Goal: Task Accomplishment & Management: Use online tool/utility

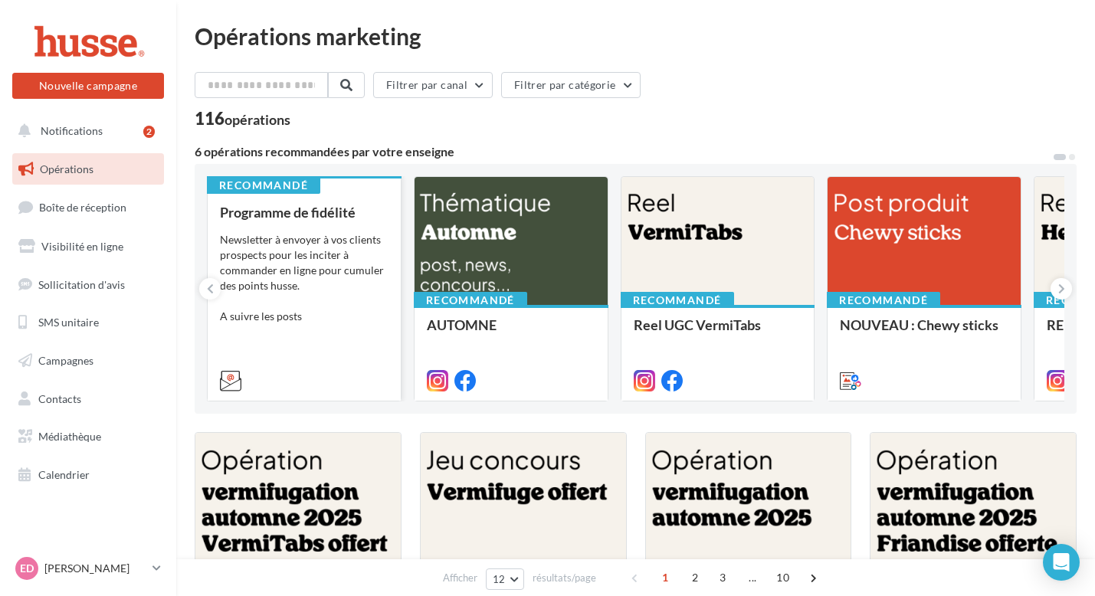
click at [278, 336] on div "Programme de fidélité Newsletter à envoyer à vos clients prospects pour les inc…" at bounding box center [304, 296] width 169 height 182
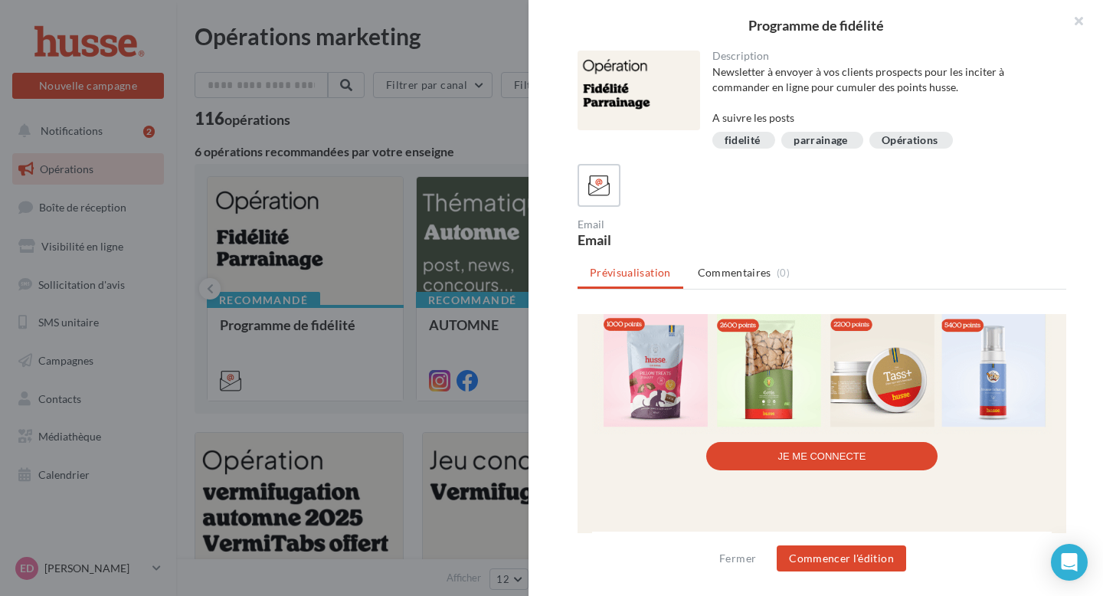
scroll to position [990, 0]
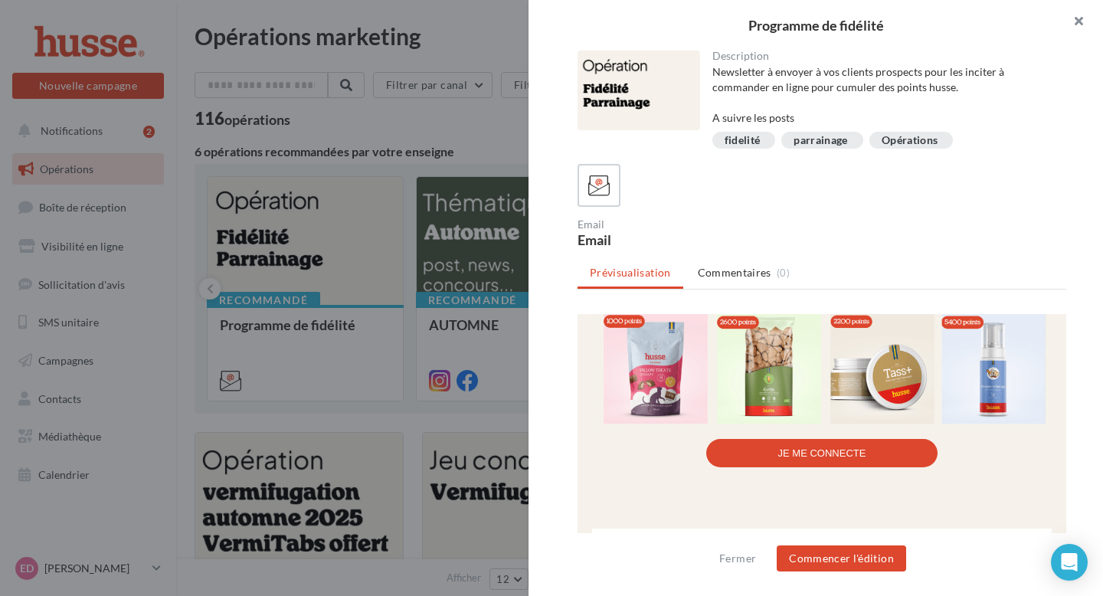
click at [1075, 21] on button "button" at bounding box center [1072, 23] width 61 height 46
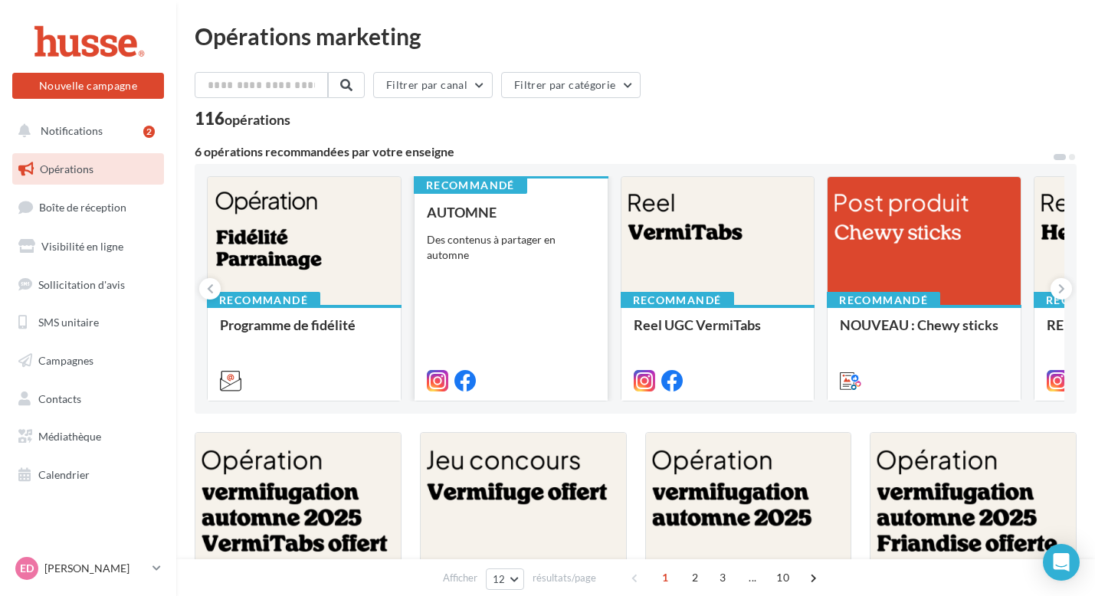
click at [515, 269] on div "AUTOMNE Des contenus à partager en automne" at bounding box center [511, 296] width 169 height 182
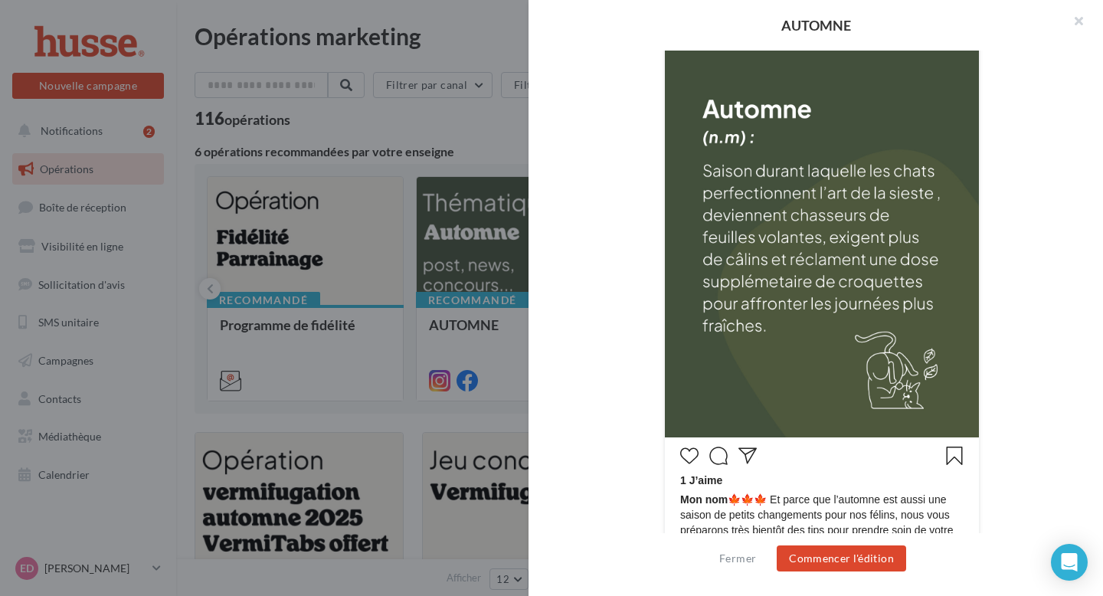
scroll to position [454, 0]
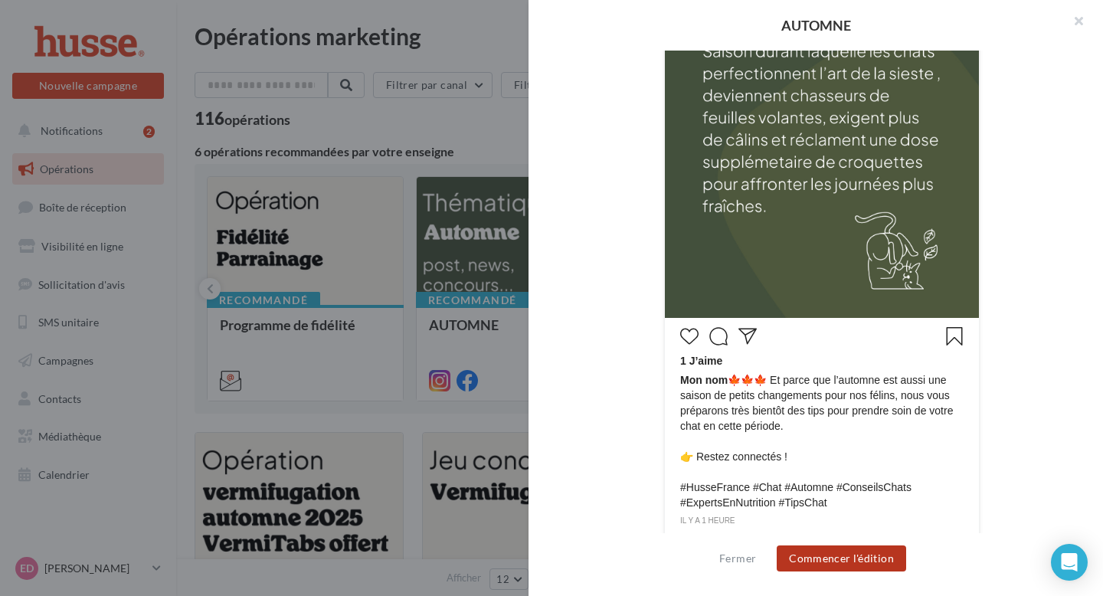
click at [836, 564] on button "Commencer l'édition" at bounding box center [841, 558] width 129 height 26
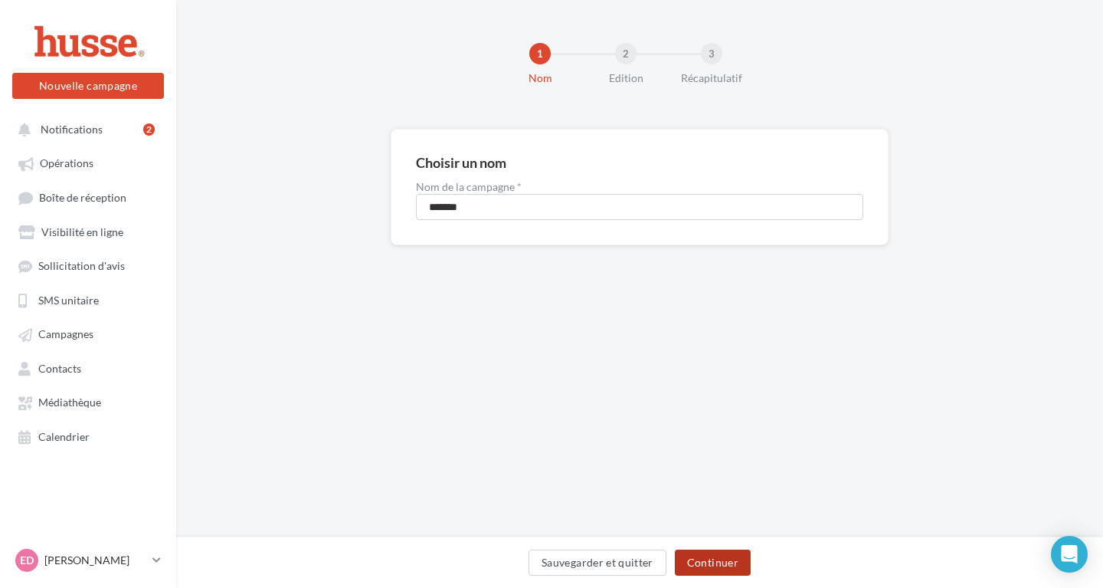
click at [711, 555] on button "Continuer" at bounding box center [713, 562] width 76 height 26
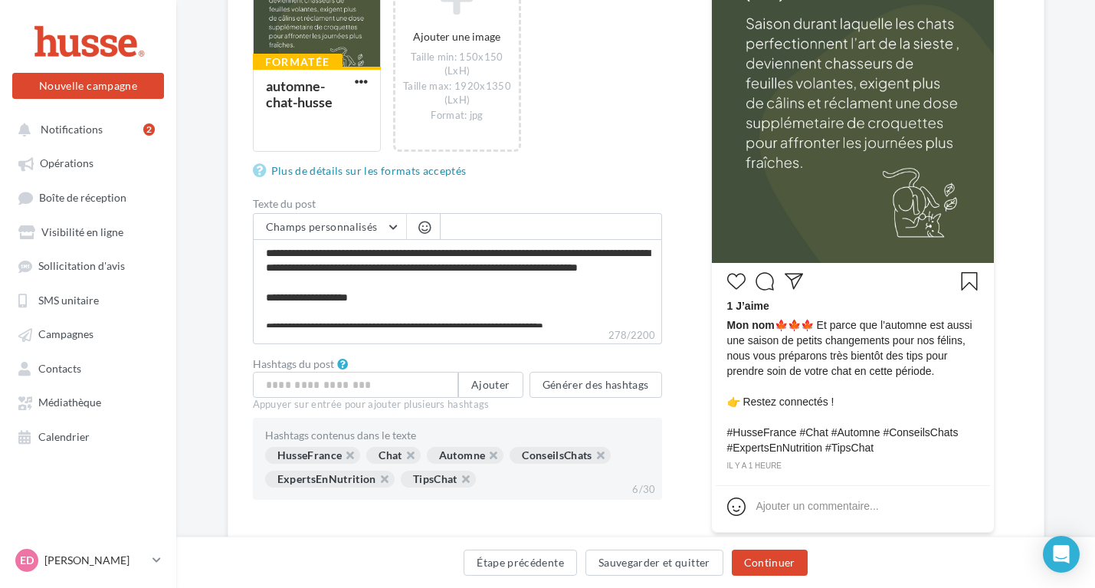
scroll to position [346, 0]
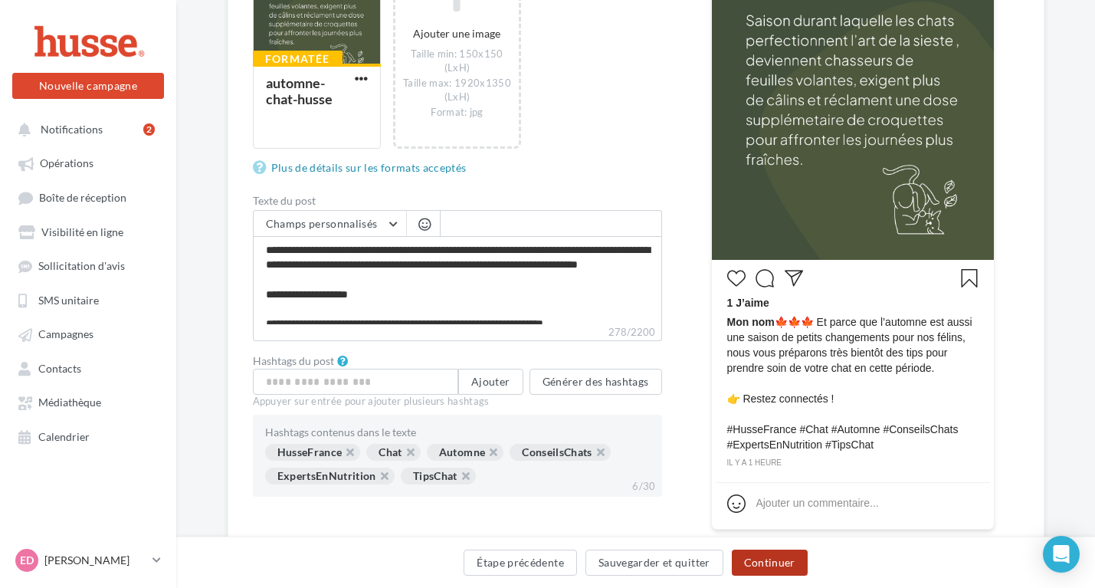
click at [768, 567] on button "Continuer" at bounding box center [770, 562] width 76 height 26
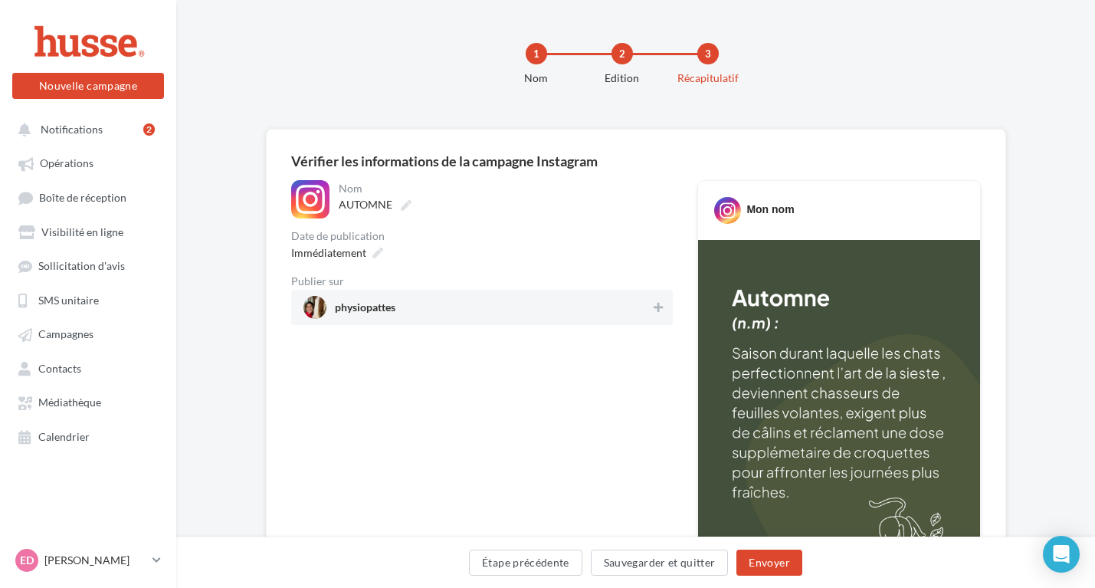
click at [568, 313] on span "physiopattes" at bounding box center [477, 307] width 348 height 23
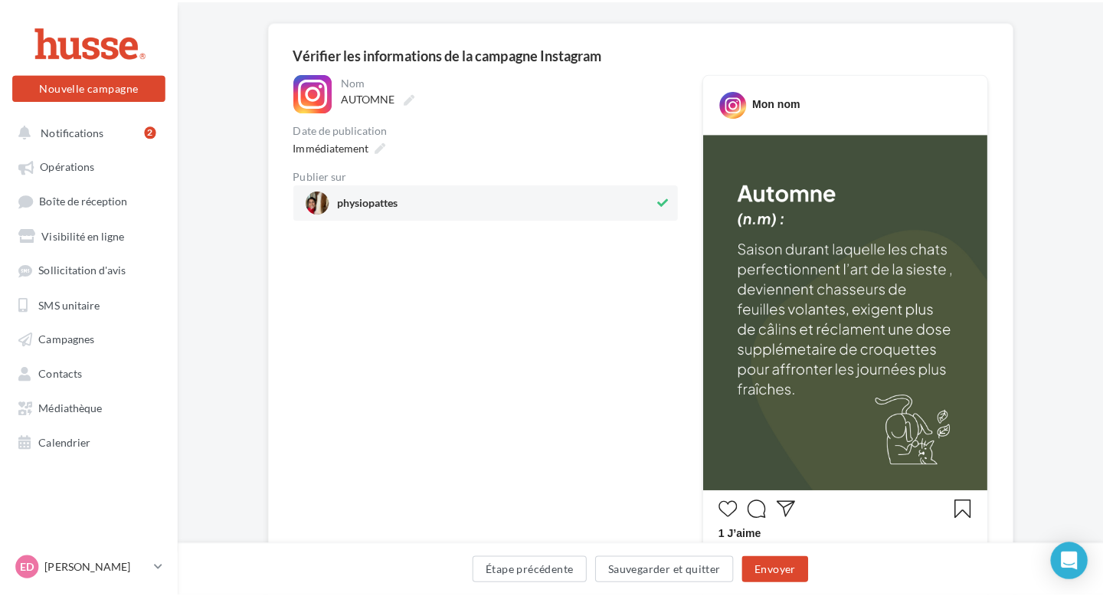
scroll to position [304, 0]
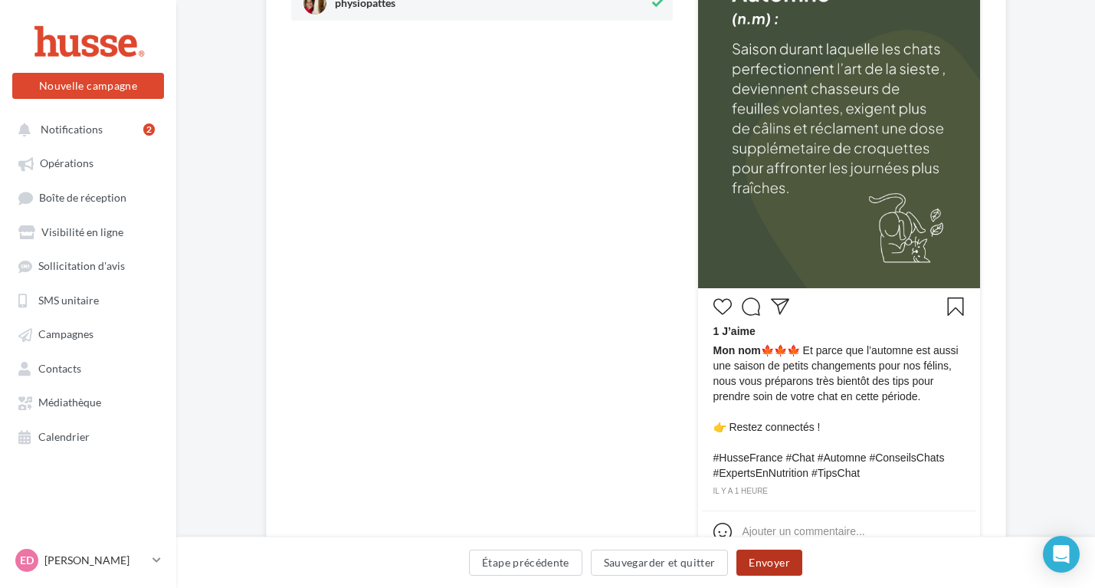
click at [782, 562] on button "Envoyer" at bounding box center [768, 562] width 65 height 26
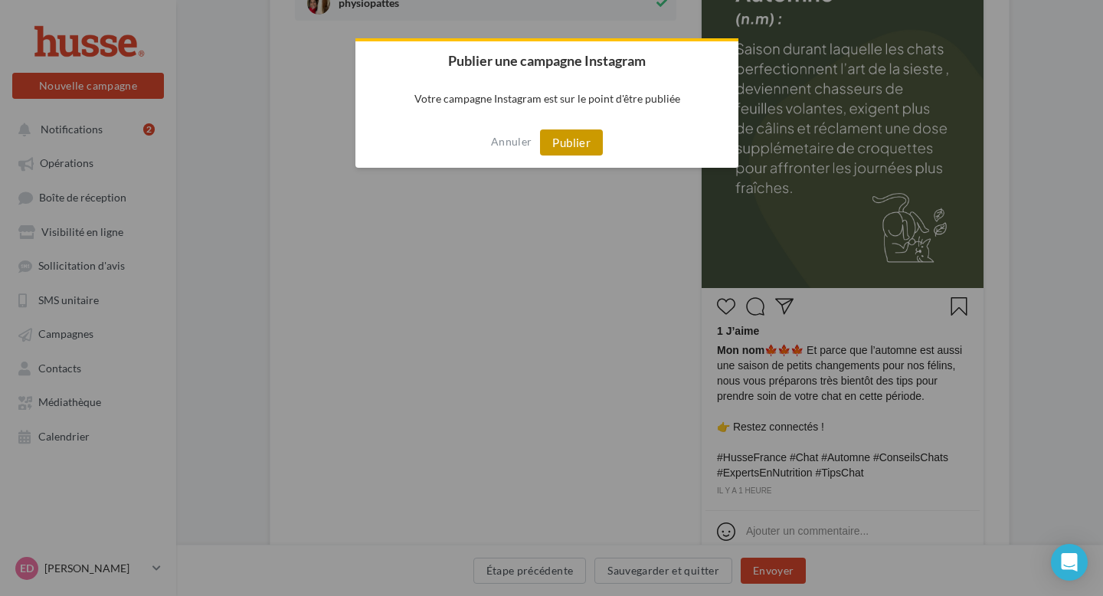
click at [580, 143] on button "Publier" at bounding box center [571, 142] width 63 height 26
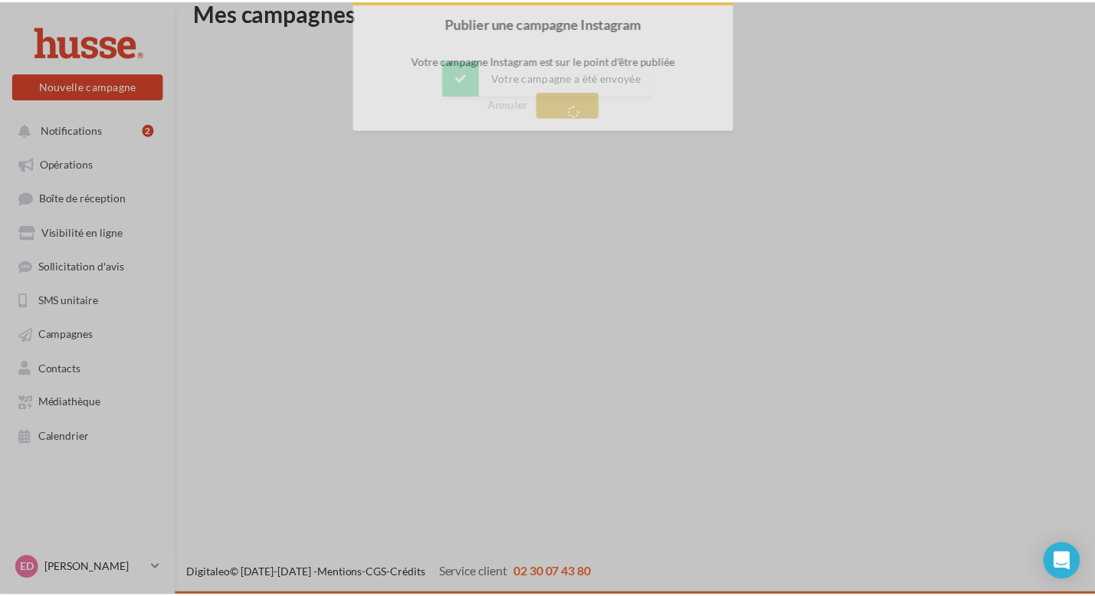
scroll to position [25, 0]
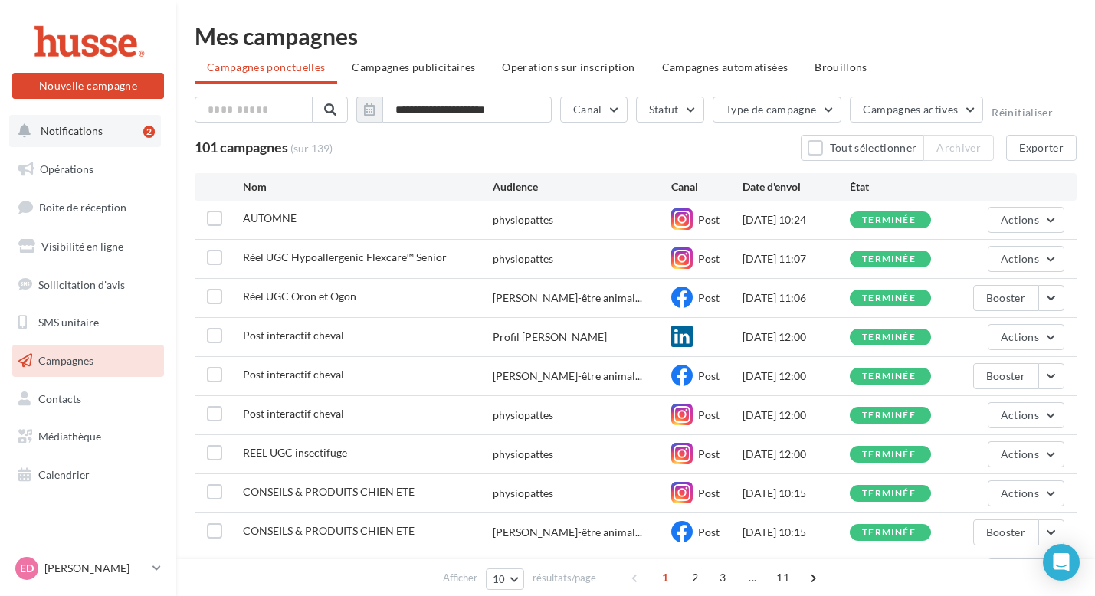
click at [63, 138] on button "Notifications 2" at bounding box center [85, 131] width 152 height 32
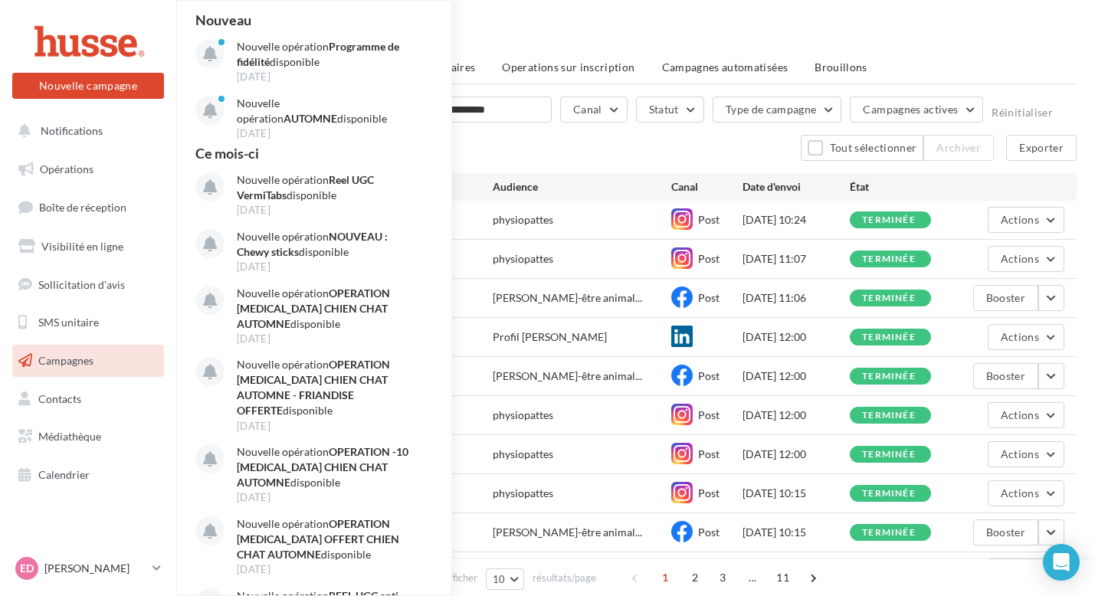
click at [521, 40] on div "Mes campagnes" at bounding box center [636, 36] width 882 height 23
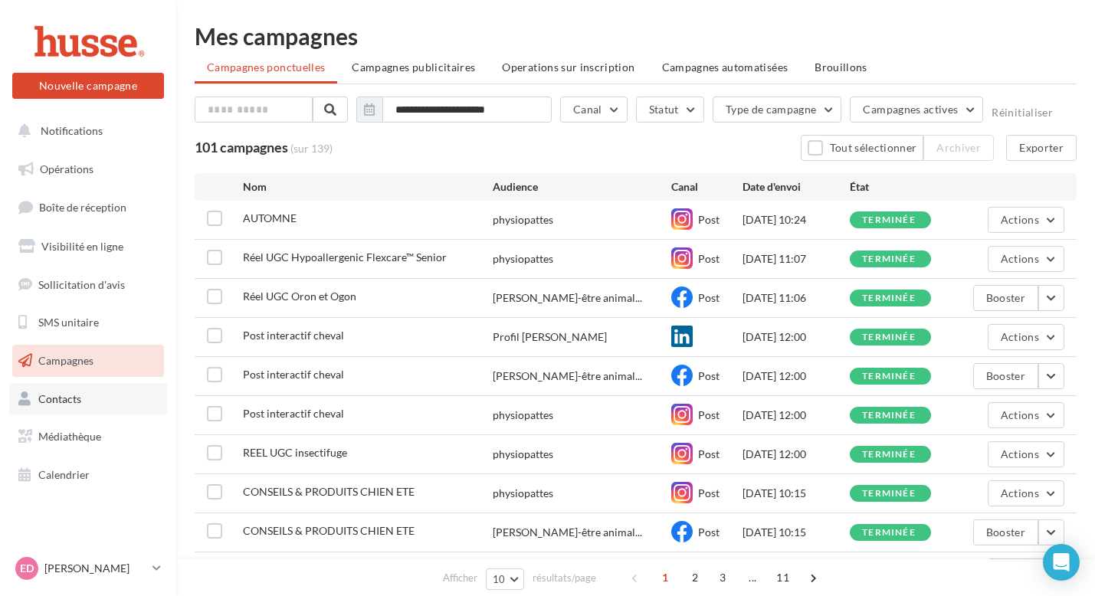
click at [66, 406] on link "Contacts" at bounding box center [88, 399] width 158 height 32
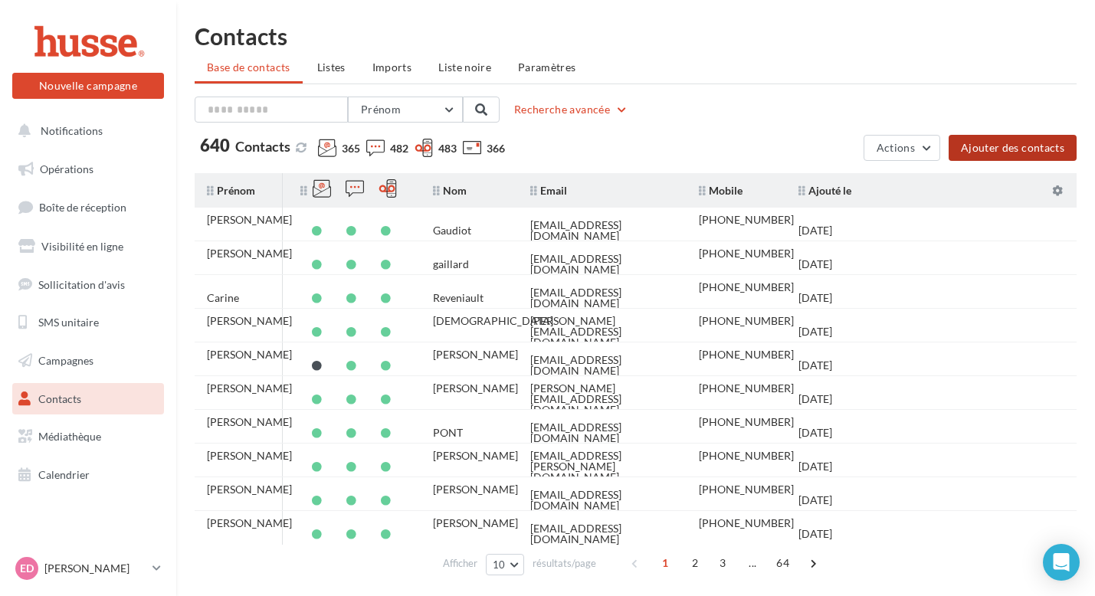
click at [1003, 148] on button "Ajouter des contacts" at bounding box center [1012, 148] width 128 height 26
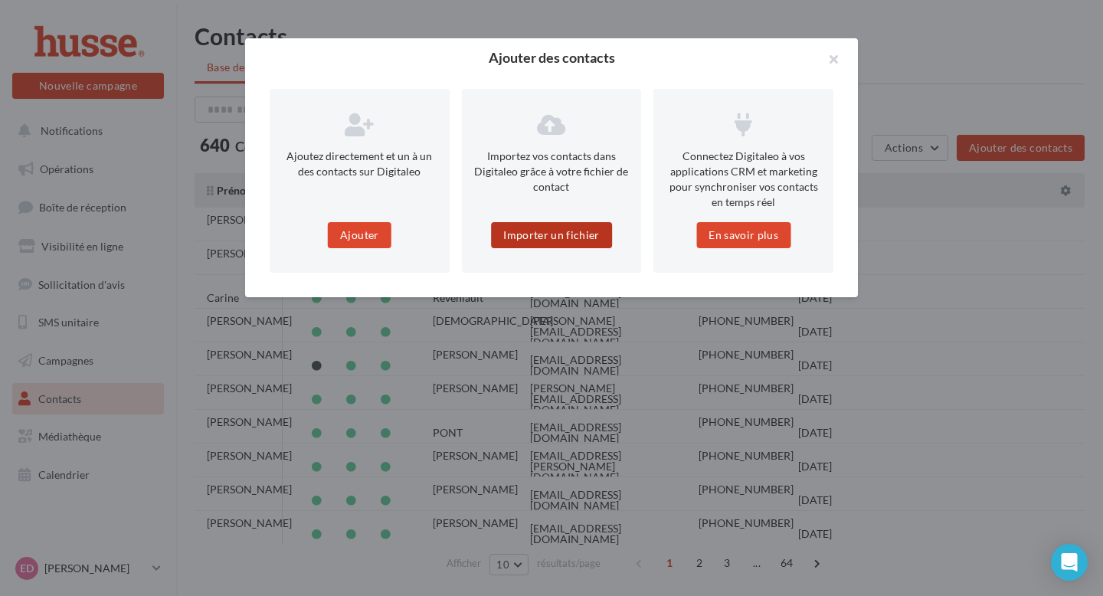
click at [522, 241] on button "Importer un fichier" at bounding box center [551, 235] width 121 height 26
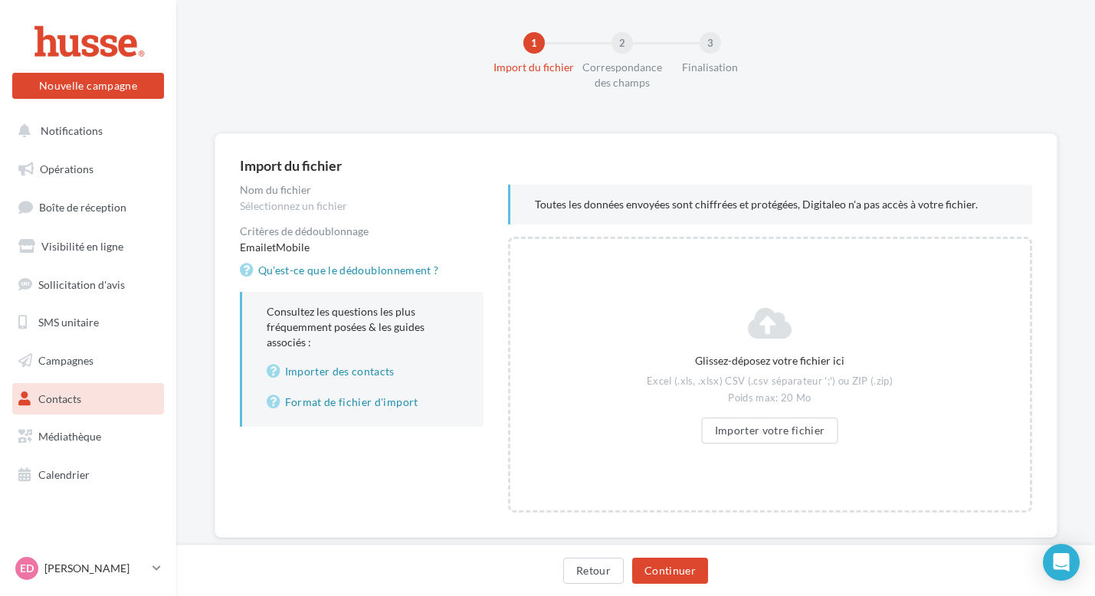
scroll to position [43, 0]
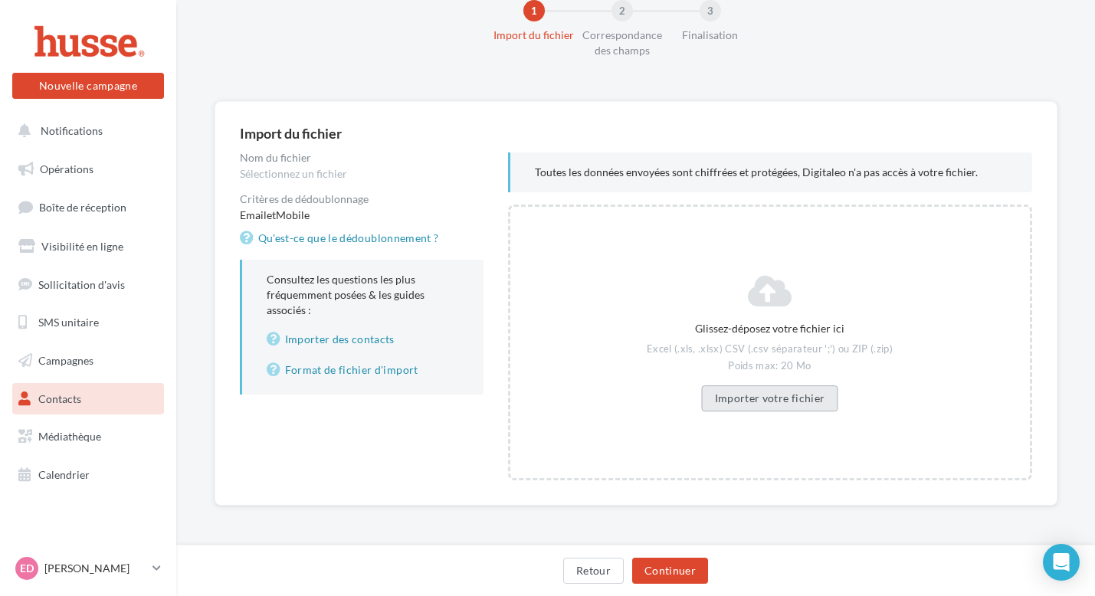
click at [749, 398] on button "Importer votre fichier" at bounding box center [770, 398] width 136 height 26
click at [733, 405] on button "Importer votre fichier" at bounding box center [770, 398] width 136 height 26
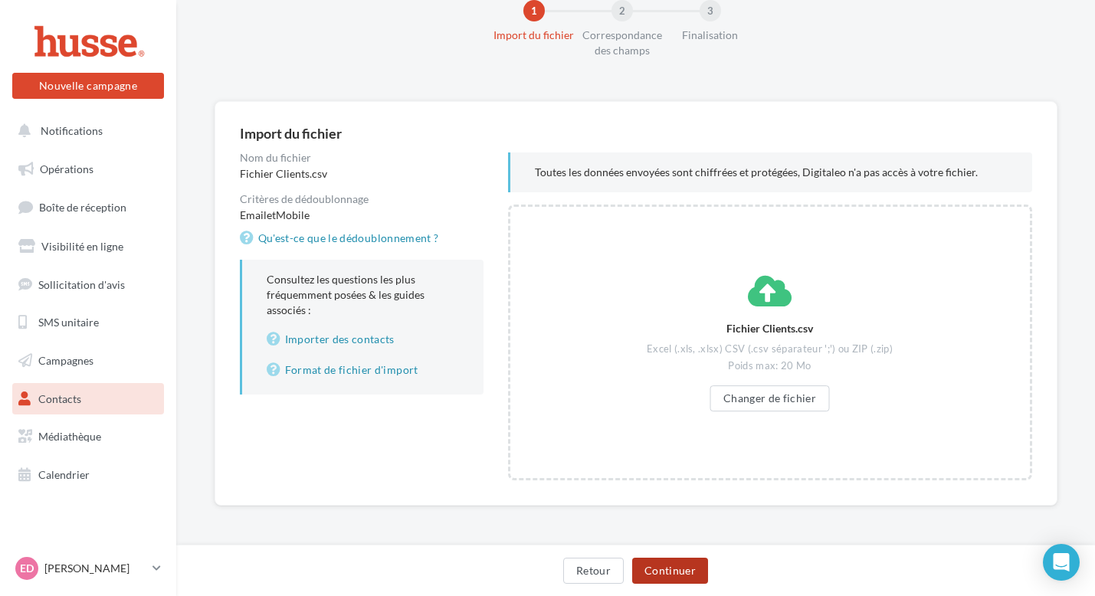
click at [691, 565] on button "Continuer" at bounding box center [670, 571] width 76 height 26
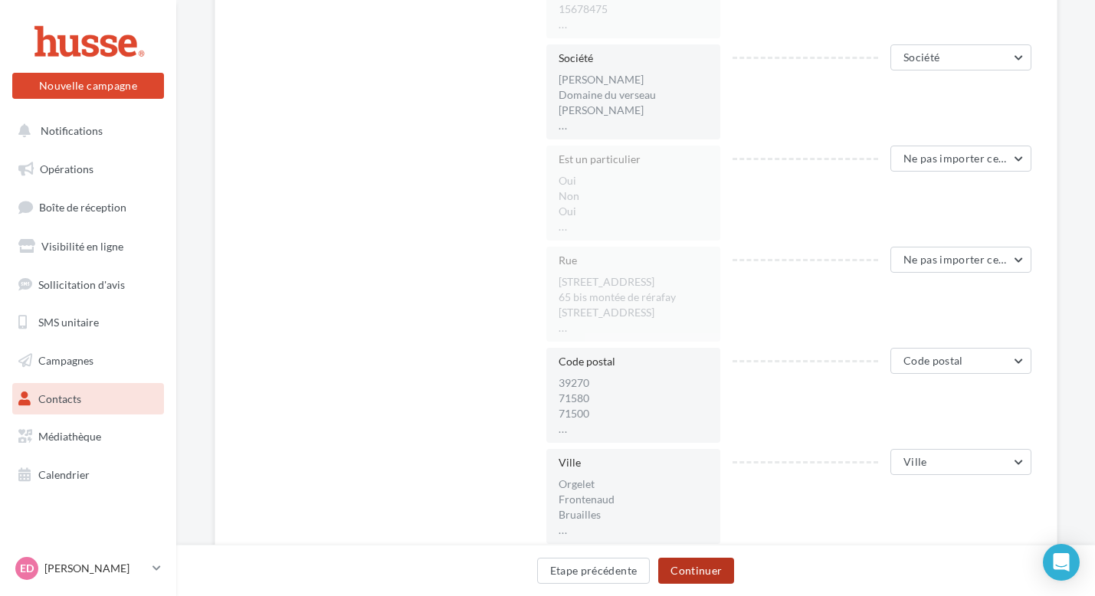
scroll to position [460, 0]
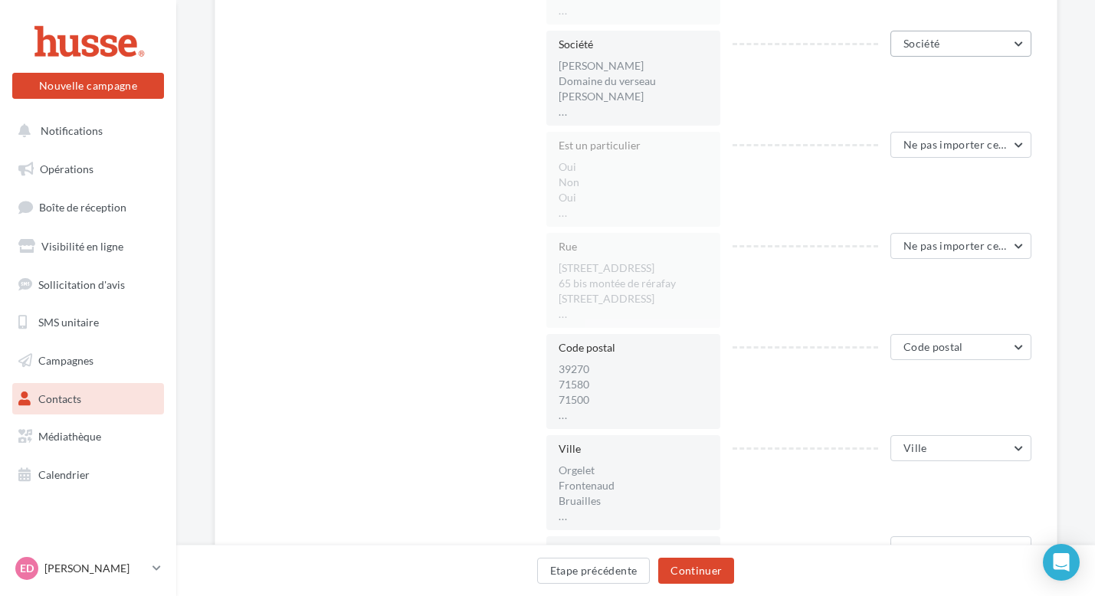
click at [984, 45] on button "Société" at bounding box center [961, 44] width 142 height 26
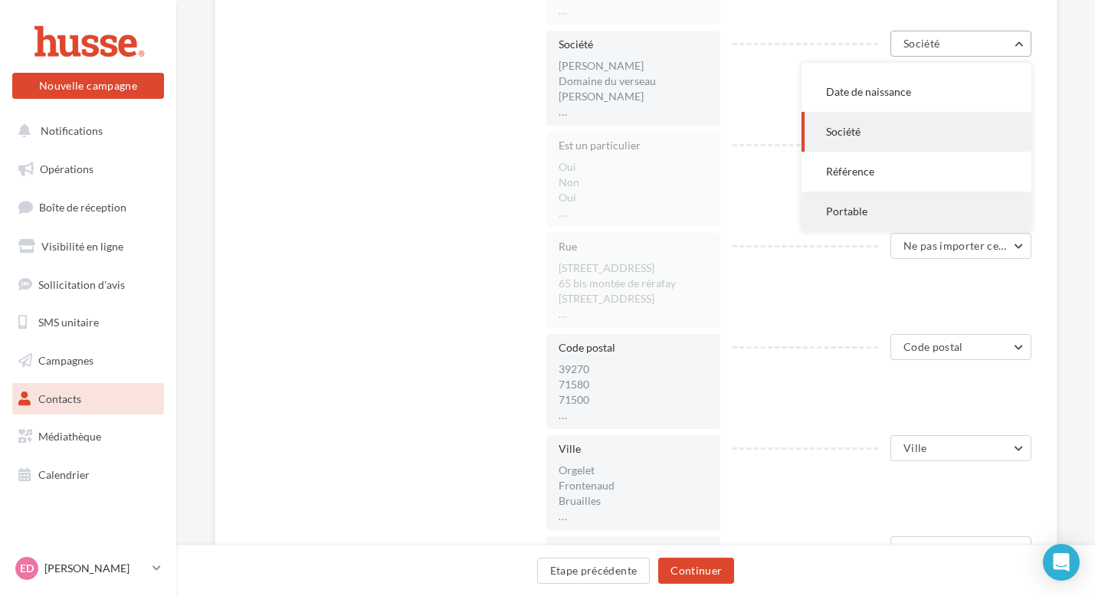
scroll to position [0, 0]
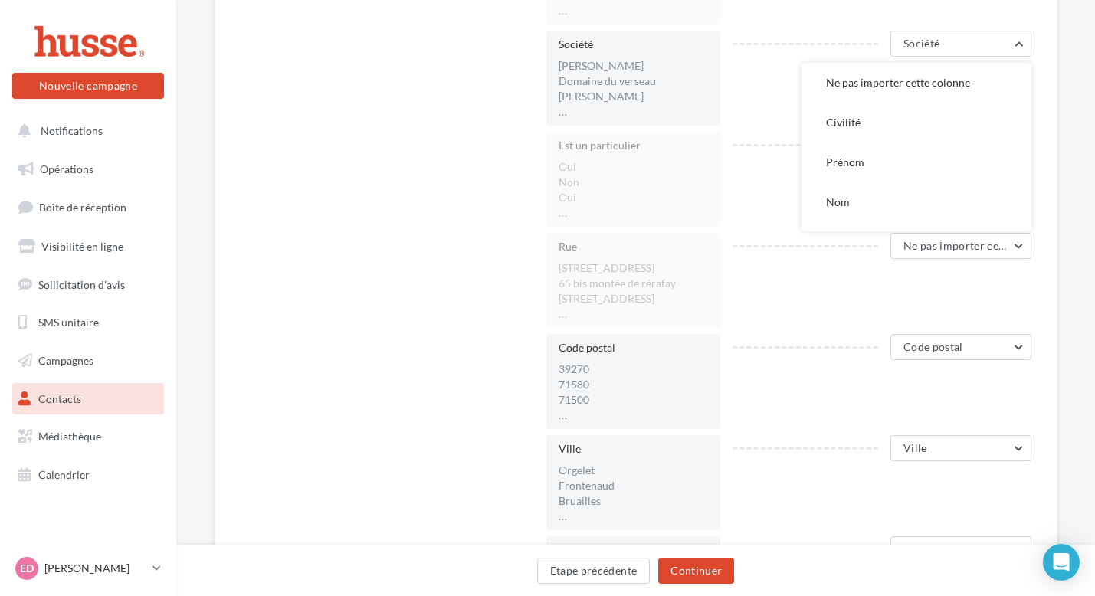
click at [879, 76] on span "Ne pas importer cette colonne" at bounding box center [898, 82] width 144 height 13
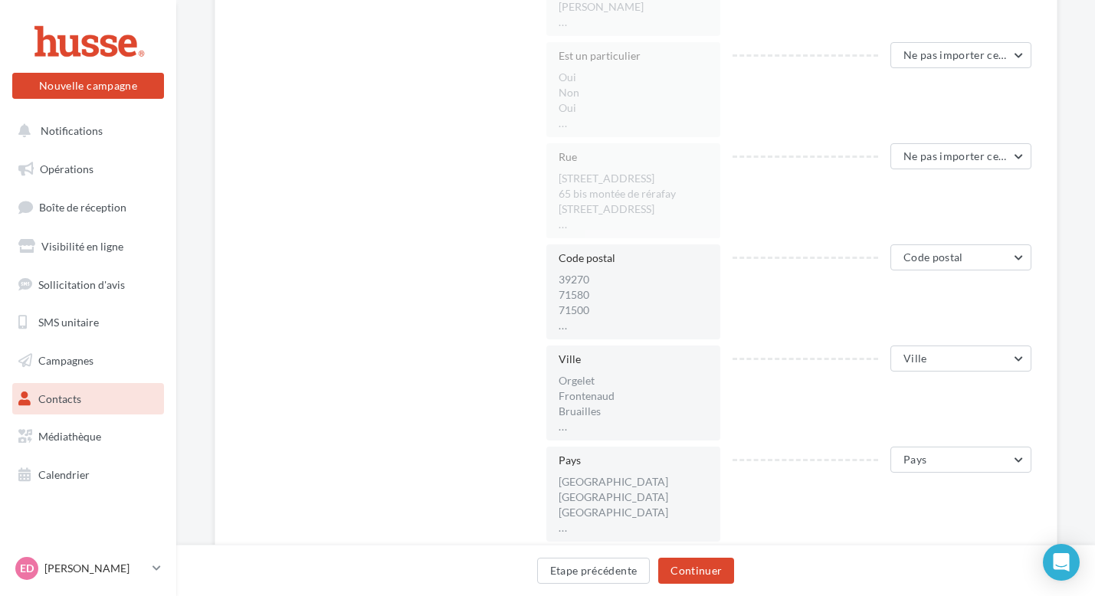
scroll to position [564, 0]
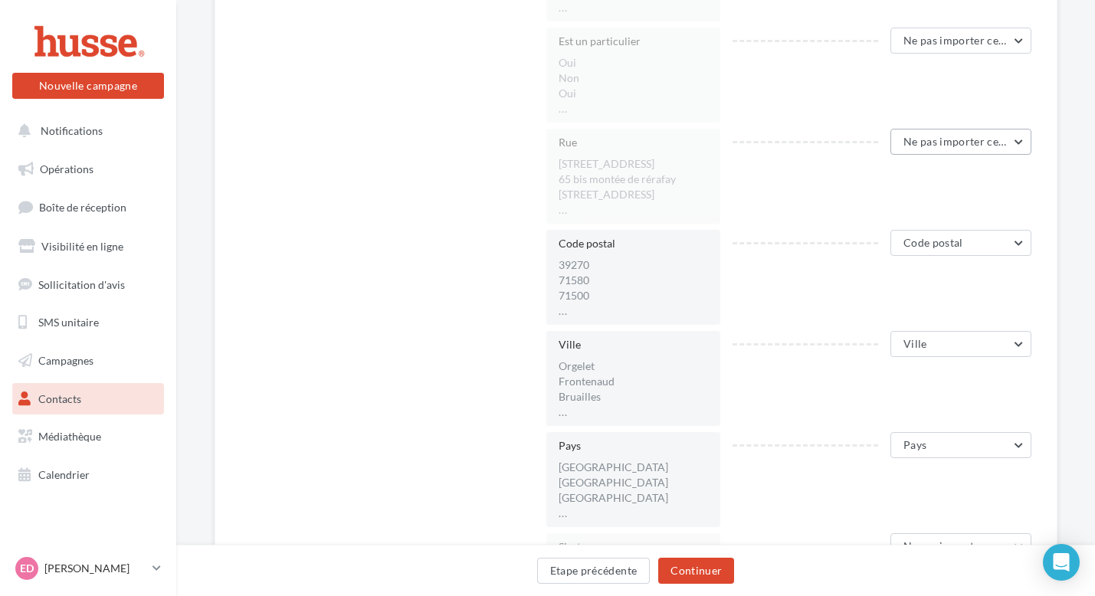
click at [922, 136] on span "Ne pas importer cette colonne" at bounding box center [979, 141] width 152 height 13
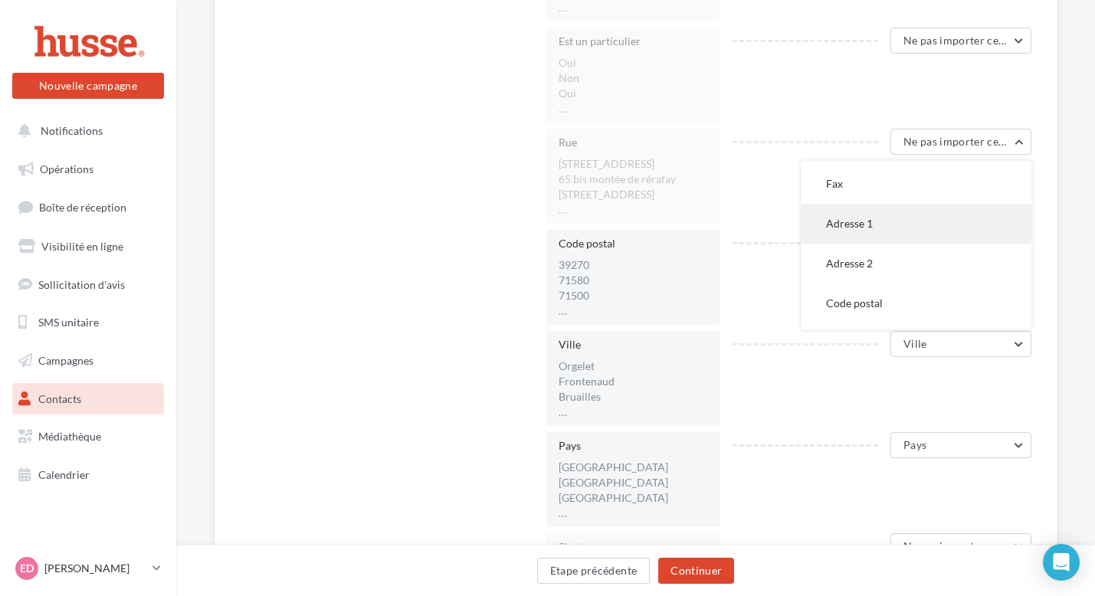
click at [872, 235] on button "Adresse 1" at bounding box center [916, 224] width 230 height 40
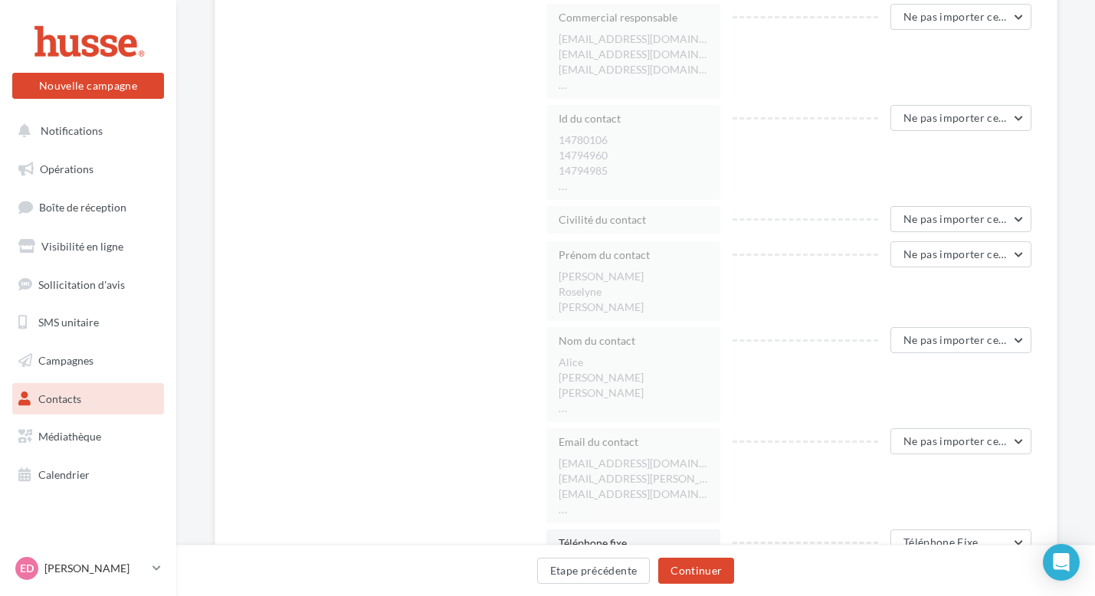
scroll to position [1840, 0]
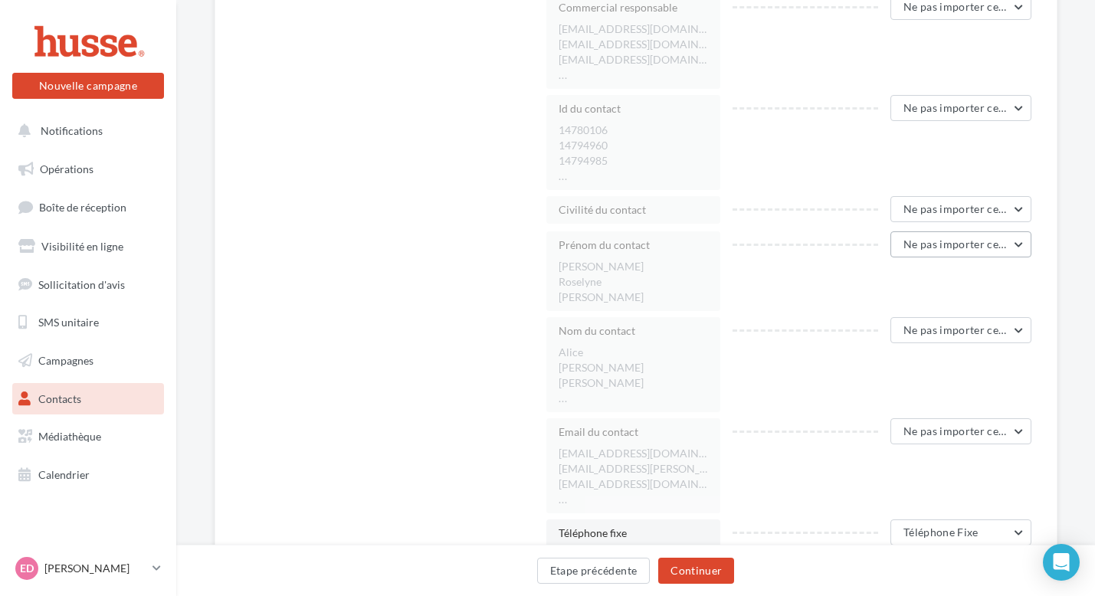
click at [918, 251] on button "Ne pas importer cette colonne" at bounding box center [961, 244] width 142 height 26
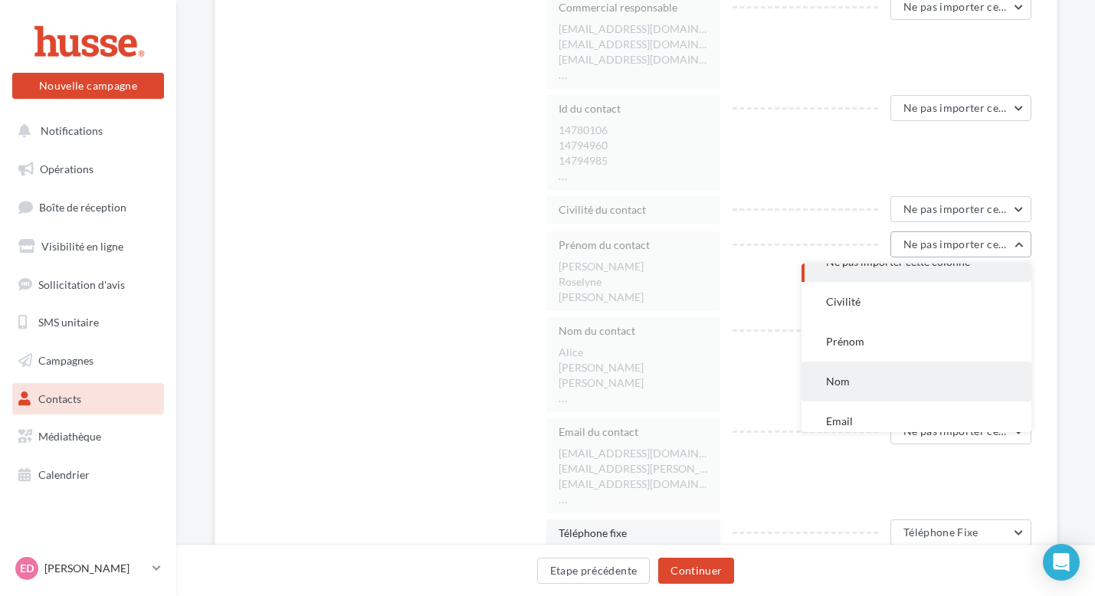
scroll to position [22, 0]
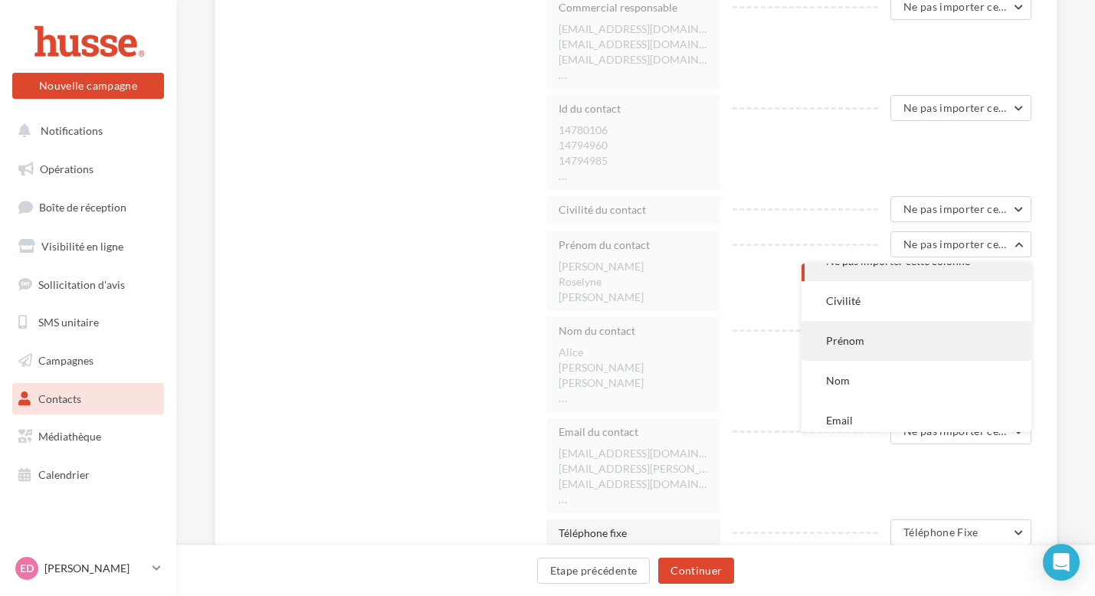
click at [886, 349] on button "Prénom" at bounding box center [916, 341] width 230 height 40
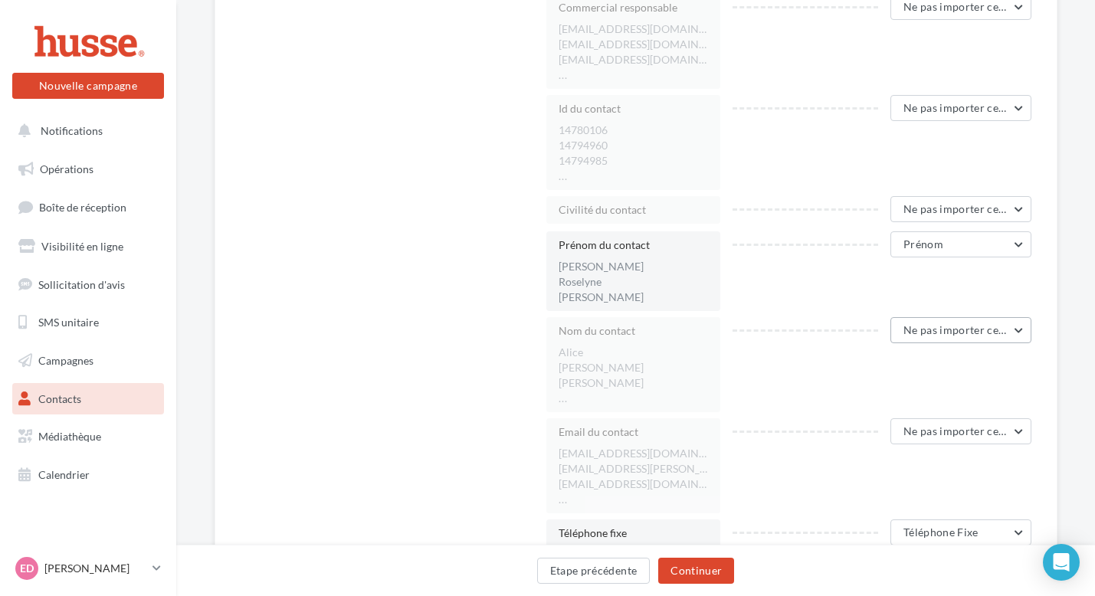
click at [919, 330] on span "Ne pas importer cette colonne" at bounding box center [979, 329] width 152 height 13
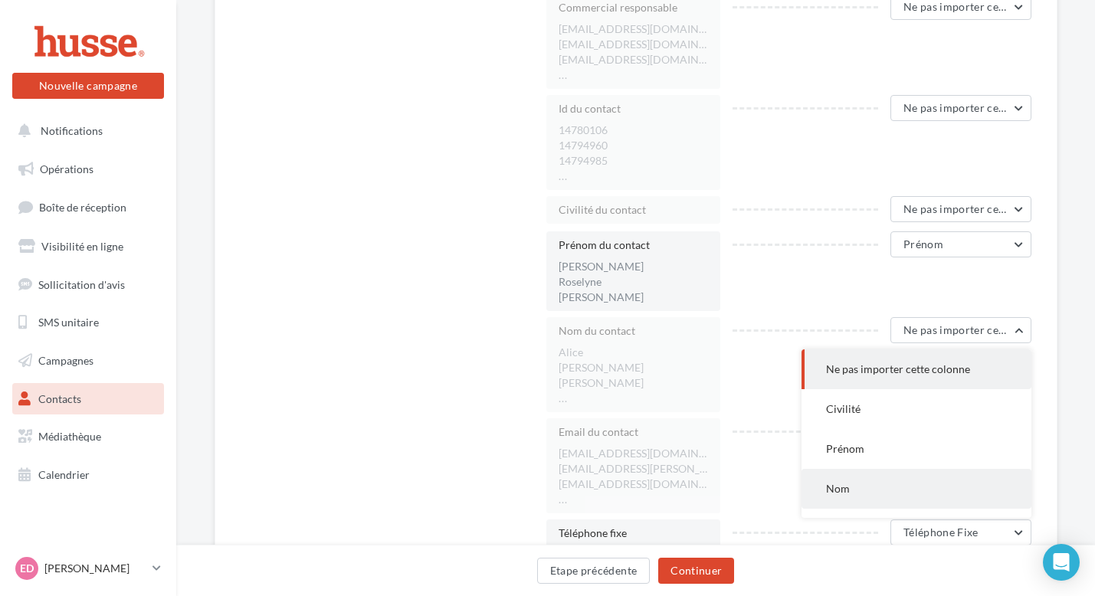
click at [860, 483] on button "Nom" at bounding box center [916, 489] width 230 height 40
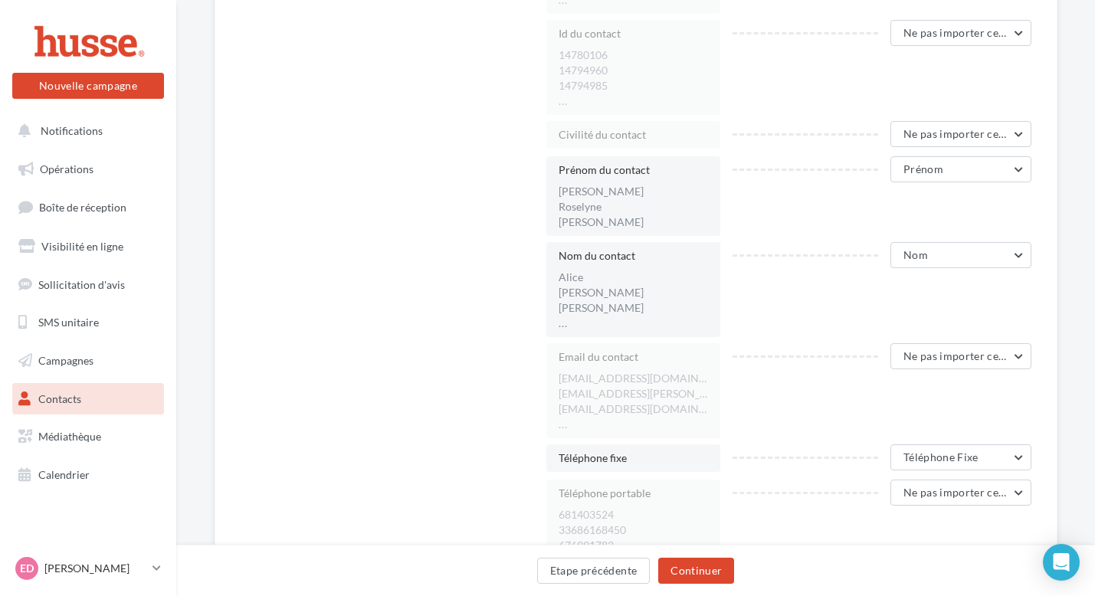
scroll to position [1918, 0]
click at [939, 348] on span "Ne pas importer cette colonne" at bounding box center [979, 352] width 152 height 13
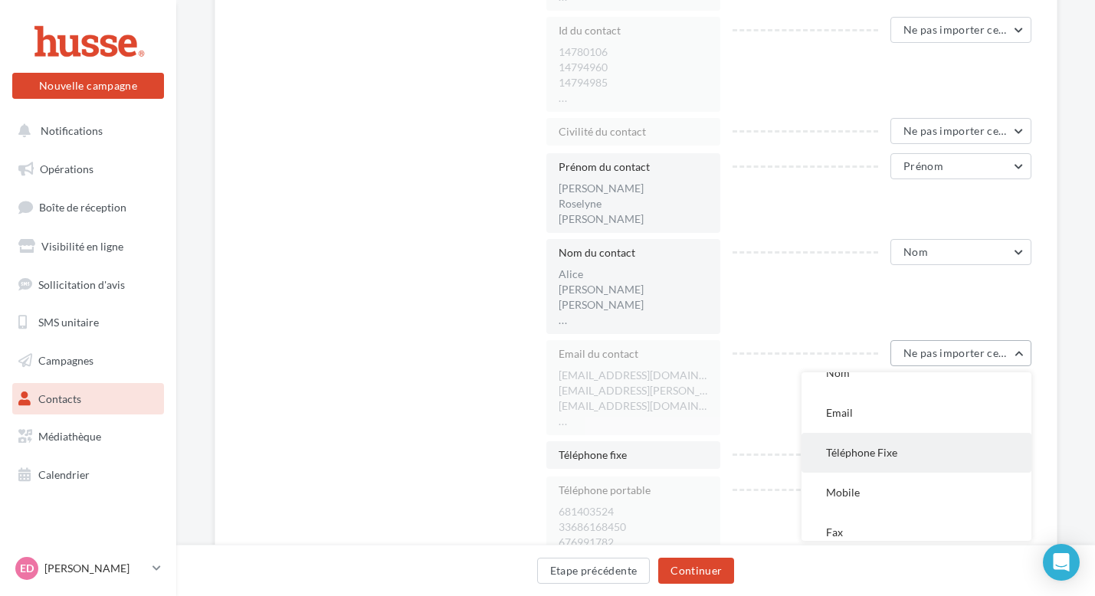
scroll to position [133, 0]
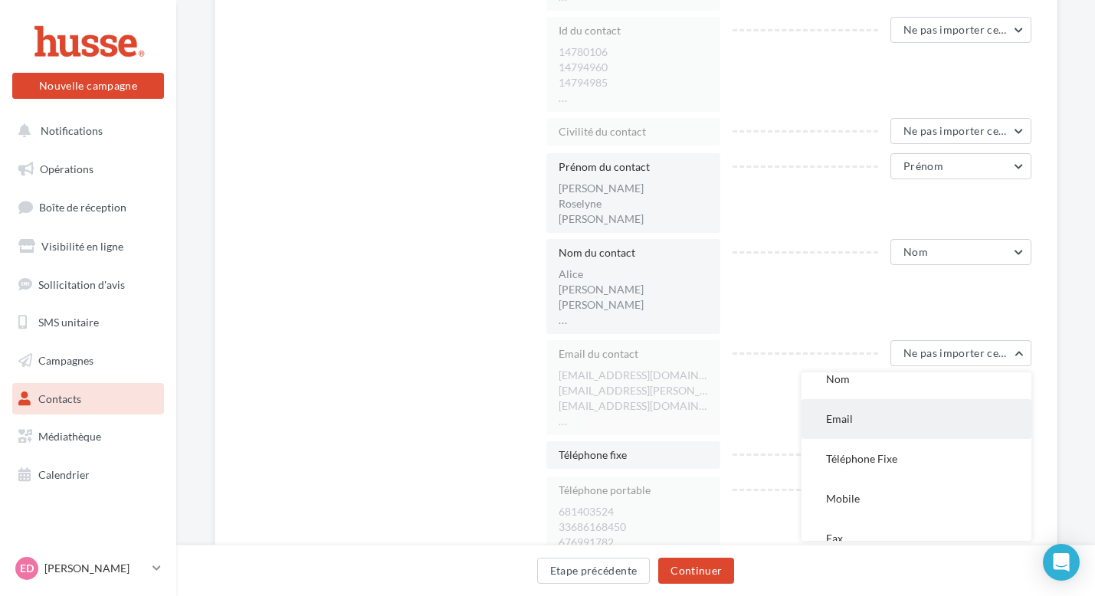
click at [856, 424] on button "Email" at bounding box center [916, 419] width 230 height 40
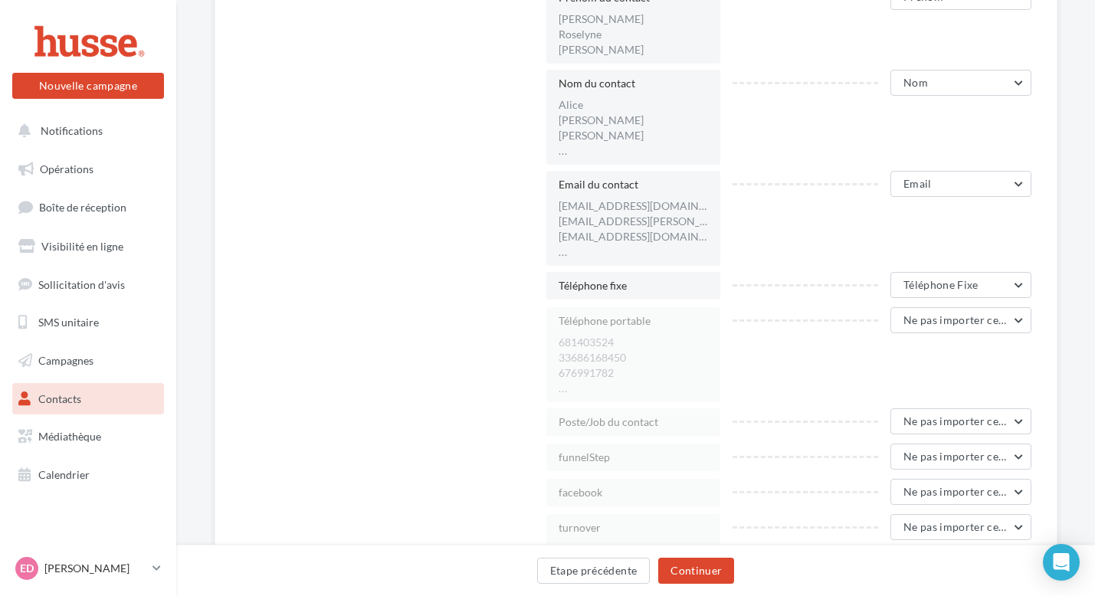
scroll to position [2144, 0]
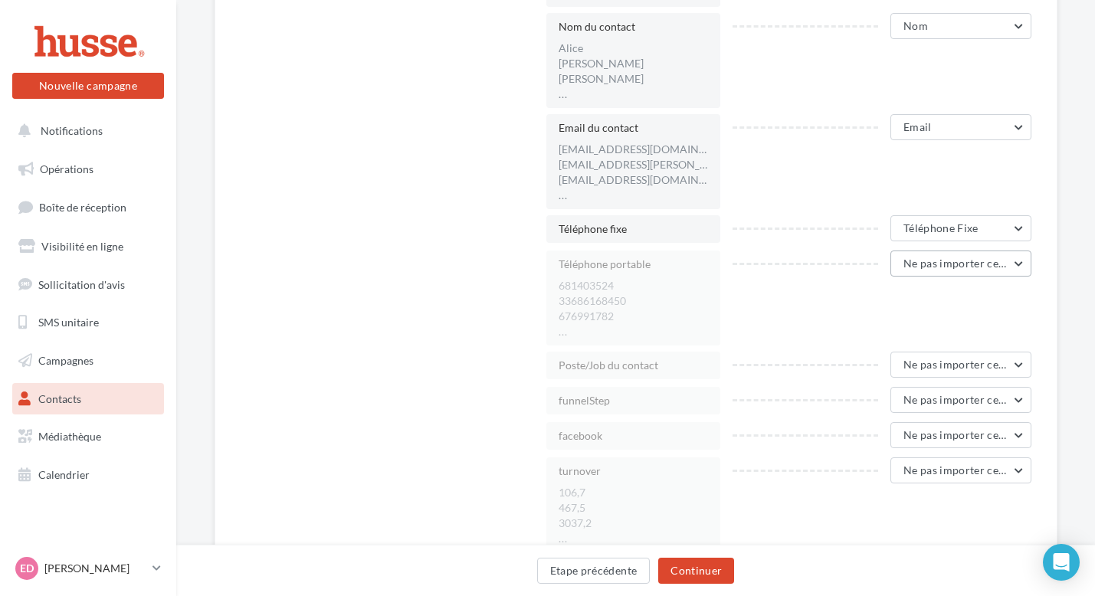
click at [934, 266] on span "Ne pas importer cette colonne" at bounding box center [979, 263] width 152 height 13
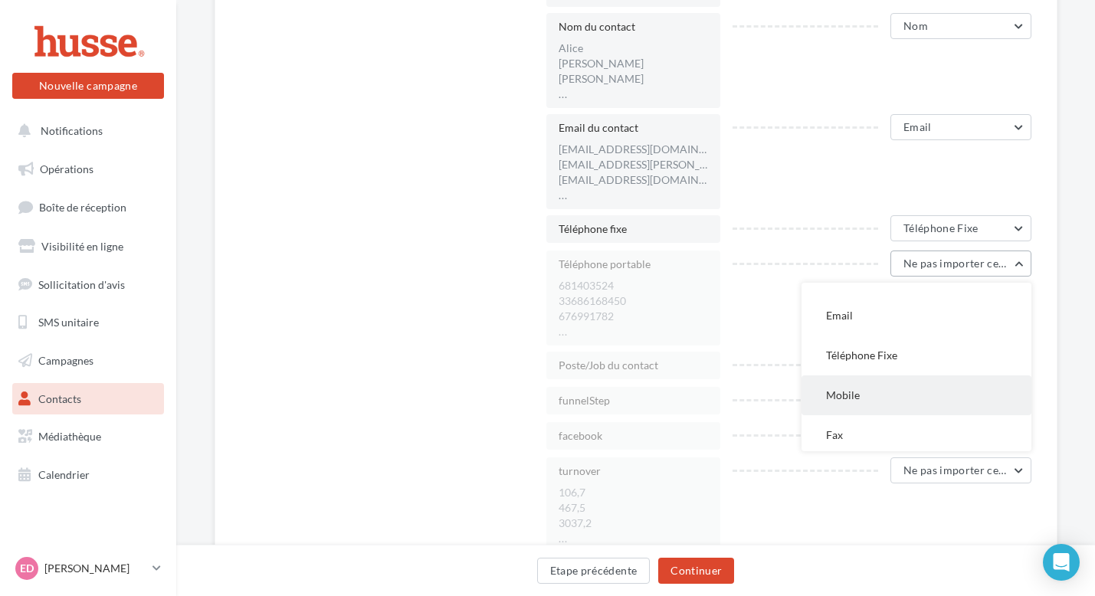
scroll to position [147, 0]
click at [848, 399] on span "Mobile" at bounding box center [843, 394] width 34 height 13
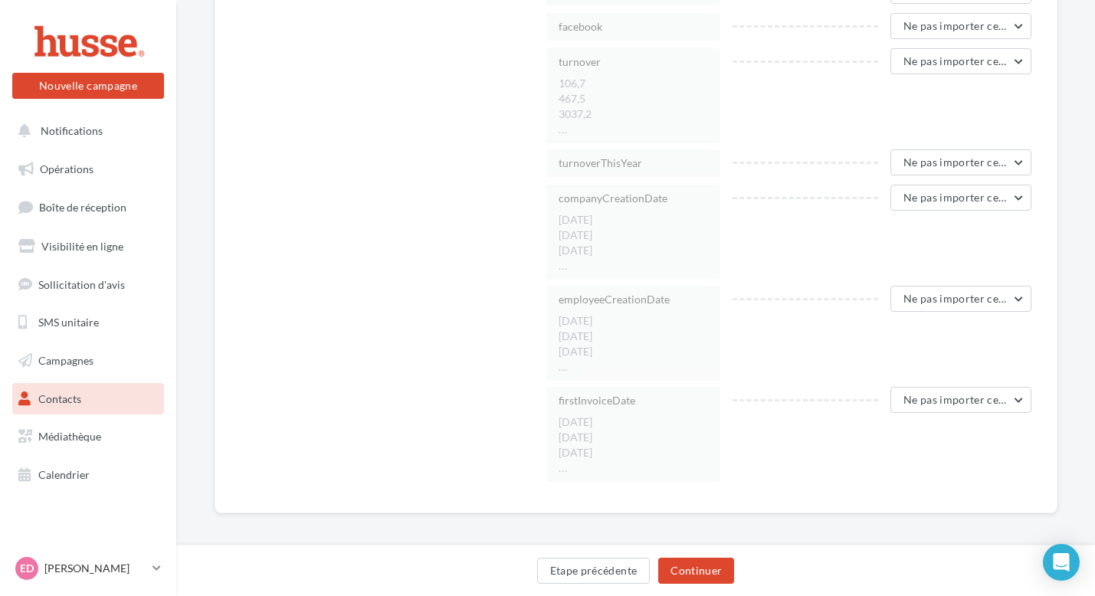
scroll to position [2561, 0]
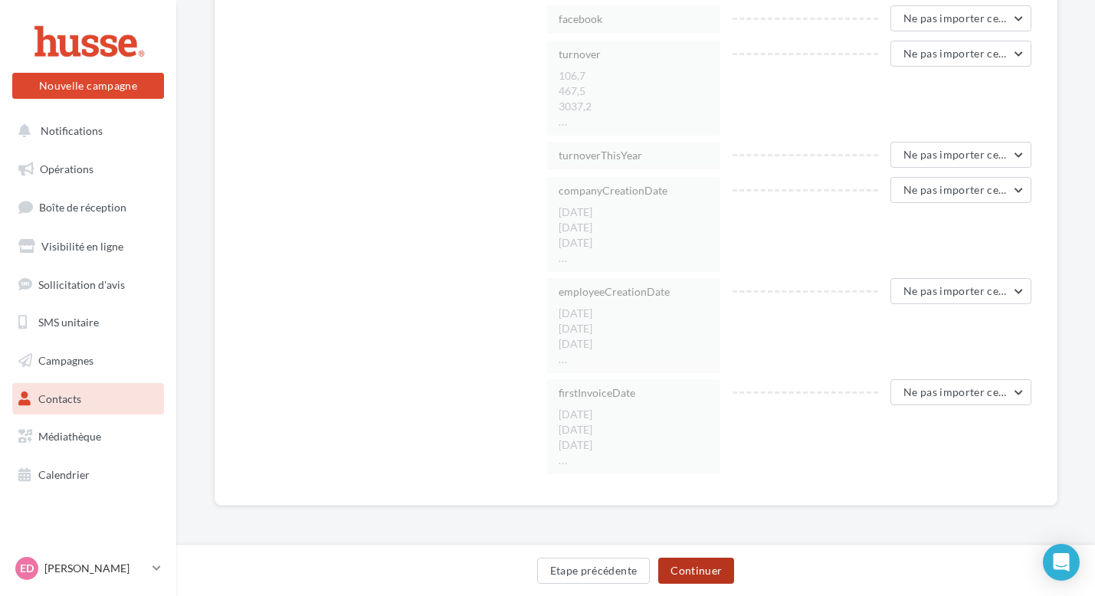
click at [705, 576] on button "Continuer" at bounding box center [696, 571] width 76 height 26
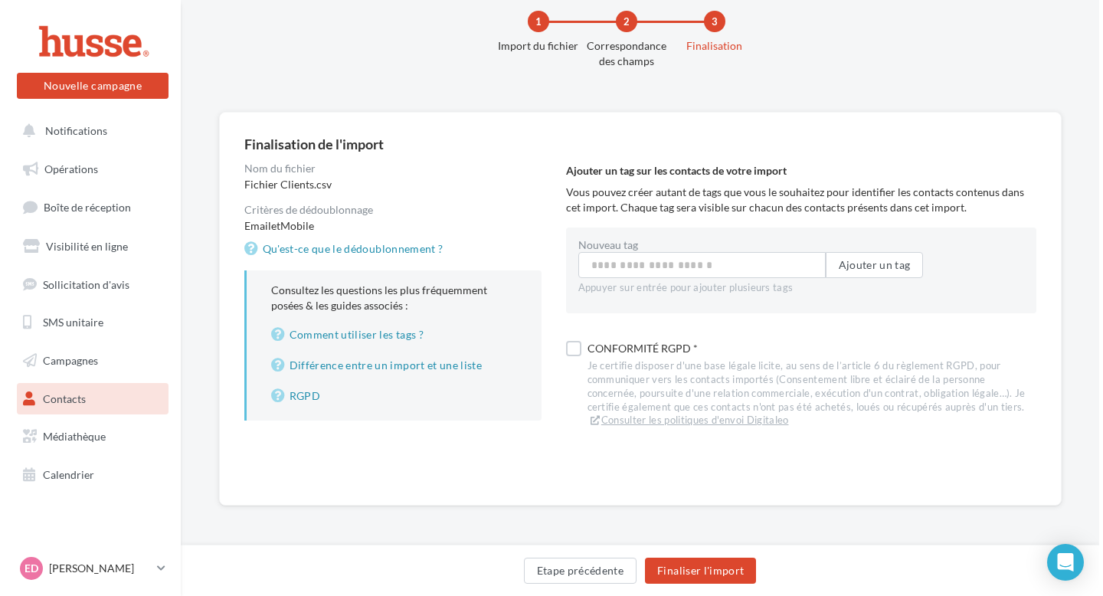
scroll to position [32, 0]
click at [672, 264] on input "Nouveau tag" at bounding box center [697, 265] width 247 height 26
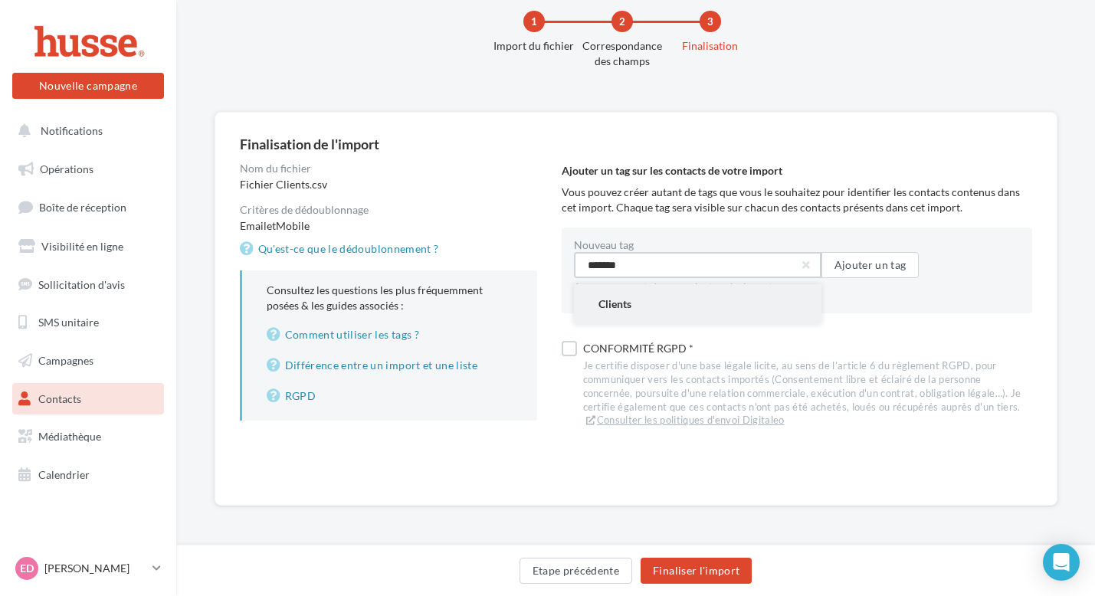
type input "*******"
click at [647, 308] on button "Clients" at bounding box center [697, 304] width 247 height 40
click at [568, 349] on label at bounding box center [569, 352] width 15 height 15
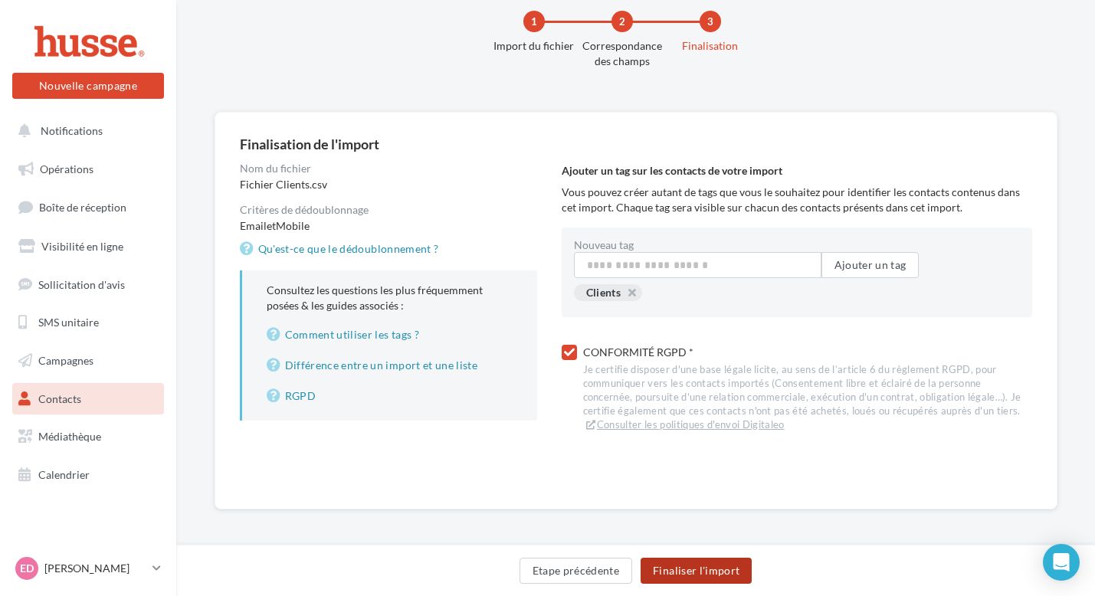
click at [687, 575] on button "Finaliser l'import" at bounding box center [695, 571] width 111 height 26
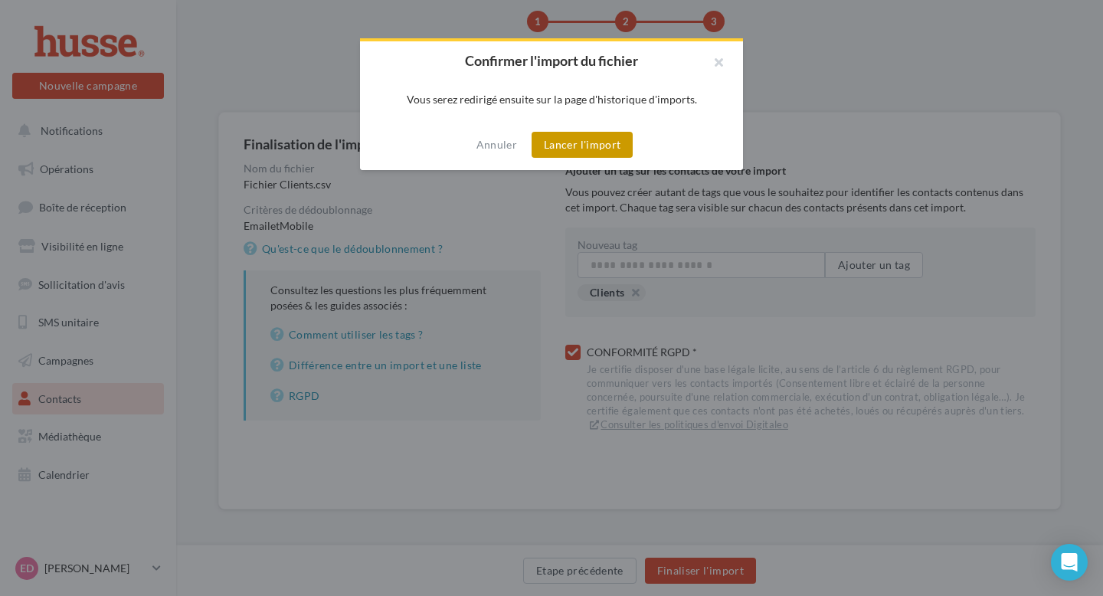
click at [561, 136] on button "Lancer l'import" at bounding box center [582, 145] width 101 height 26
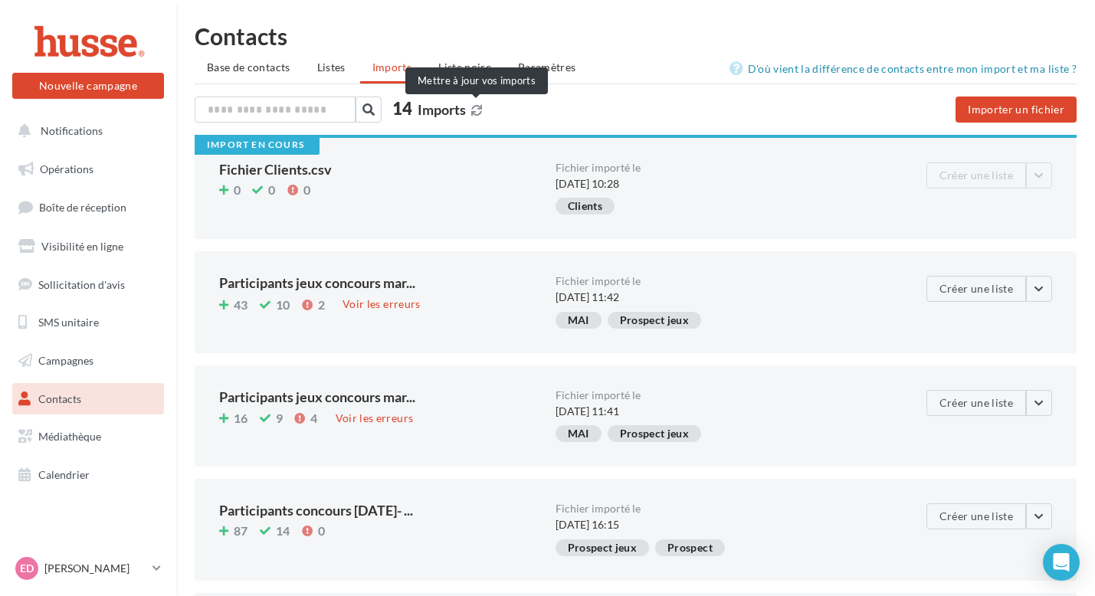
click at [473, 110] on icon at bounding box center [476, 110] width 11 height 11
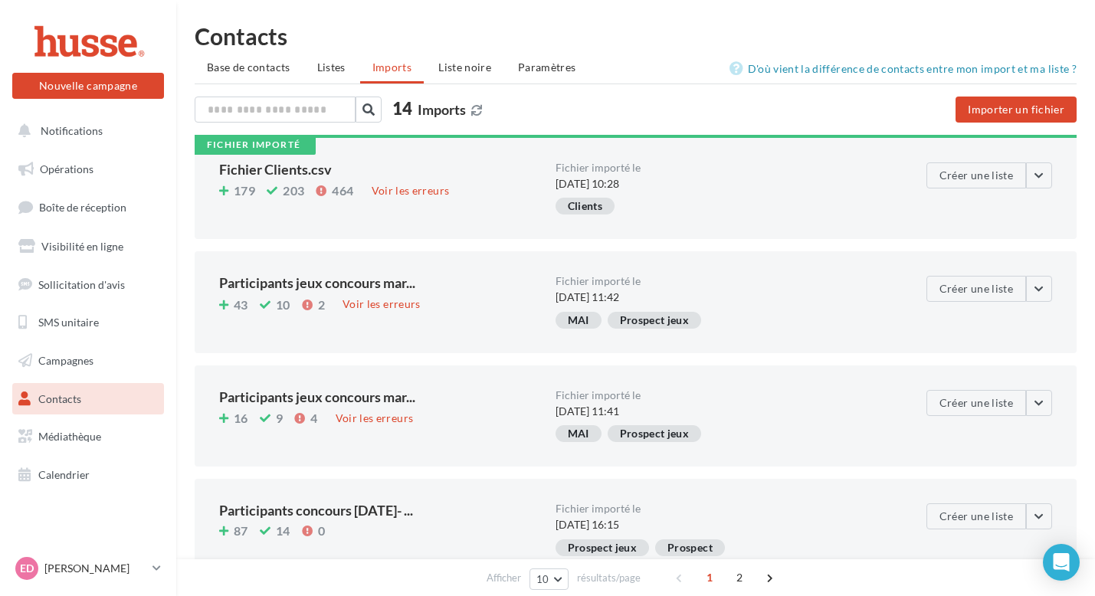
click at [473, 110] on icon at bounding box center [476, 110] width 11 height 11
click at [419, 190] on div "Voir les erreurs" at bounding box center [410, 190] width 90 height 17
click at [476, 106] on icon at bounding box center [476, 110] width 11 height 11
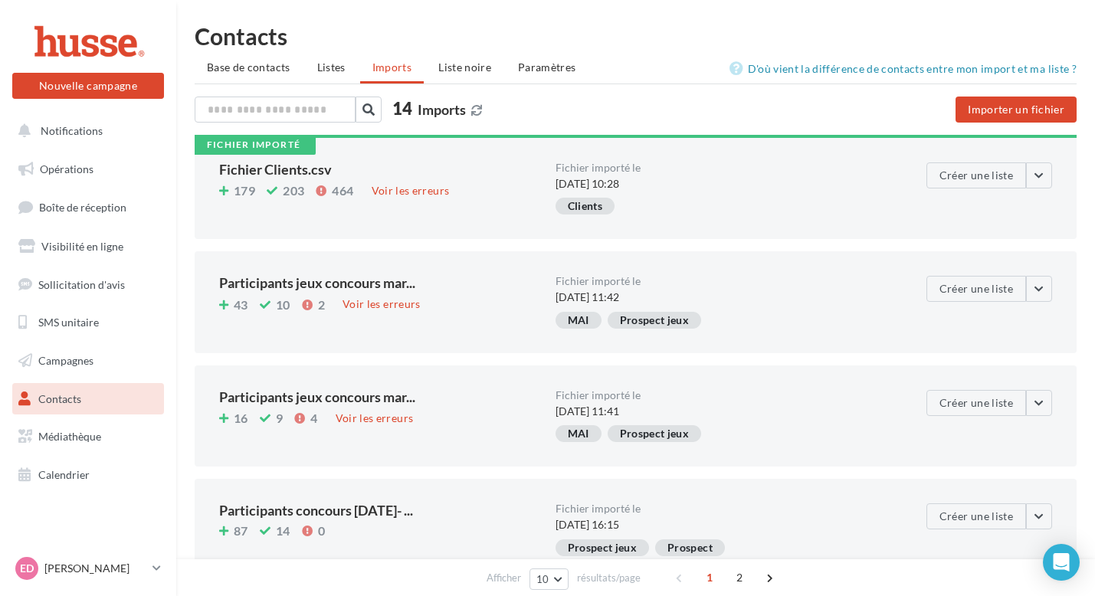
click at [476, 106] on icon at bounding box center [476, 110] width 11 height 11
click at [92, 89] on button "Nouvelle campagne" at bounding box center [88, 86] width 152 height 26
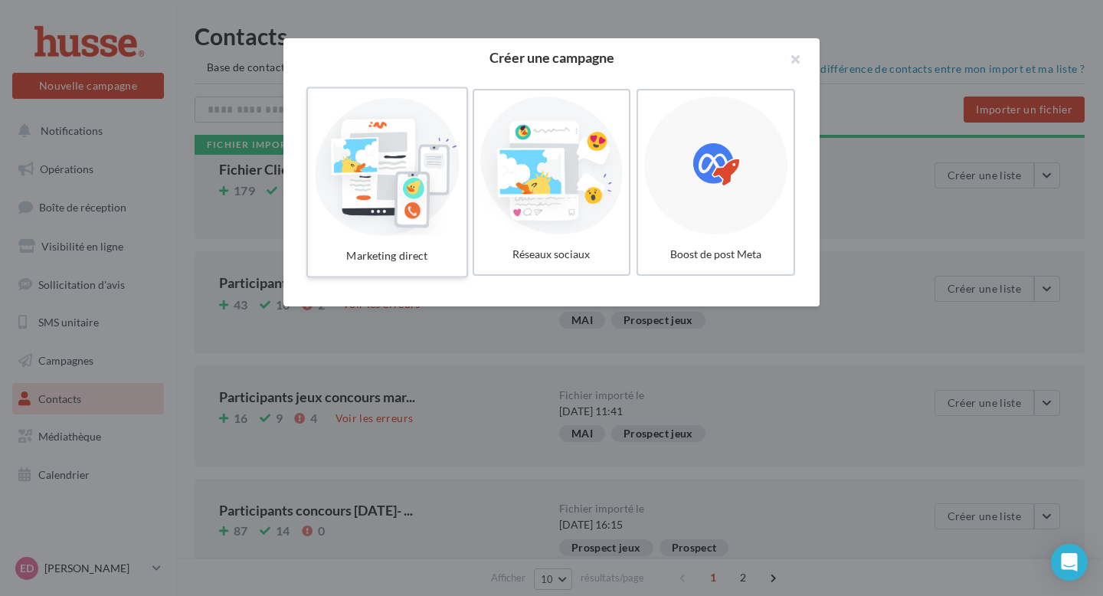
click at [360, 186] on div at bounding box center [387, 165] width 146 height 141
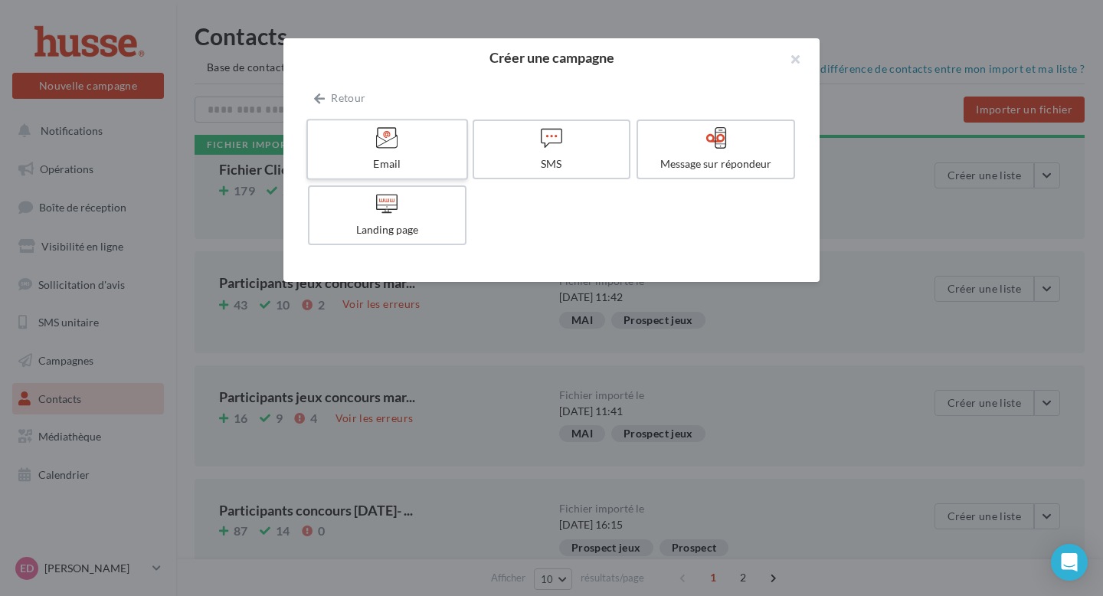
click at [389, 144] on icon at bounding box center [387, 137] width 22 height 22
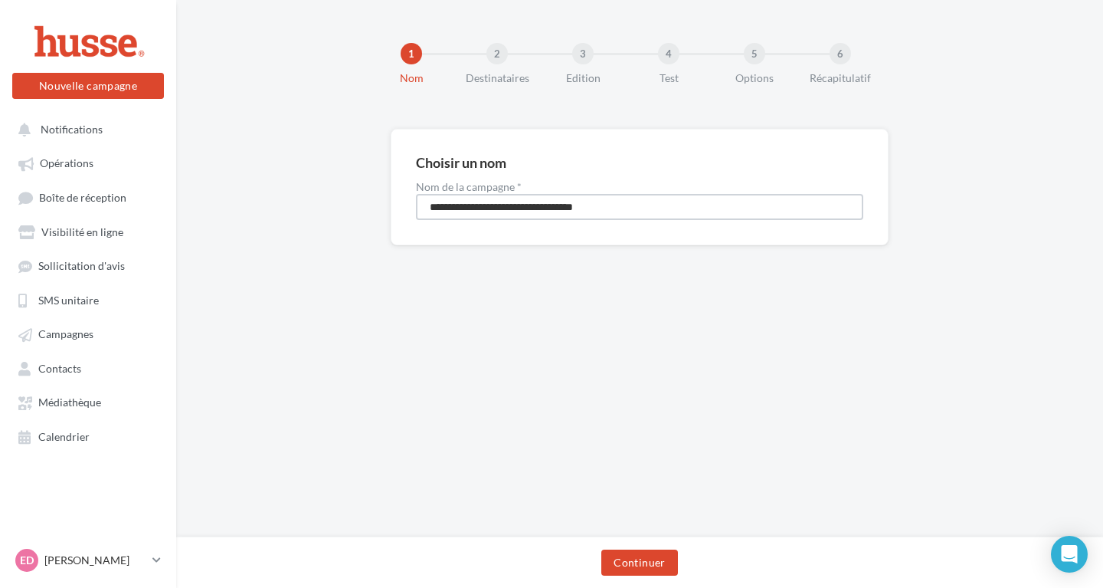
drag, startPoint x: 631, startPoint y: 207, endPoint x: 401, endPoint y: 209, distance: 229.8
click at [401, 209] on div "**********" at bounding box center [640, 187] width 498 height 116
type input "*"
type input "********"
click at [648, 557] on button "Continuer" at bounding box center [639, 562] width 76 height 26
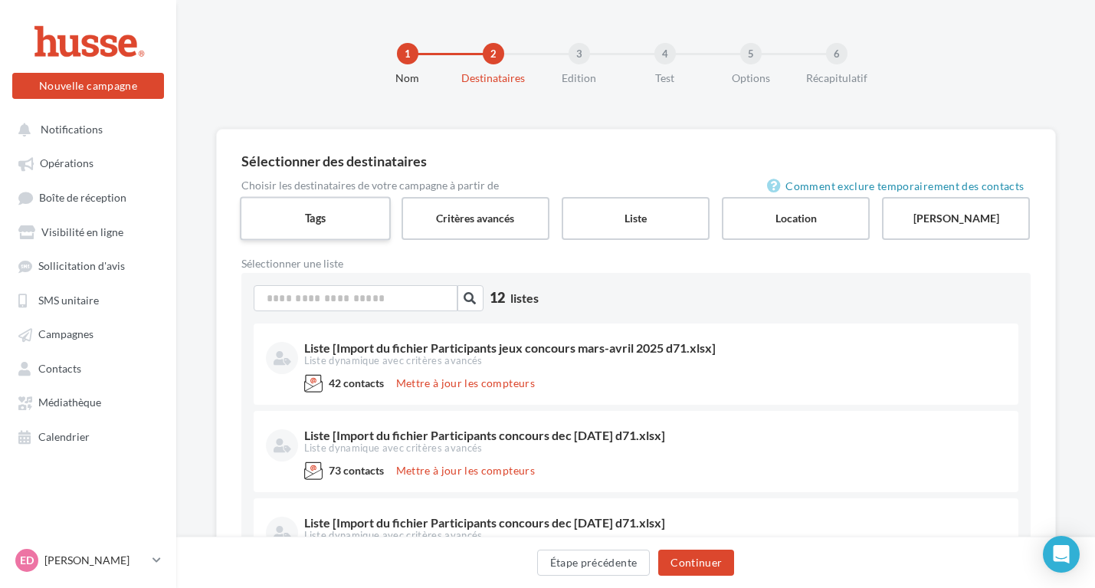
click at [283, 206] on label "Tags" at bounding box center [315, 218] width 151 height 44
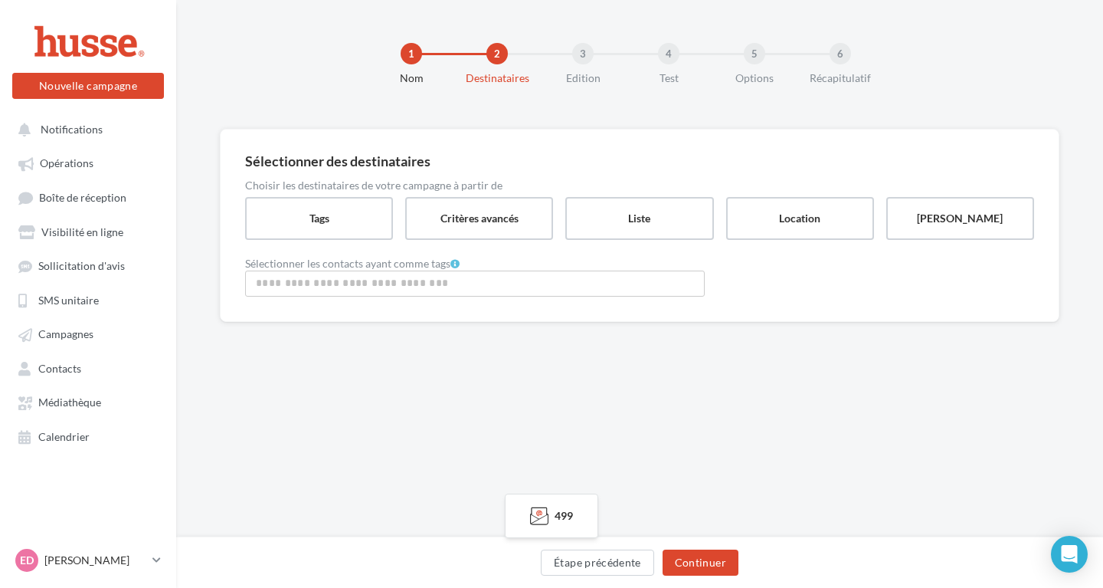
click at [368, 289] on input "Rechercher ou sélectionner un tag" at bounding box center [475, 283] width 452 height 18
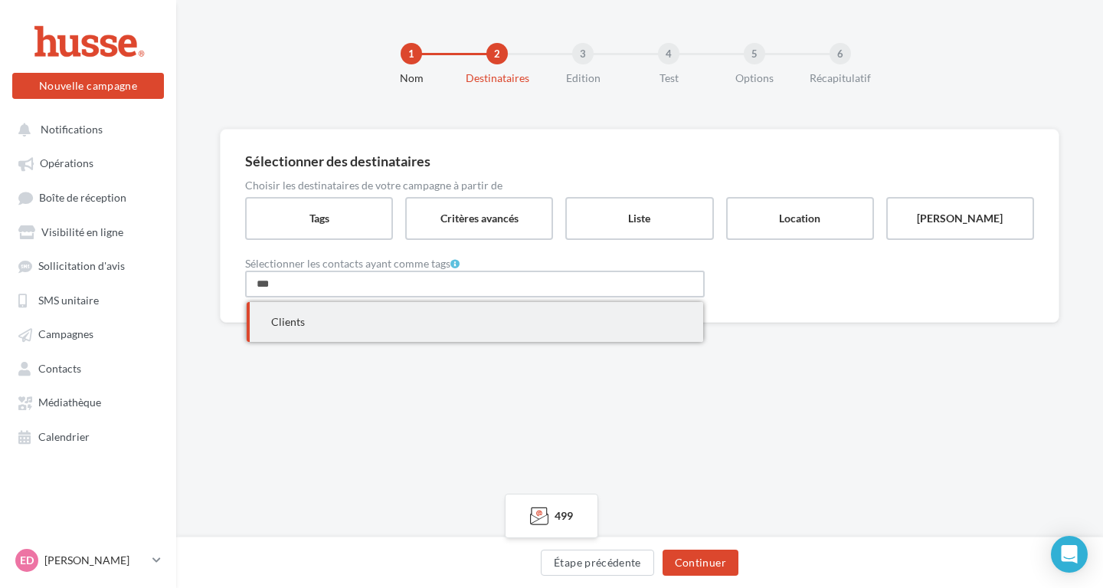
type input "***"
click at [372, 317] on span "Clients" at bounding box center [475, 322] width 457 height 40
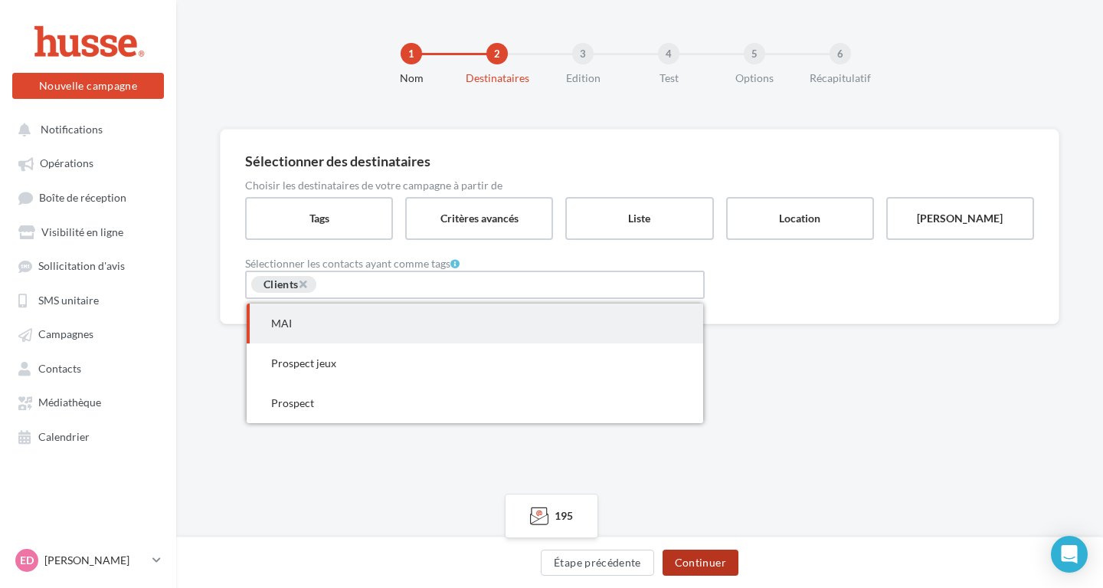
click at [719, 566] on button "Continuer" at bounding box center [701, 562] width 76 height 26
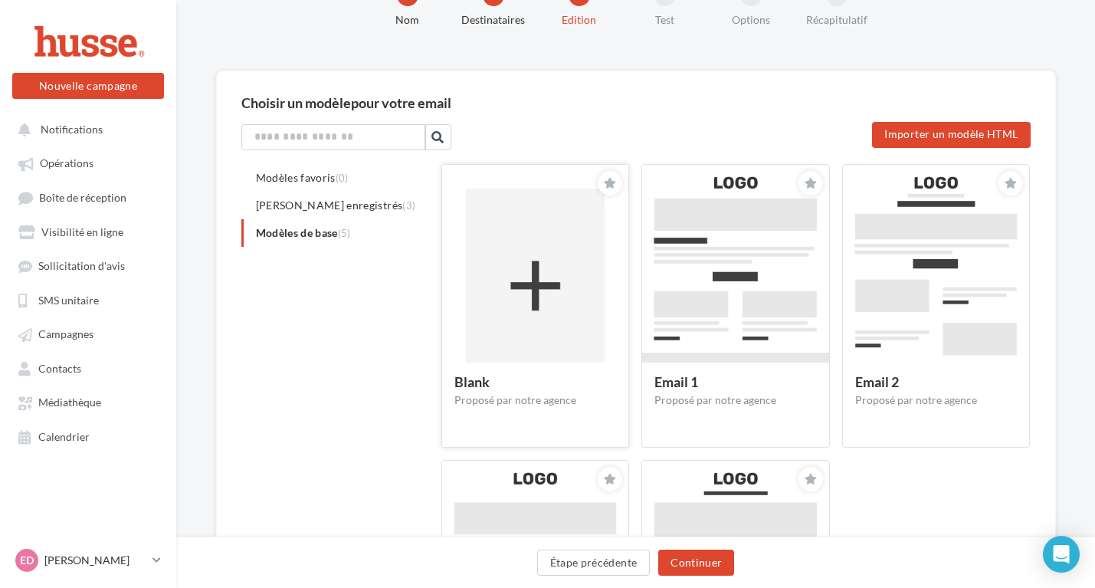
scroll to position [57, 0]
click at [526, 309] on img at bounding box center [535, 285] width 186 height 241
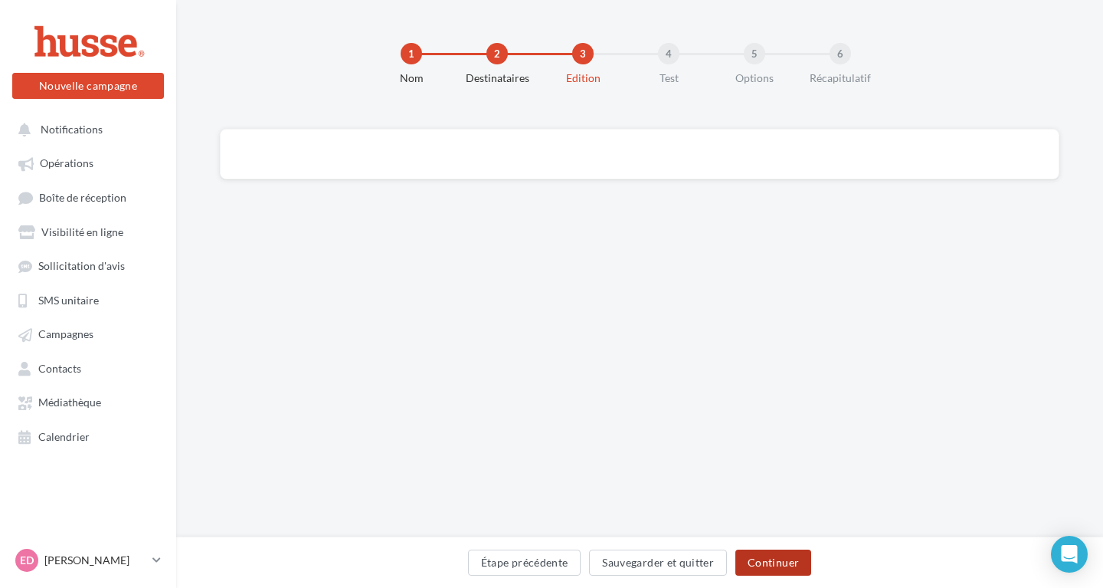
click at [777, 568] on button "Continuer" at bounding box center [773, 562] width 76 height 26
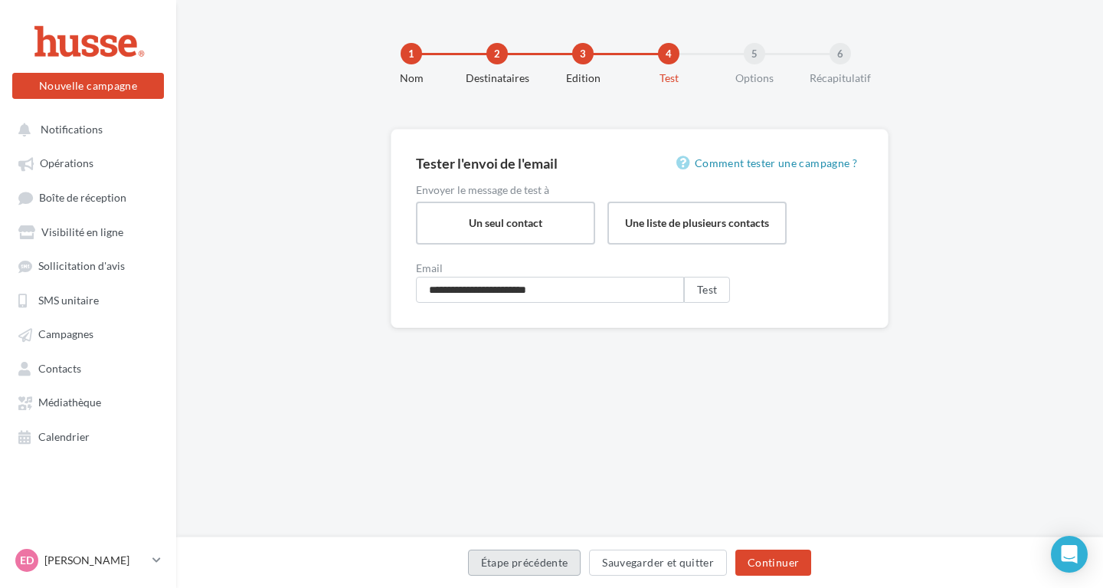
click at [527, 572] on button "Étape précédente" at bounding box center [524, 562] width 113 height 26
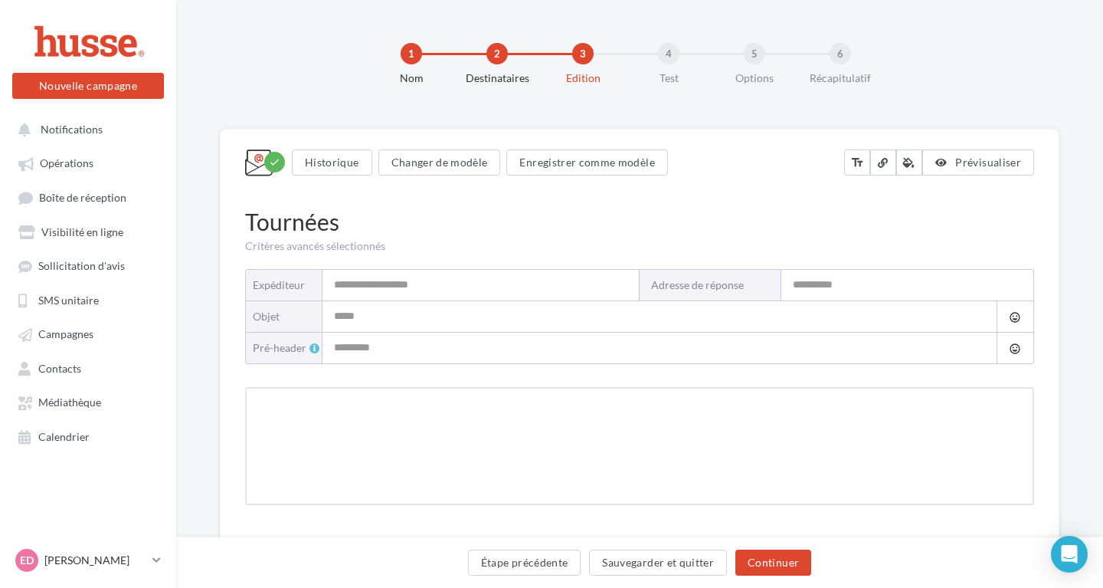
type input "**********"
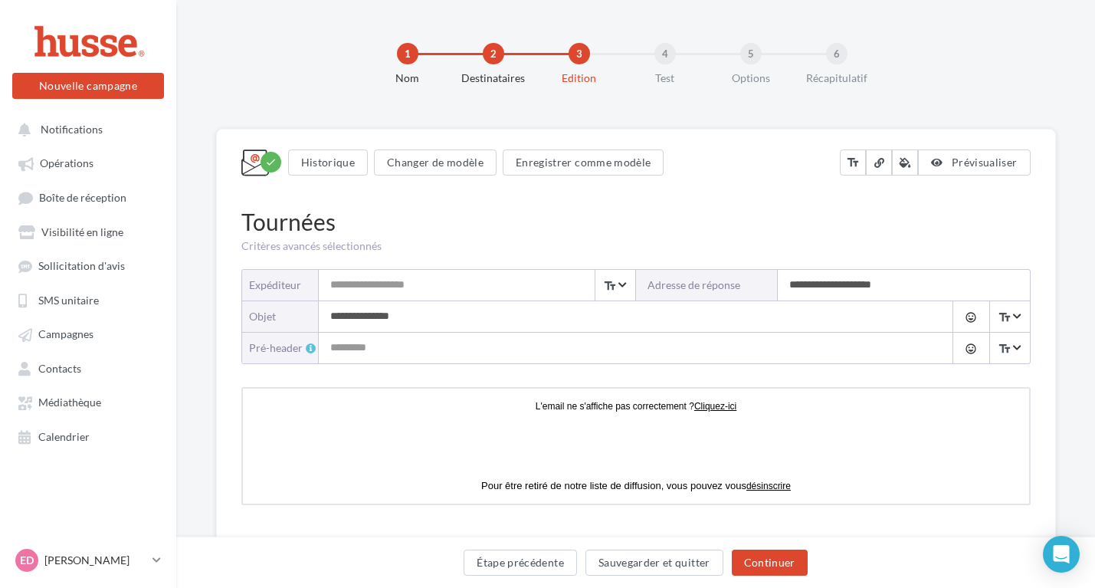
click at [385, 413] on div "L'email ne s'affiche pas correctement ? Cliquez-ici" at bounding box center [633, 404] width 781 height 28
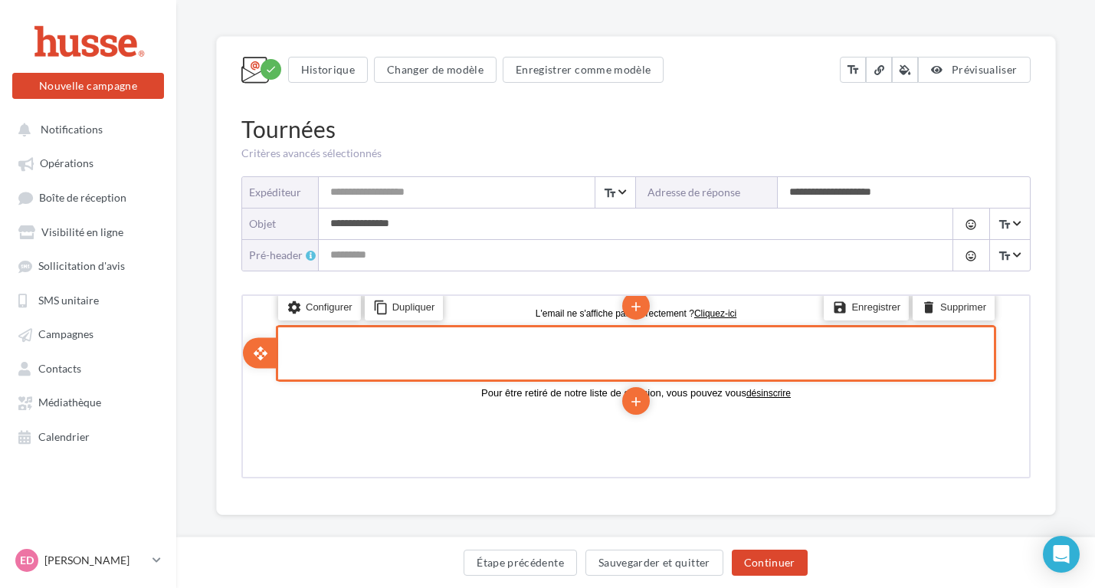
scroll to position [110, 0]
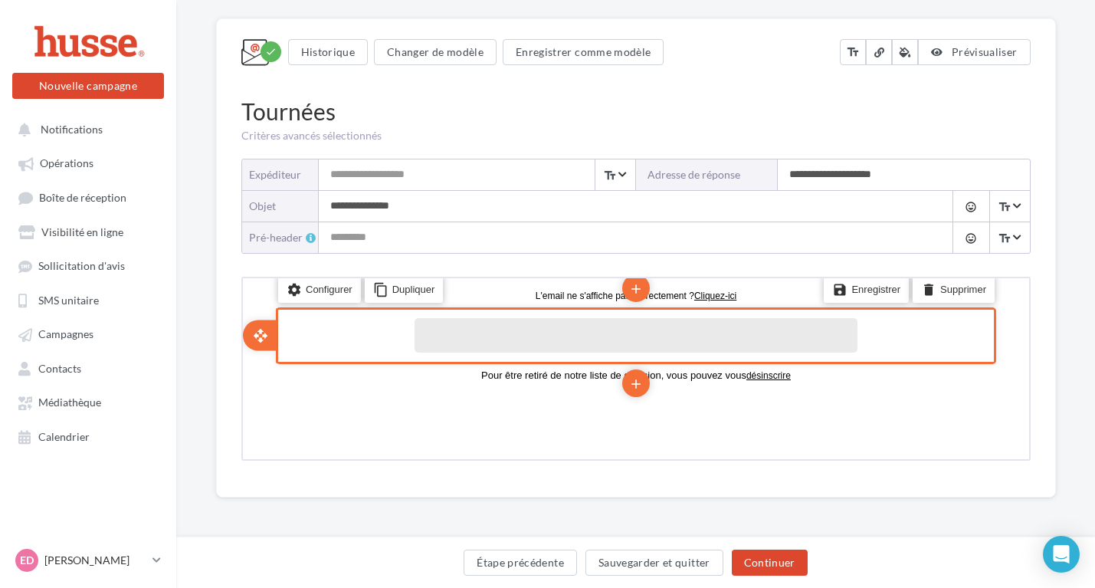
click at [546, 323] on p at bounding box center [633, 321] width 443 height 11
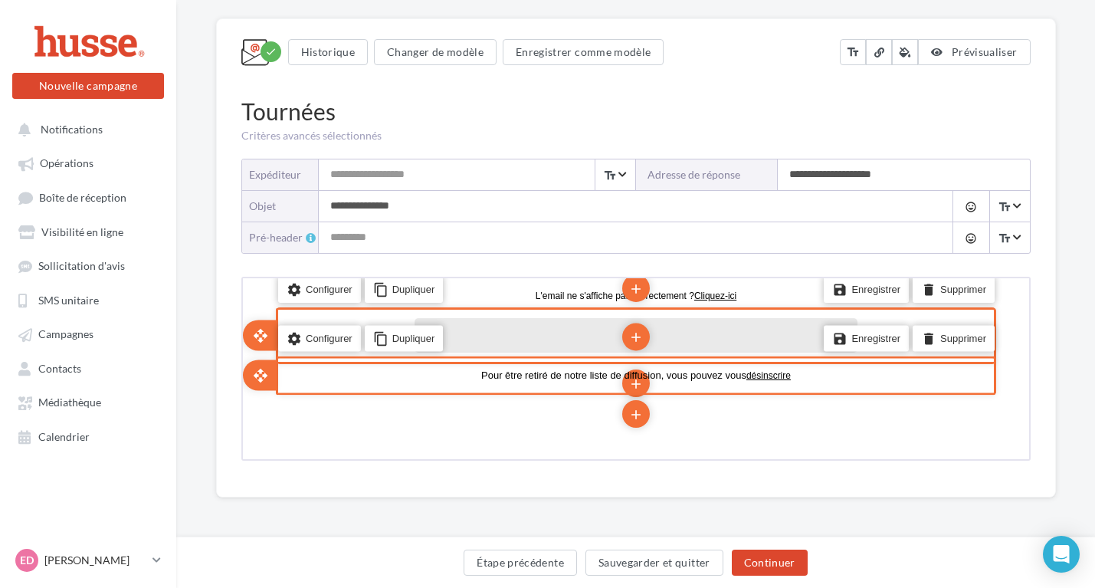
click at [560, 379] on div "Pour être retiré de notre liste de diffusion, vous pouvez vous désinscrire" at bounding box center [634, 373] width 460 height 28
click at [562, 371] on span "Pour être retiré de notre liste de diffusion, vous pouvez vous désinscrire" at bounding box center [633, 372] width 309 height 11
click at [623, 371] on span "**********" at bounding box center [634, 372] width 282 height 10
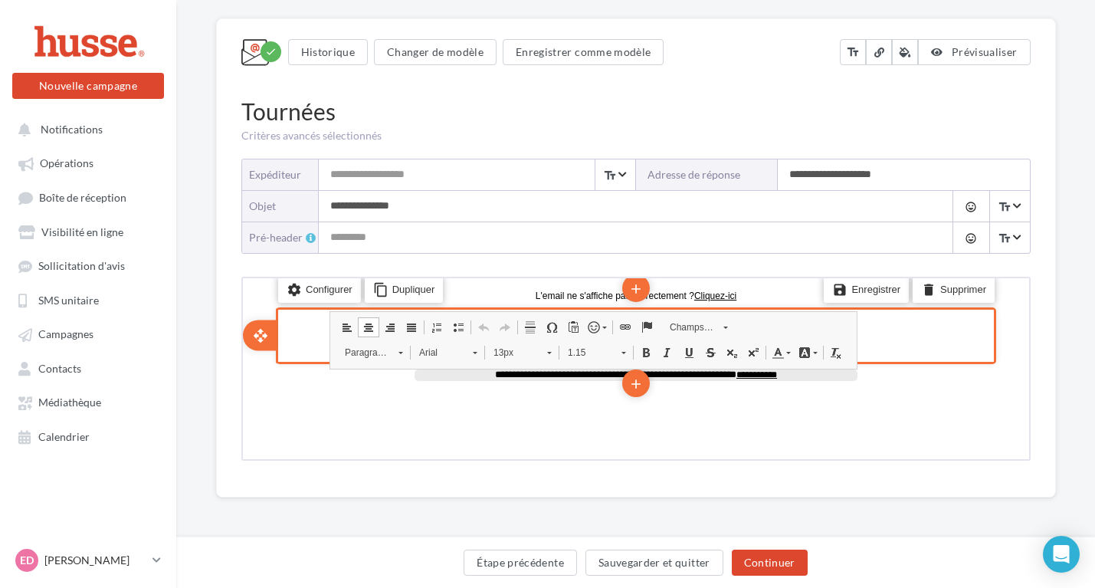
click at [372, 391] on html "**********" at bounding box center [634, 333] width 786 height 115
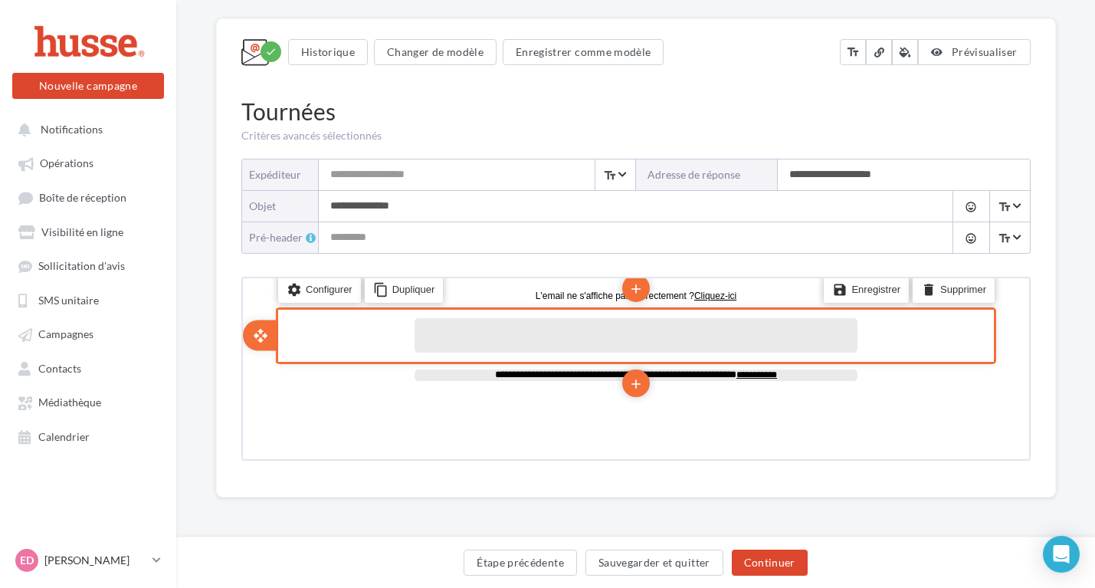
click at [613, 341] on p at bounding box center [633, 344] width 443 height 11
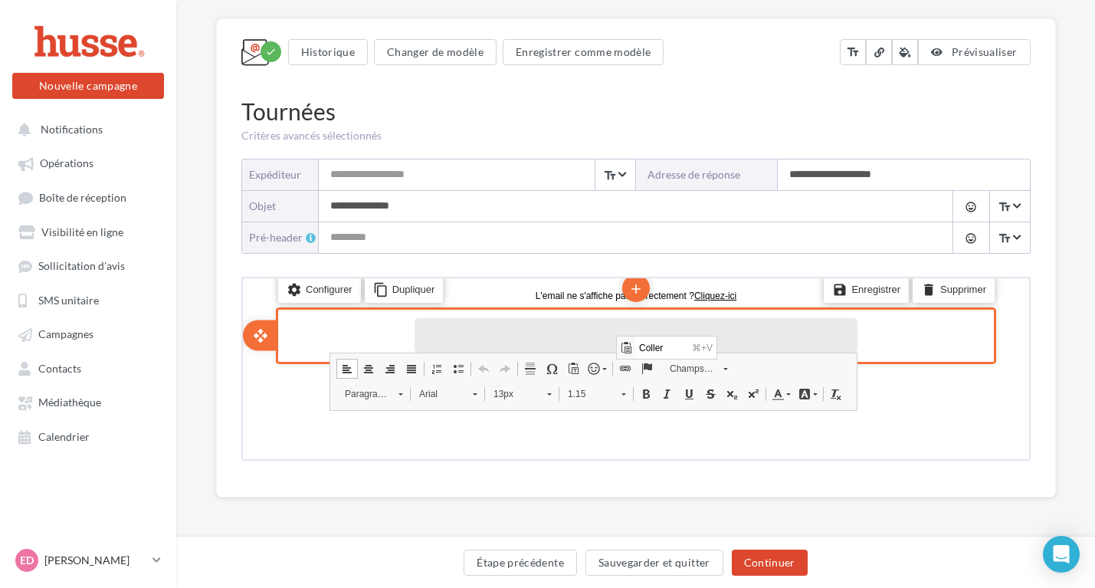
scroll to position [0, 0]
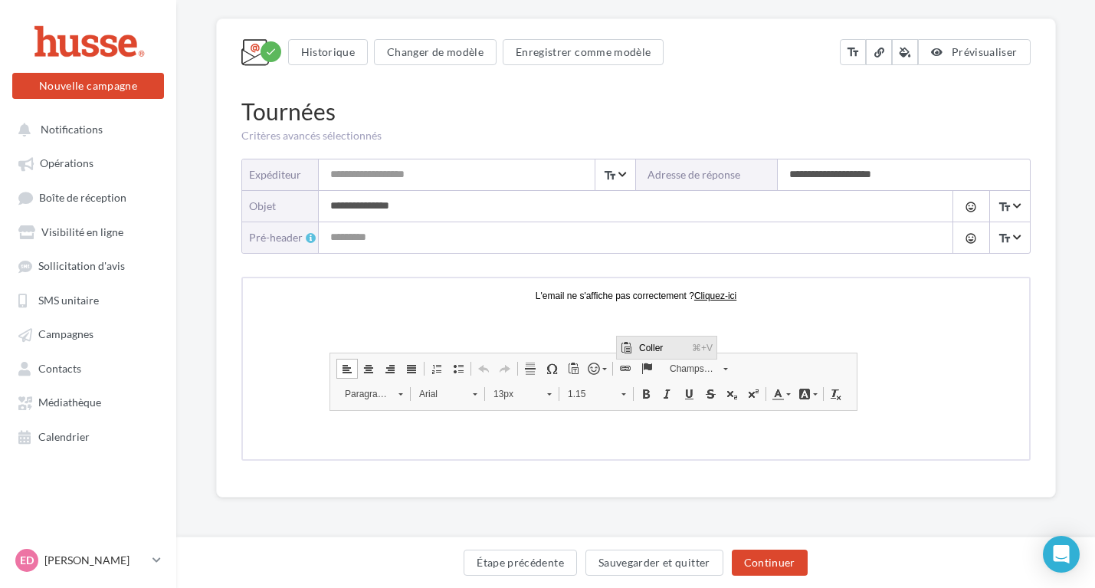
click at [650, 349] on span "Coller" at bounding box center [660, 347] width 53 height 22
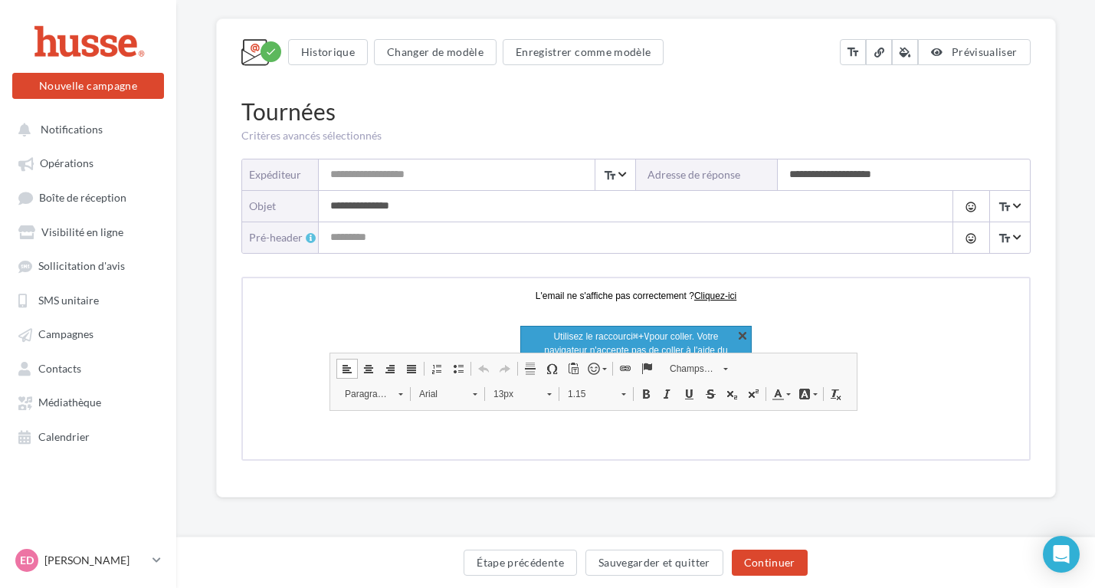
click at [737, 333] on link "X" at bounding box center [739, 332] width 15 height 15
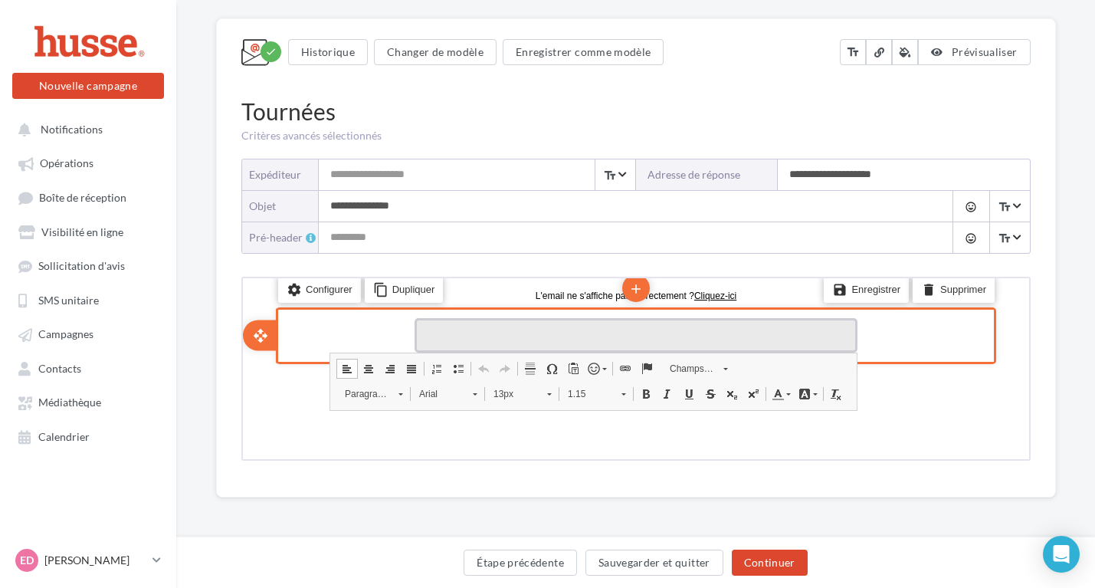
click at [627, 324] on p "false" at bounding box center [633, 321] width 443 height 11
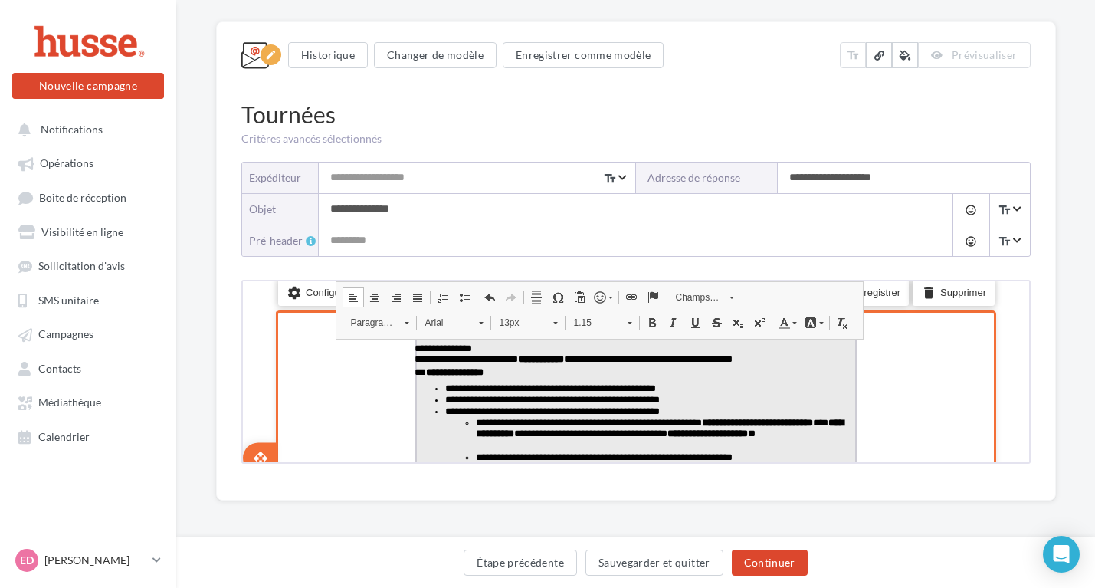
scroll to position [110, 0]
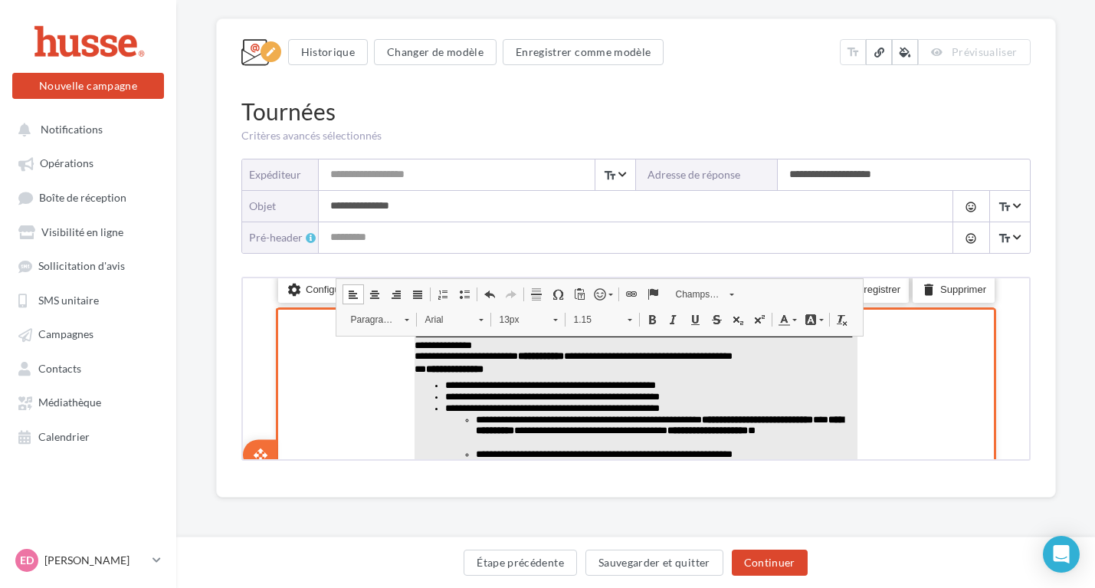
click at [941, 380] on div "settings Configurer content_copy Dupliquer add add save Enregistrer delete Supp…" at bounding box center [633, 453] width 720 height 296
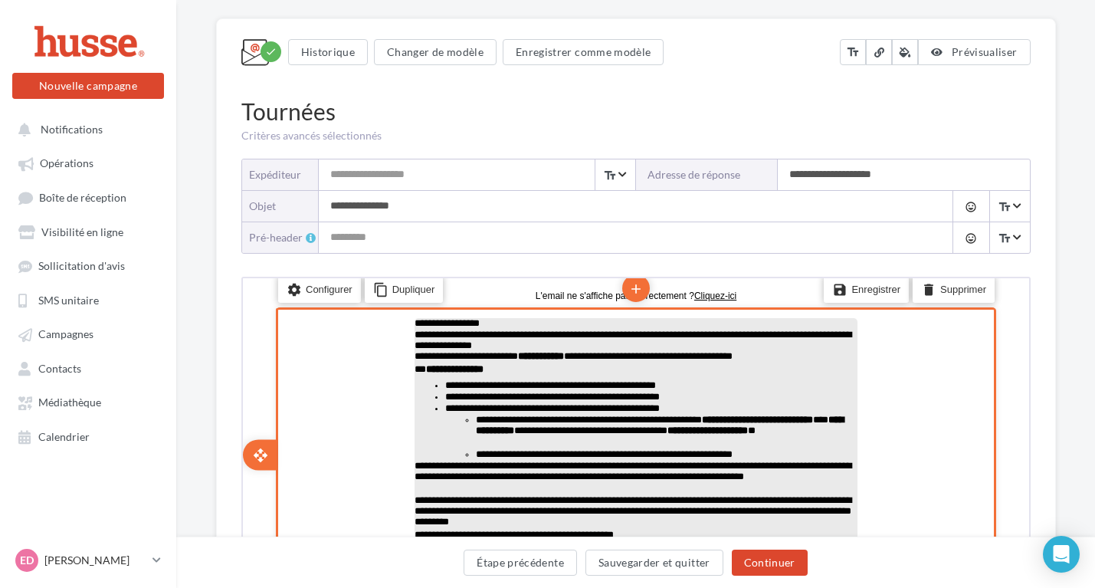
click at [482, 324] on p "**********" at bounding box center [633, 321] width 443 height 11
click at [483, 324] on p "**********" at bounding box center [633, 321] width 443 height 11
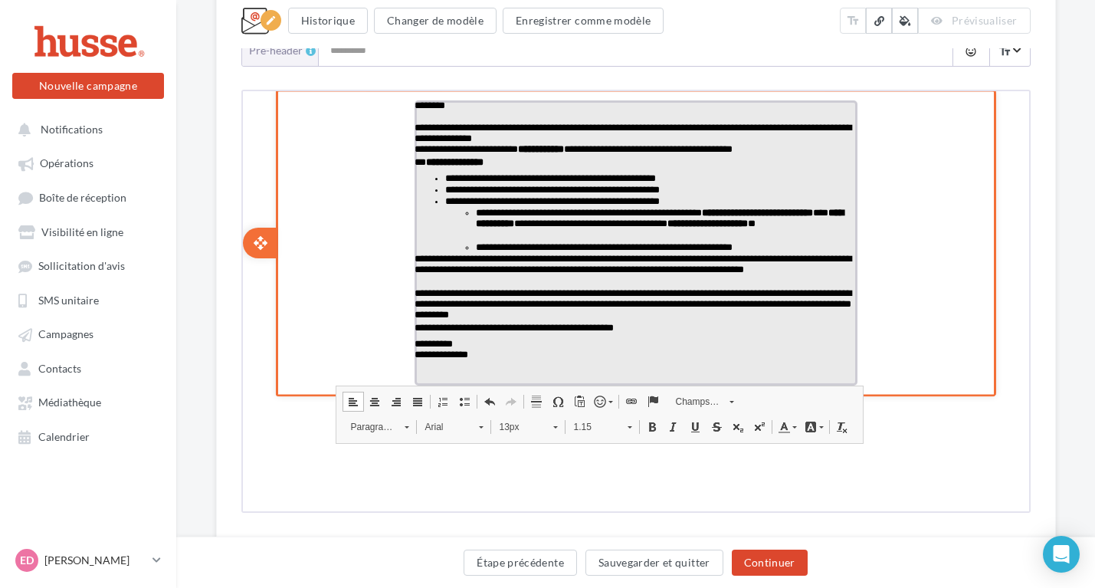
scroll to position [29, 0]
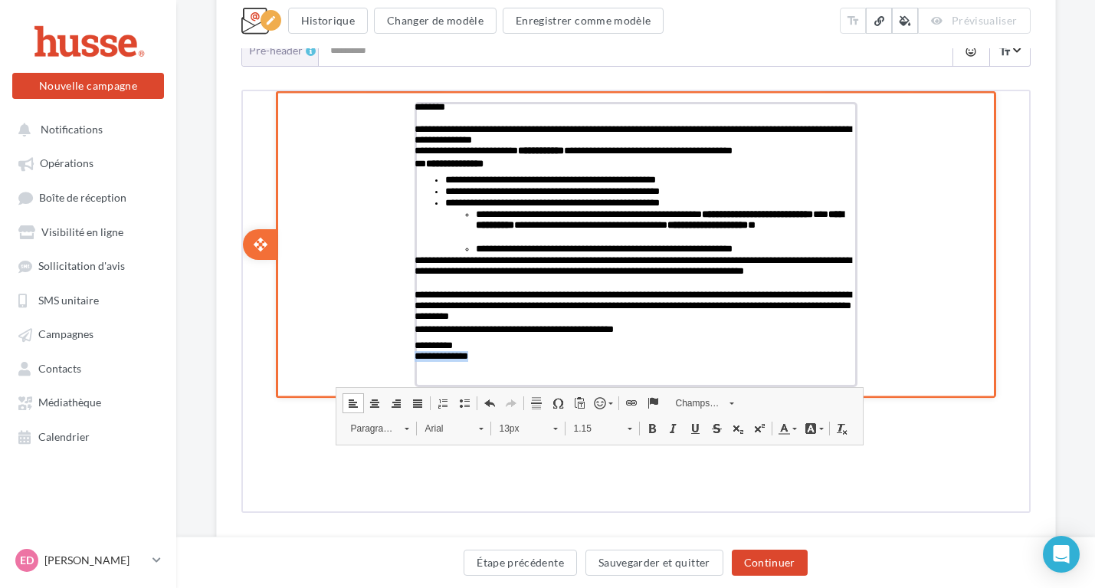
drag, startPoint x: 472, startPoint y: 356, endPoint x: 404, endPoint y: 355, distance: 68.2
click at [404, 355] on div "**********" at bounding box center [634, 242] width 460 height 302
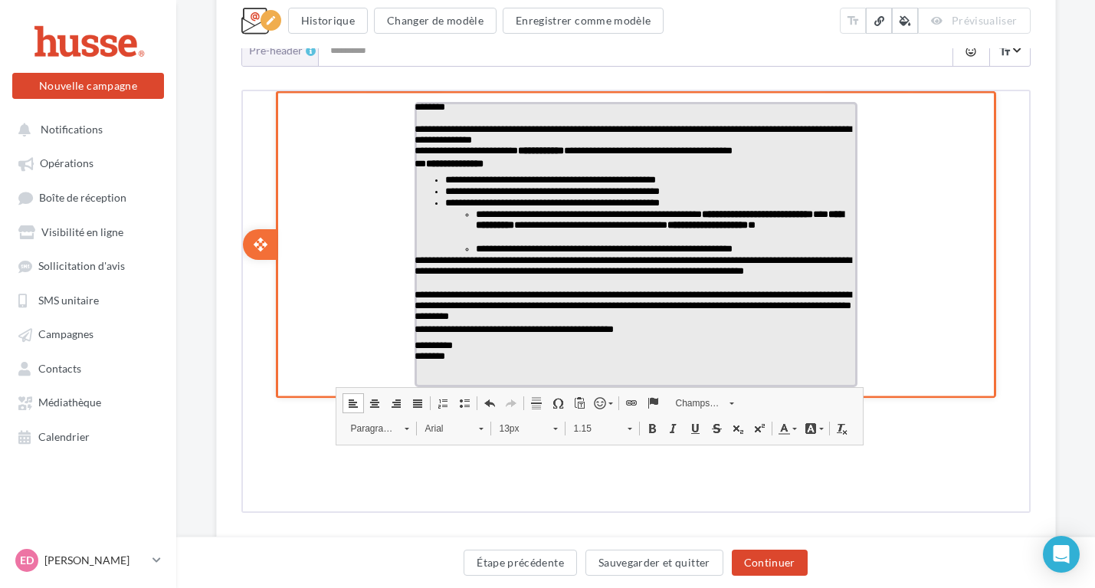
click at [643, 326] on p "**********" at bounding box center [633, 330] width 443 height 16
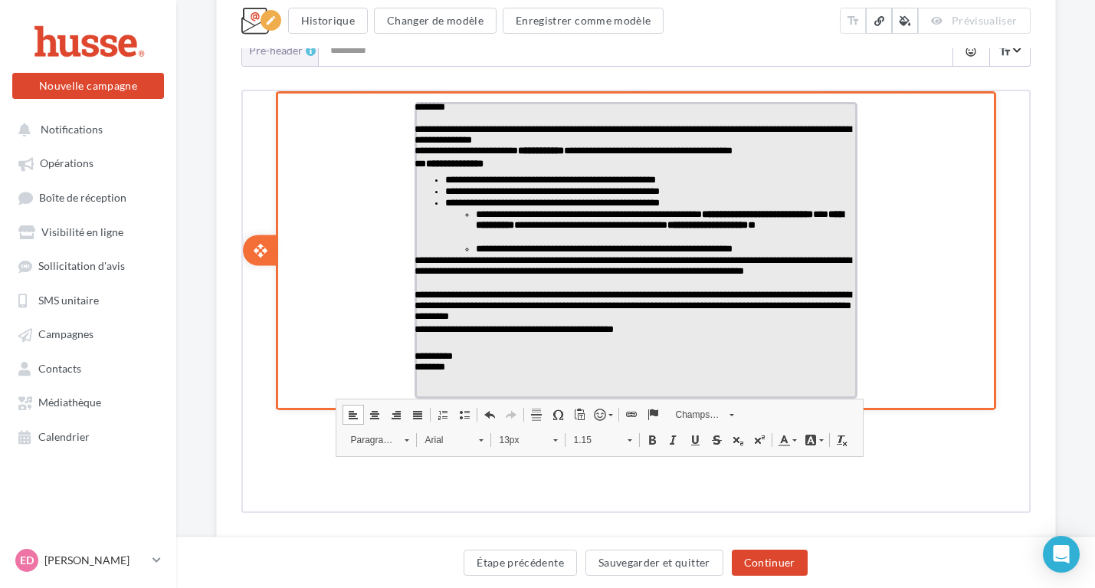
click at [601, 319] on p "**********" at bounding box center [633, 304] width 443 height 34
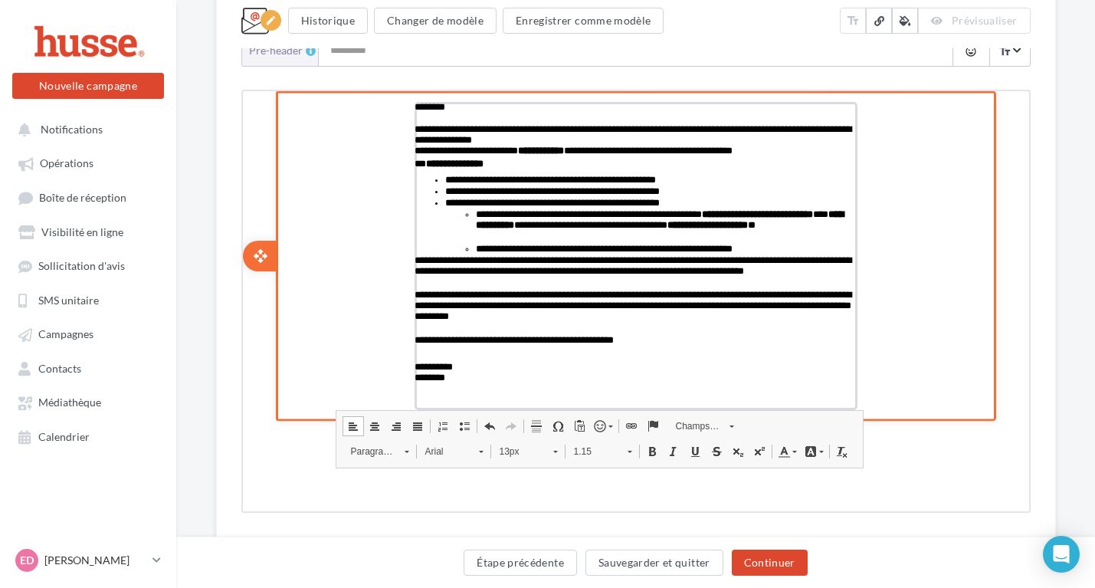
scroll to position [3, 0]
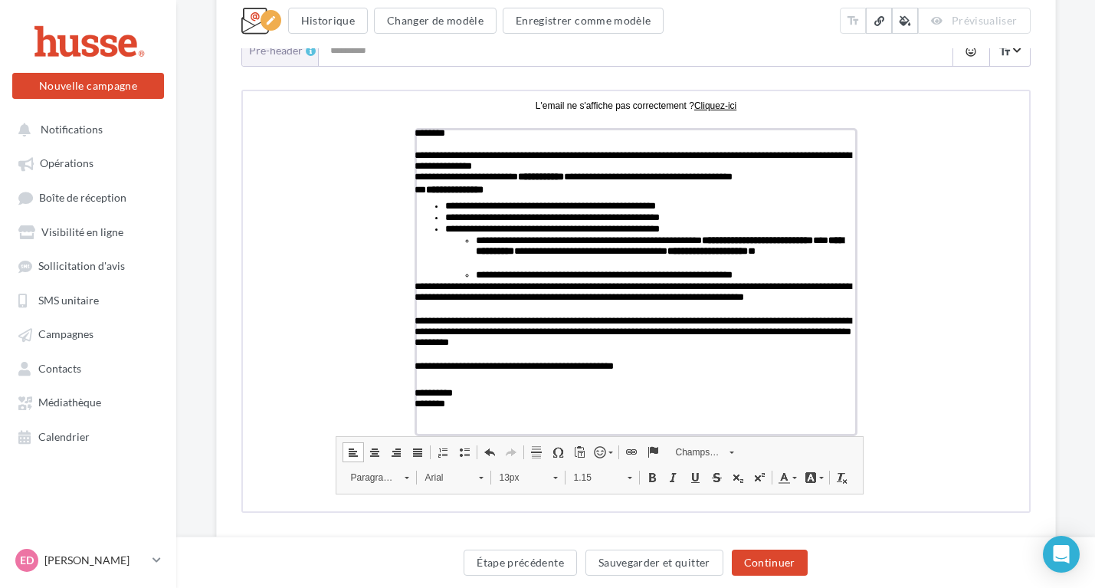
click at [623, 451] on span at bounding box center [629, 450] width 12 height 12
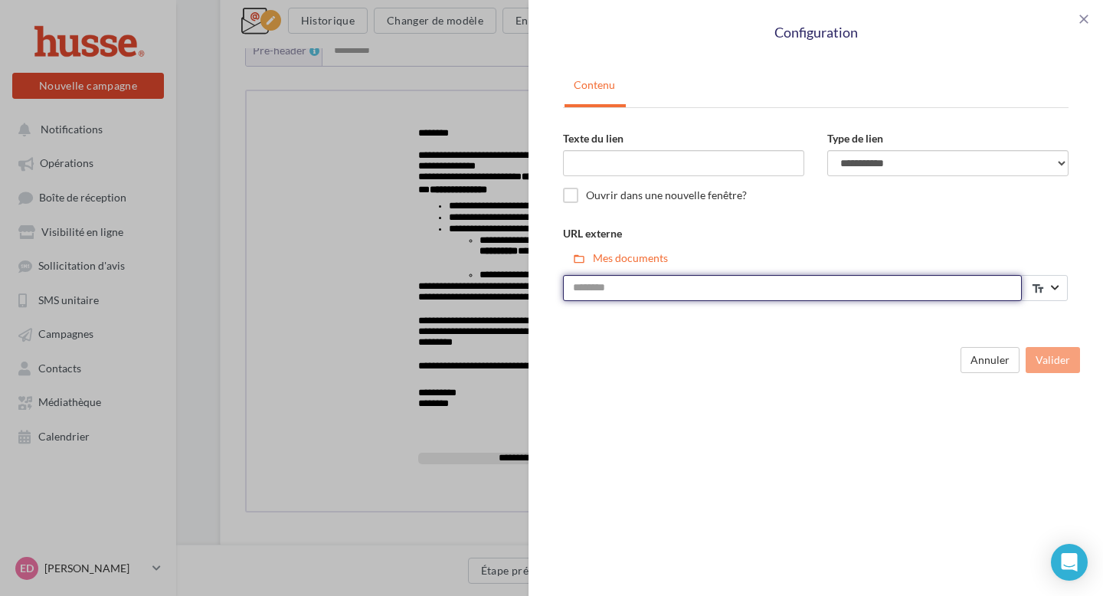
click at [902, 289] on input "URL externe" at bounding box center [792, 288] width 459 height 26
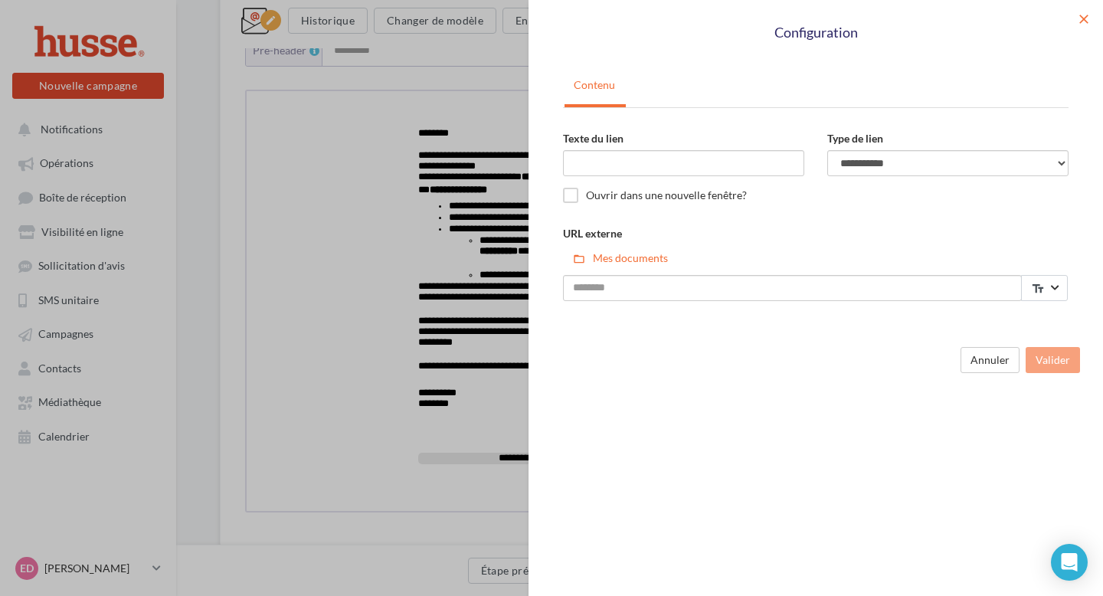
click at [1086, 18] on span "close" at bounding box center [1083, 18] width 15 height 15
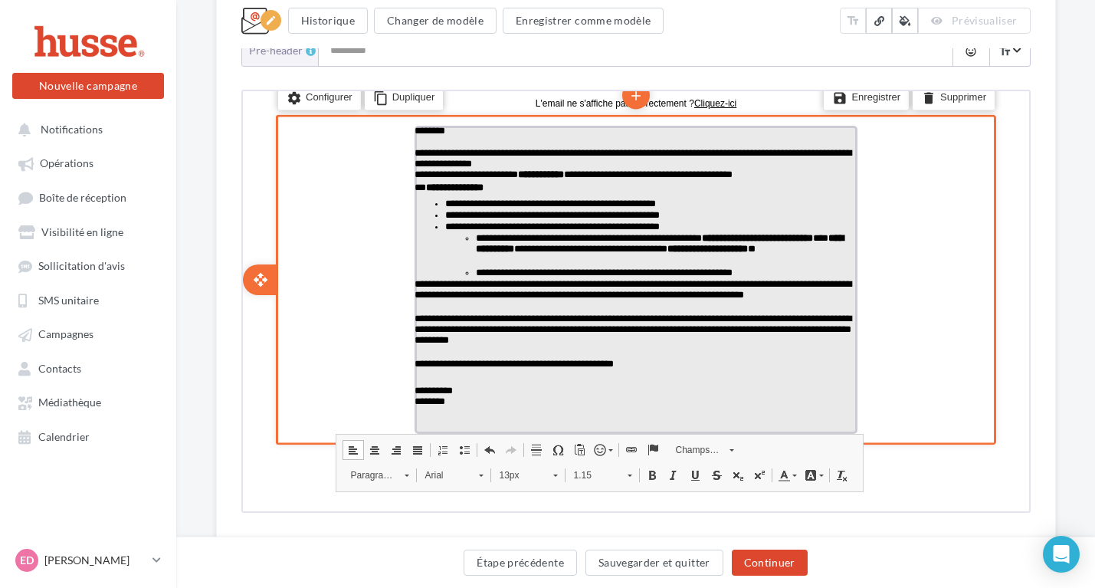
scroll to position [6, 0]
click at [598, 162] on p "**********" at bounding box center [633, 162] width 443 height 34
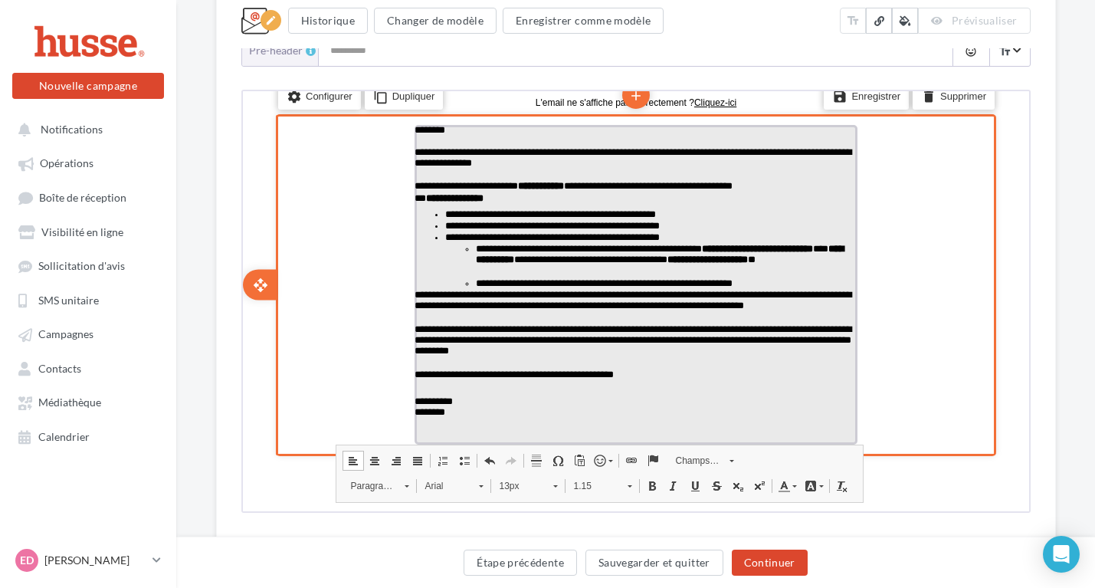
click at [814, 188] on p "**********" at bounding box center [633, 179] width 443 height 23
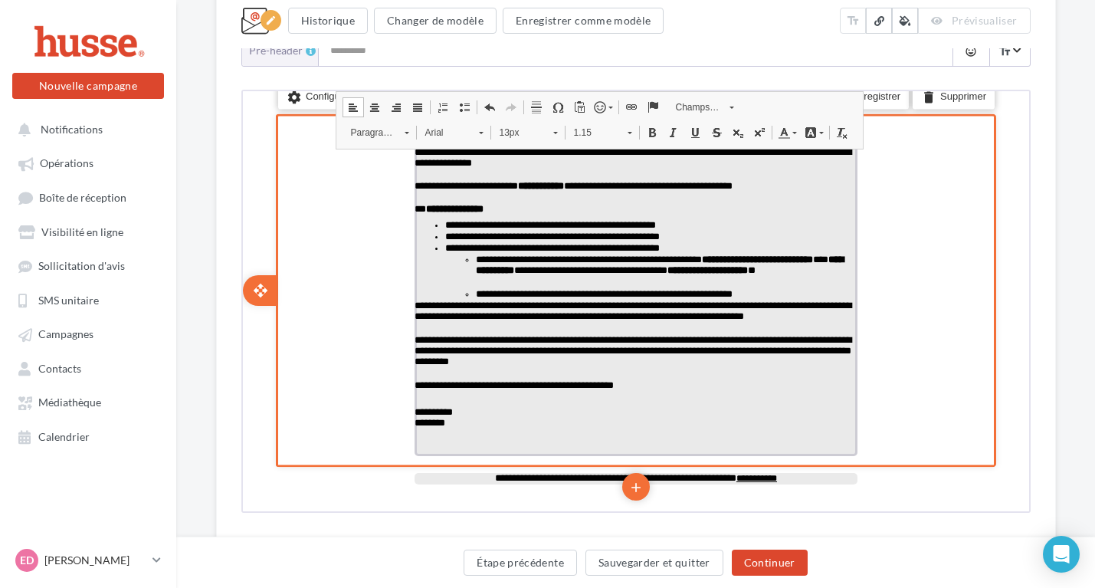
click at [783, 293] on p "**********" at bounding box center [664, 292] width 382 height 11
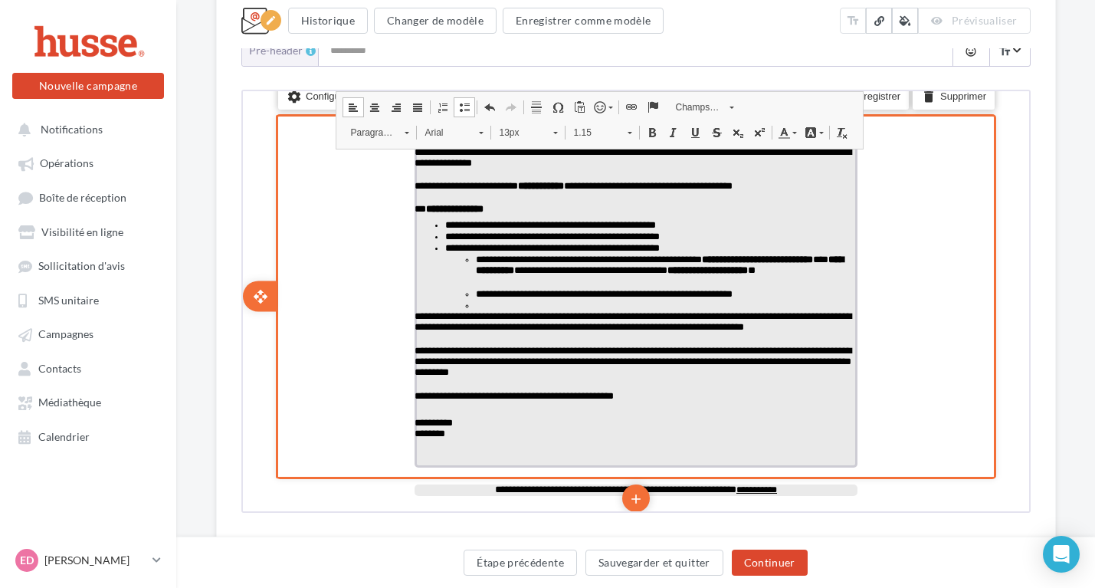
click at [466, 305] on ul "**********" at bounding box center [649, 280] width 412 height 57
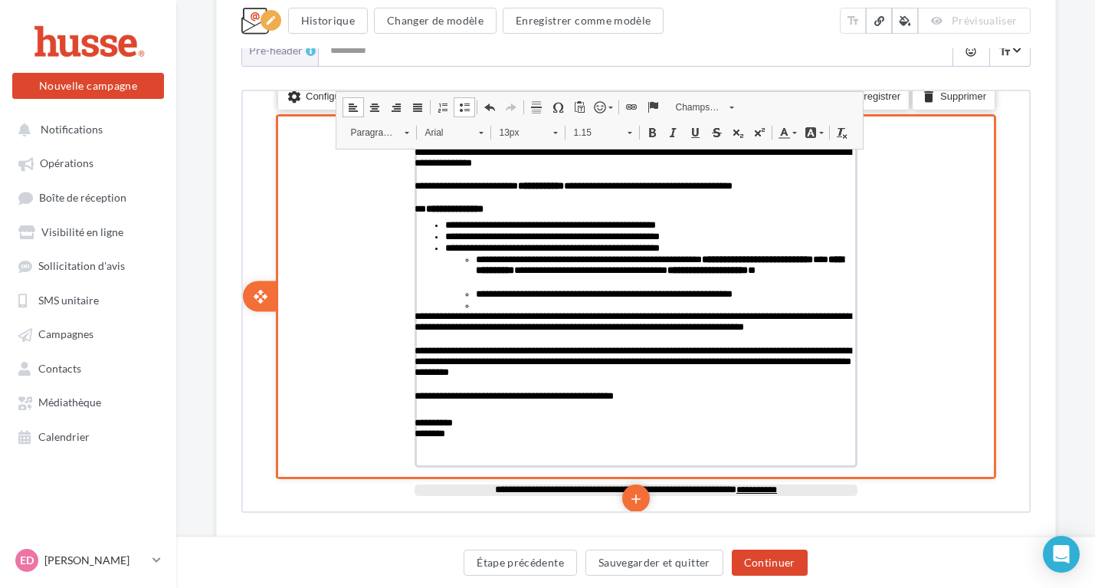
click at [812, 292] on p "**********" at bounding box center [664, 292] width 382 height 11
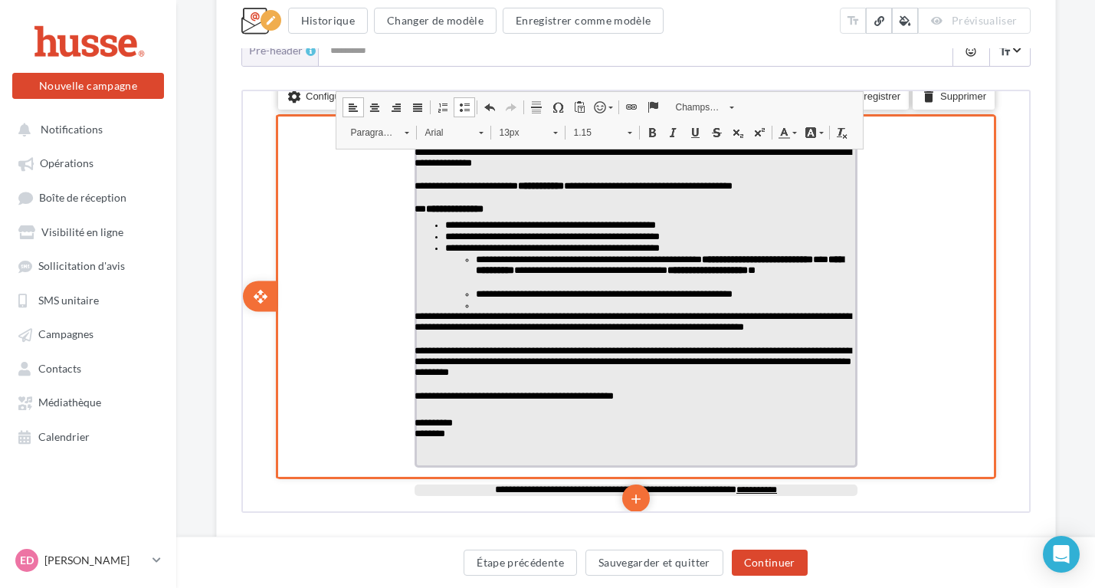
click at [473, 307] on p "false" at bounding box center [664, 303] width 382 height 11
click at [451, 112] on link "Insérer/Supprimer une liste à puces" at bounding box center [461, 105] width 21 height 20
click at [705, 242] on p "**********" at bounding box center [649, 246] width 412 height 11
click at [707, 227] on p "**********" at bounding box center [649, 223] width 412 height 11
click at [701, 237] on p "**********" at bounding box center [649, 234] width 412 height 11
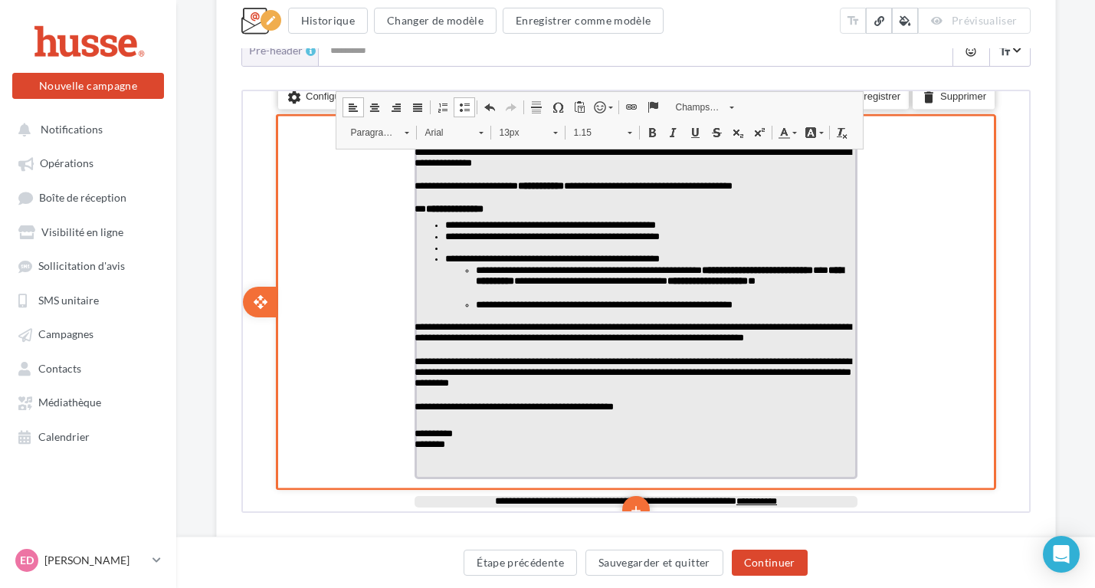
click at [456, 105] on span at bounding box center [462, 105] width 12 height 12
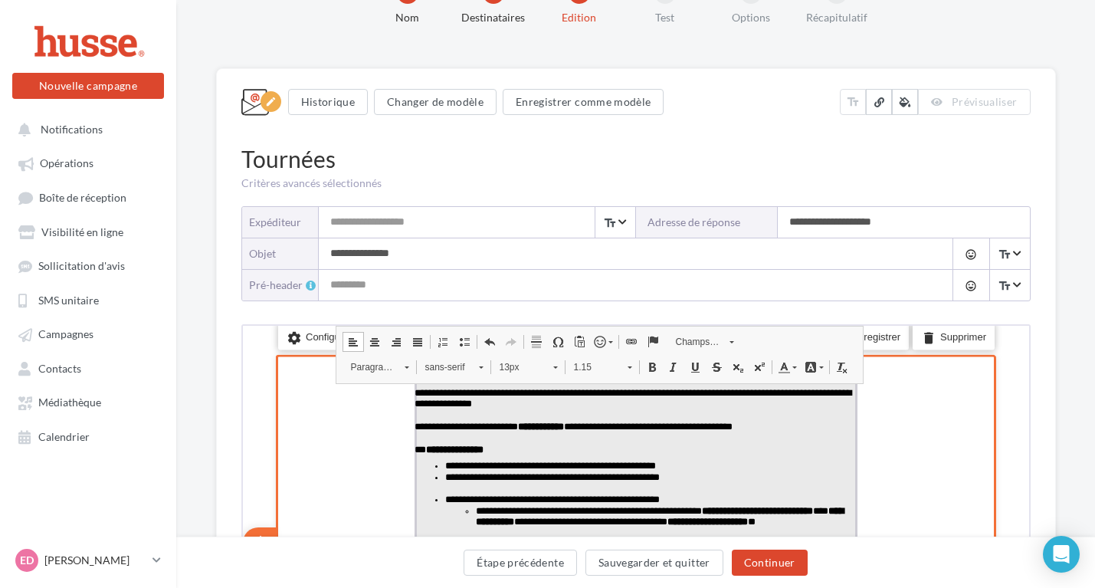
scroll to position [56, 0]
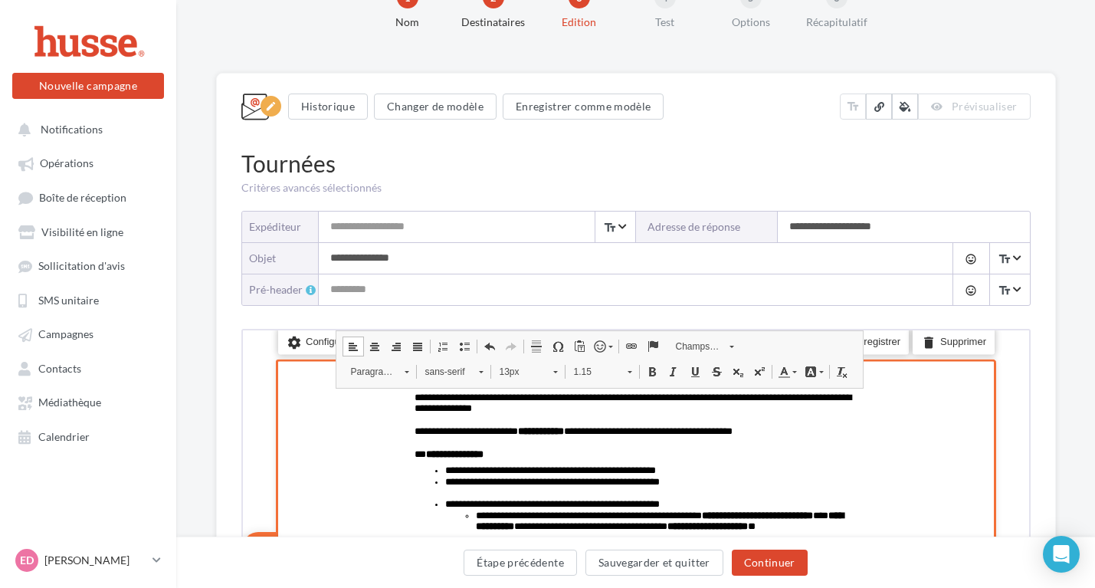
click at [948, 444] on div "settings Configurer content_copy Dupliquer add add save Enregistrer delete Supp…" at bounding box center [633, 545] width 720 height 376
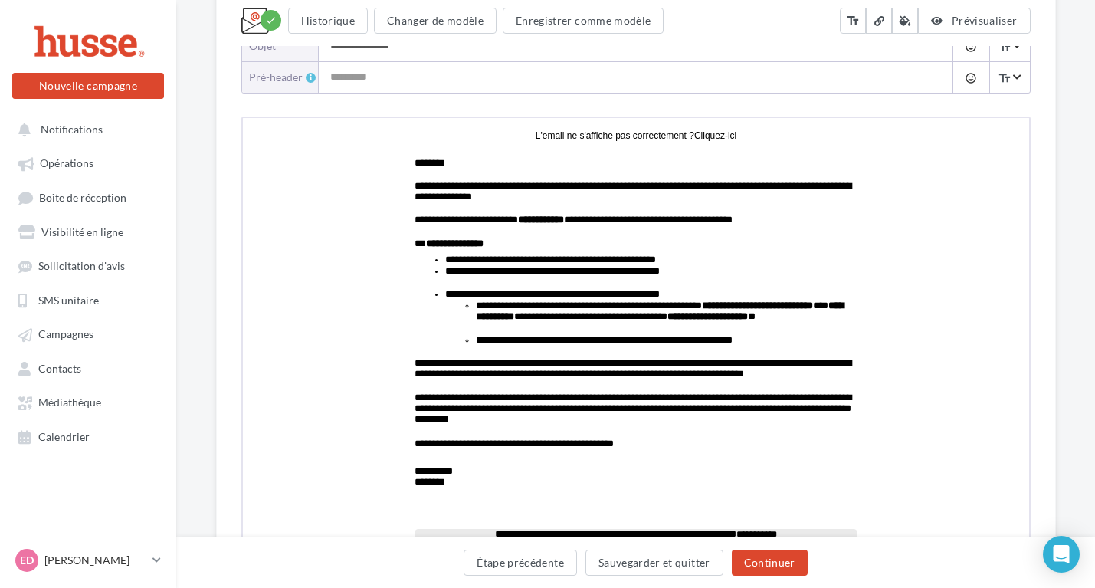
scroll to position [0, 0]
click at [376, 84] on input "Pré-header" at bounding box center [621, 77] width 604 height 31
click at [352, 111] on div "**********" at bounding box center [635, 276] width 789 height 712
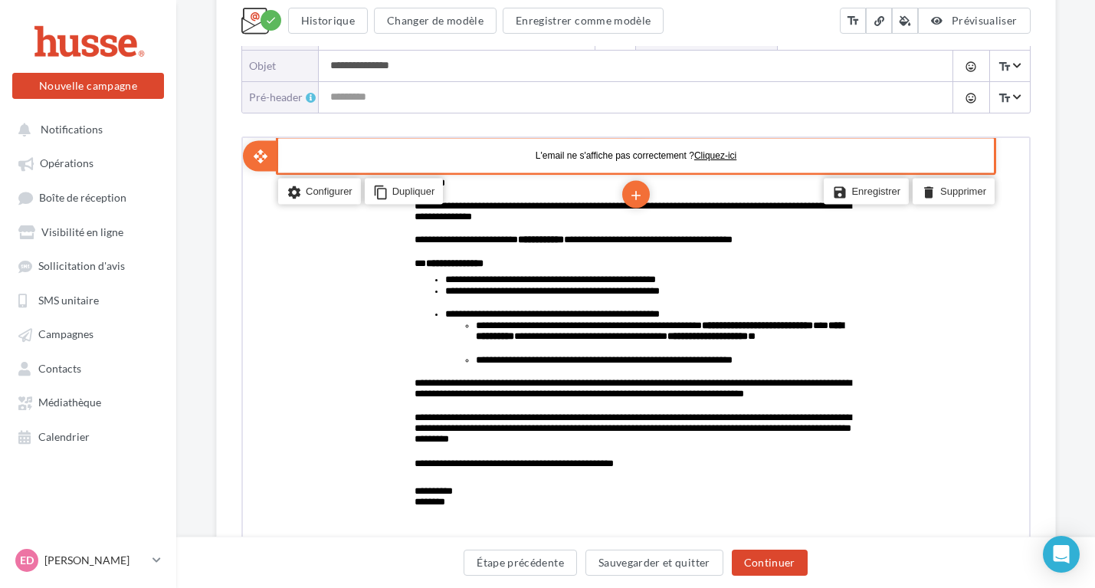
scroll to position [241, 0]
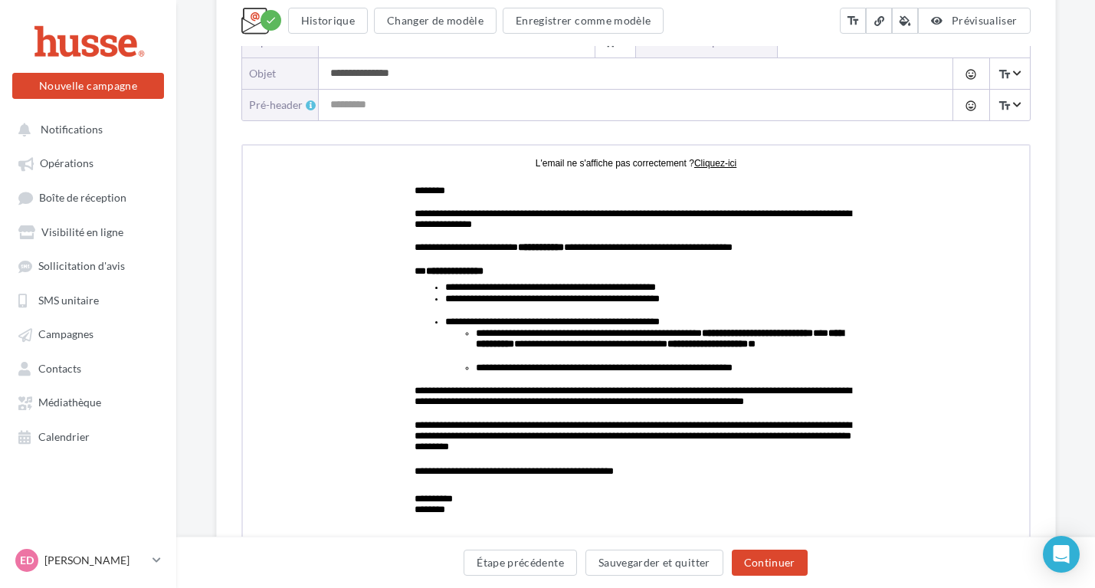
click at [310, 108] on div at bounding box center [311, 105] width 10 height 10
click at [319, 108] on input "Pré-header" at bounding box center [621, 105] width 604 height 31
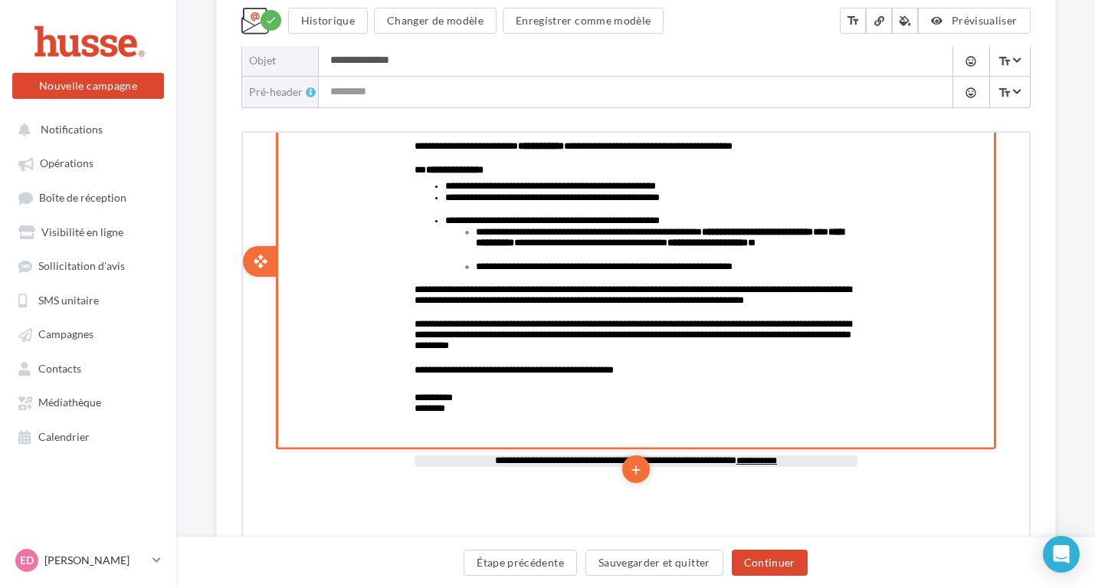
scroll to position [270, 0]
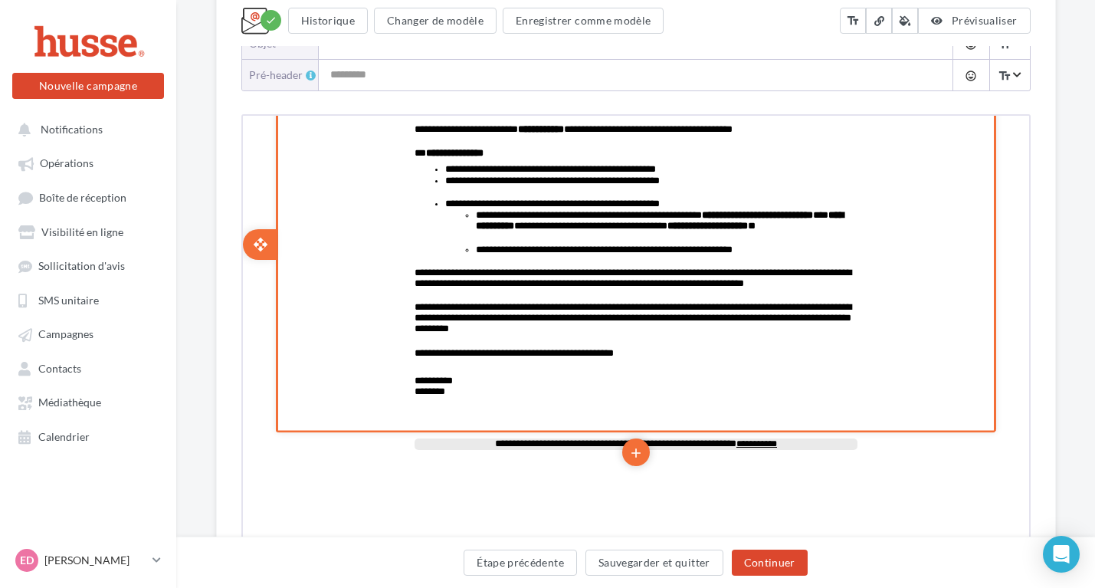
click at [905, 247] on div "settings Configurer content_copy Dupliquer add add save Enregistrer delete Supp…" at bounding box center [633, 242] width 720 height 376
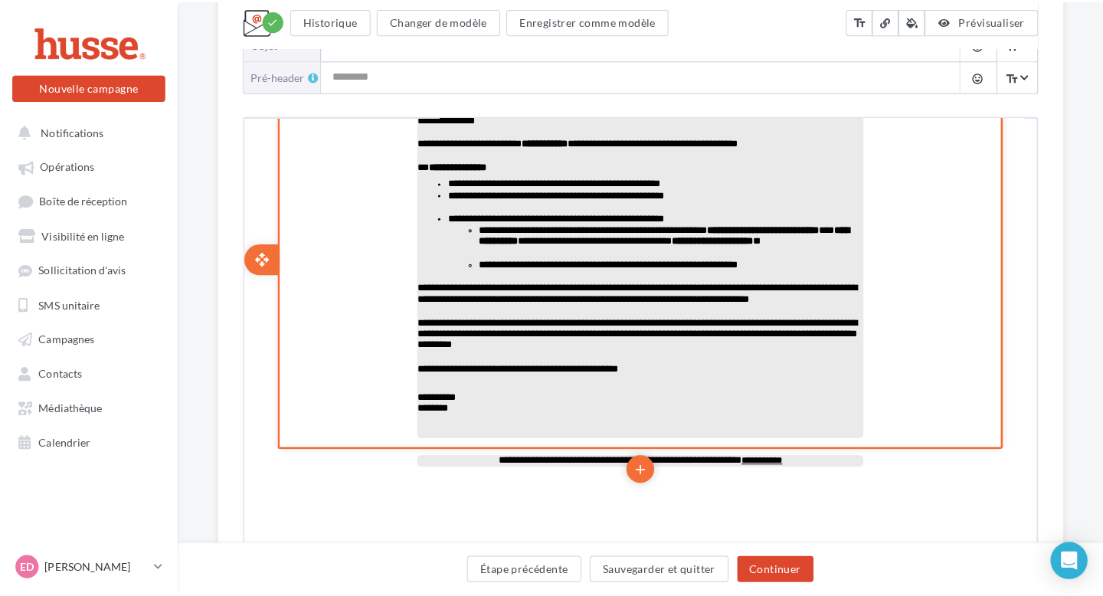
scroll to position [84, 0]
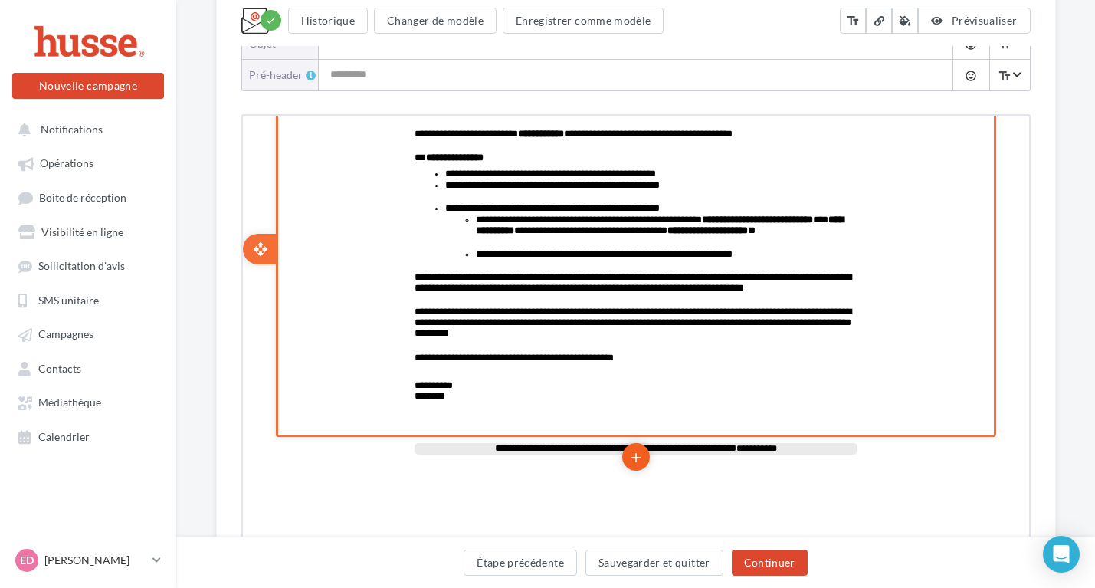
click at [627, 457] on icon "add" at bounding box center [633, 455] width 15 height 26
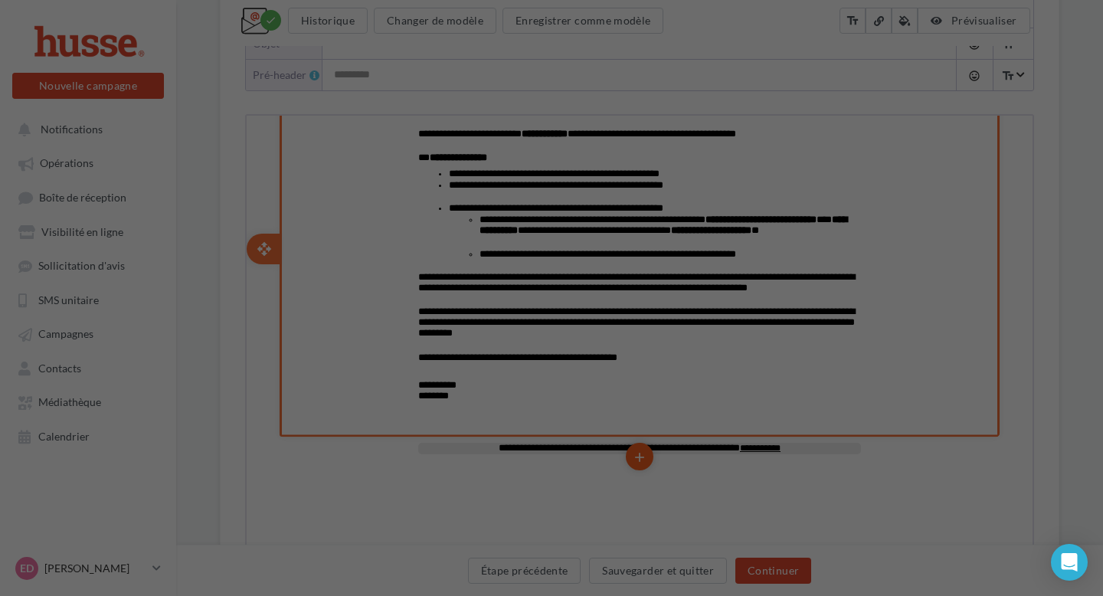
scroll to position [0, 0]
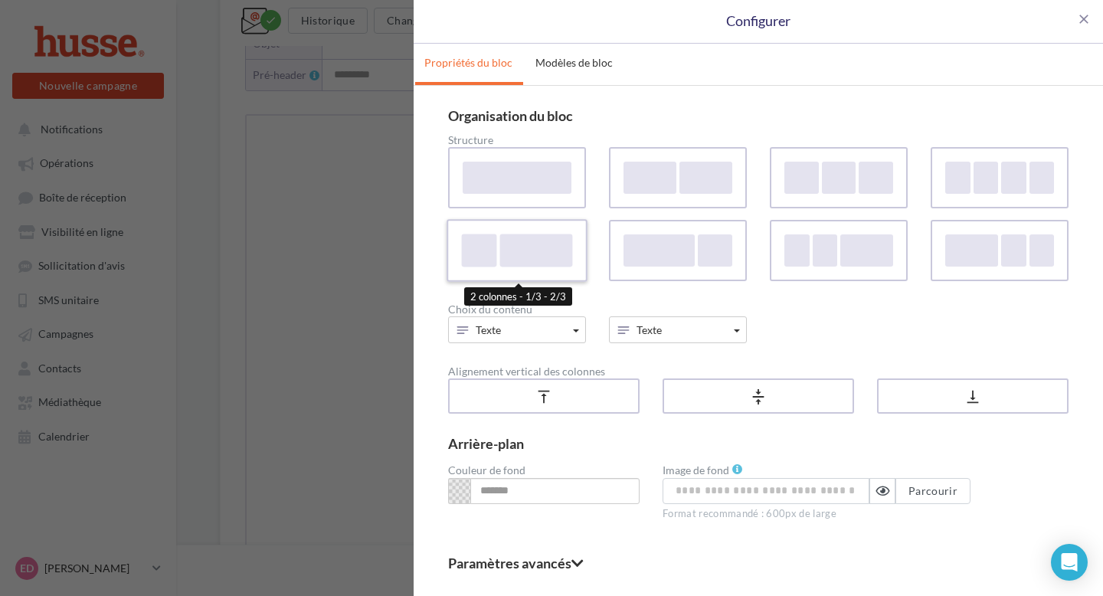
click at [499, 255] on div at bounding box center [535, 250] width 73 height 33
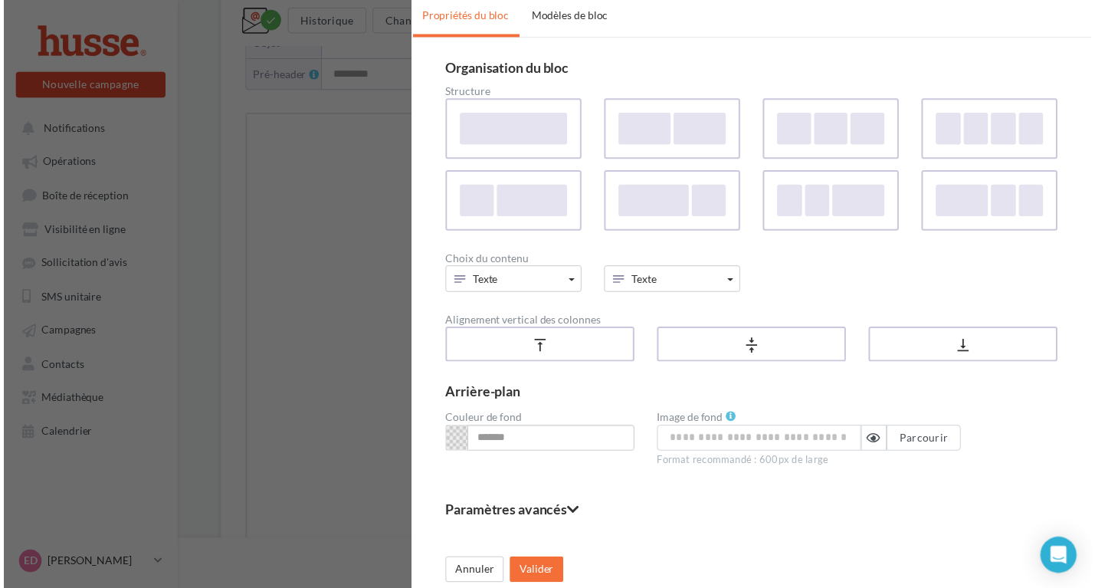
scroll to position [53, 0]
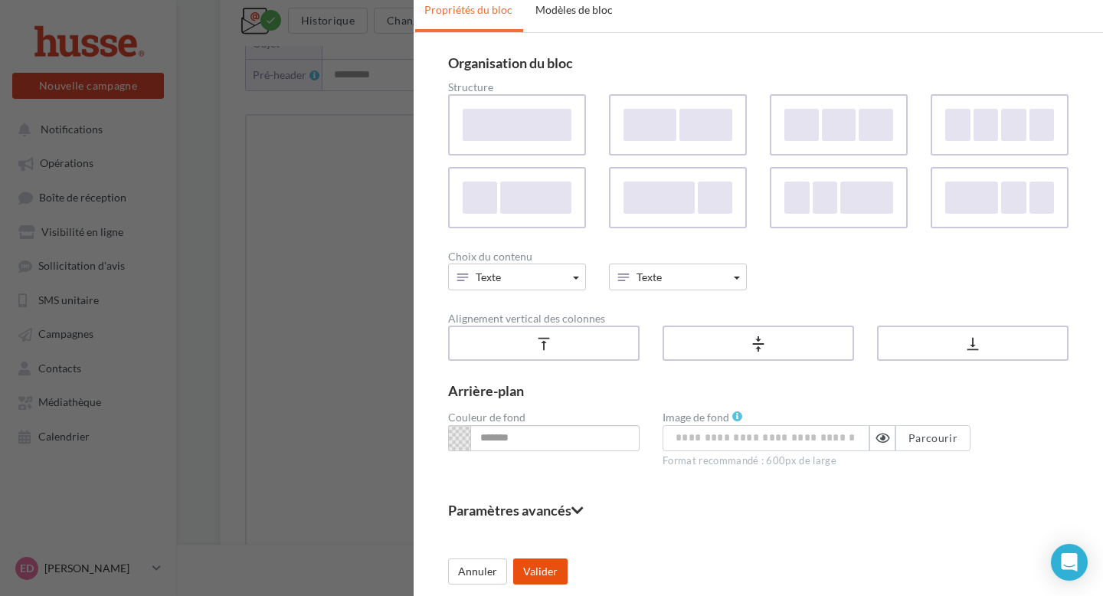
click at [524, 568] on button "Valider" at bounding box center [540, 571] width 54 height 26
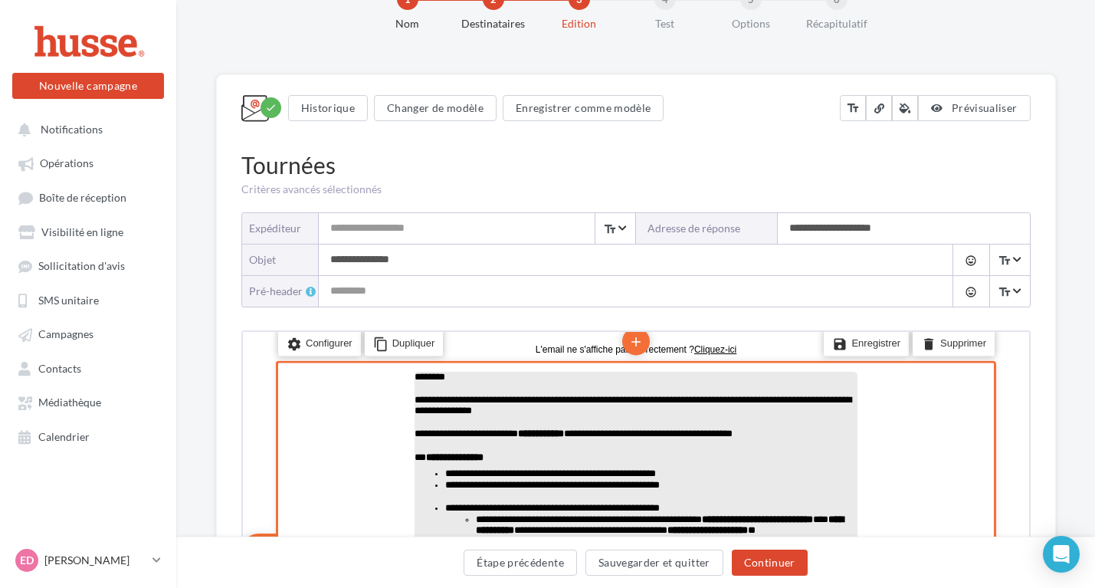
scroll to position [265, 0]
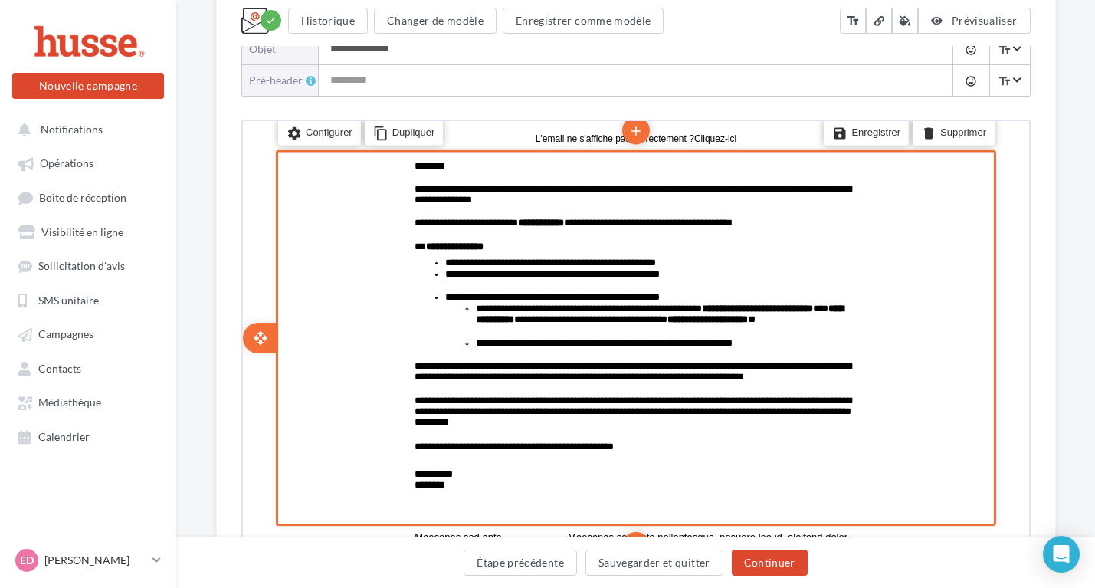
click at [359, 313] on div "settings Configurer content_copy Dupliquer add add save Enregistrer delete Supp…" at bounding box center [633, 336] width 720 height 376
click at [951, 311] on div "settings Configurer content_copy Dupliquer add add save Enregistrer delete Supp…" at bounding box center [633, 336] width 720 height 376
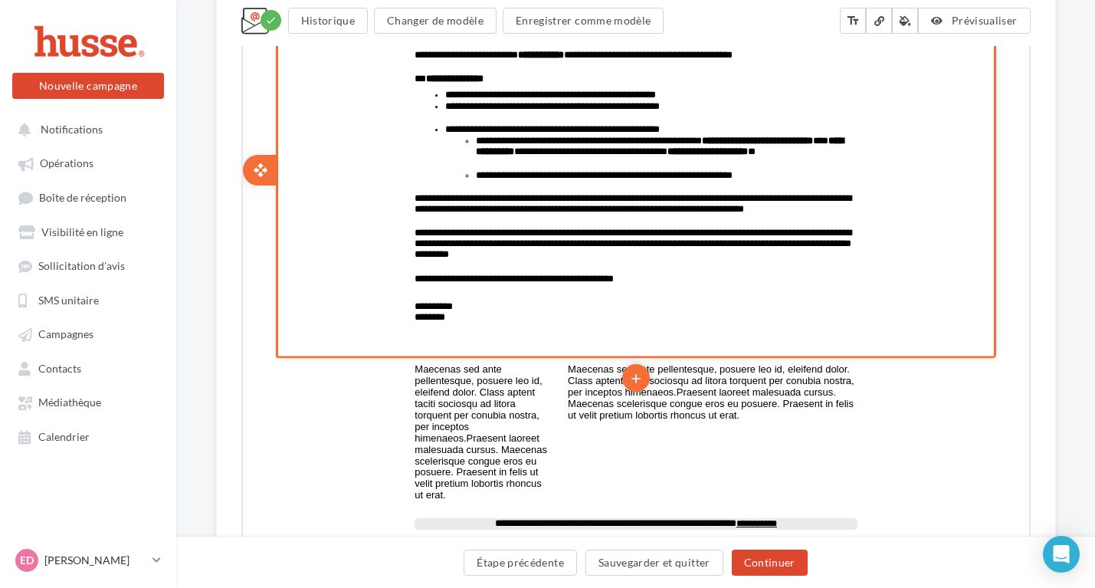
scroll to position [581, 0]
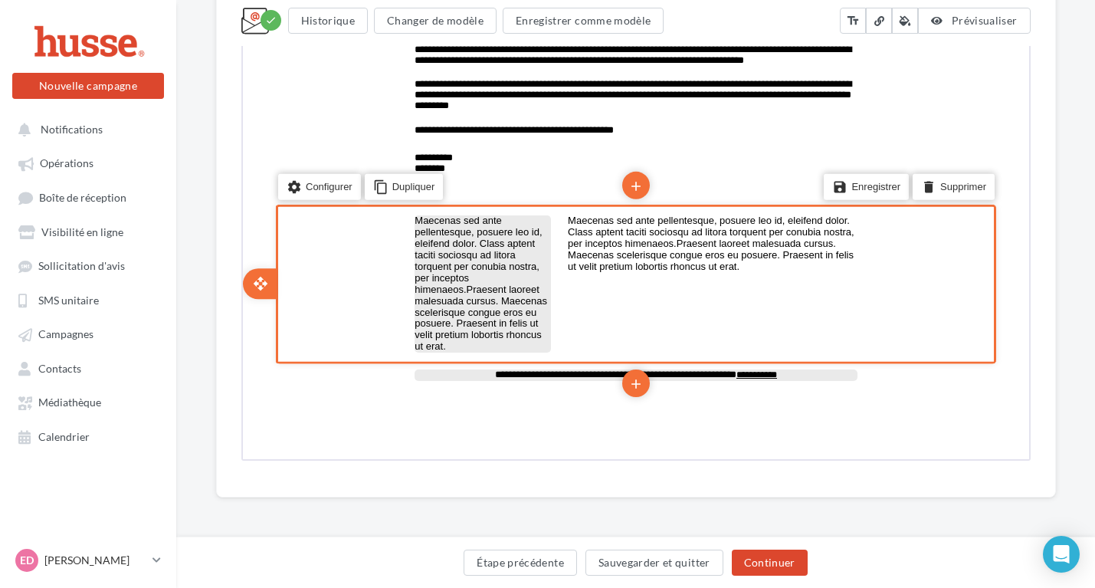
click at [539, 227] on p "Maecenas sed ante pellentesque, posuere leo id, eleifend dolor. Class aptent ta…" at bounding box center [480, 282] width 136 height 137
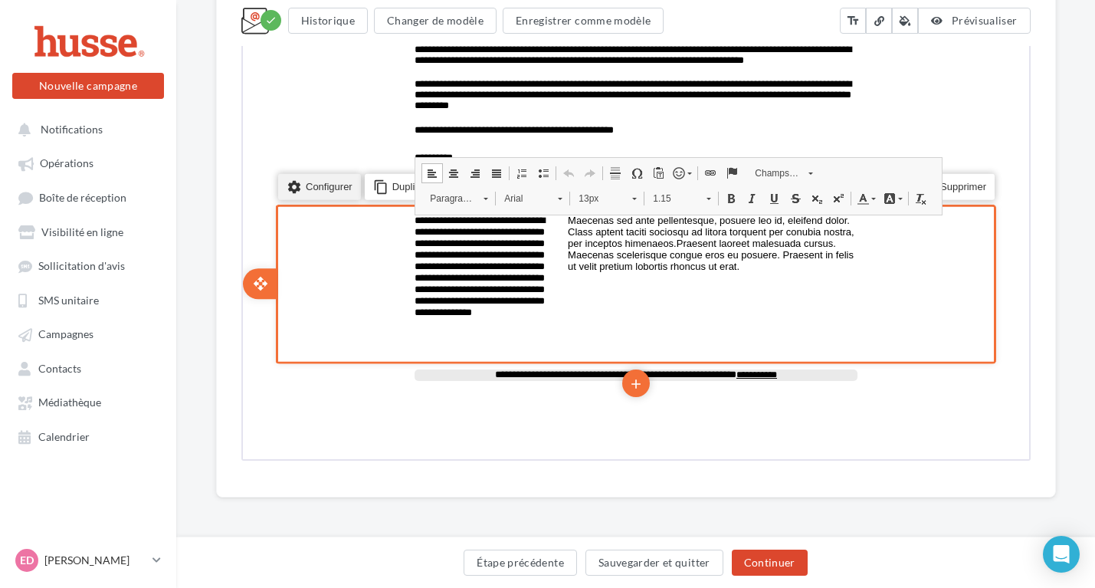
click at [321, 191] on li "settings Configurer" at bounding box center [317, 185] width 83 height 26
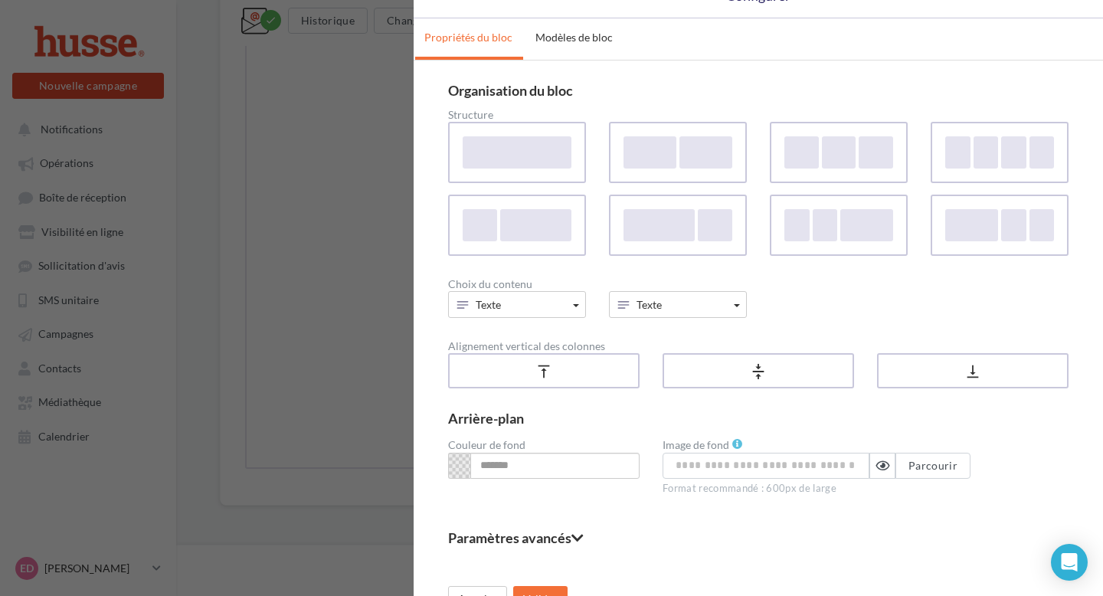
scroll to position [0, 0]
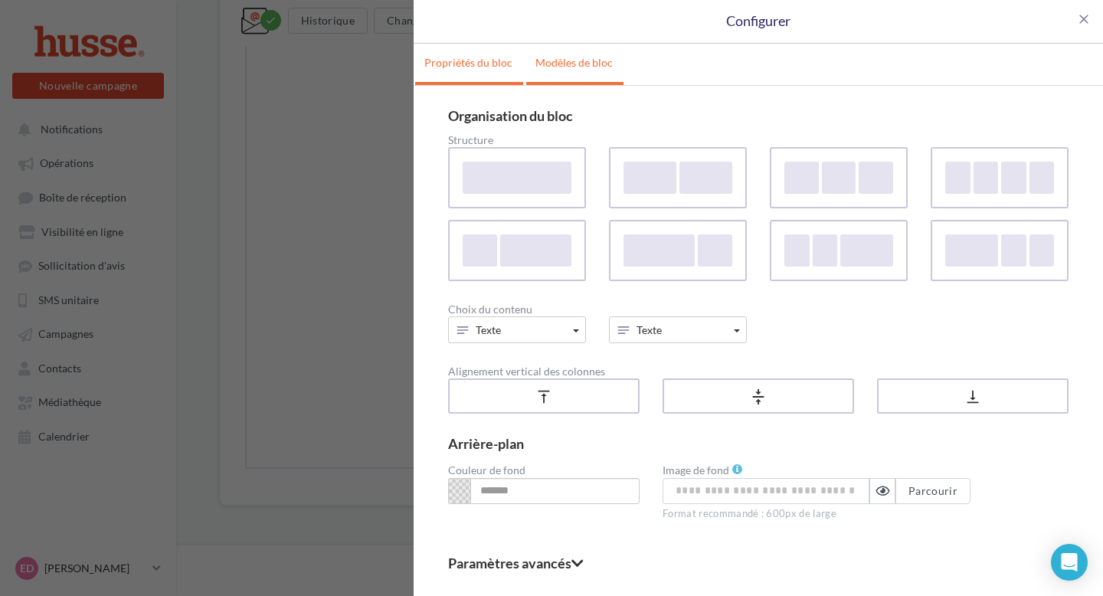
click at [558, 71] on link "Modèles de bloc" at bounding box center [574, 63] width 96 height 38
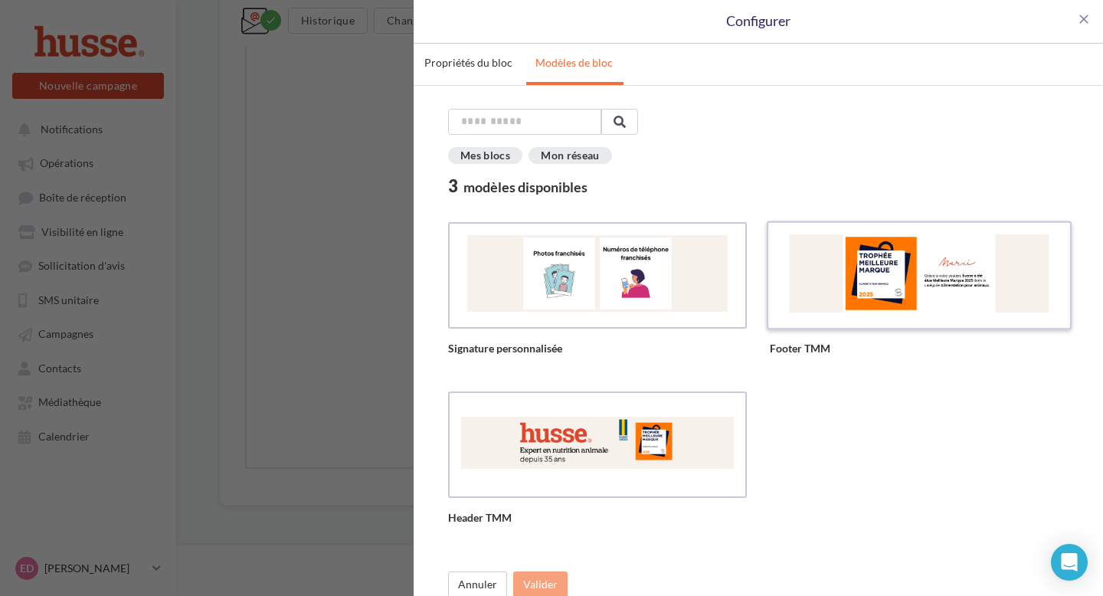
click at [922, 287] on div at bounding box center [919, 273] width 278 height 78
click at [535, 590] on button "Valider" at bounding box center [540, 584] width 54 height 26
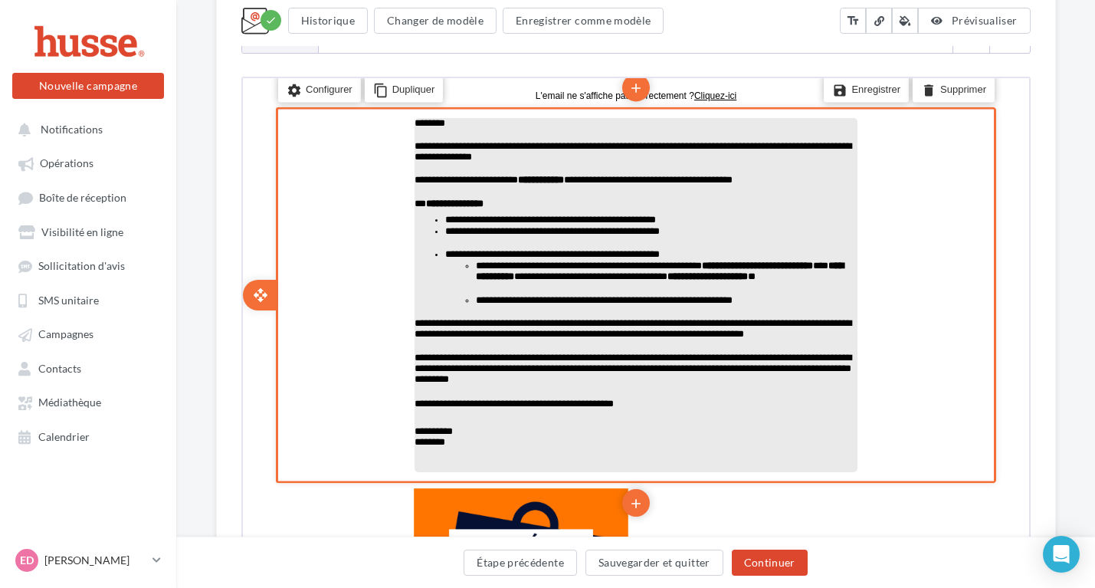
scroll to position [257, 0]
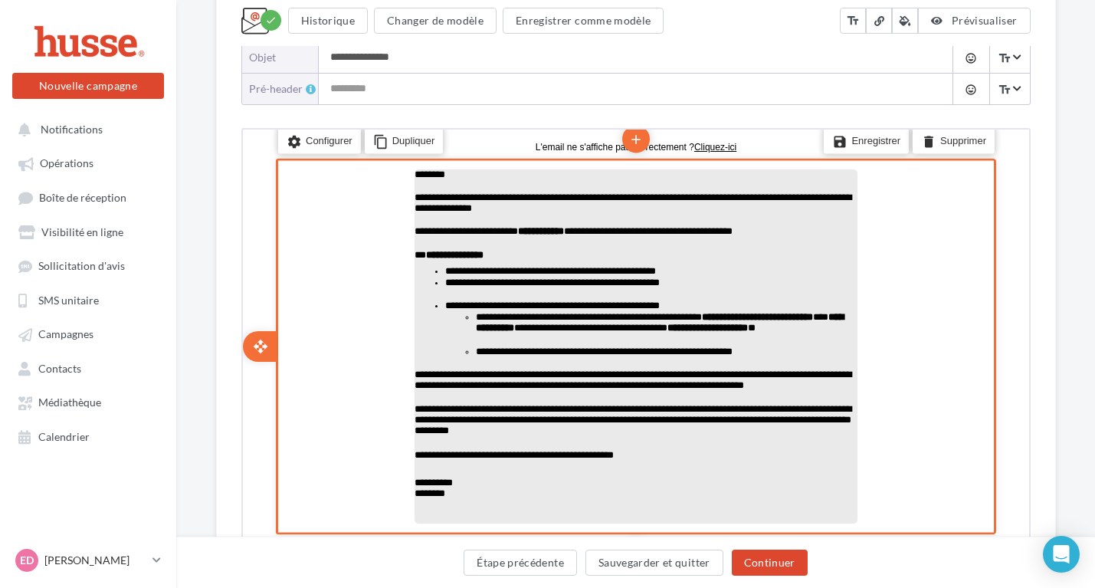
click at [599, 227] on p "**********" at bounding box center [633, 224] width 443 height 23
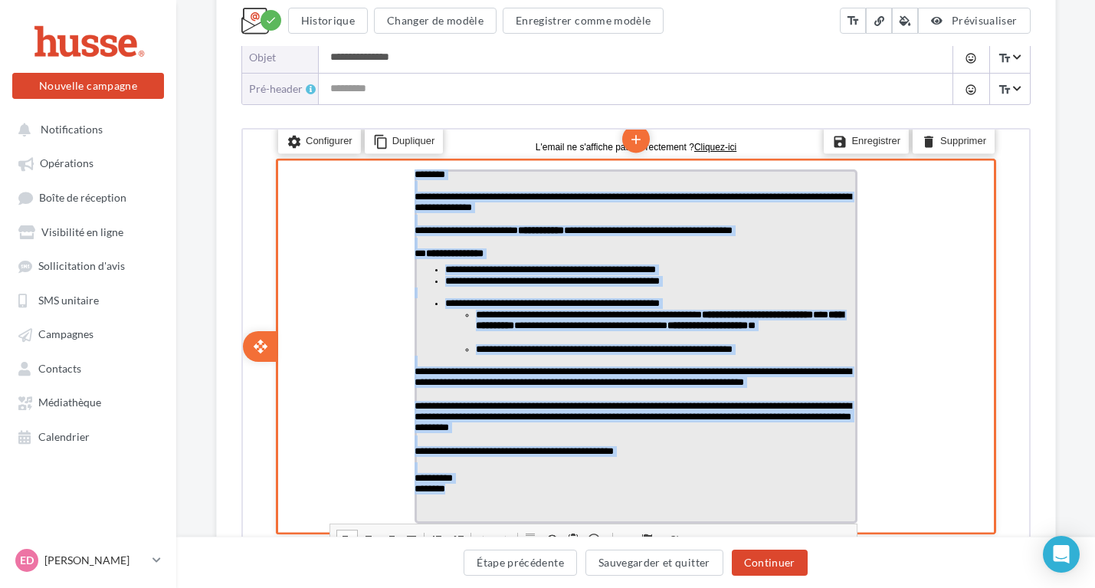
drag, startPoint x: 414, startPoint y: 175, endPoint x: 761, endPoint y: 490, distance: 469.7
click at [761, 490] on div "**********" at bounding box center [633, 344] width 443 height 354
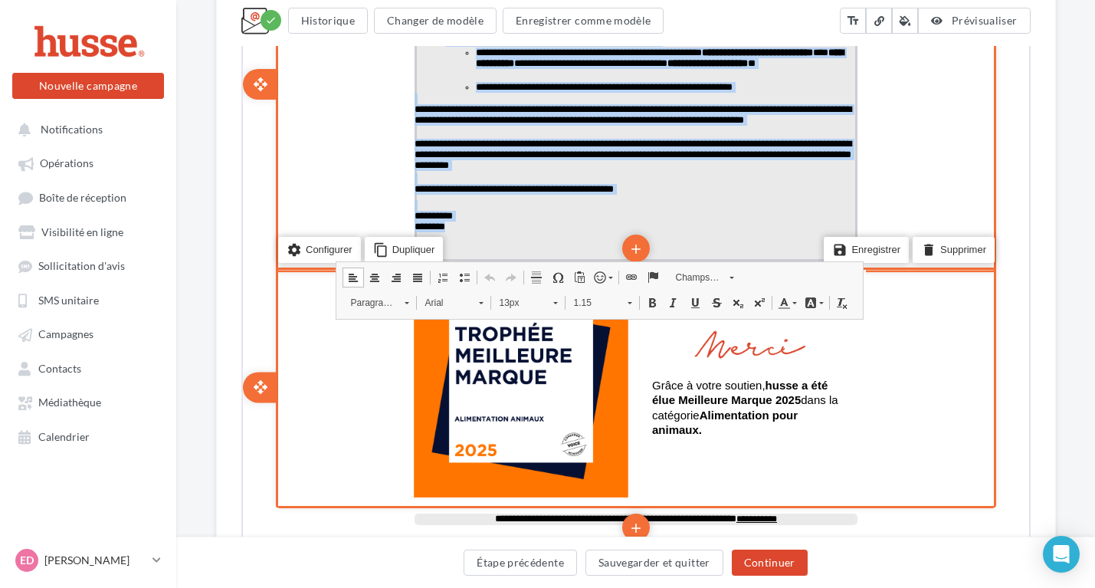
scroll to position [0, 0]
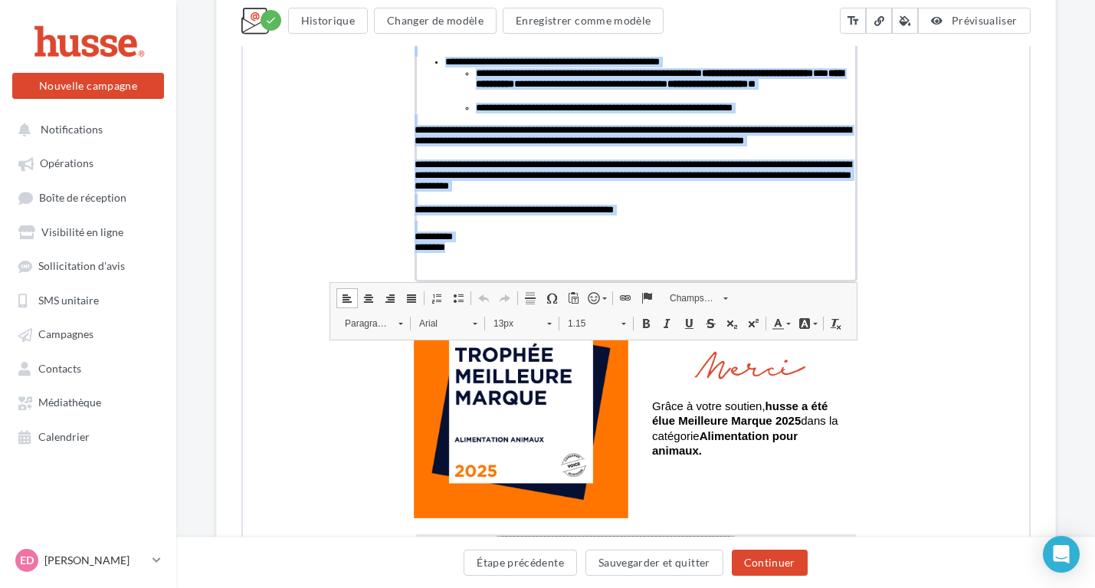
click at [467, 325] on link "Arial" at bounding box center [445, 321] width 75 height 21
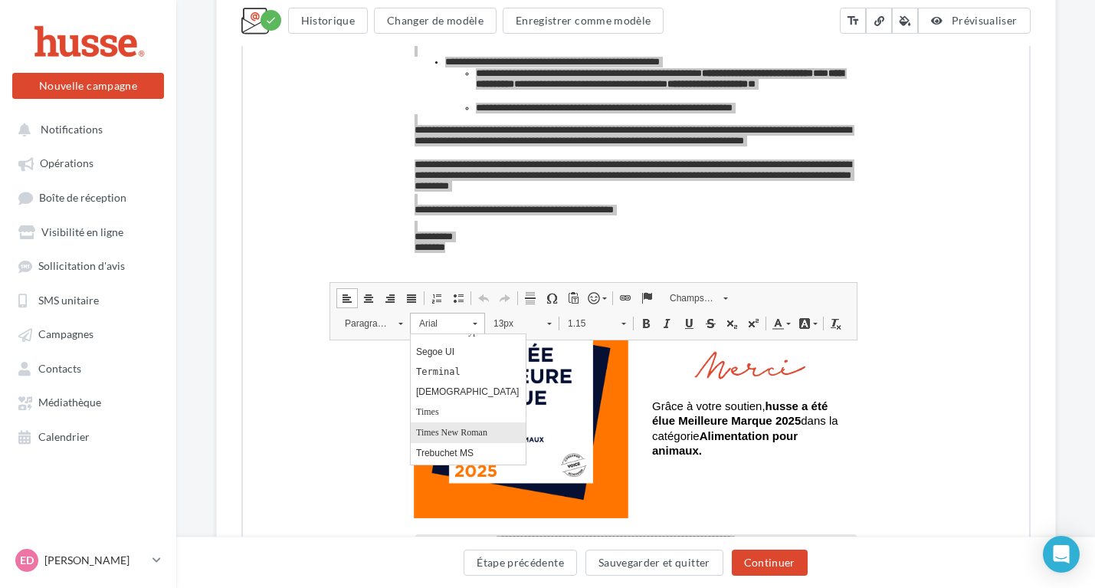
scroll to position [280, 0]
click at [457, 387] on link "[DEMOGRAPHIC_DATA]" at bounding box center [467, 388] width 115 height 20
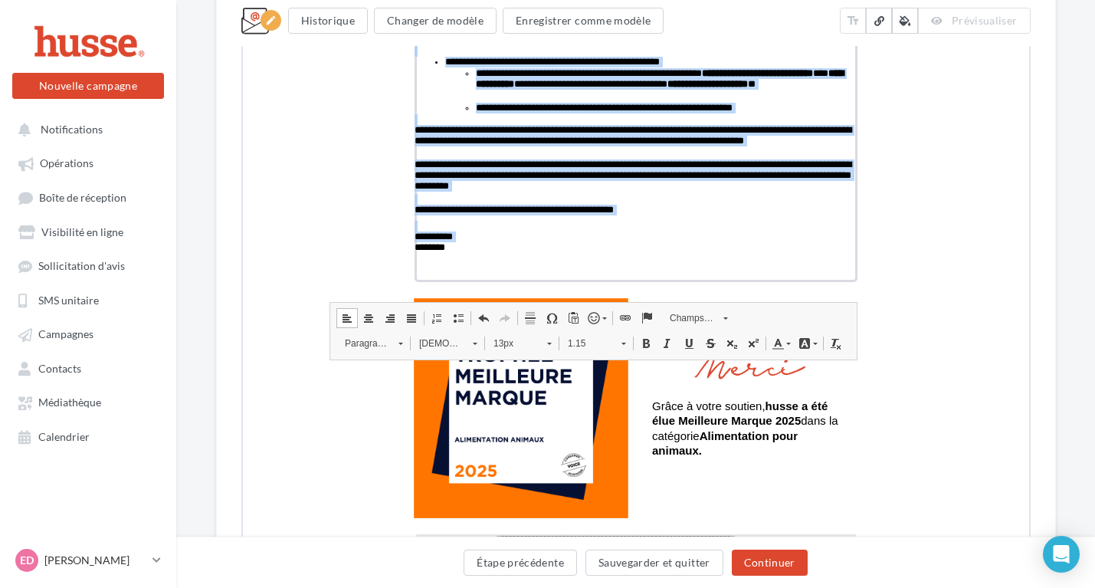
scroll to position [426, 0]
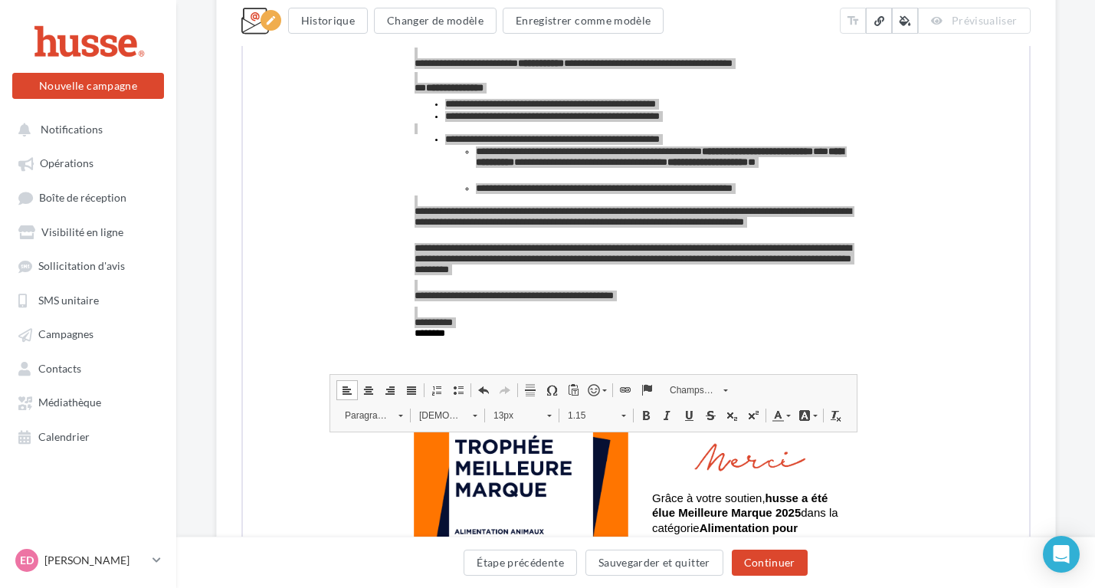
click at [1037, 270] on div "Something wrong..." at bounding box center [636, 328] width 812 height 738
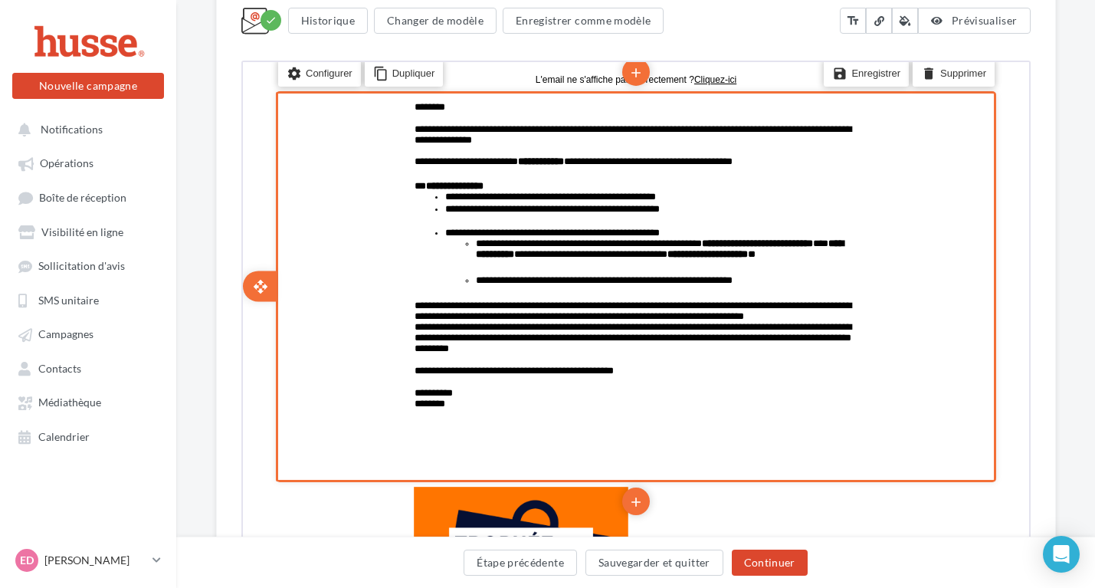
scroll to position [358, 0]
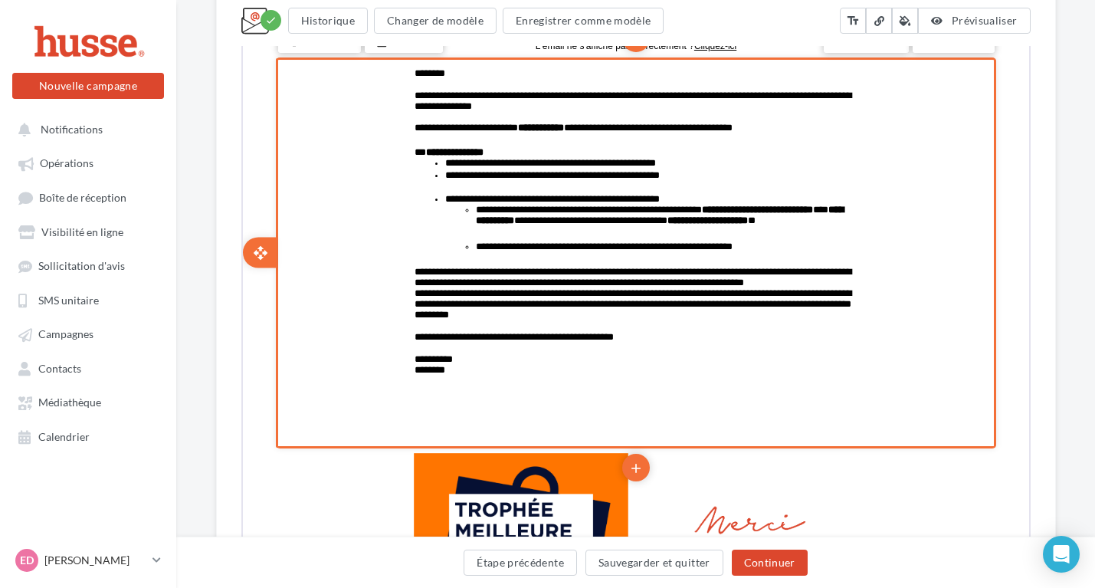
click at [930, 349] on div "settings Configurer content_copy Dupliquer add add save Enregistrer delete Supp…" at bounding box center [633, 250] width 720 height 391
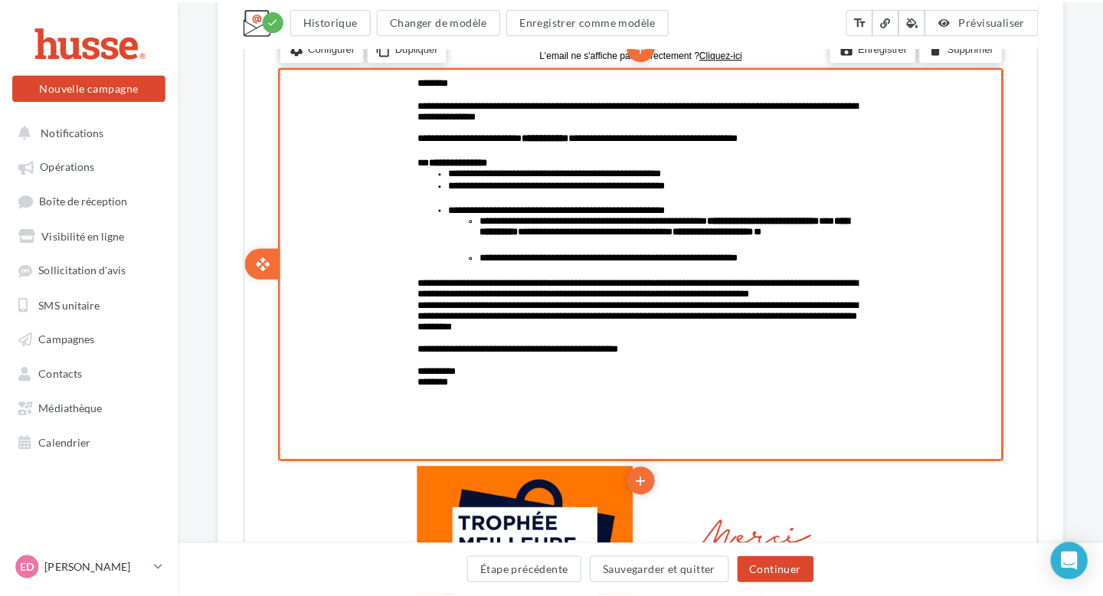
scroll to position [128, 0]
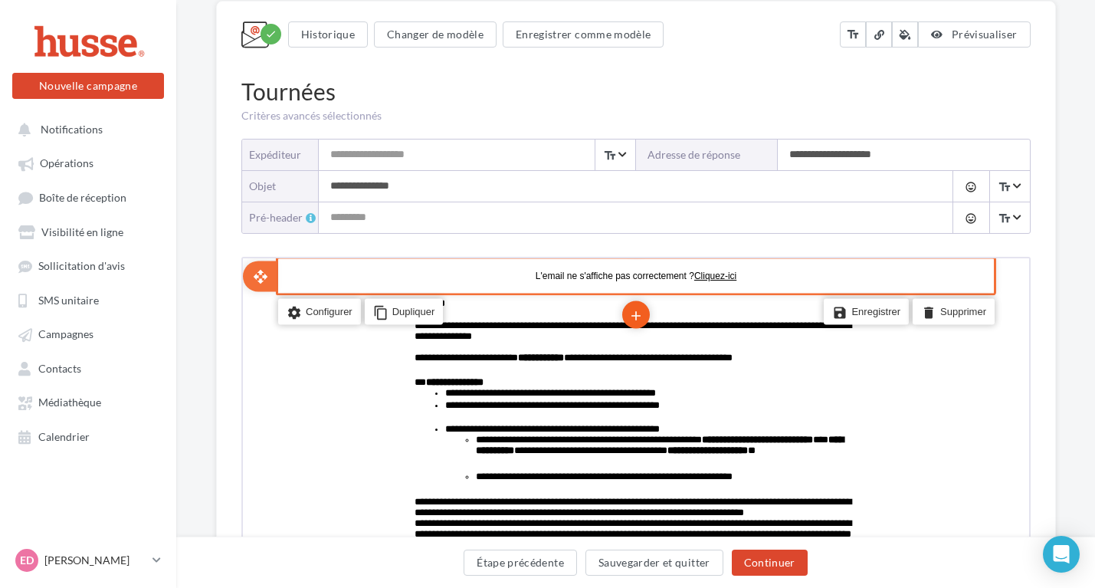
click at [630, 318] on icon "add" at bounding box center [633, 313] width 15 height 26
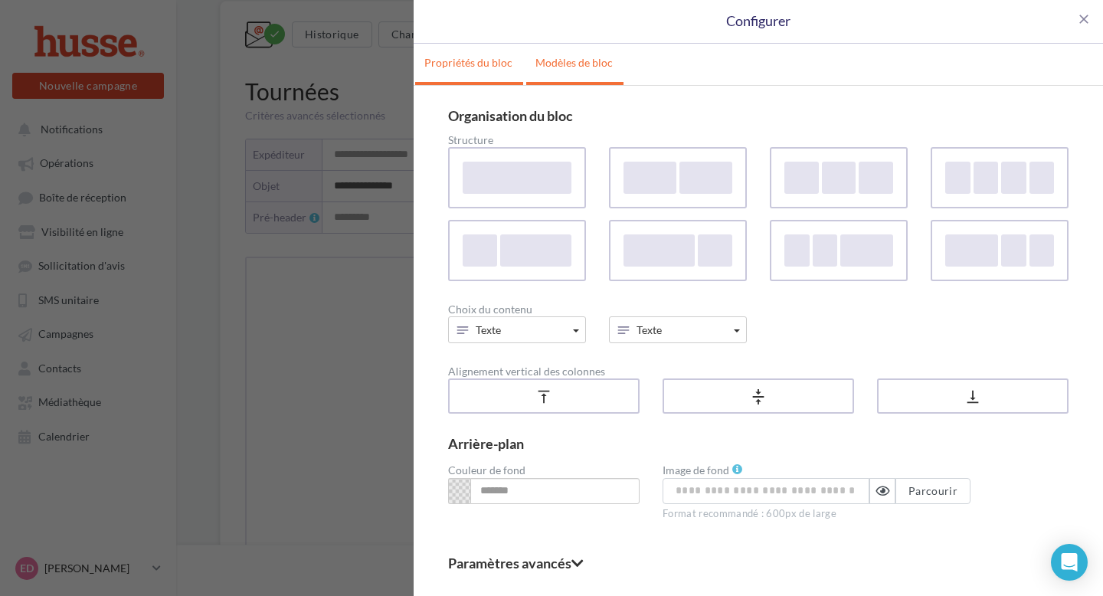
click at [564, 54] on link "Modèles de bloc" at bounding box center [574, 63] width 96 height 38
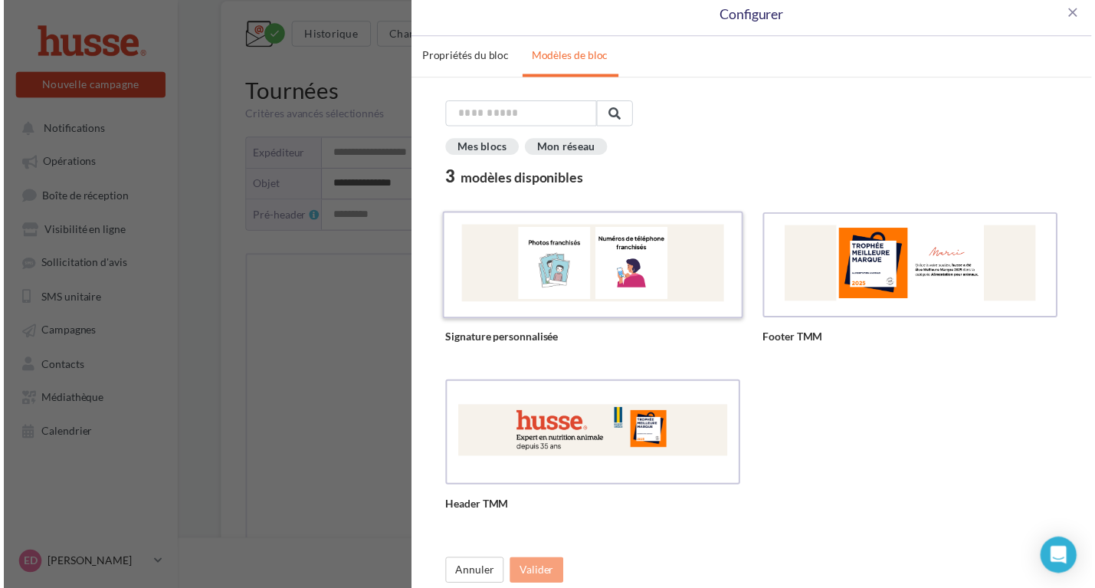
scroll to position [0, 0]
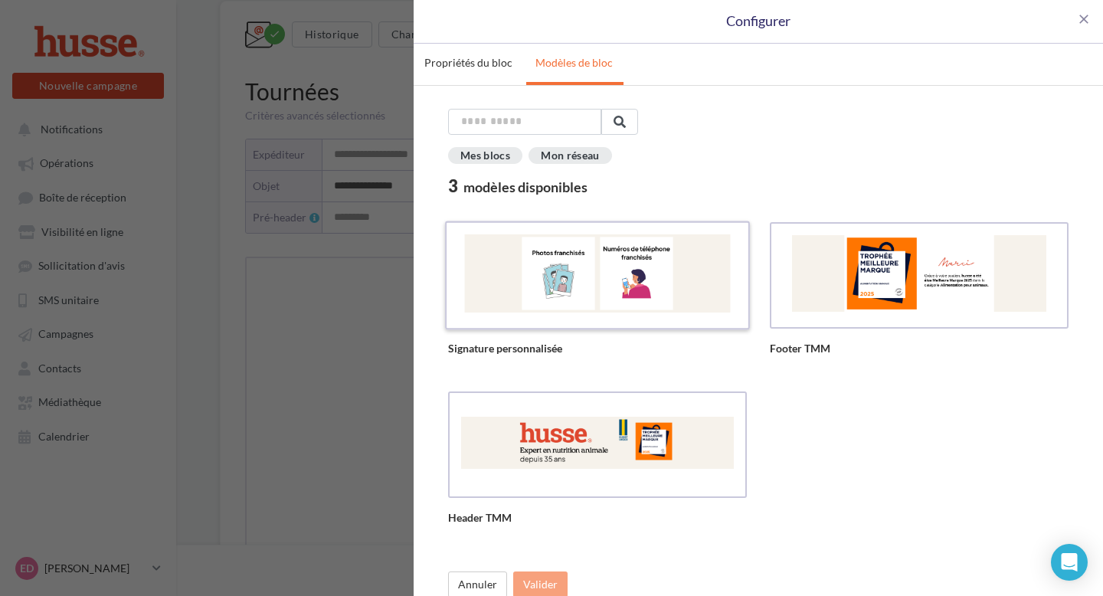
click at [617, 278] on div at bounding box center [597, 273] width 278 height 78
click at [574, 470] on div at bounding box center [597, 443] width 278 height 78
click at [553, 591] on button "Valider" at bounding box center [540, 584] width 54 height 26
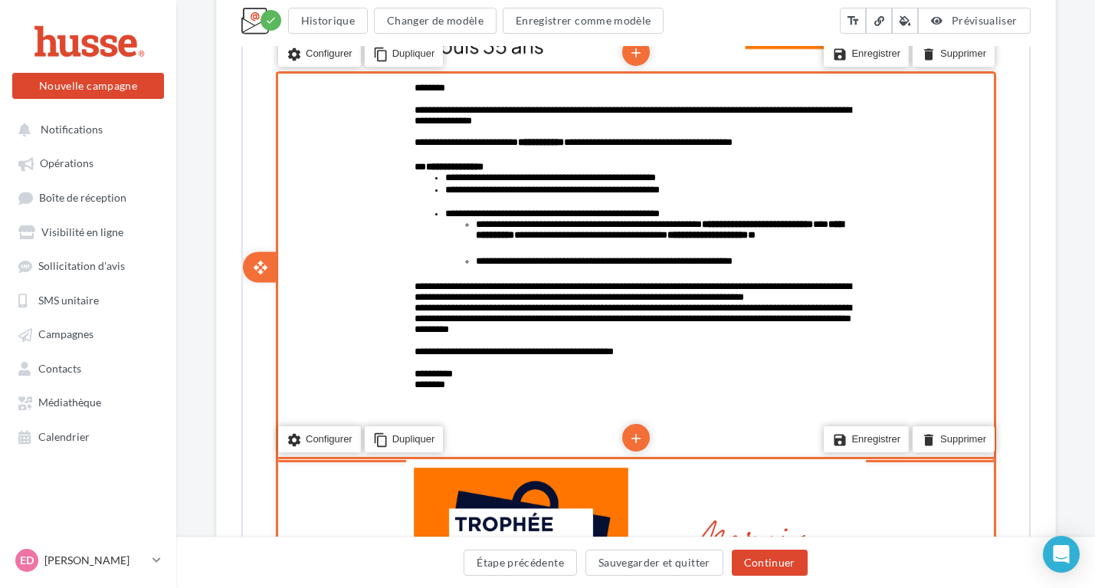
scroll to position [601, 0]
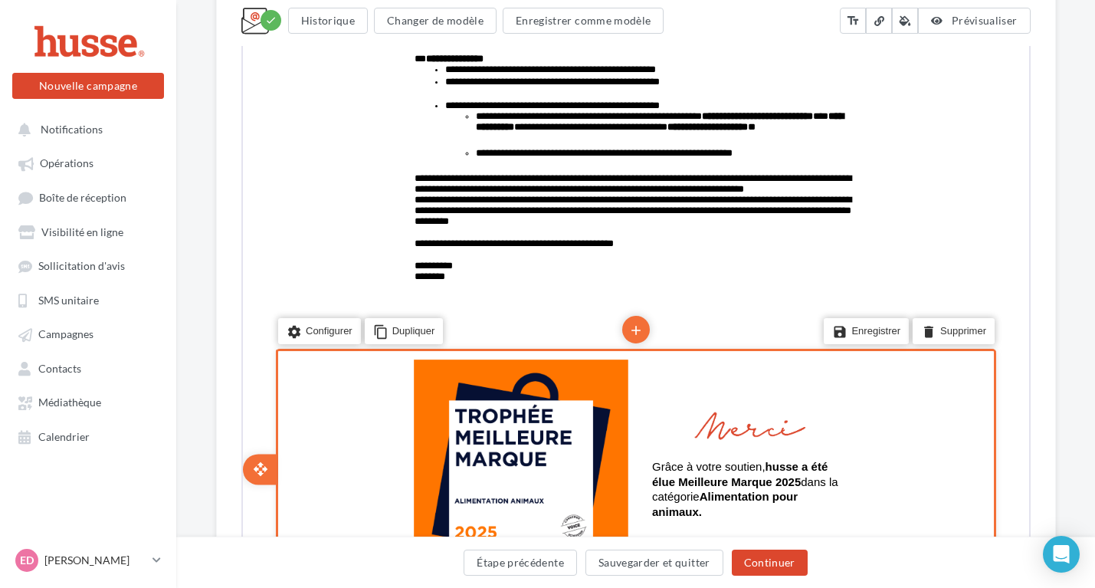
click at [640, 385] on td "edit photo_library rounded_corner crop link style edit photo_library rounded_co…" at bounding box center [634, 467] width 460 height 235
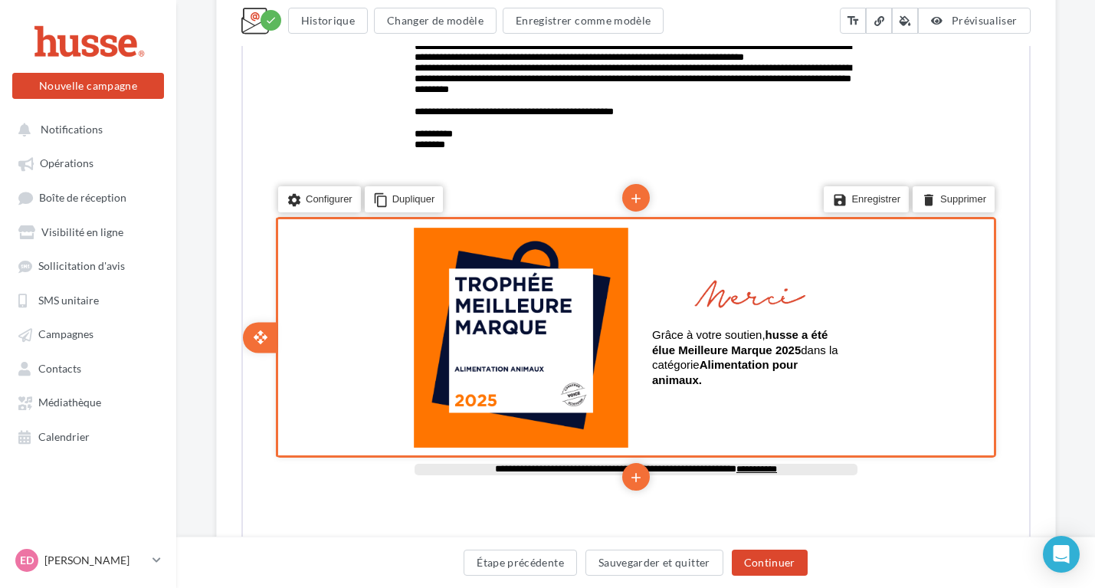
scroll to position [827, 0]
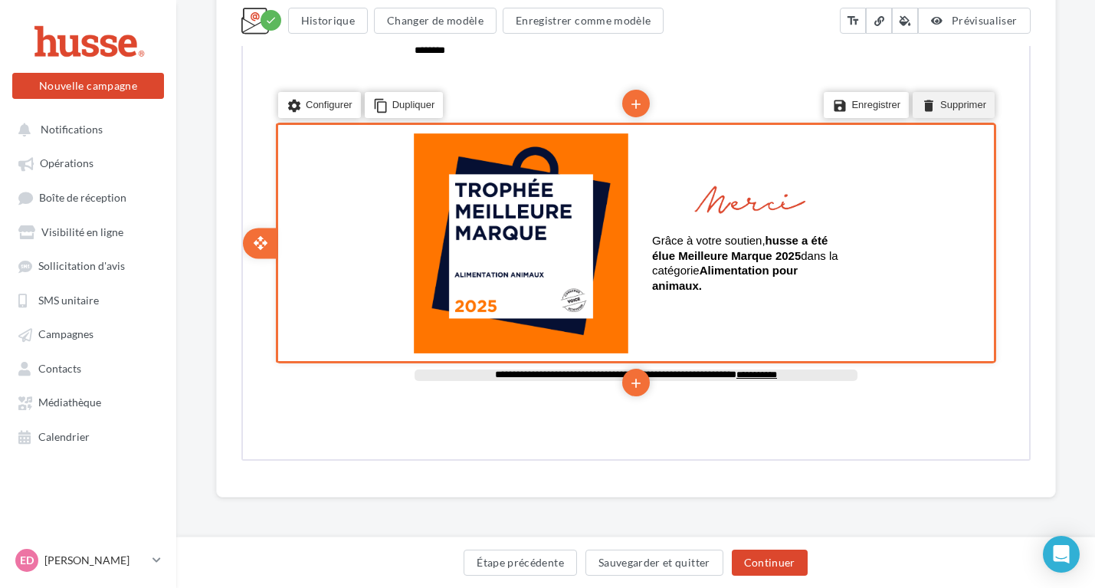
click at [950, 105] on li "delete Supprimer" at bounding box center [951, 103] width 82 height 26
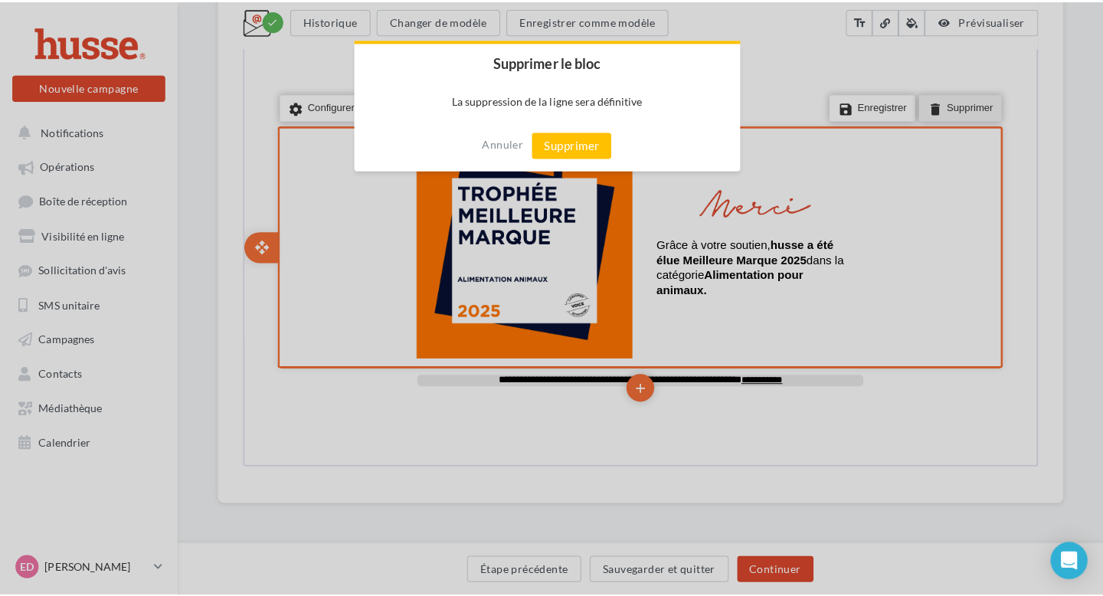
scroll to position [818, 0]
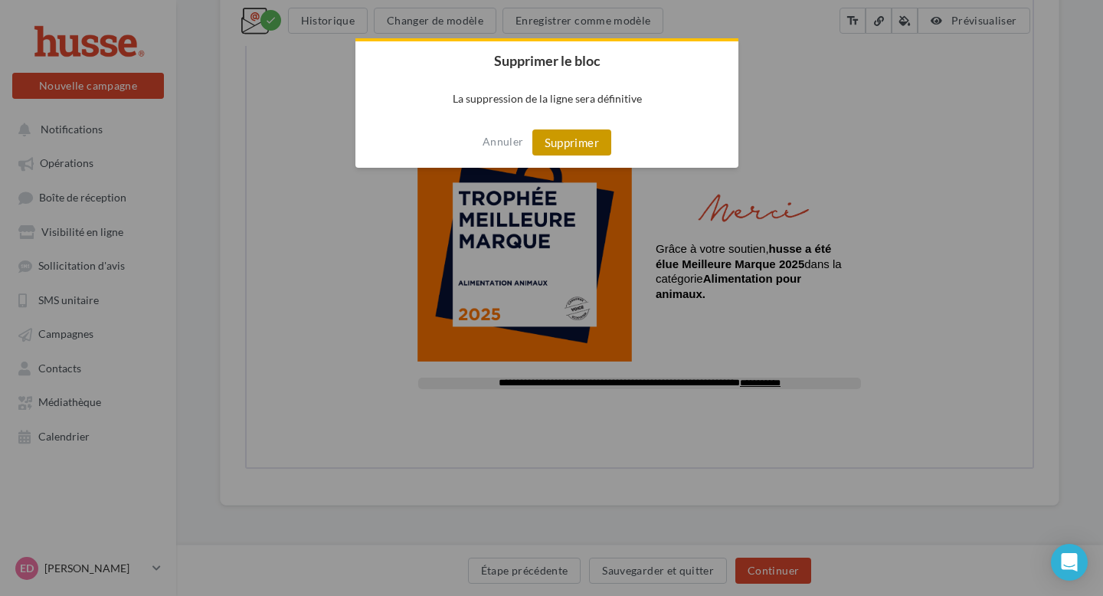
click at [543, 141] on button "Supprimer" at bounding box center [571, 142] width 79 height 26
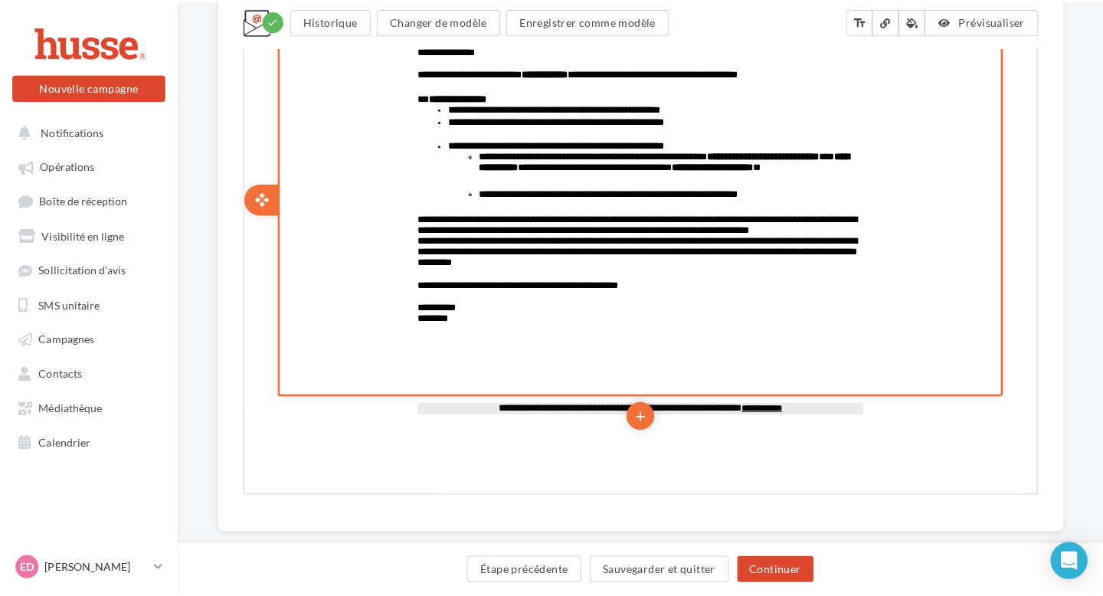
scroll to position [3, 0]
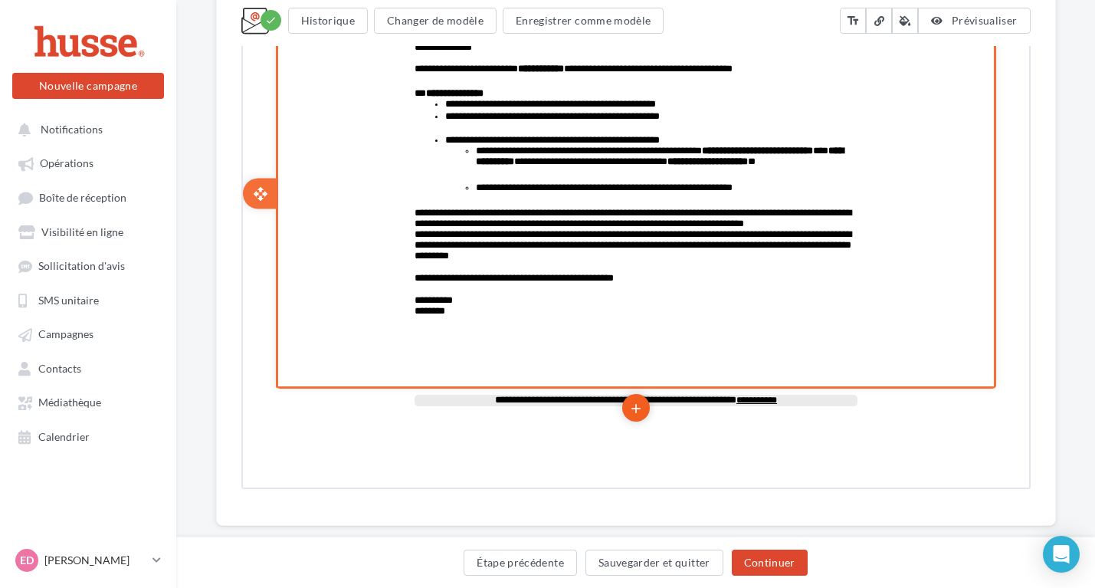
click at [631, 414] on icon "add" at bounding box center [633, 407] width 15 height 26
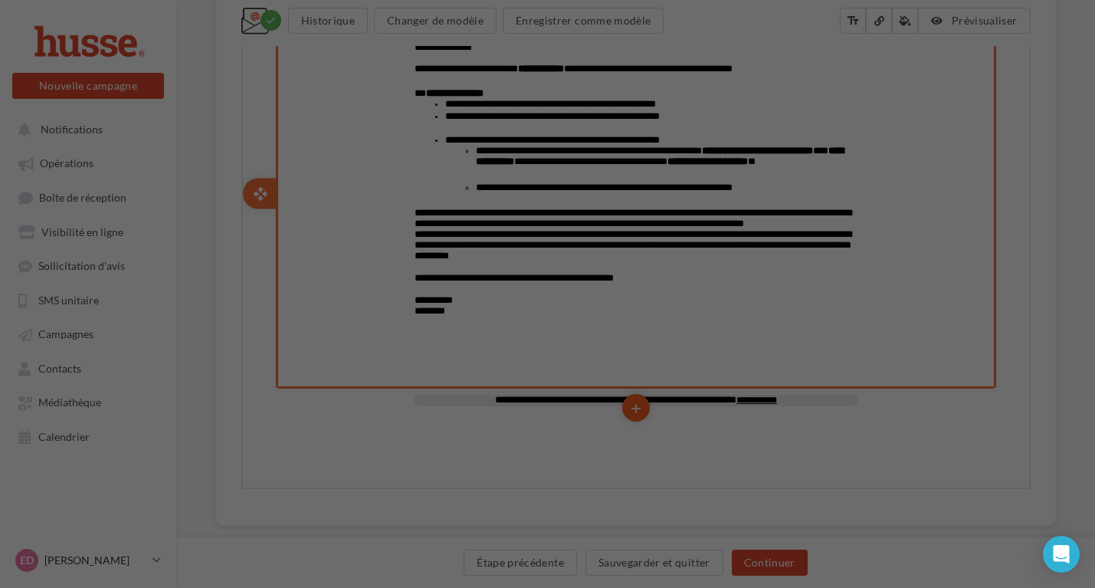
scroll to position [0, 0]
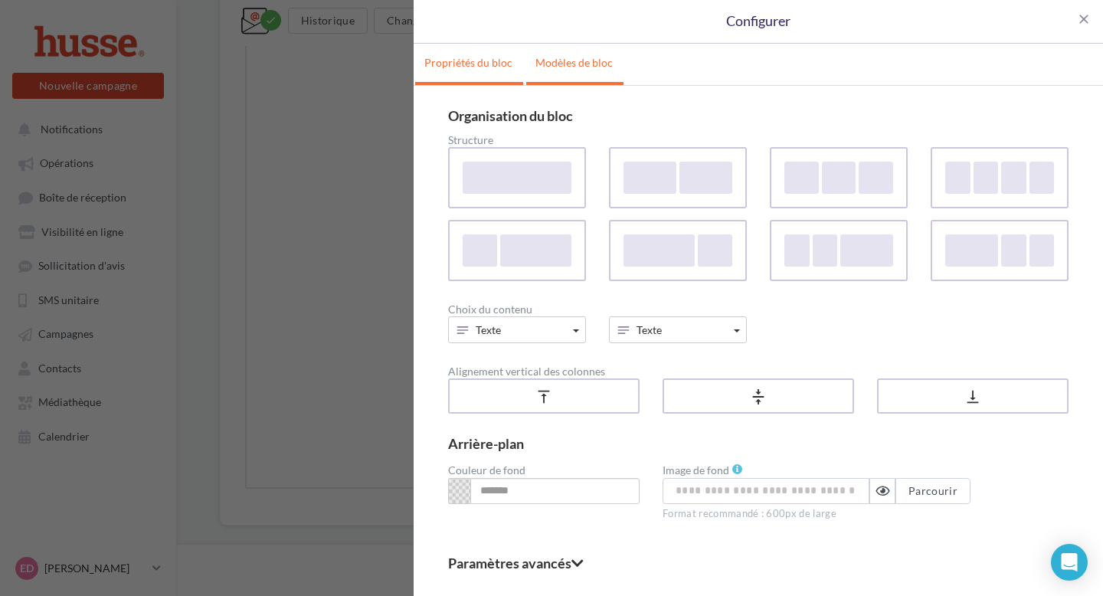
click at [587, 68] on link "Modèles de bloc" at bounding box center [574, 63] width 96 height 38
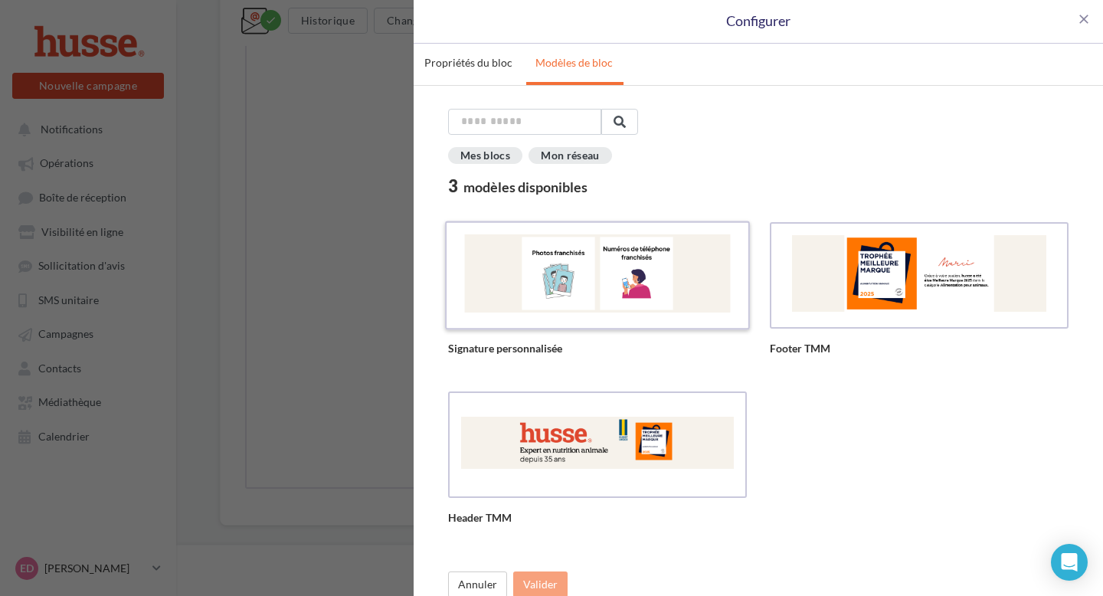
click at [634, 283] on div at bounding box center [597, 273] width 278 height 78
click at [542, 588] on button "Valider" at bounding box center [540, 584] width 54 height 26
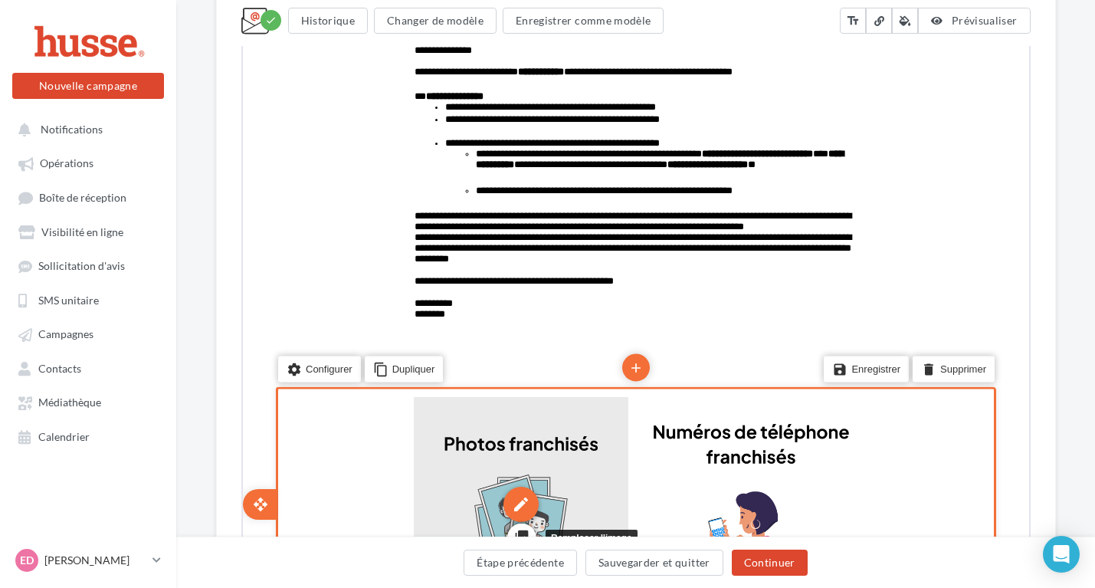
click at [518, 515] on div "edit" at bounding box center [518, 502] width 35 height 35
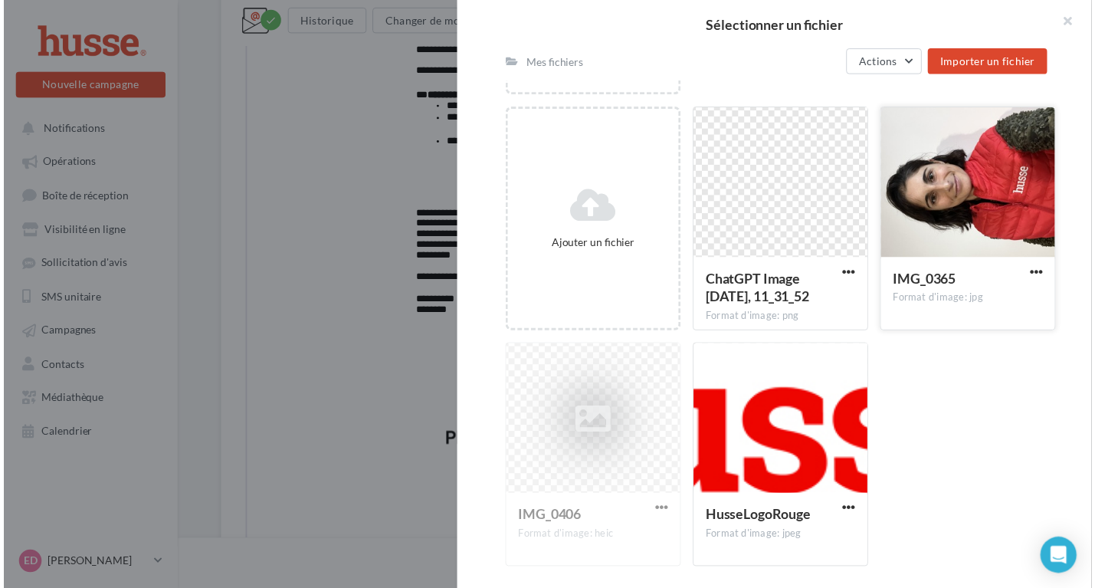
scroll to position [166, 0]
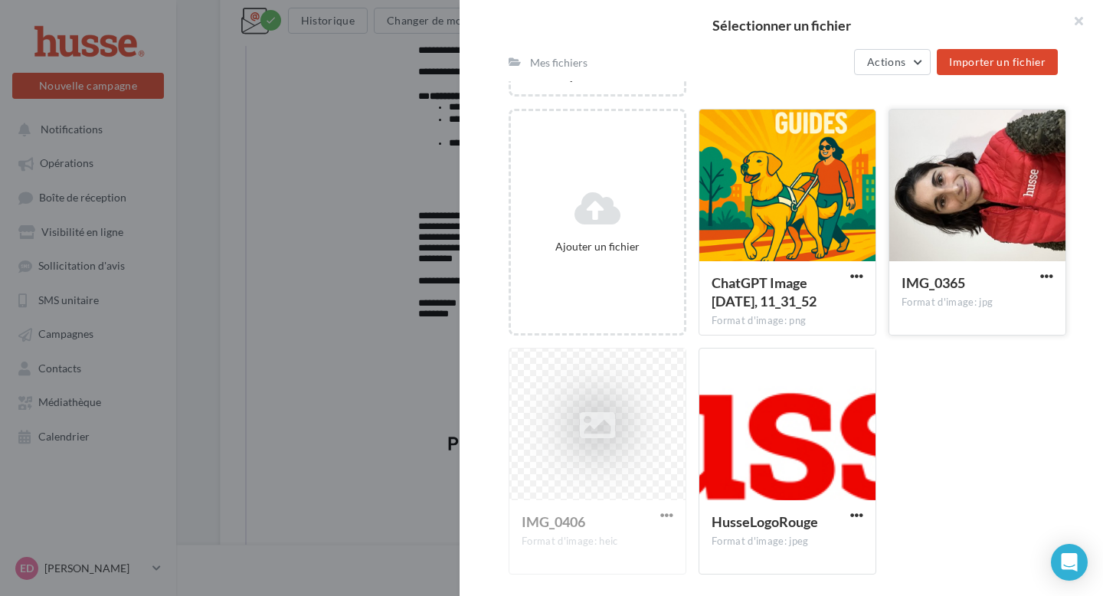
click at [965, 221] on div at bounding box center [977, 186] width 176 height 153
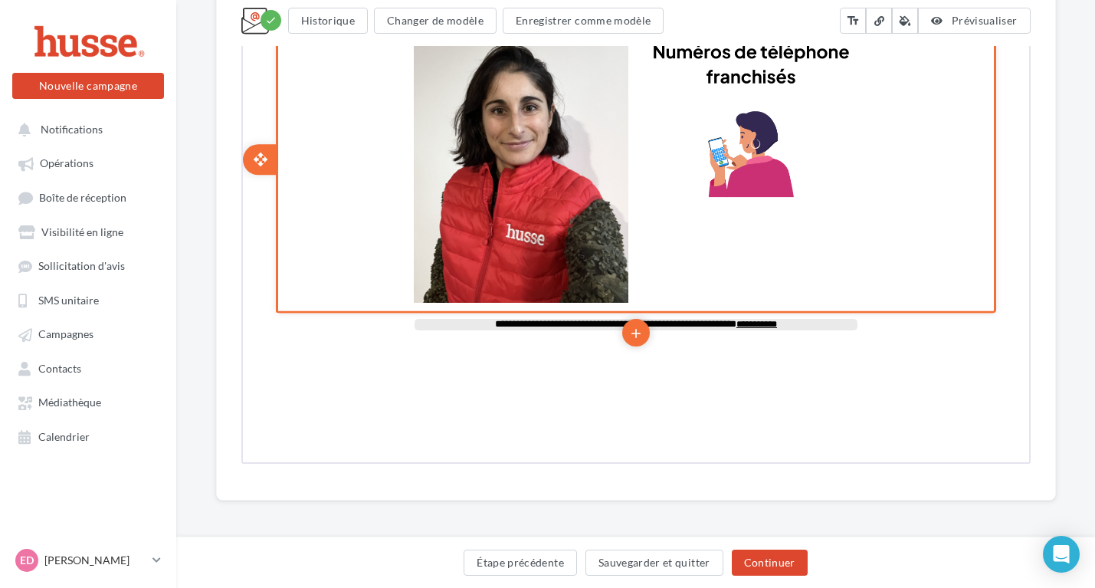
scroll to position [0, 0]
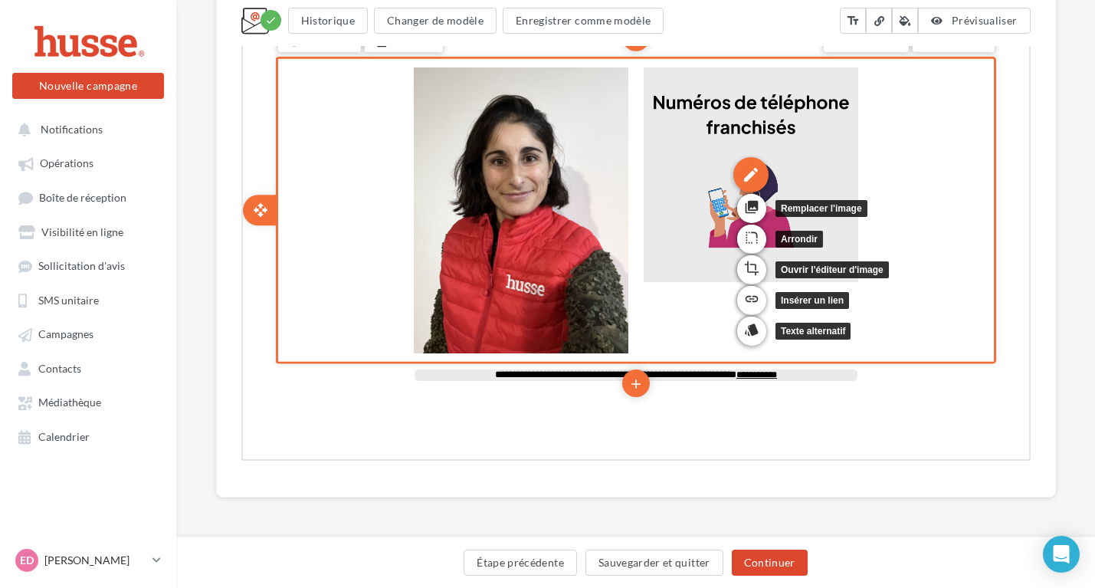
click at [740, 177] on div "edit" at bounding box center [748, 173] width 35 height 35
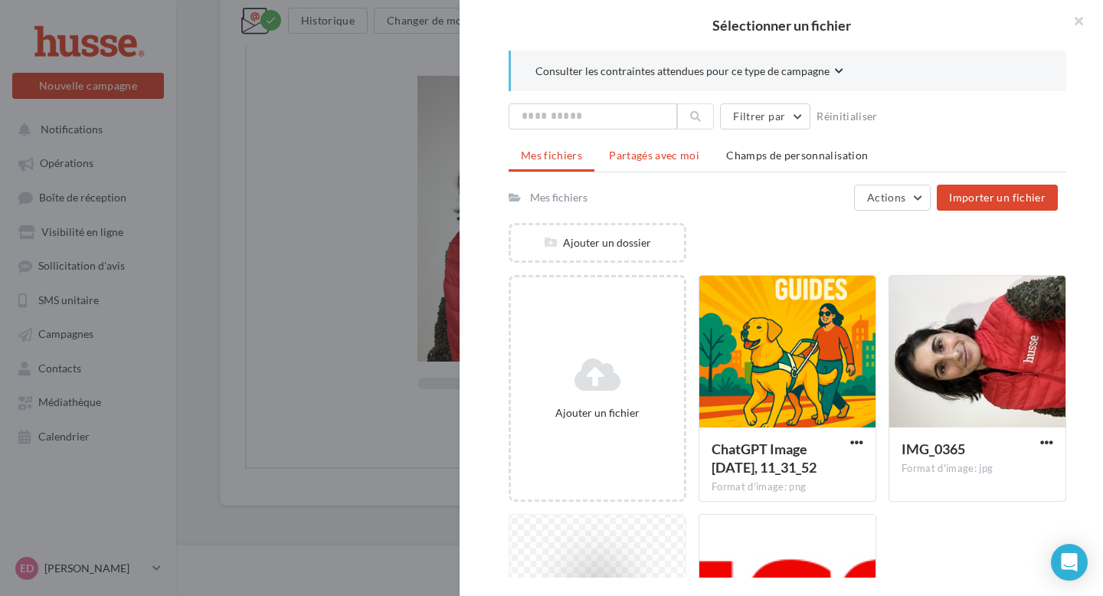
click at [648, 161] on span "Partagés avec moi" at bounding box center [654, 155] width 90 height 13
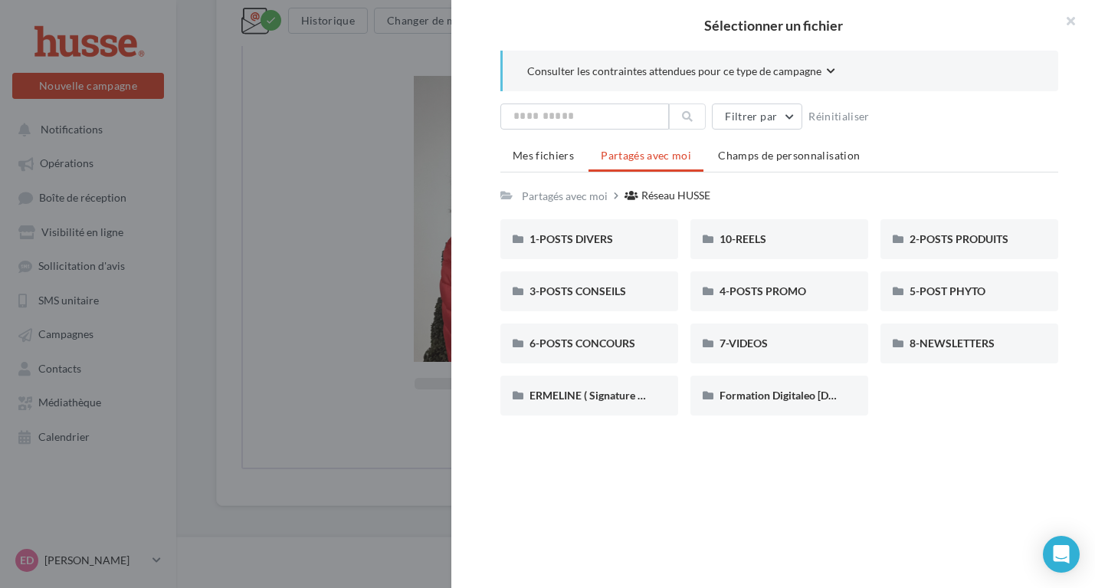
click at [915, 146] on ul "Mes fichiers Partagés avec moi Champs de personnalisation" at bounding box center [779, 157] width 558 height 31
click at [1066, 18] on button "button" at bounding box center [1063, 23] width 61 height 46
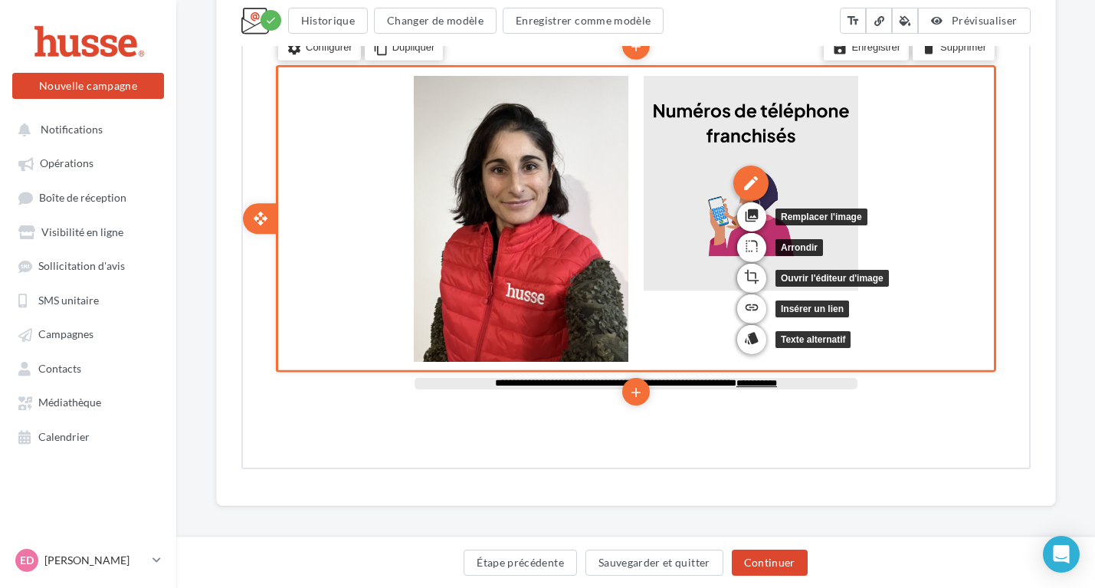
click at [743, 184] on div "edit" at bounding box center [748, 181] width 35 height 35
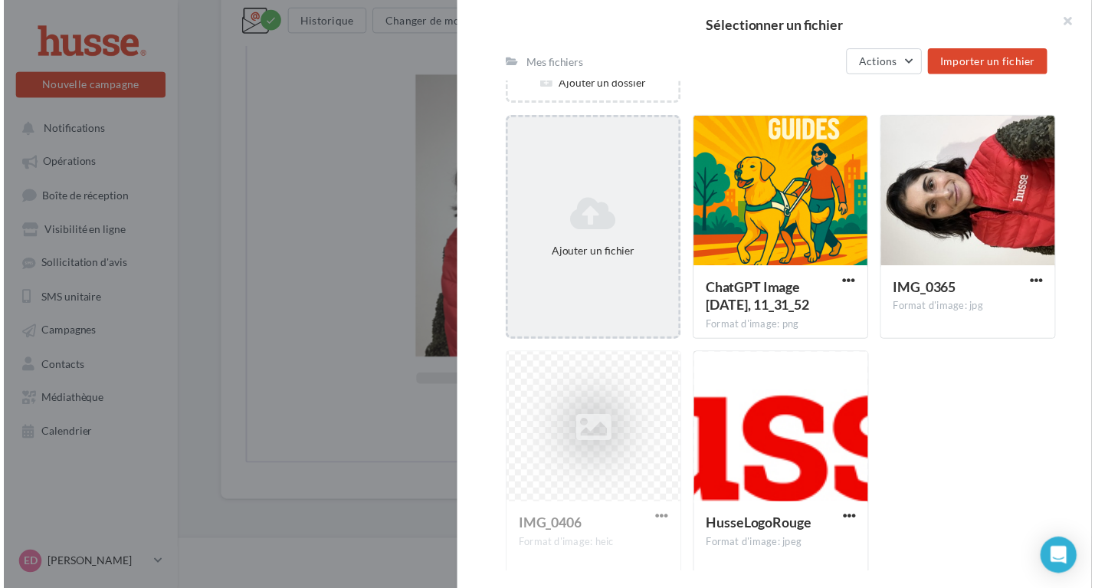
scroll to position [165, 0]
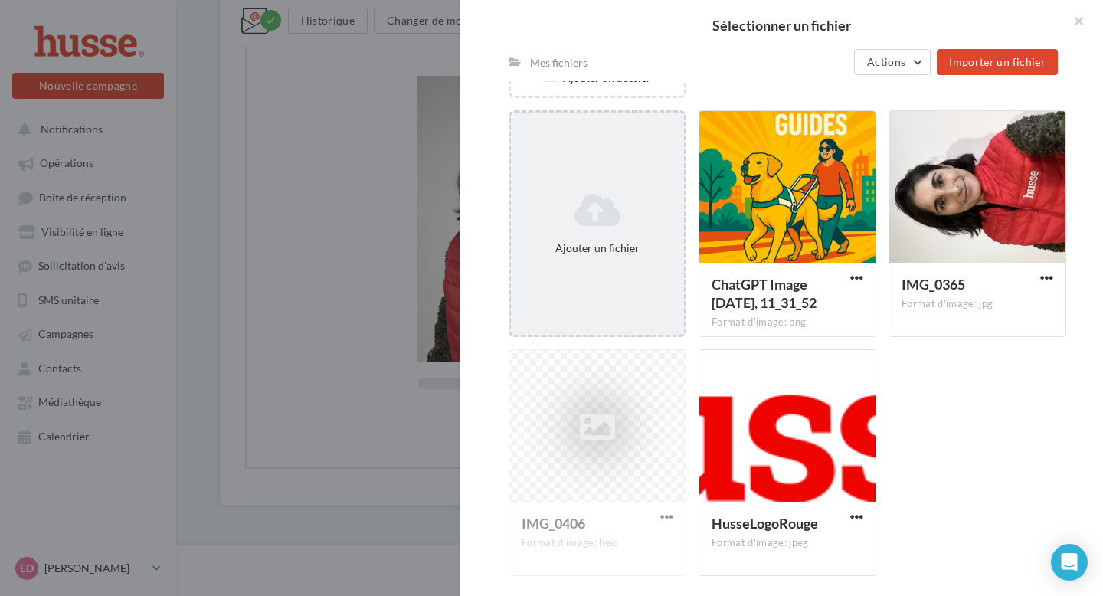
click at [630, 228] on icon at bounding box center [597, 210] width 161 height 37
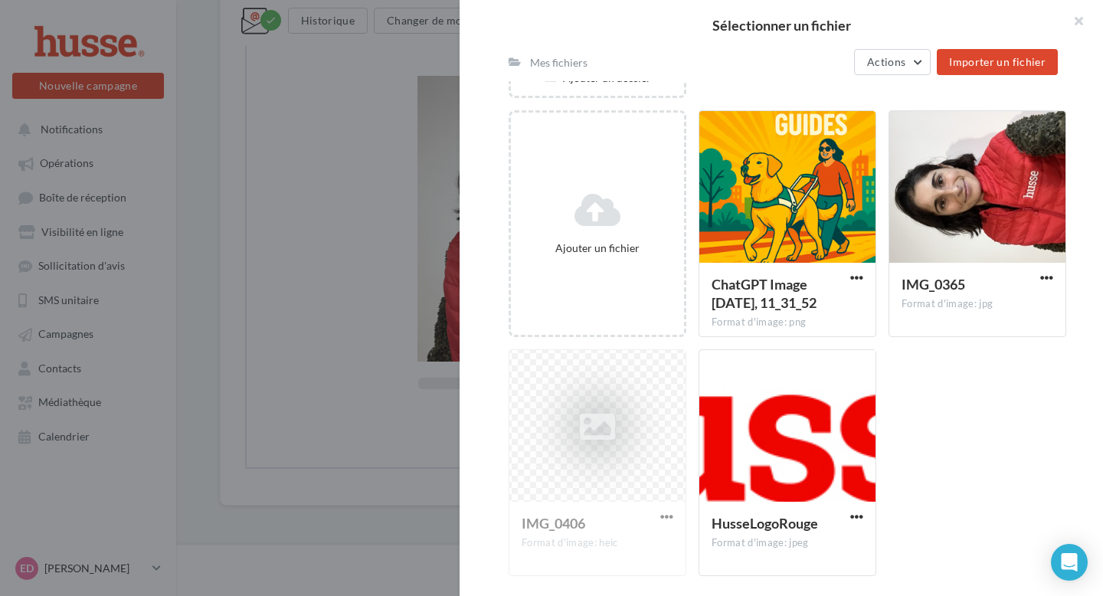
click at [979, 378] on div "Ajouter un fichier ChatGPT Image [DATE], 11_31_52 Format d'image: png ChatGPT I…" at bounding box center [794, 349] width 570 height 478
click at [1086, 24] on button "button" at bounding box center [1072, 23] width 61 height 46
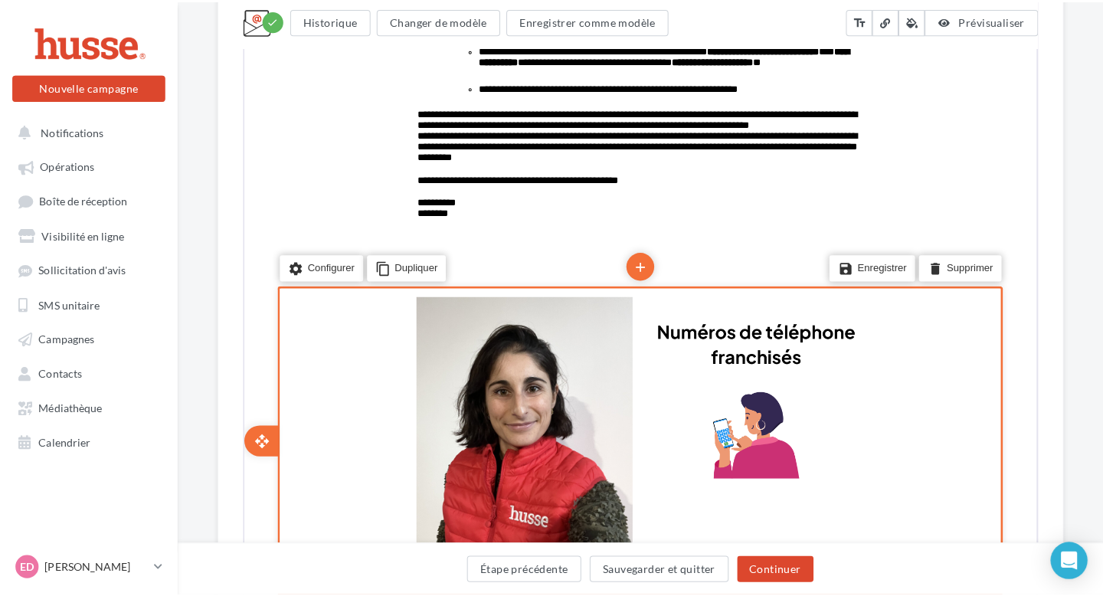
scroll to position [678, 0]
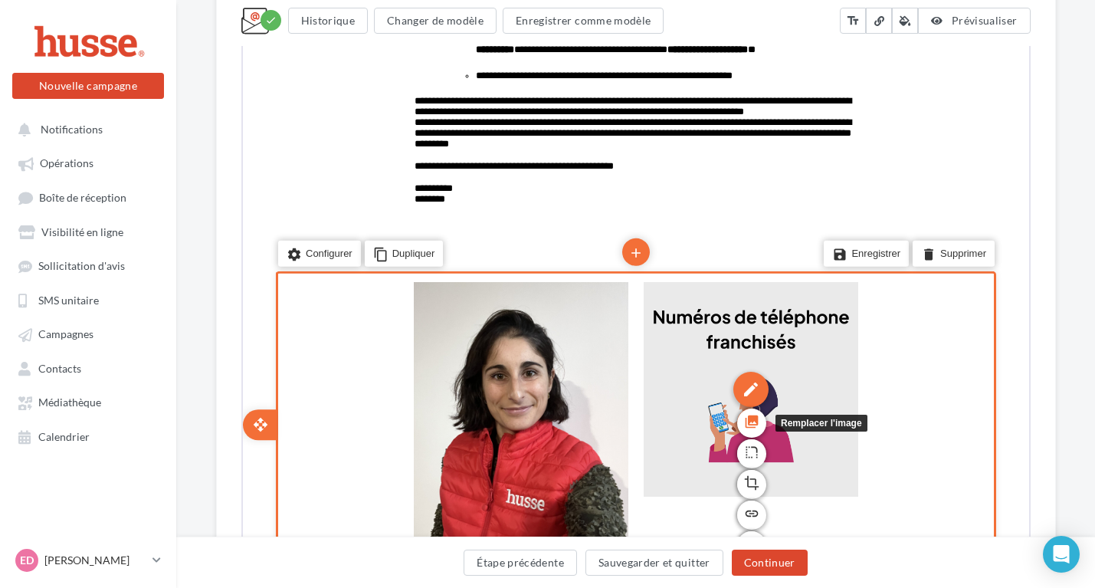
click at [742, 430] on icon "photo_library" at bounding box center [749, 420] width 15 height 26
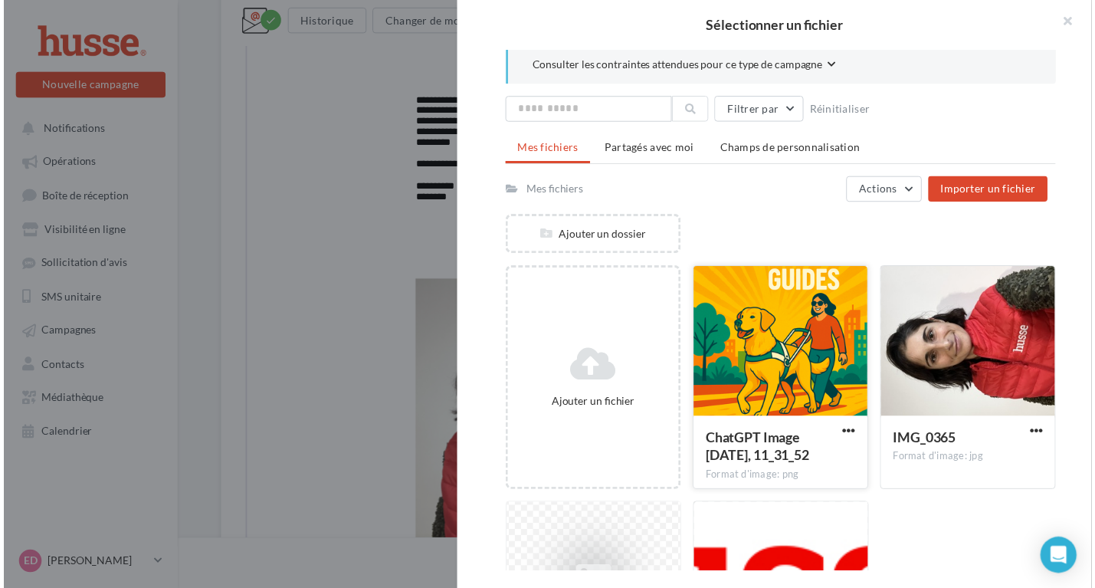
scroll to position [0, 0]
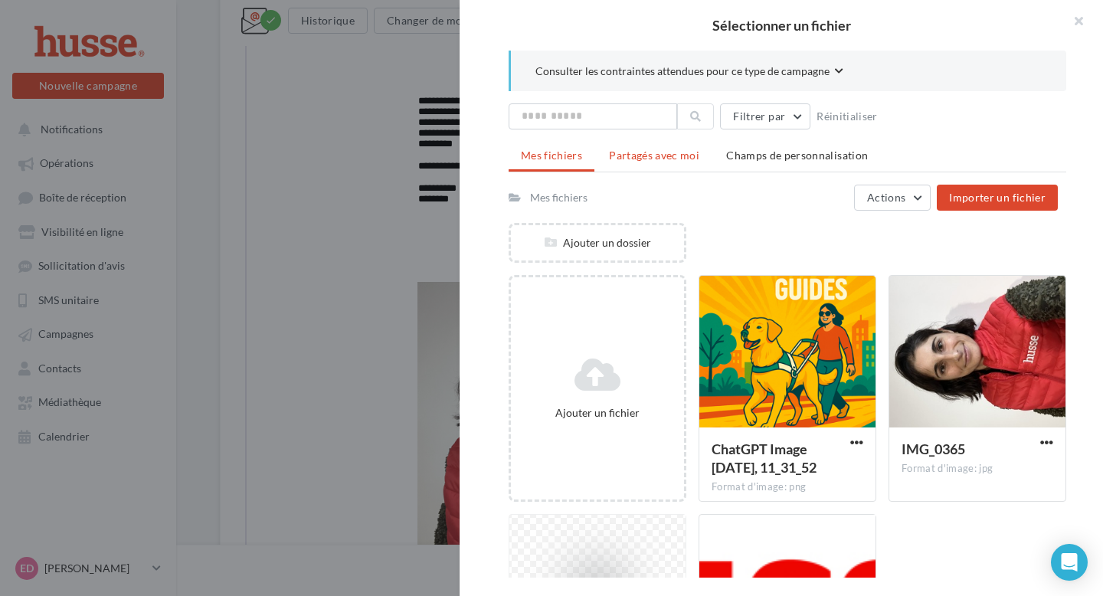
click at [663, 150] on span "Partagés avec moi" at bounding box center [654, 155] width 90 height 13
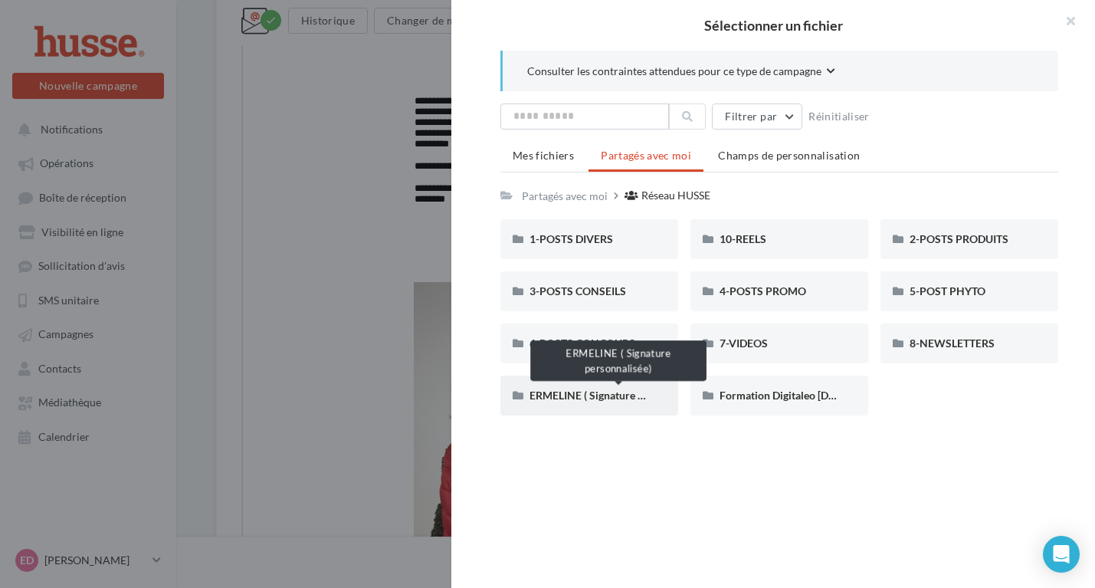
click at [630, 396] on span "ERMELINE ( Signature personnalisée)" at bounding box center [617, 394] width 177 height 13
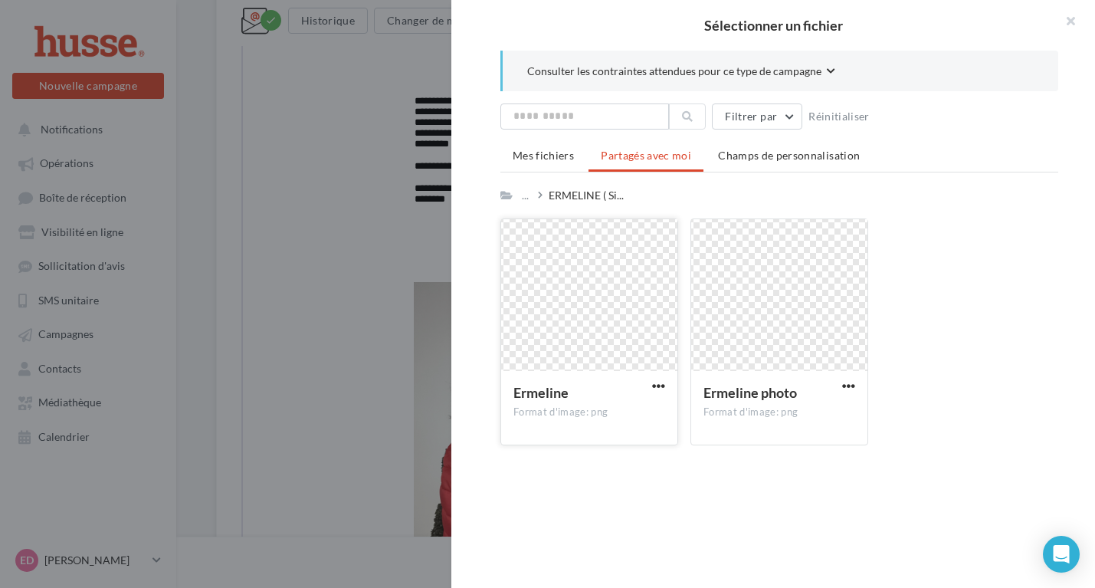
click at [634, 303] on div at bounding box center [589, 295] width 176 height 153
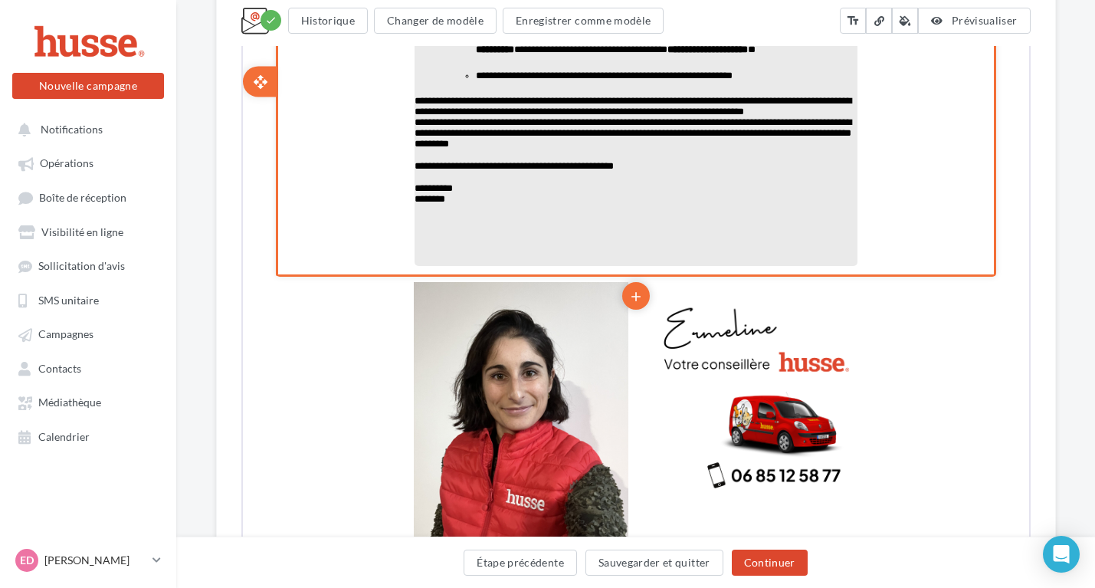
click at [468, 203] on p "**********" at bounding box center [633, 192] width 443 height 21
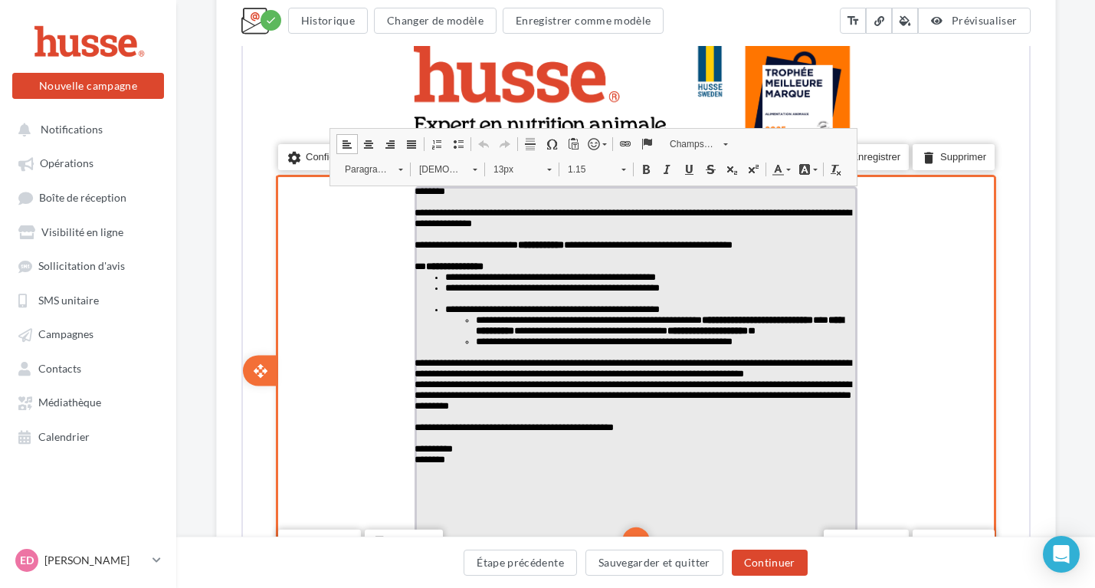
scroll to position [766, 0]
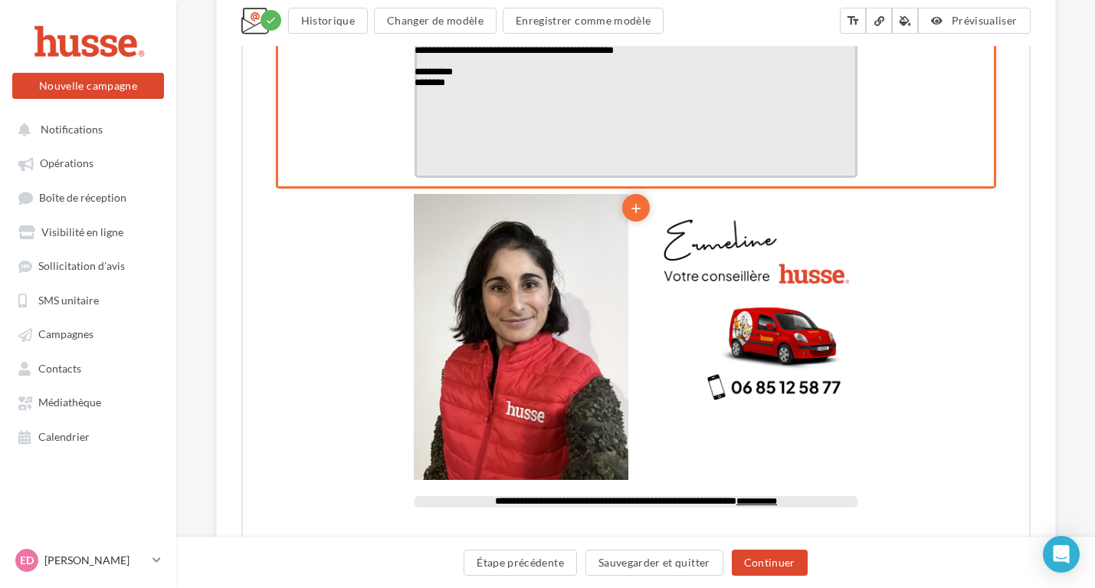
click at [460, 97] on p "false" at bounding box center [633, 92] width 443 height 11
click at [464, 87] on p "**********" at bounding box center [633, 75] width 443 height 21
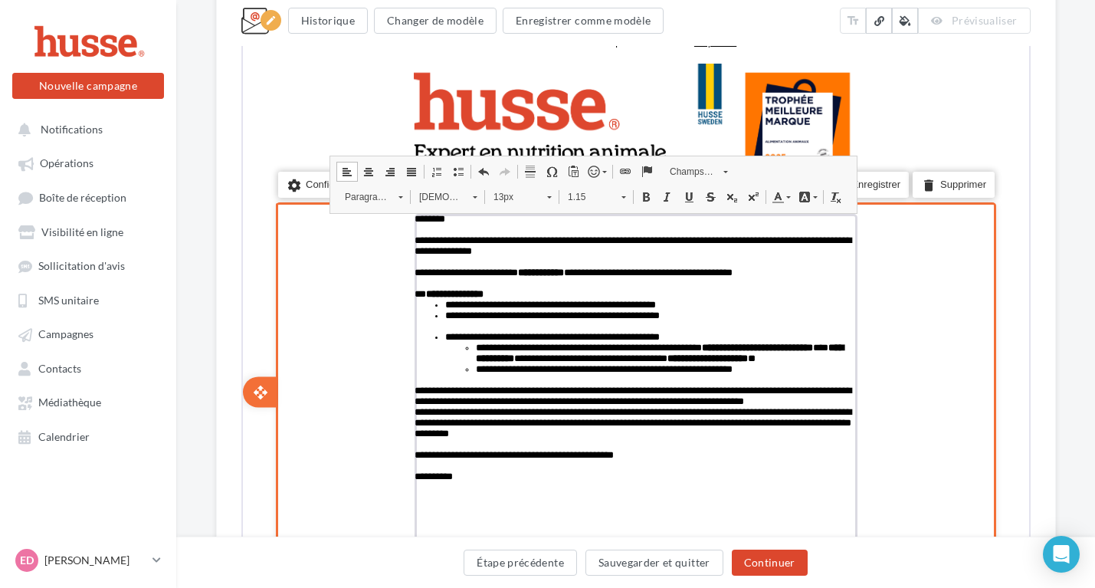
scroll to position [348, 0]
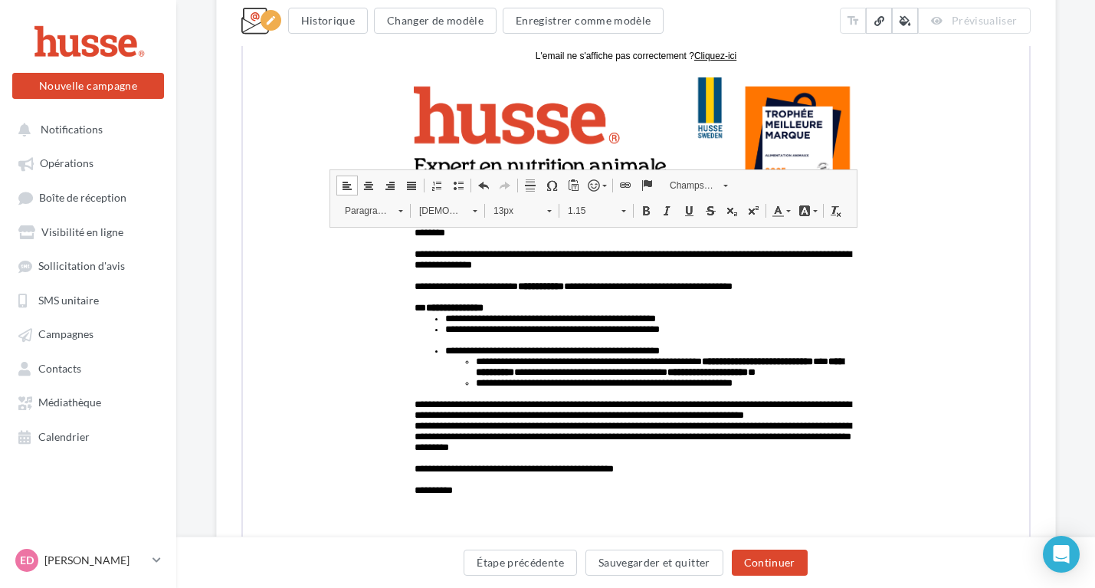
click at [1044, 233] on div "**********" at bounding box center [636, 411] width 840 height 1261
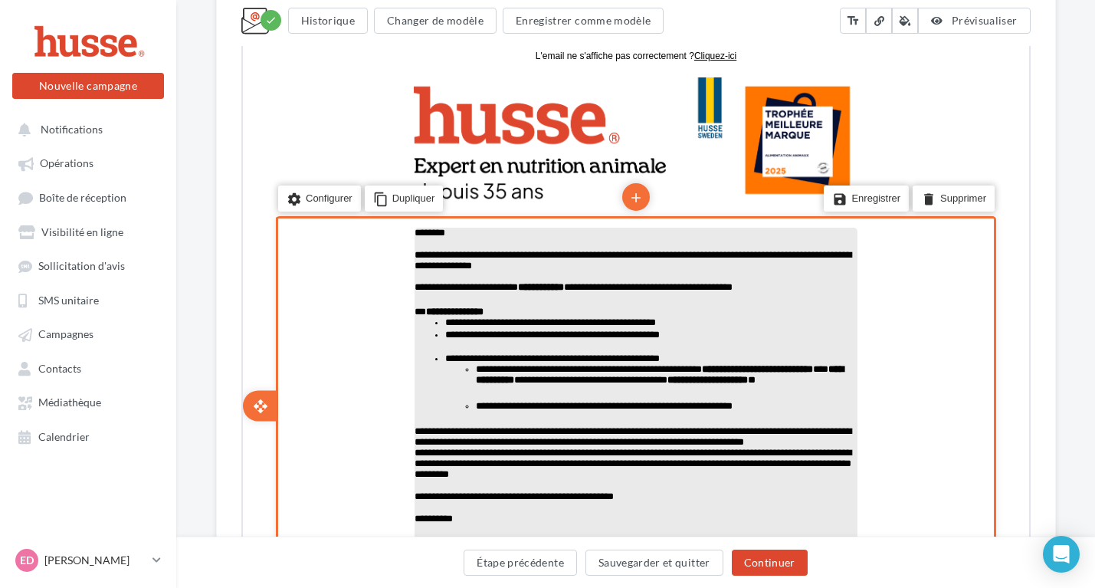
scroll to position [486, 0]
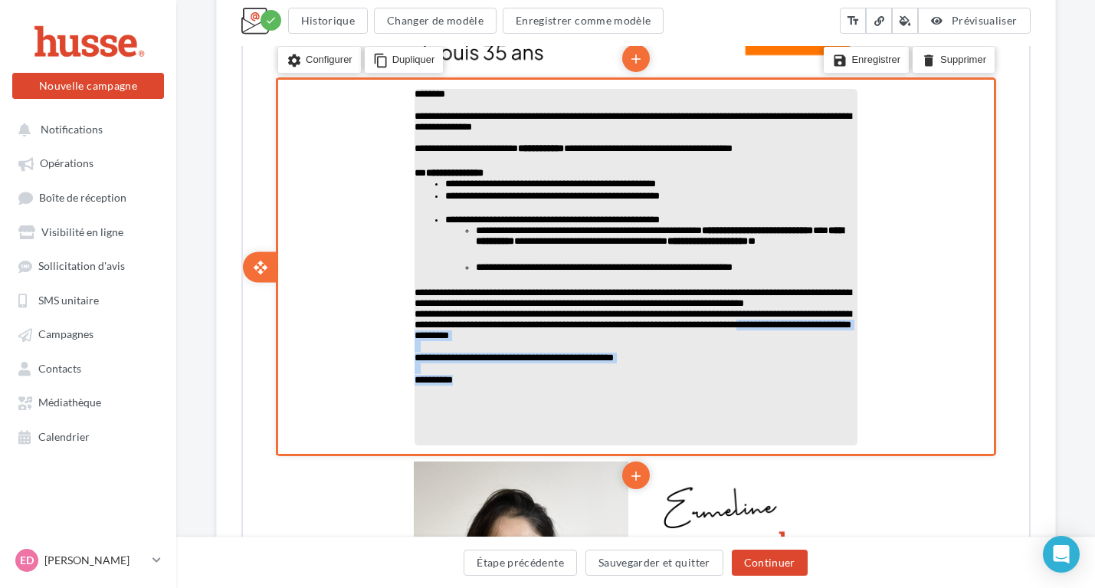
drag, startPoint x: 505, startPoint y: 418, endPoint x: 415, endPoint y: 367, distance: 102.9
click at [415, 367] on div "**********" at bounding box center [633, 265] width 443 height 356
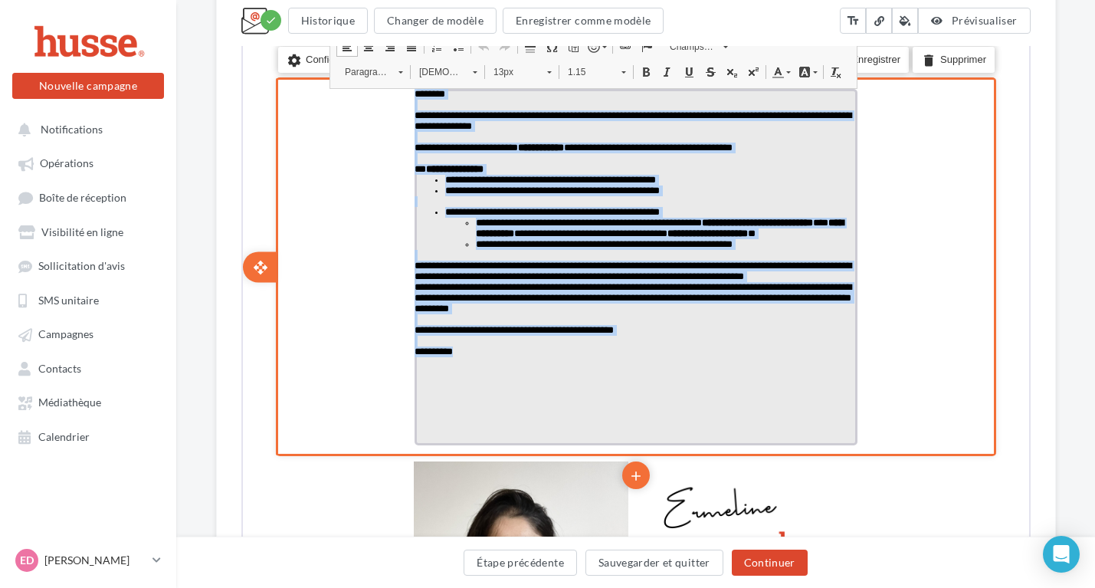
drag, startPoint x: 476, startPoint y: 416, endPoint x: 413, endPoint y: 97, distance: 325.0
click at [413, 97] on div "**********" at bounding box center [633, 265] width 443 height 356
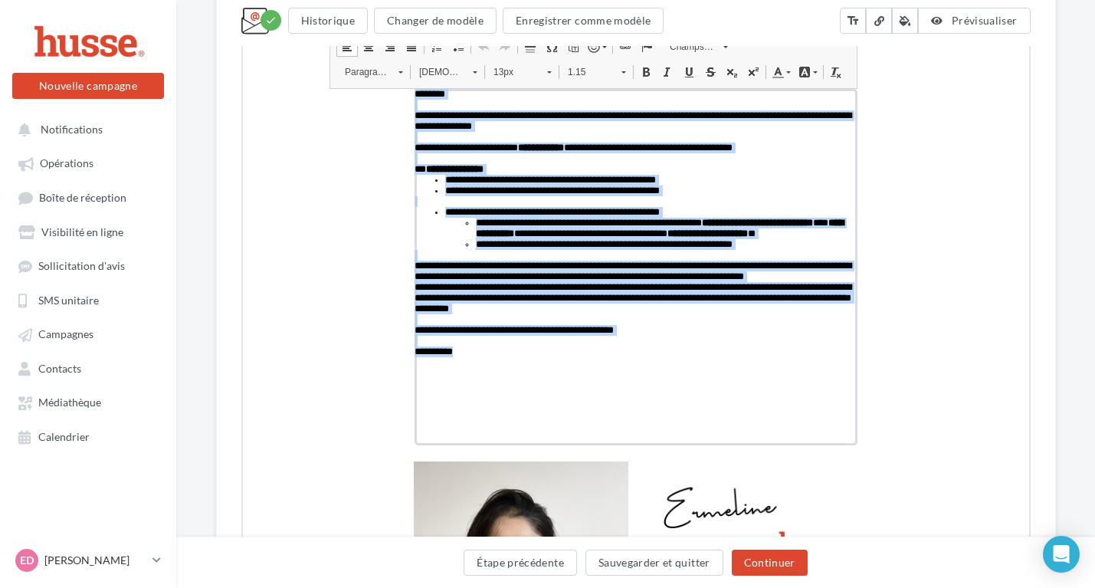
click at [469, 71] on link "[DEMOGRAPHIC_DATA]" at bounding box center [445, 70] width 75 height 21
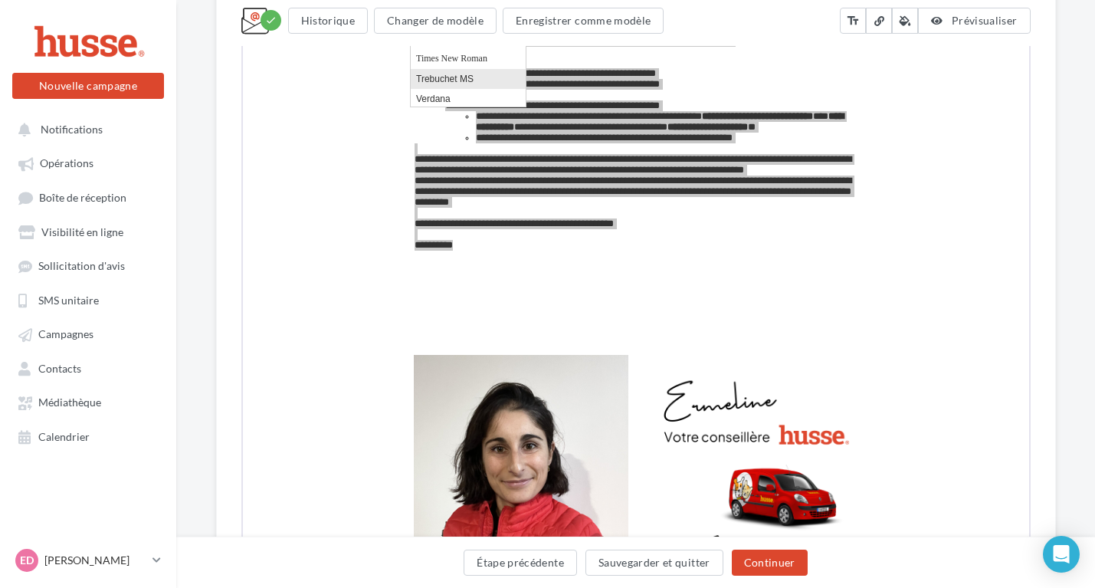
scroll to position [594, 0]
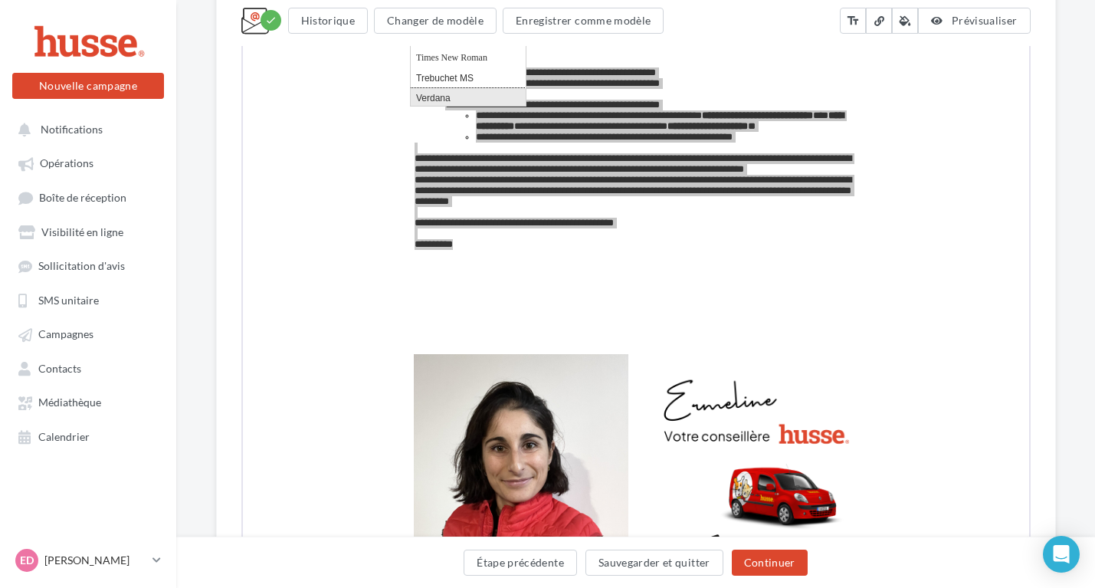
click at [446, 97] on span "Verdana" at bounding box center [432, 98] width 34 height 11
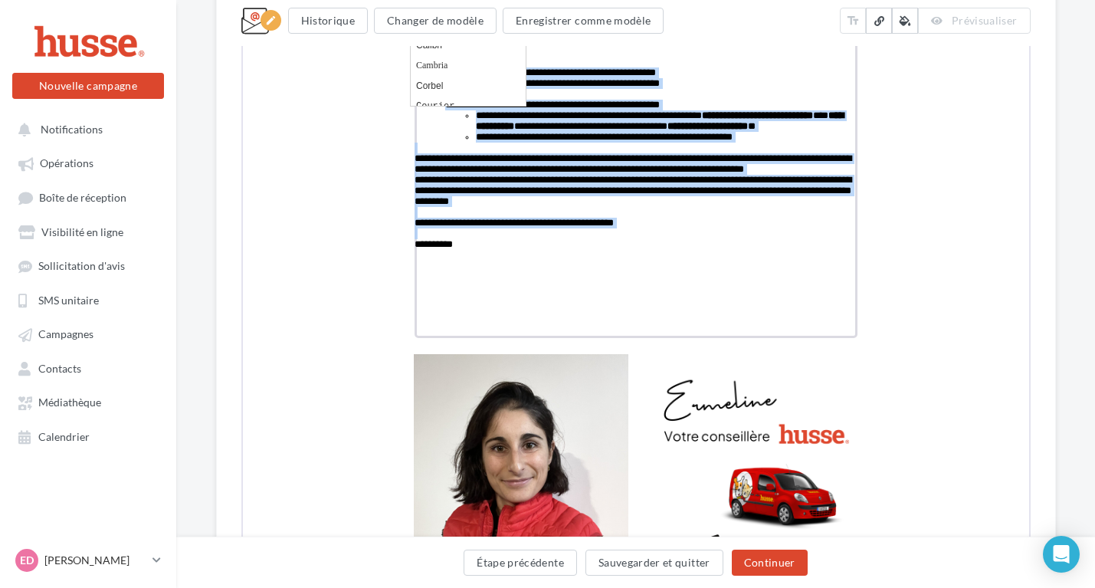
scroll to position [575, 0]
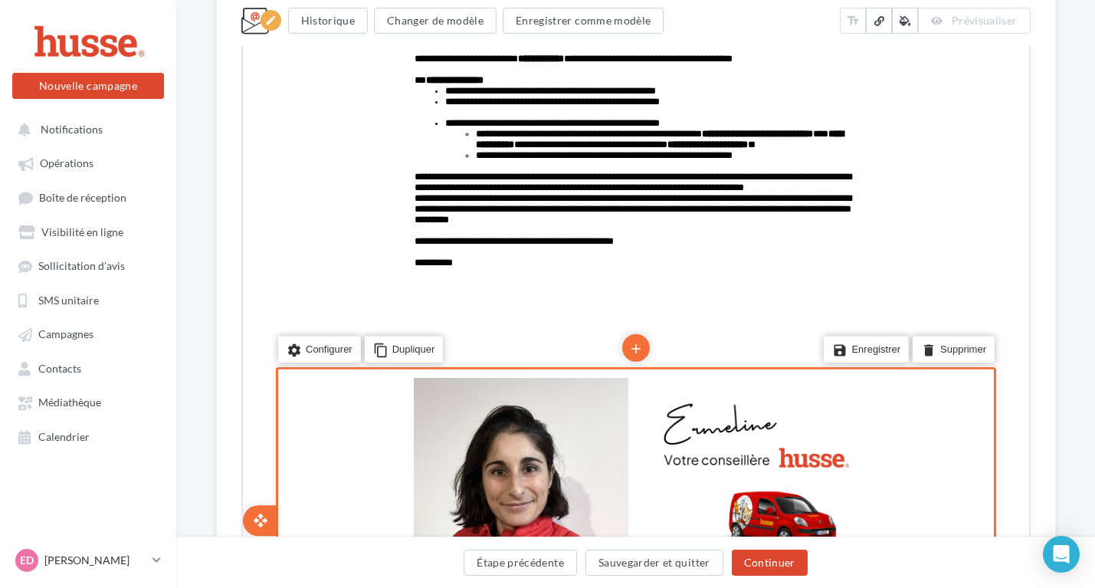
click at [278, 447] on div "open_with" at bounding box center [275, 519] width 5 height 306
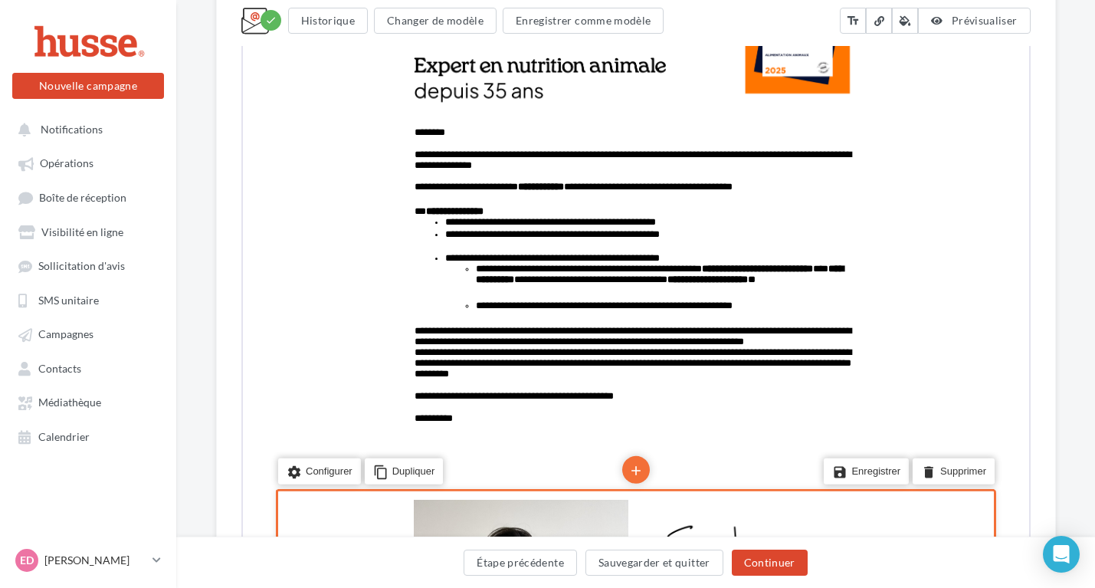
scroll to position [446, 0]
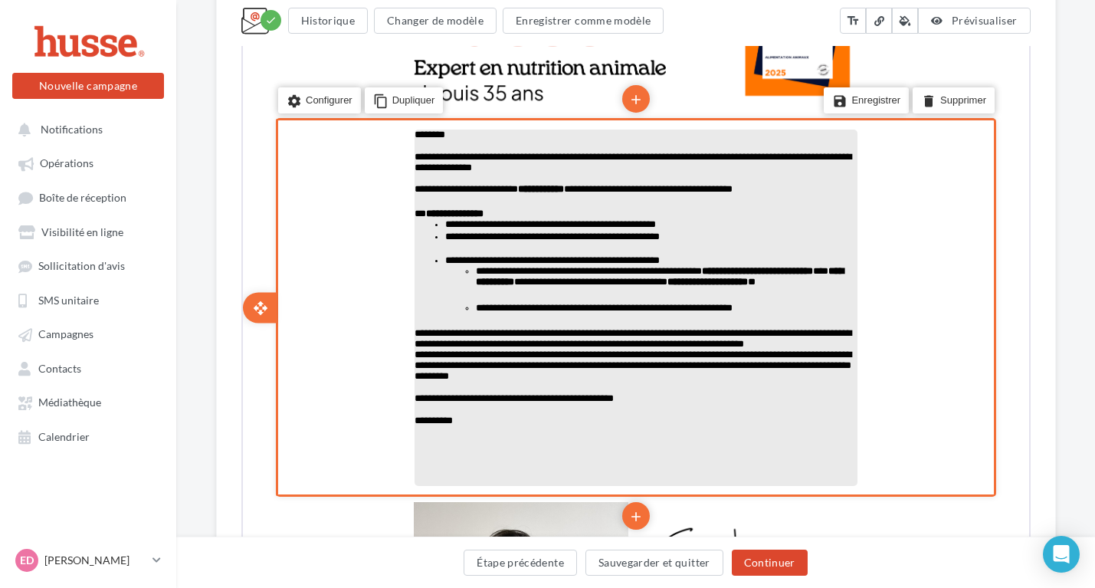
click at [663, 311] on span "**********" at bounding box center [601, 306] width 257 height 10
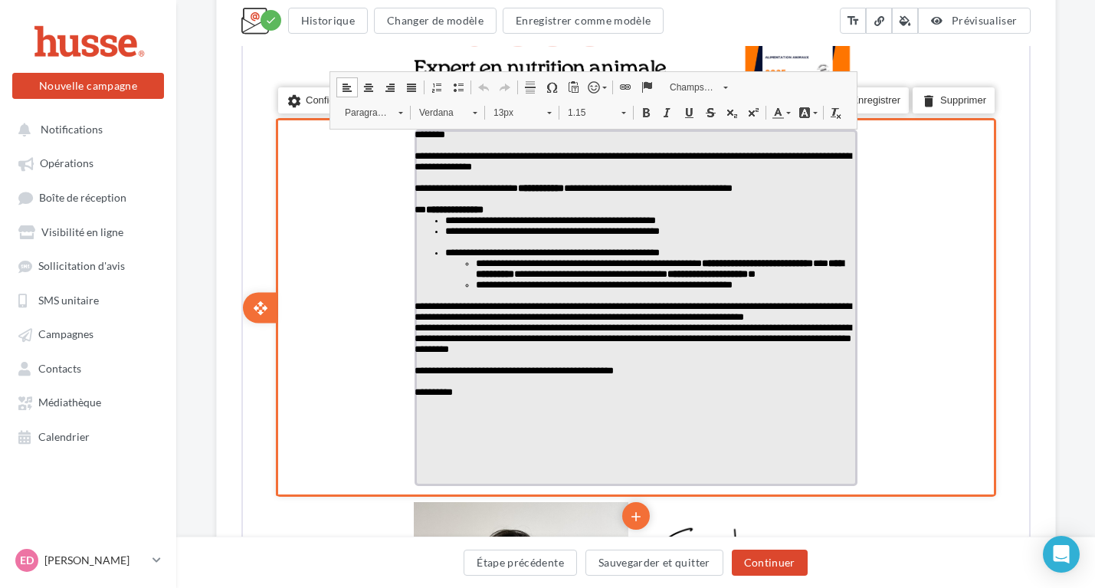
click at [788, 267] on strong "**********" at bounding box center [754, 262] width 111 height 10
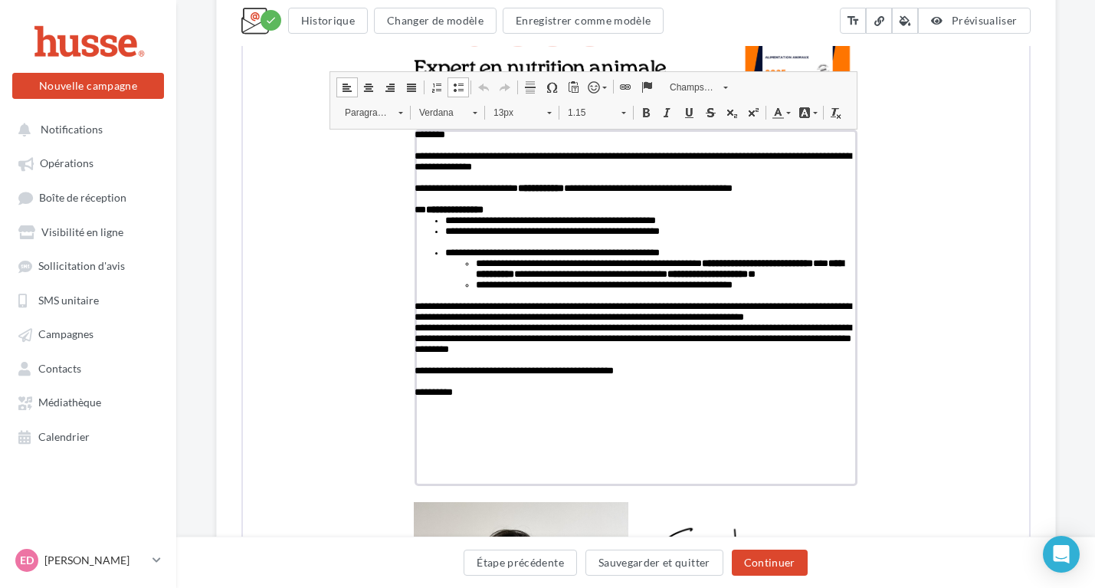
click at [598, 90] on link "emoji" at bounding box center [594, 86] width 27 height 20
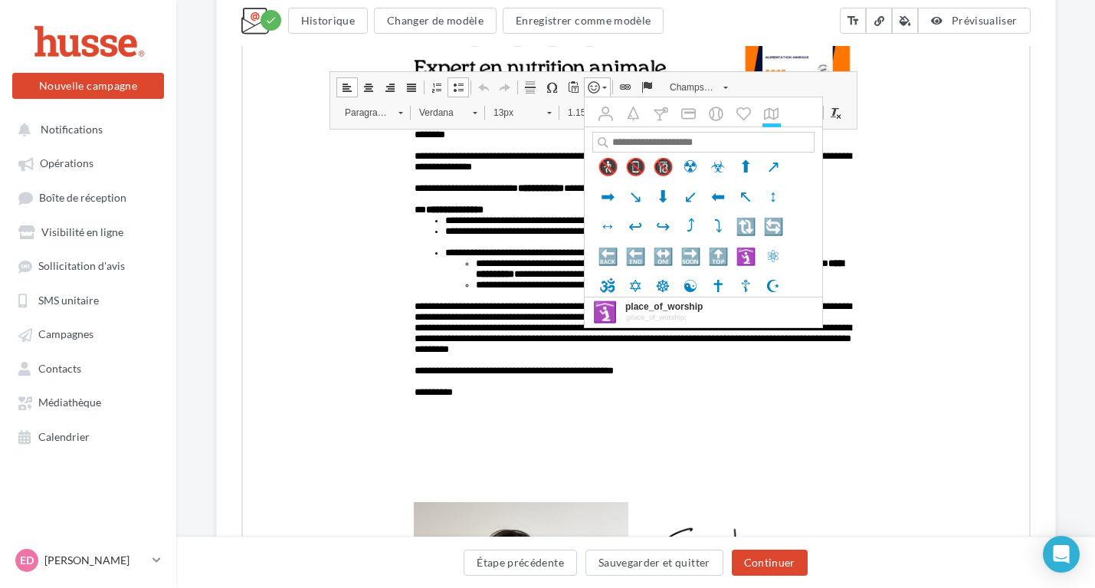
scroll to position [5035, 0]
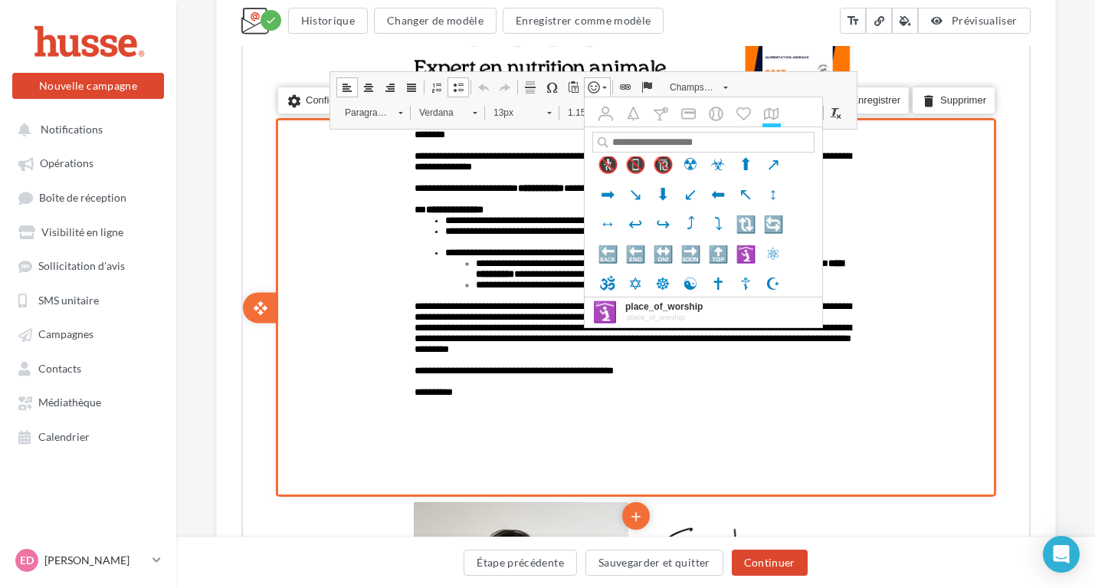
click at [935, 263] on div "settings Configurer content_copy Dupliquer add add save Enregistrer delete Supp…" at bounding box center [633, 305] width 720 height 378
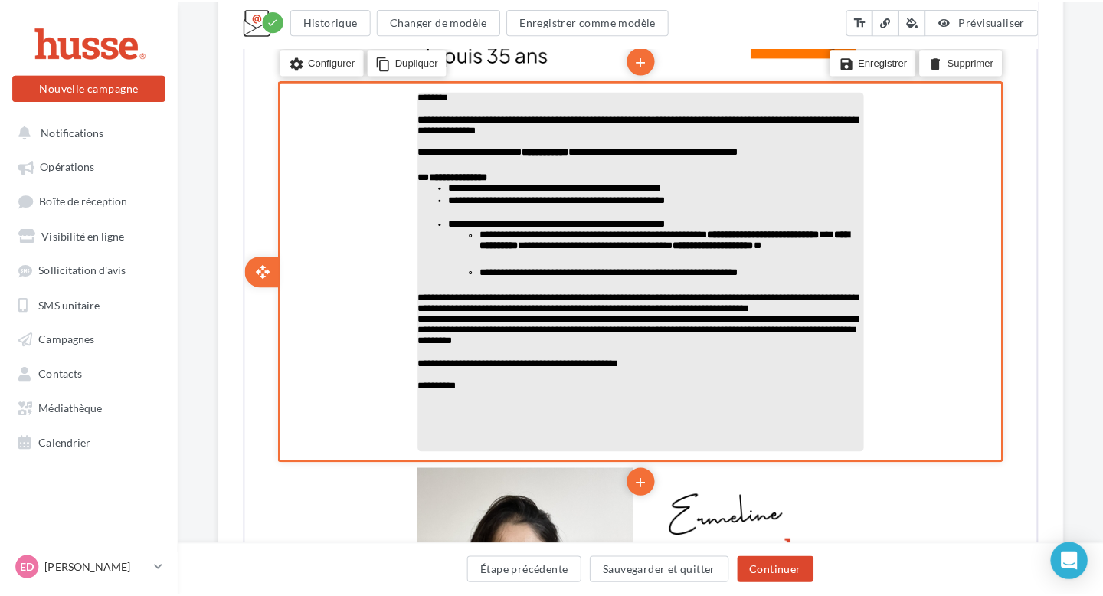
scroll to position [516, 0]
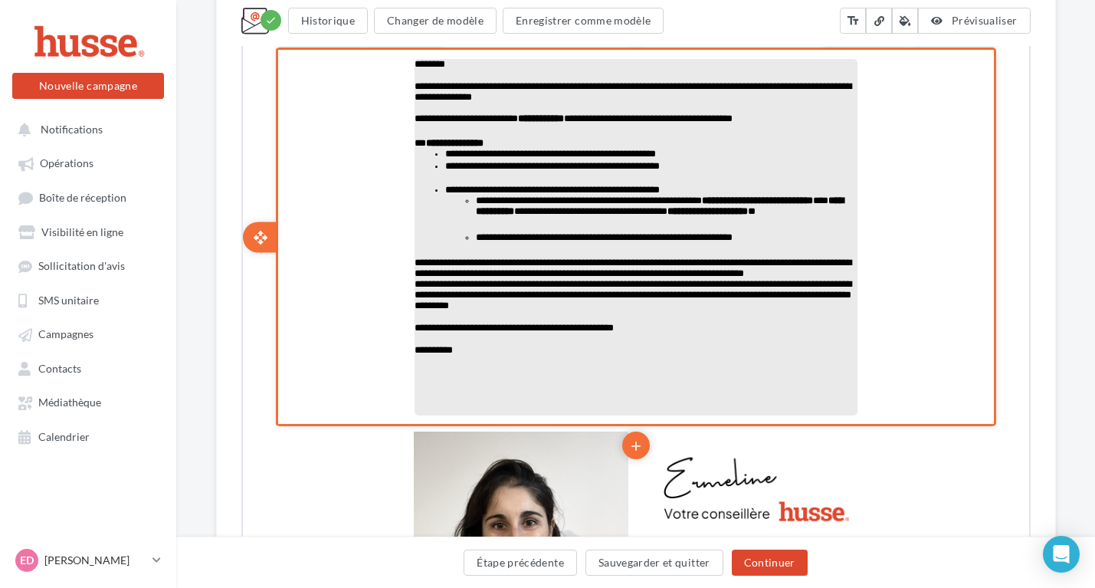
click at [735, 354] on p "**********" at bounding box center [633, 348] width 443 height 11
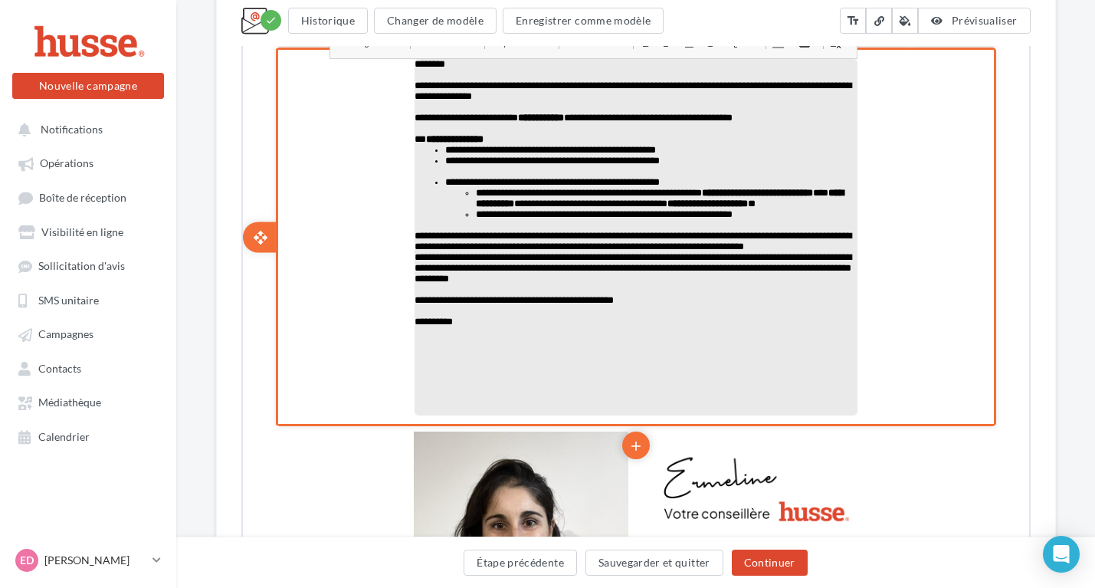
click at [933, 342] on div "settings Configurer content_copy Dupliquer add add save Enregistrer delete Supp…" at bounding box center [633, 235] width 720 height 378
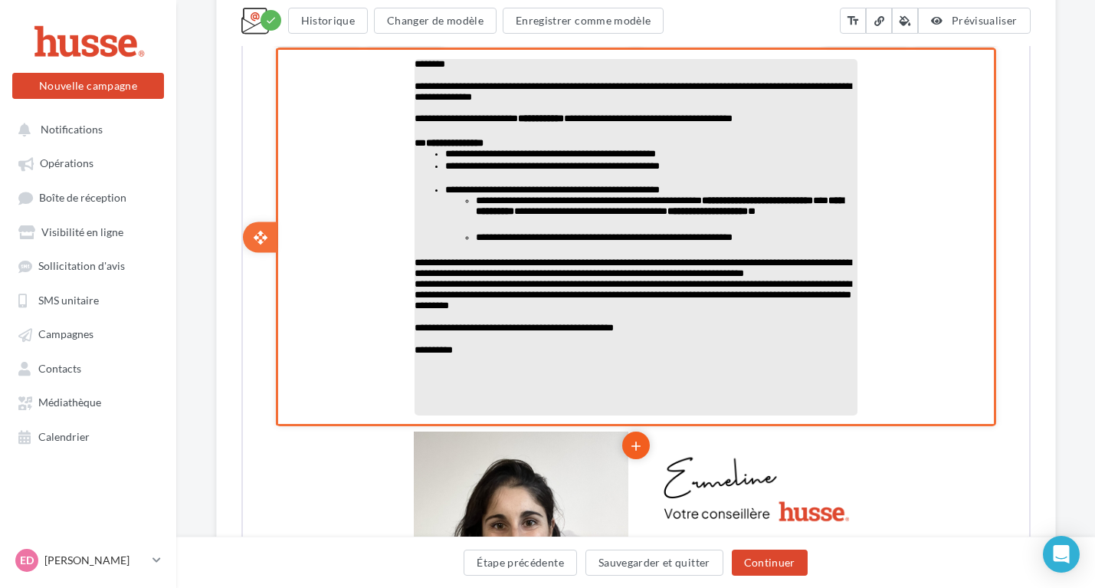
click at [641, 439] on li "add" at bounding box center [634, 444] width 28 height 28
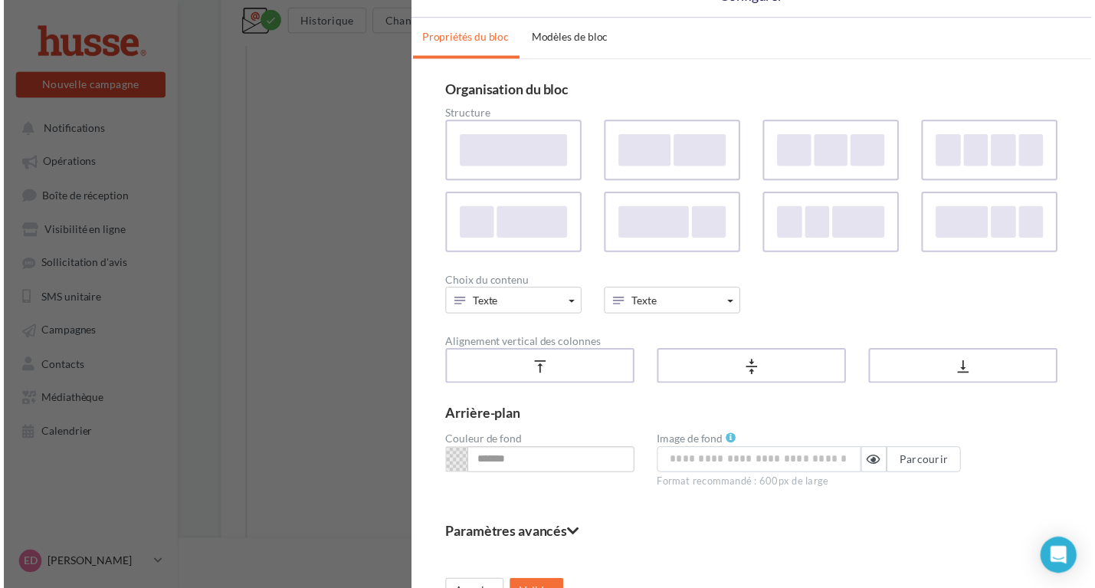
scroll to position [53, 0]
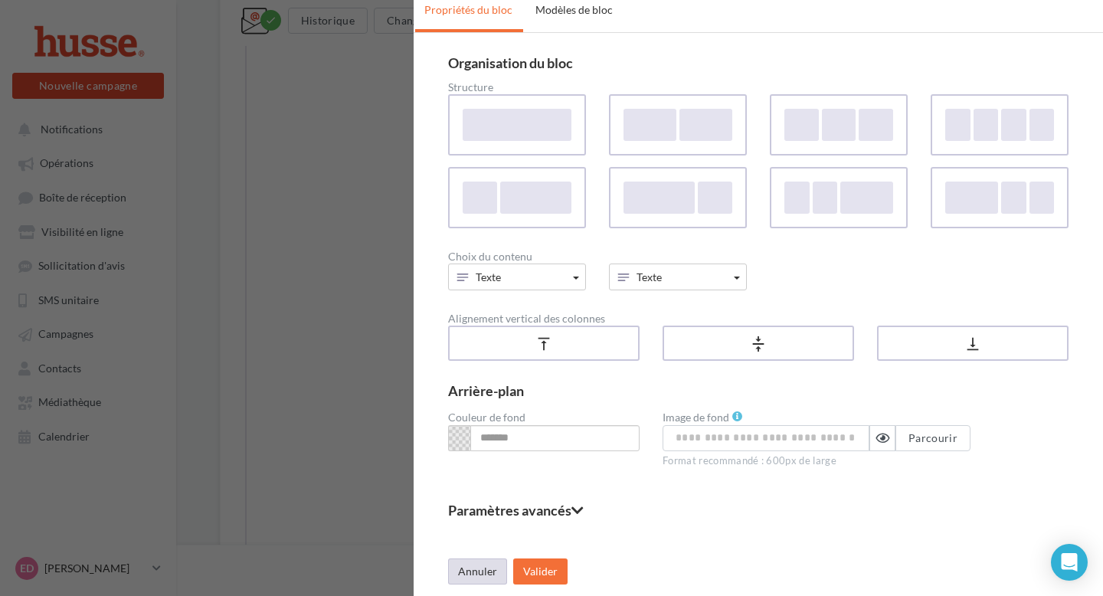
click at [457, 569] on button "Annuler" at bounding box center [477, 571] width 59 height 26
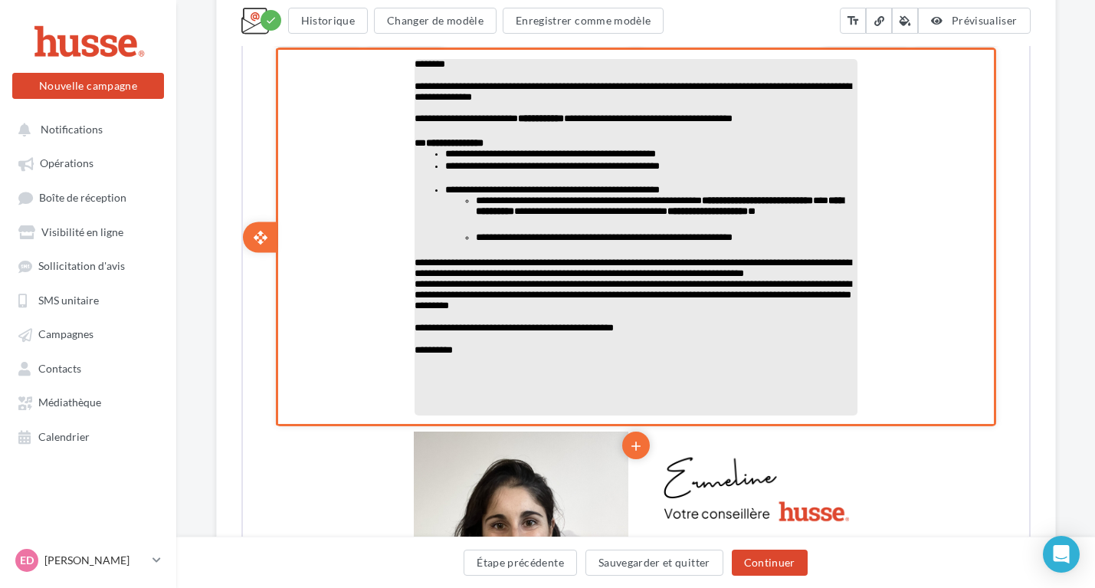
click at [548, 377] on p at bounding box center [633, 370] width 443 height 11
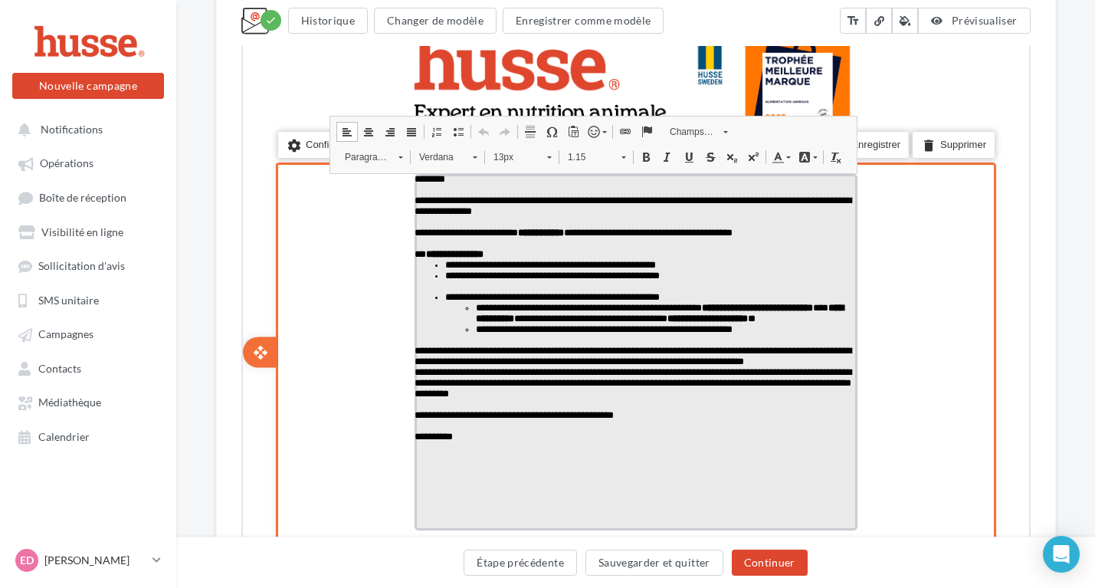
scroll to position [401, 0]
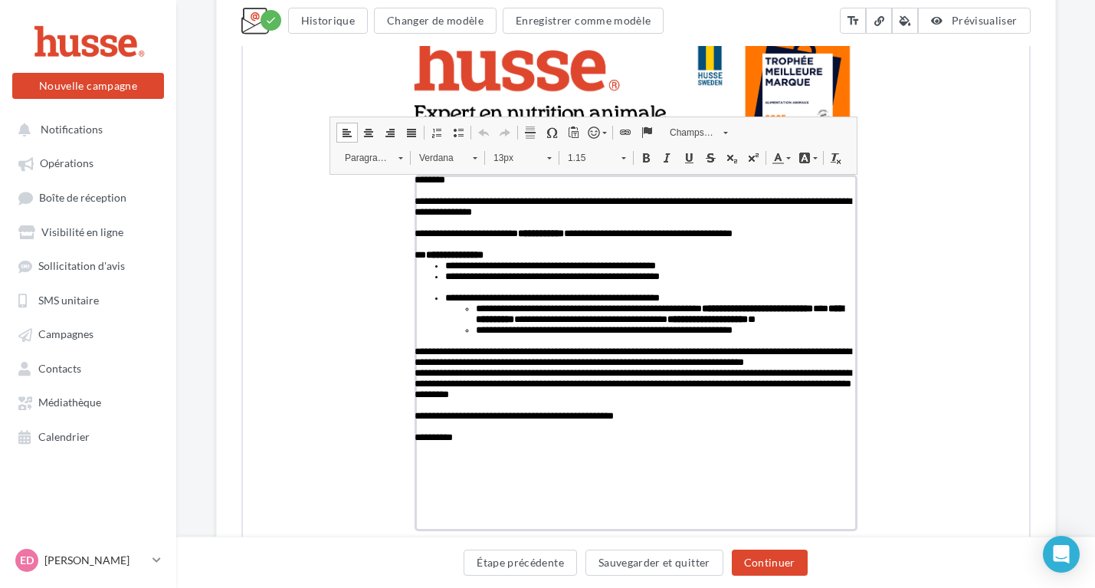
click at [727, 135] on link "Champs personnalisés" at bounding box center [695, 130] width 75 height 21
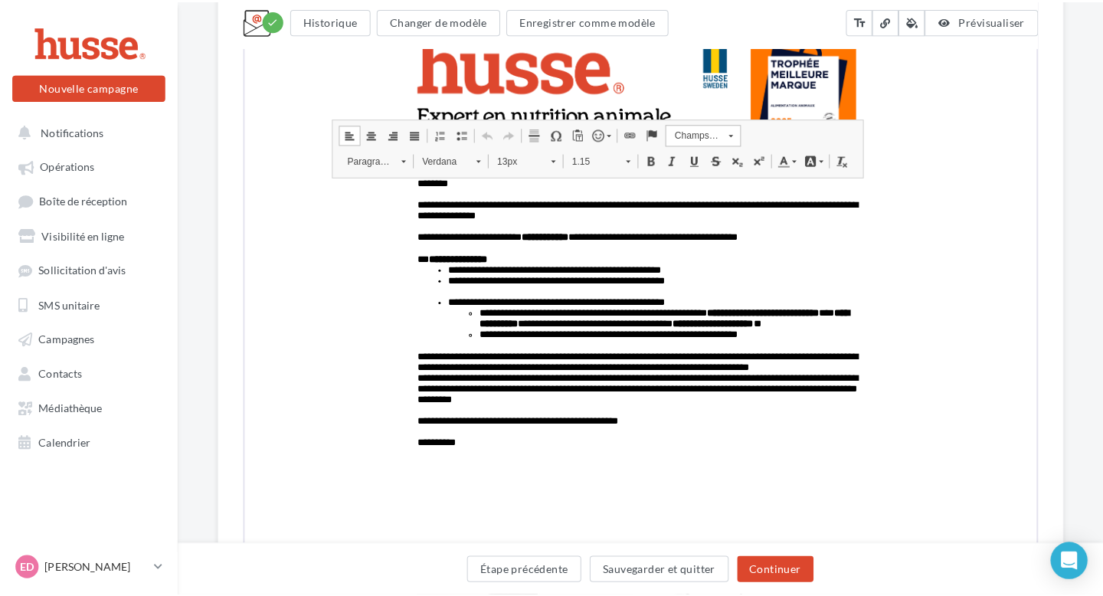
scroll to position [0, 0]
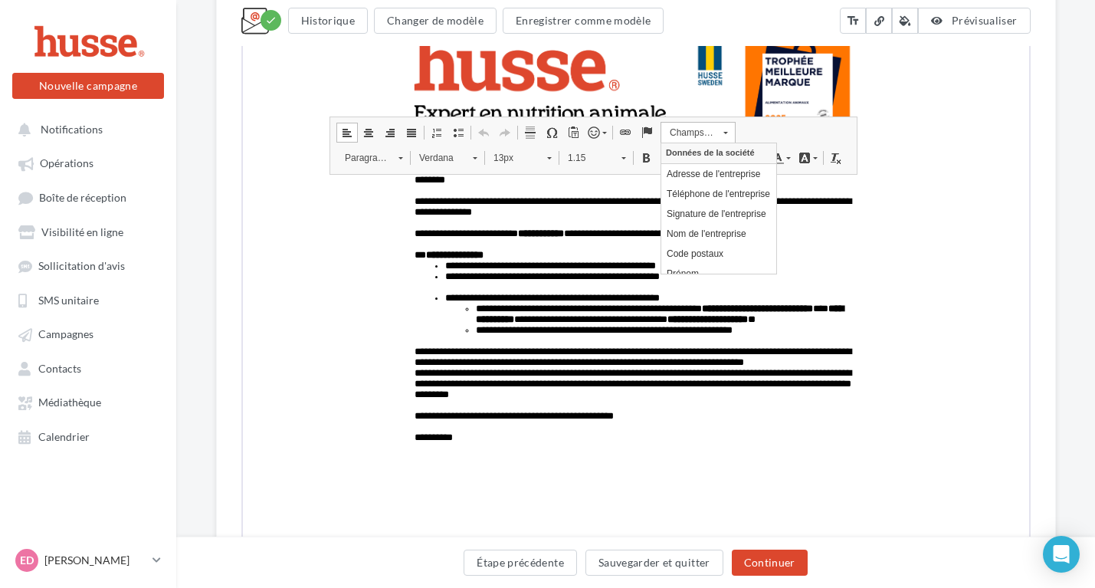
click at [794, 120] on span "Paragraphe Aligner à gauche Centrer Aligner à droite Justifier Insérer/Supprime…" at bounding box center [591, 132] width 514 height 25
click at [812, 127] on span "Paragraphe Aligner à gauche Centrer Aligner à droite Justifier Insérer/Supprime…" at bounding box center [591, 132] width 514 height 25
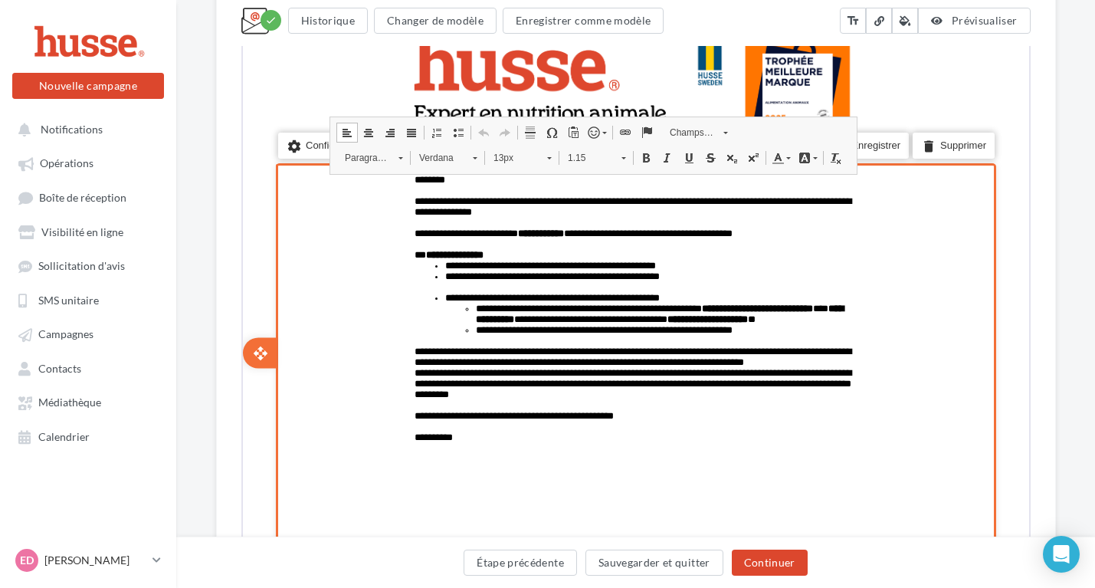
click at [298, 251] on div "settings Configurer content_copy Dupliquer add add save Enregistrer delete Supp…" at bounding box center [633, 351] width 720 height 378
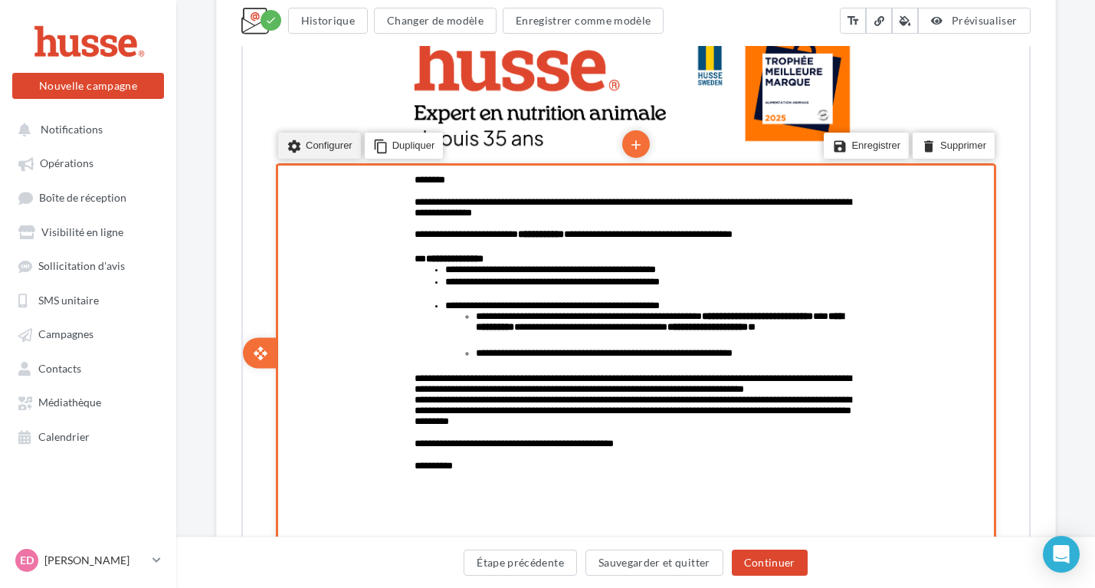
click at [339, 152] on li "settings Configurer" at bounding box center [317, 144] width 83 height 26
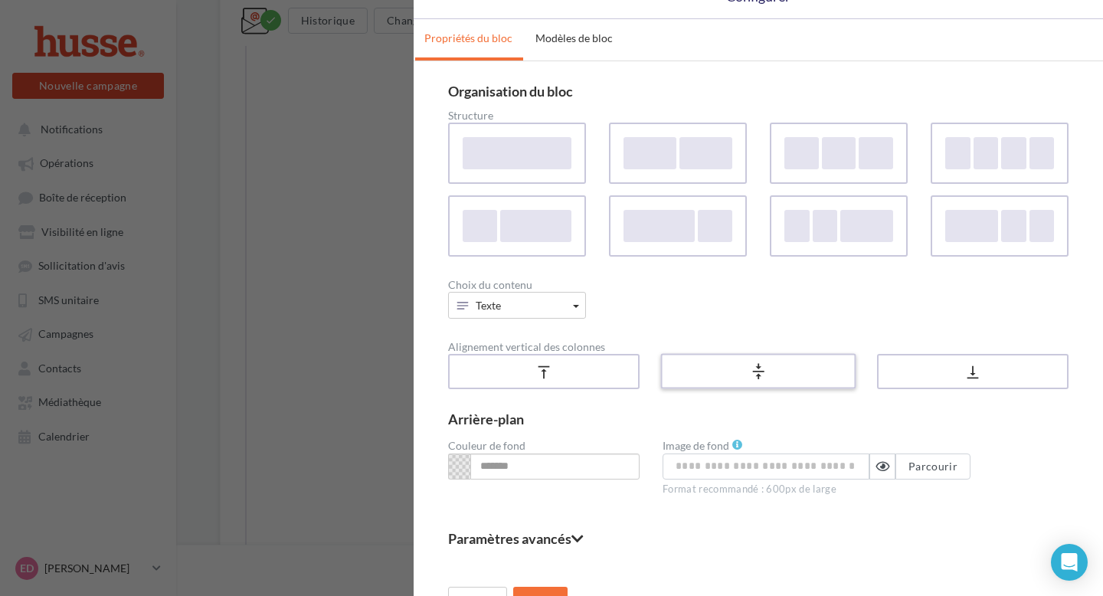
scroll to position [53, 0]
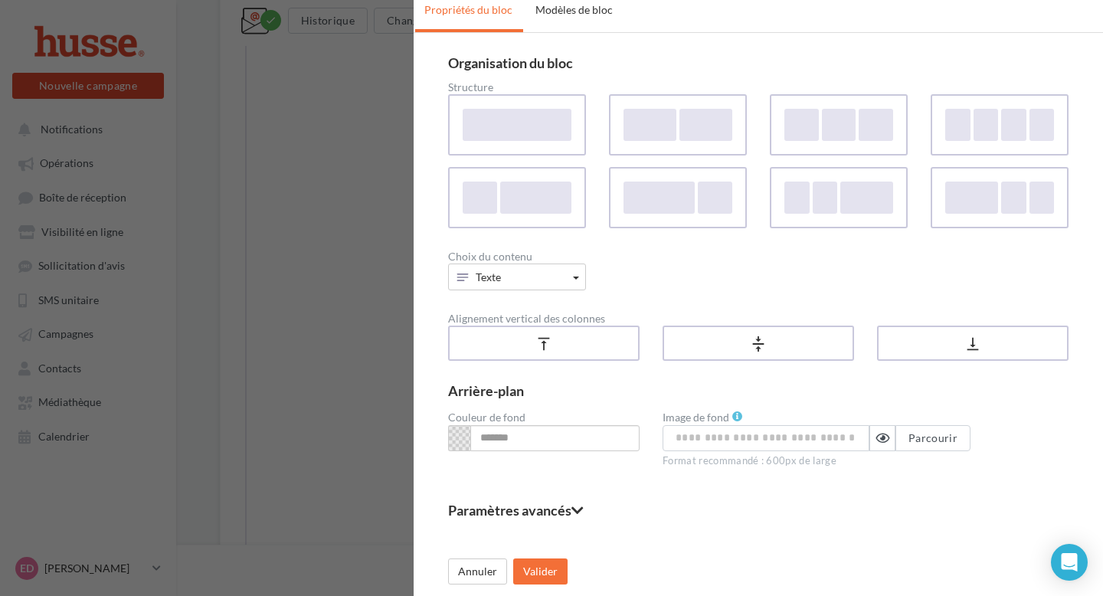
click at [578, 503] on icon at bounding box center [577, 510] width 12 height 14
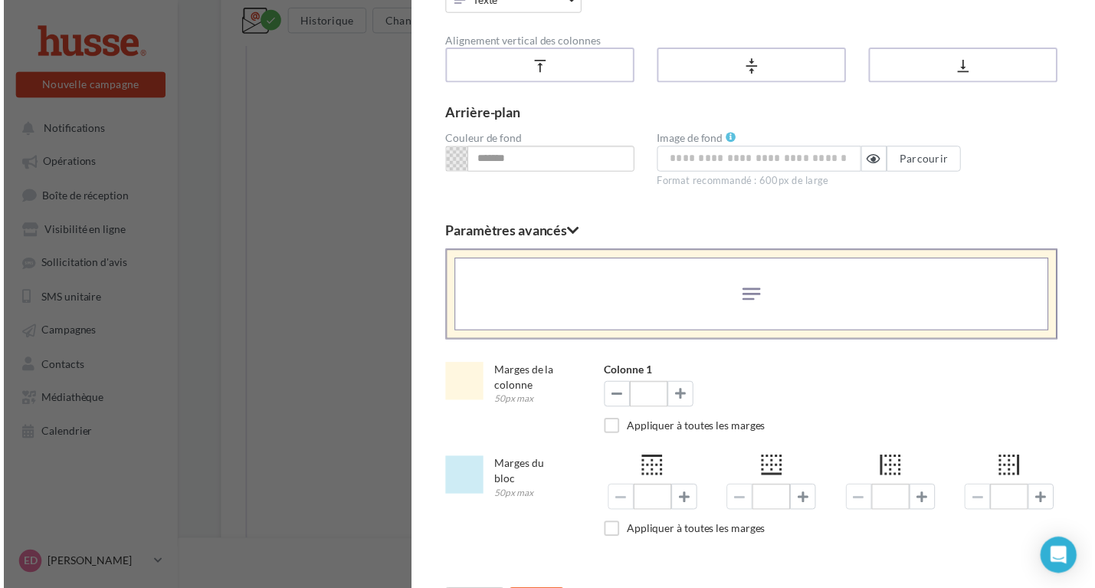
scroll to position [367, 0]
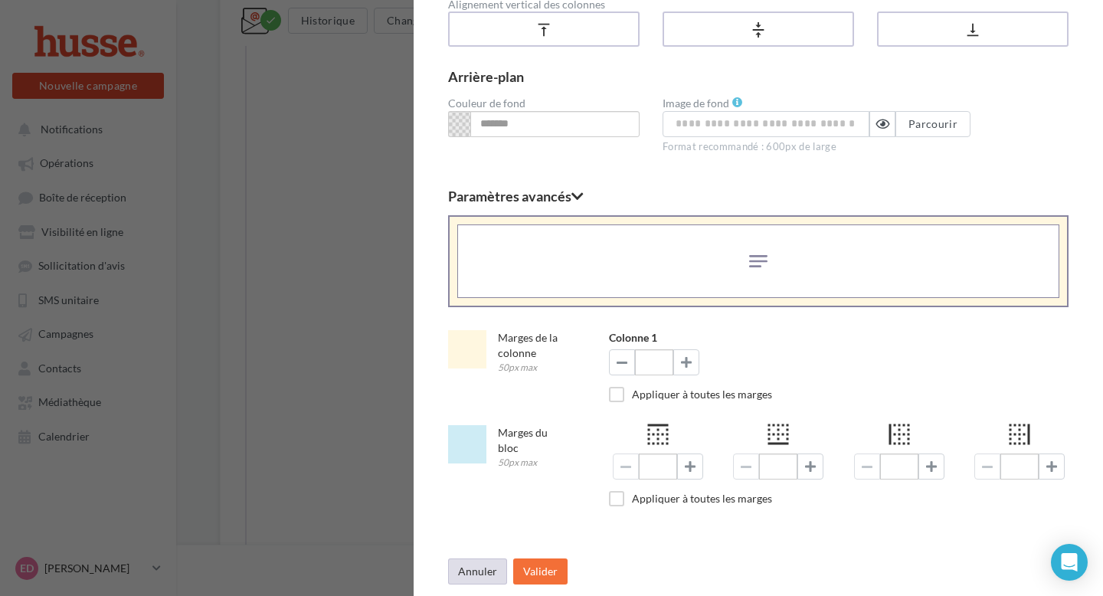
click at [490, 575] on button "Annuler" at bounding box center [477, 571] width 59 height 26
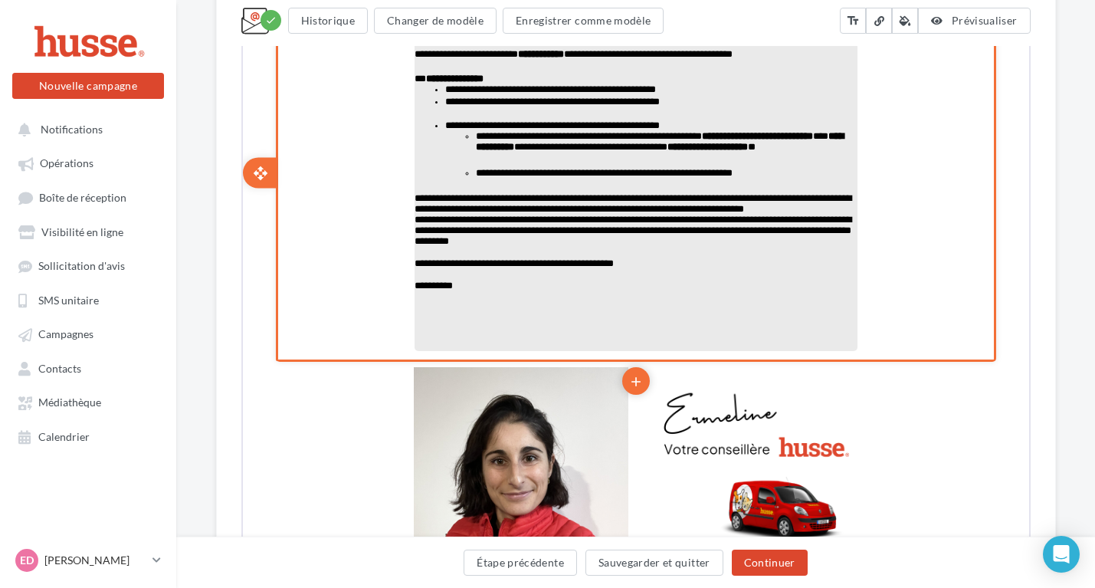
scroll to position [594, 0]
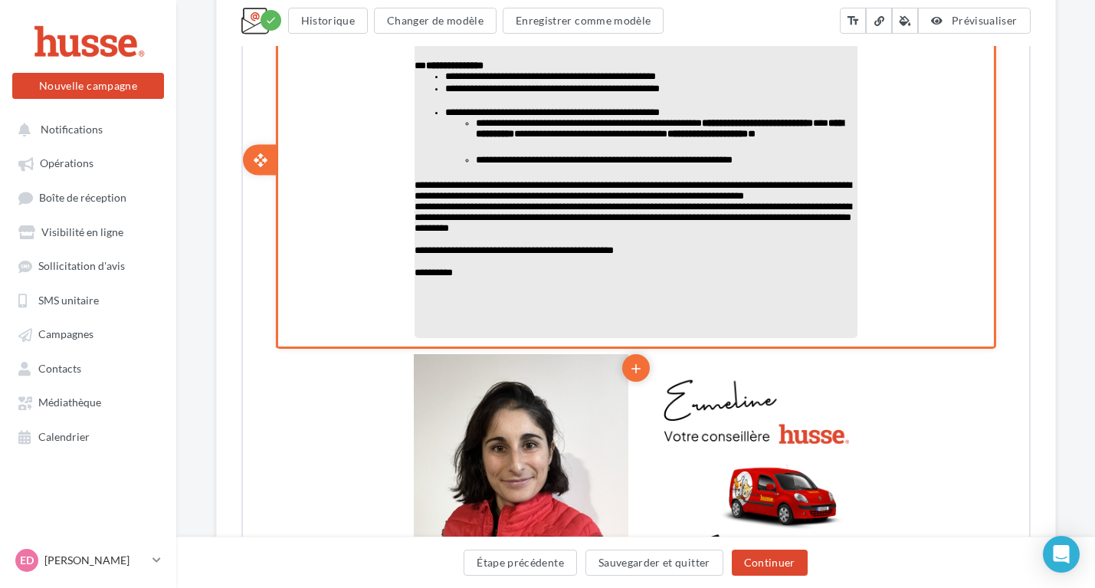
click at [546, 277] on p "**********" at bounding box center [633, 271] width 443 height 11
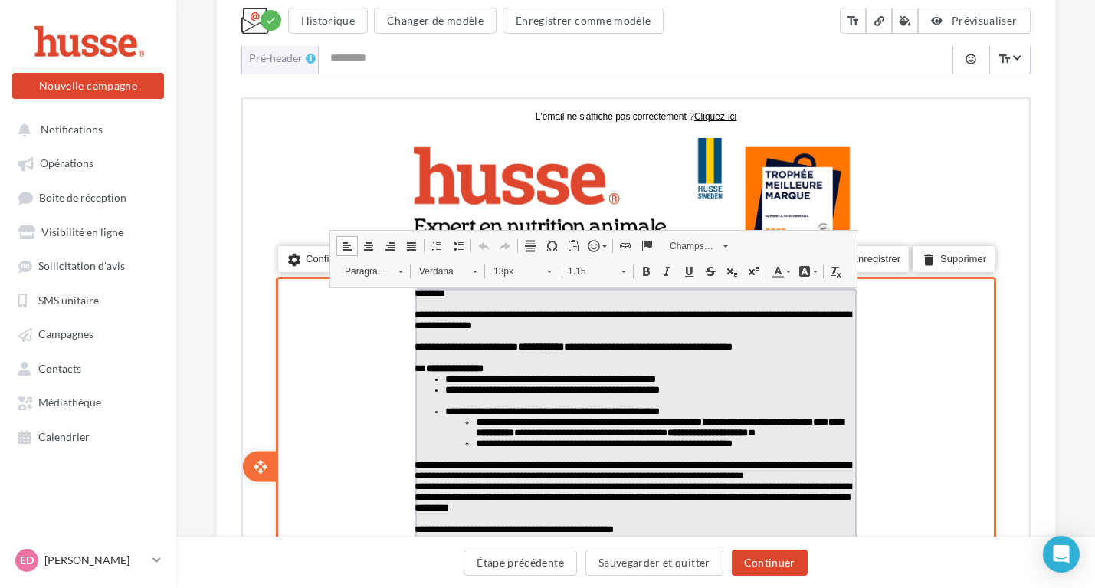
click at [398, 266] on span at bounding box center [398, 267] width 4 height 15
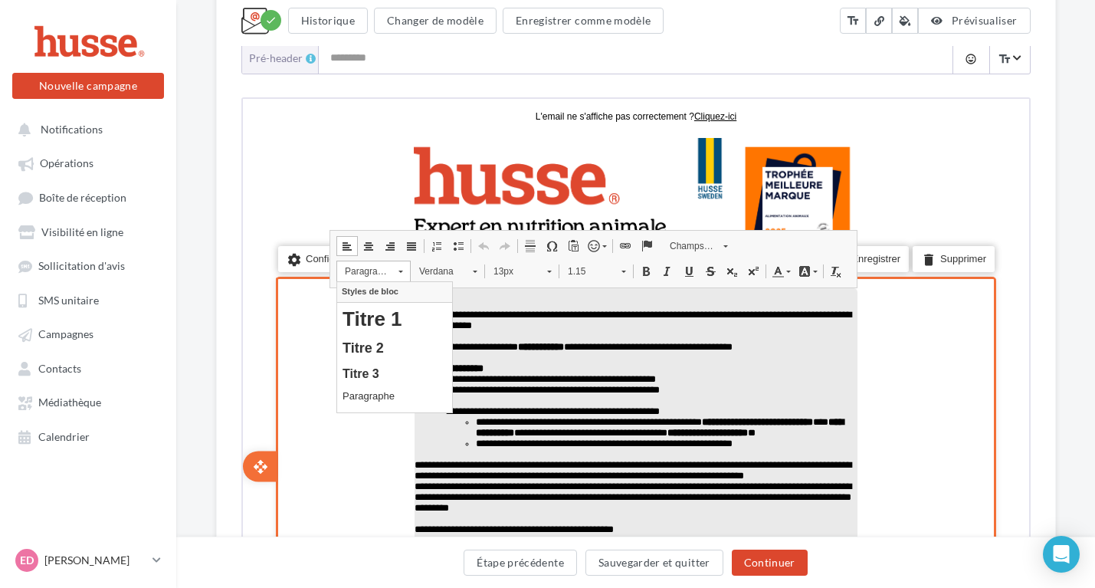
scroll to position [0, 0]
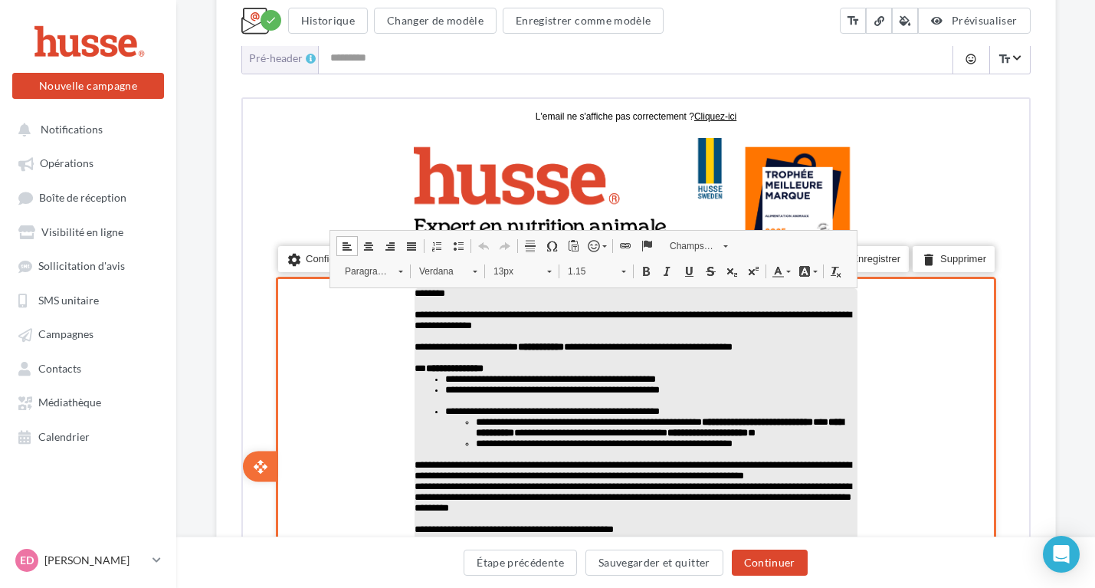
click at [352, 506] on div "settings Configurer content_copy Dupliquer add add save Enregistrer delete Supp…" at bounding box center [633, 463] width 720 height 378
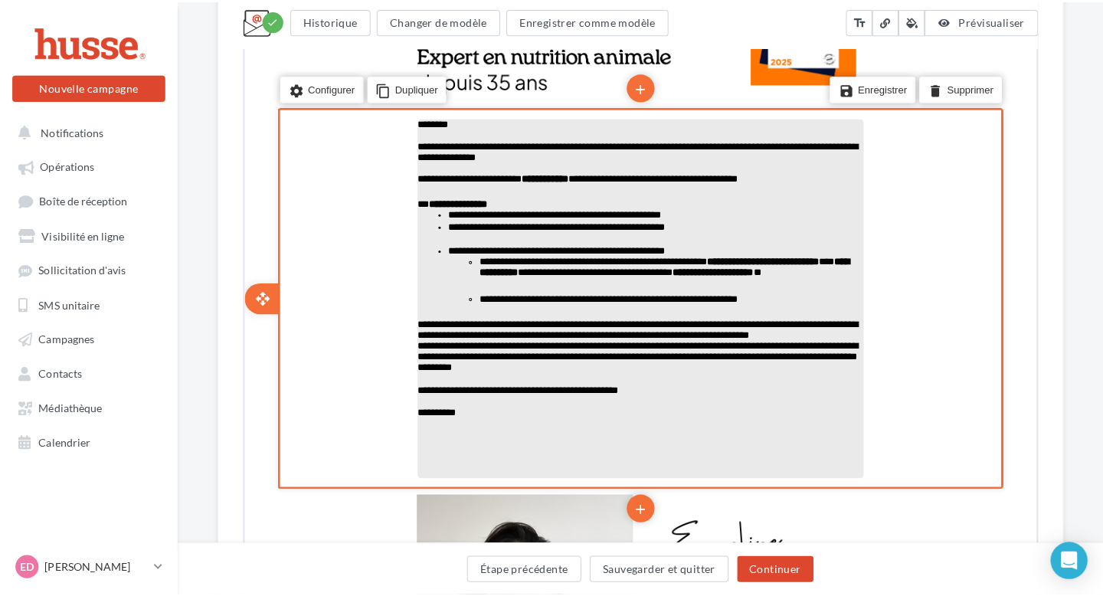
scroll to position [469, 0]
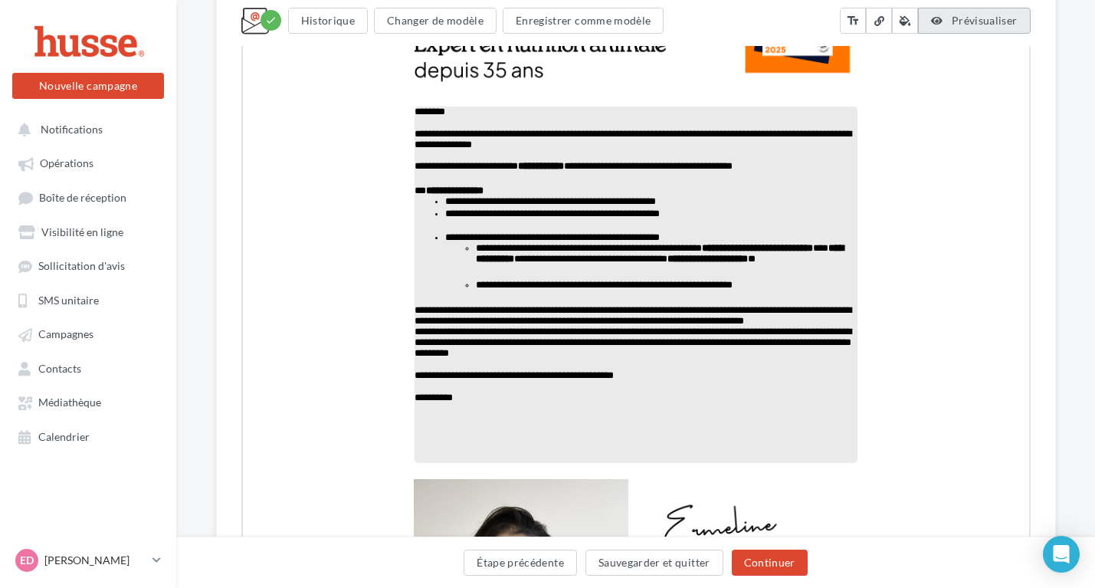
click at [961, 22] on span "Prévisualiser" at bounding box center [984, 20] width 66 height 13
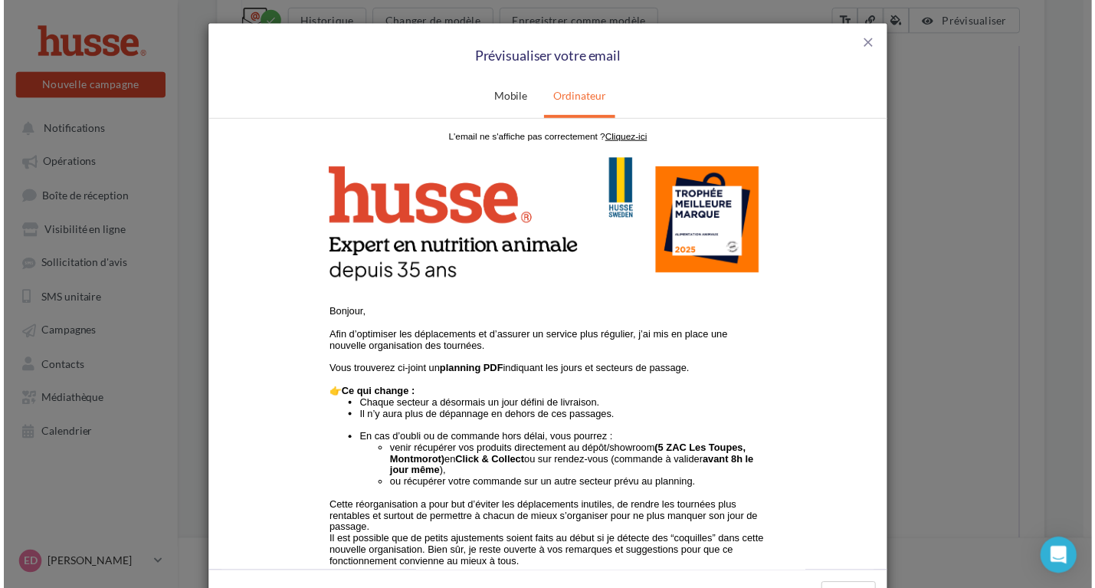
scroll to position [0, 0]
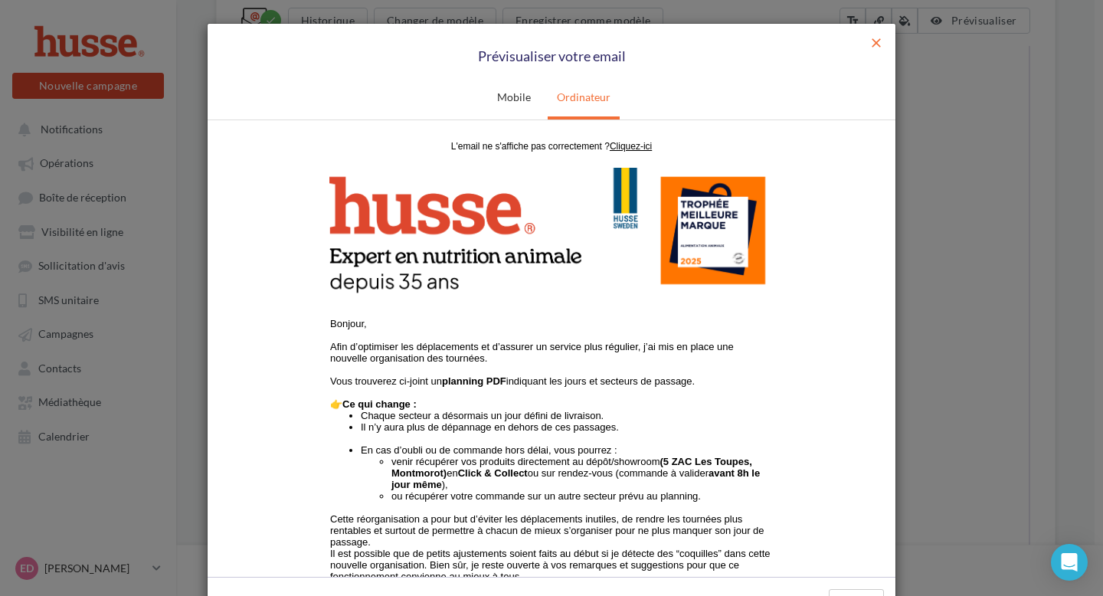
click at [876, 38] on span "close" at bounding box center [876, 42] width 15 height 15
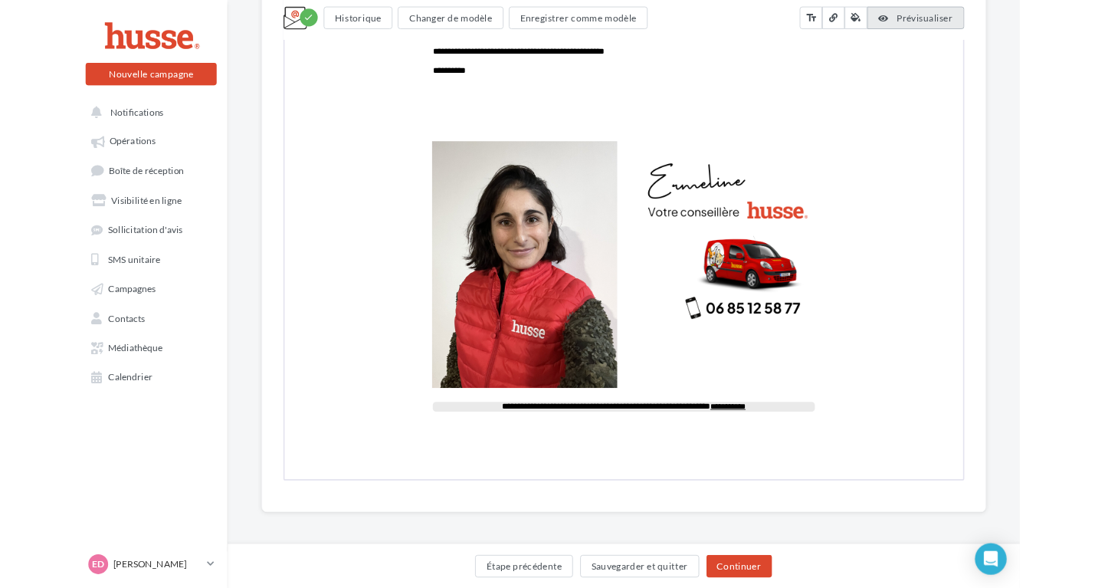
scroll to position [780, 0]
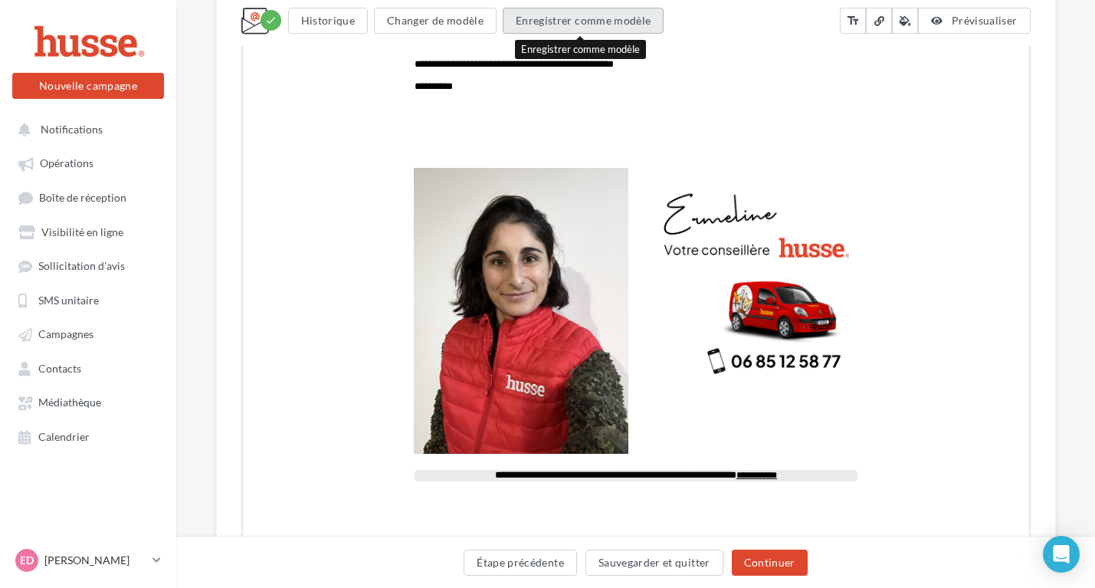
click at [536, 24] on button "Enregistrer comme modèle" at bounding box center [583, 21] width 161 height 26
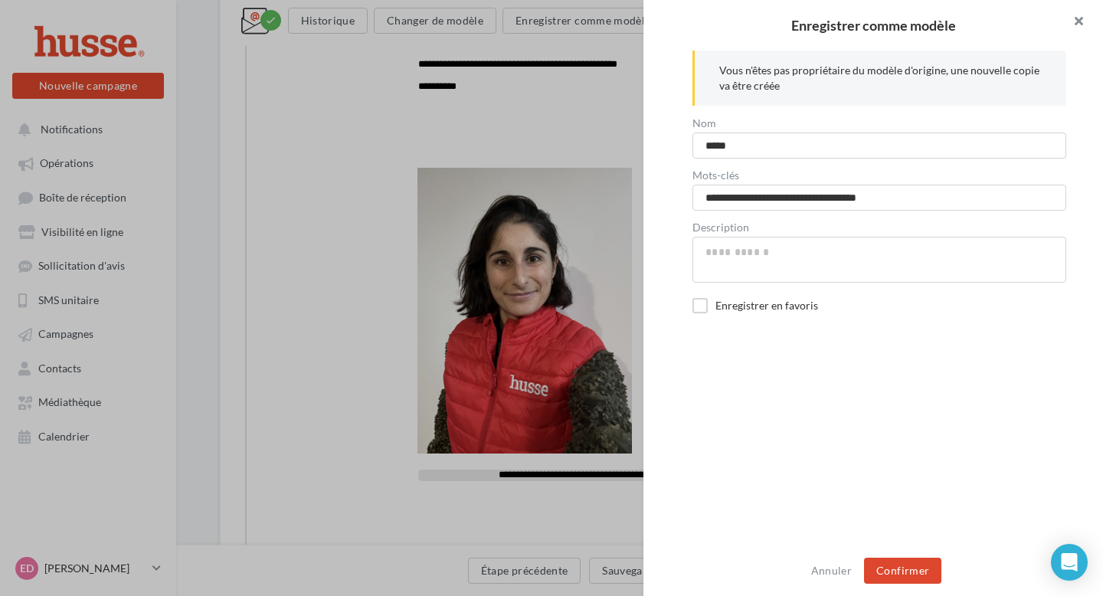
click at [1085, 20] on button at bounding box center [1072, 23] width 61 height 46
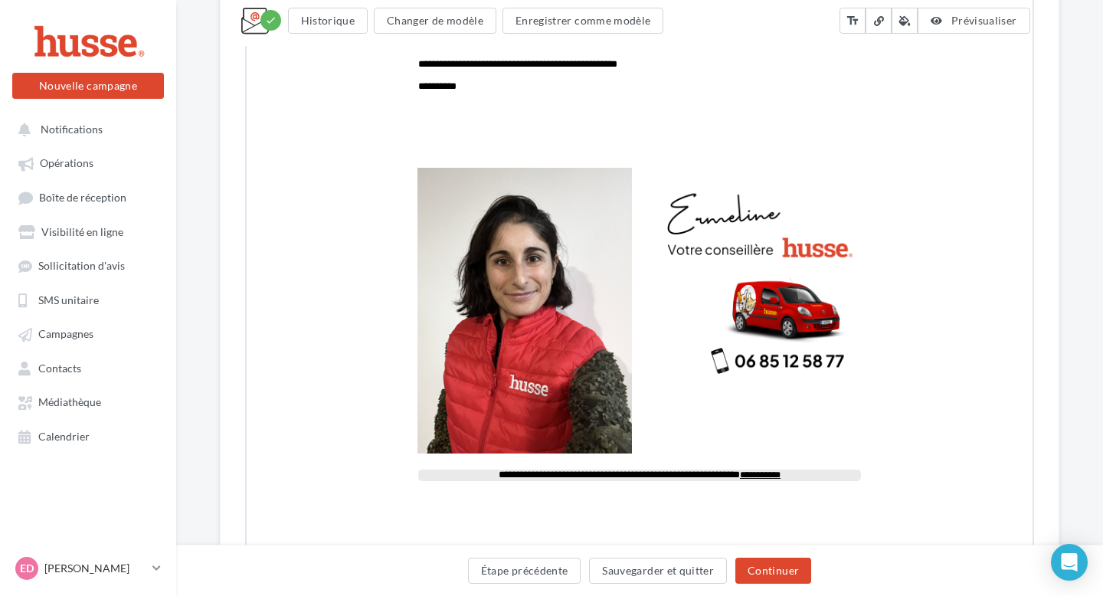
click at [457, 34] on div "**********" at bounding box center [551, 298] width 1103 height 596
click at [457, 28] on div "**********" at bounding box center [551, 298] width 1103 height 596
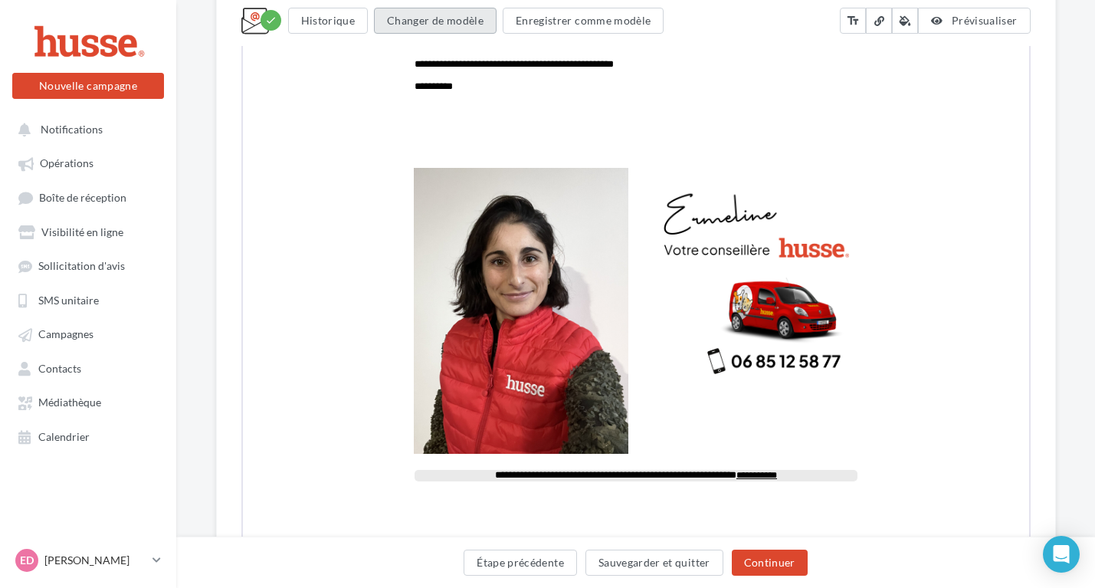
click at [458, 25] on button "Changer de modèle" at bounding box center [435, 21] width 123 height 26
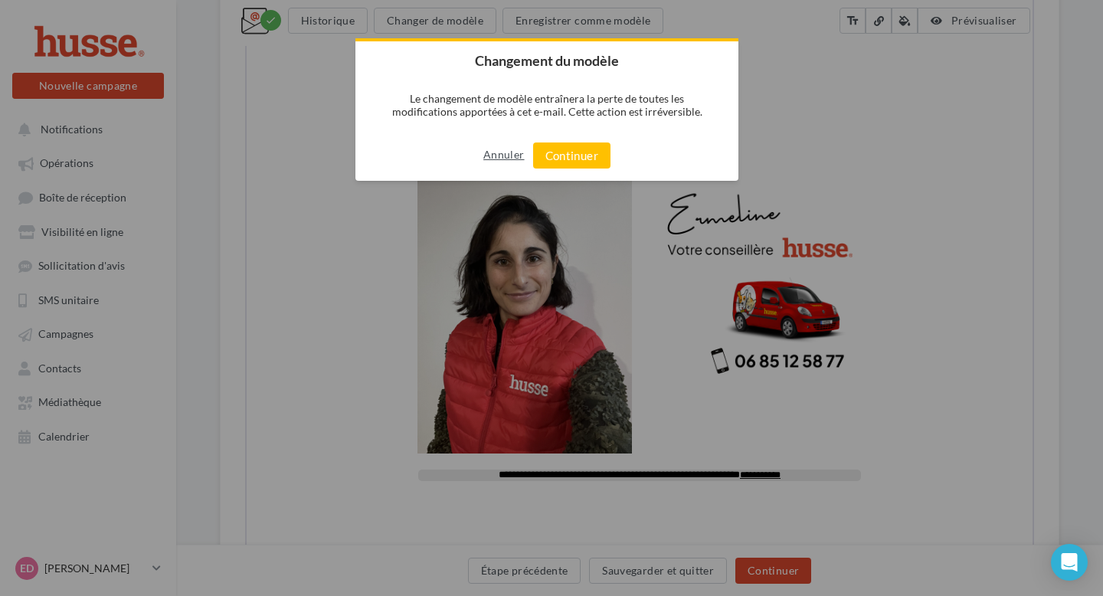
click at [496, 156] on button "Annuler" at bounding box center [503, 154] width 41 height 25
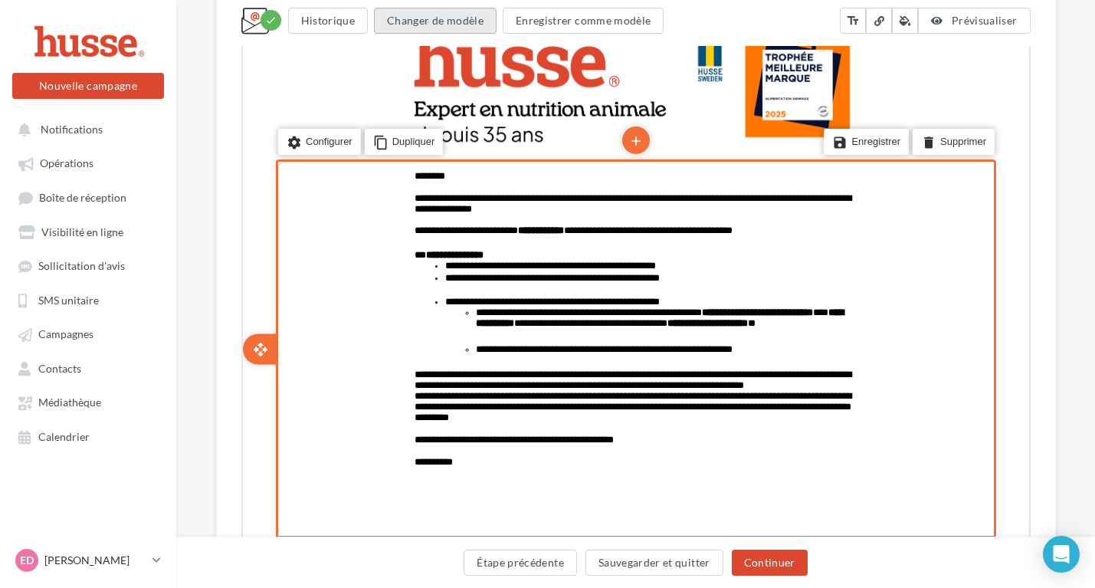
scroll to position [243, 0]
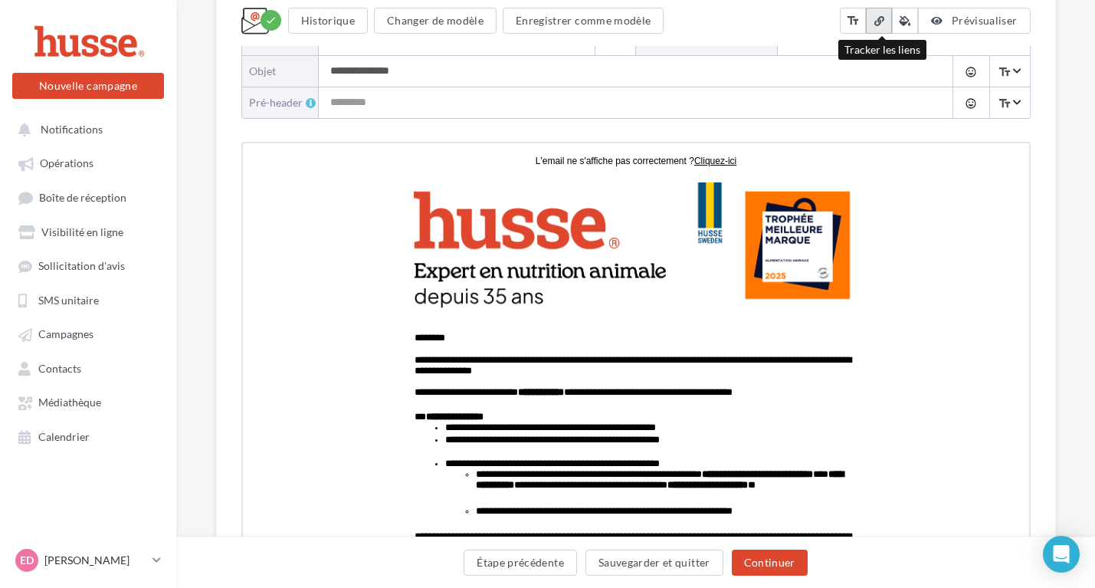
click at [874, 27] on button at bounding box center [879, 21] width 26 height 26
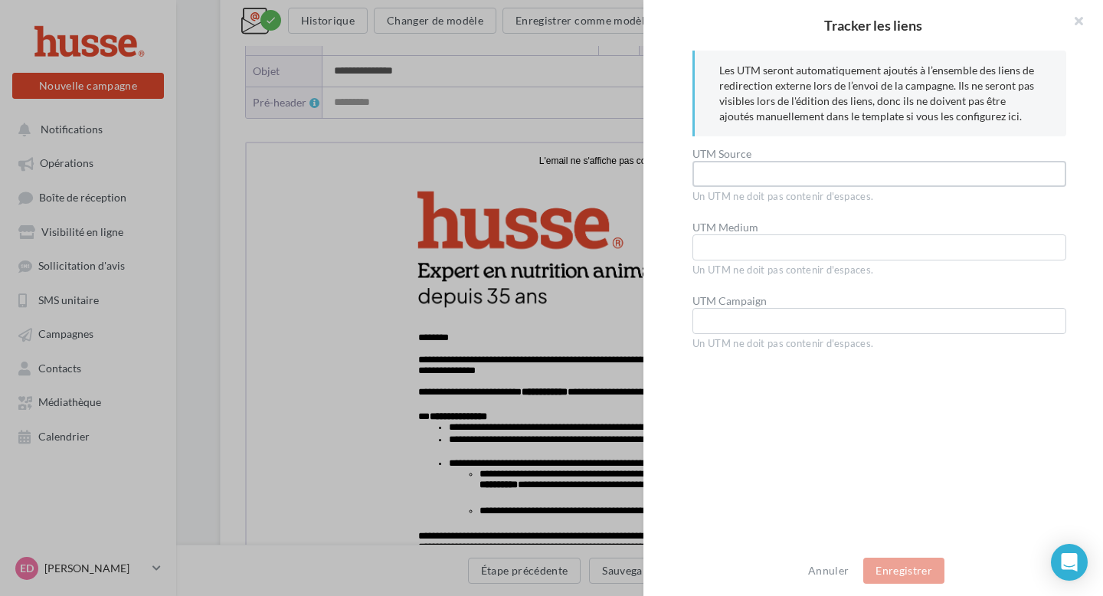
click at [750, 175] on input at bounding box center [880, 174] width 374 height 26
click at [1072, 20] on span at bounding box center [1072, 23] width 61 height 46
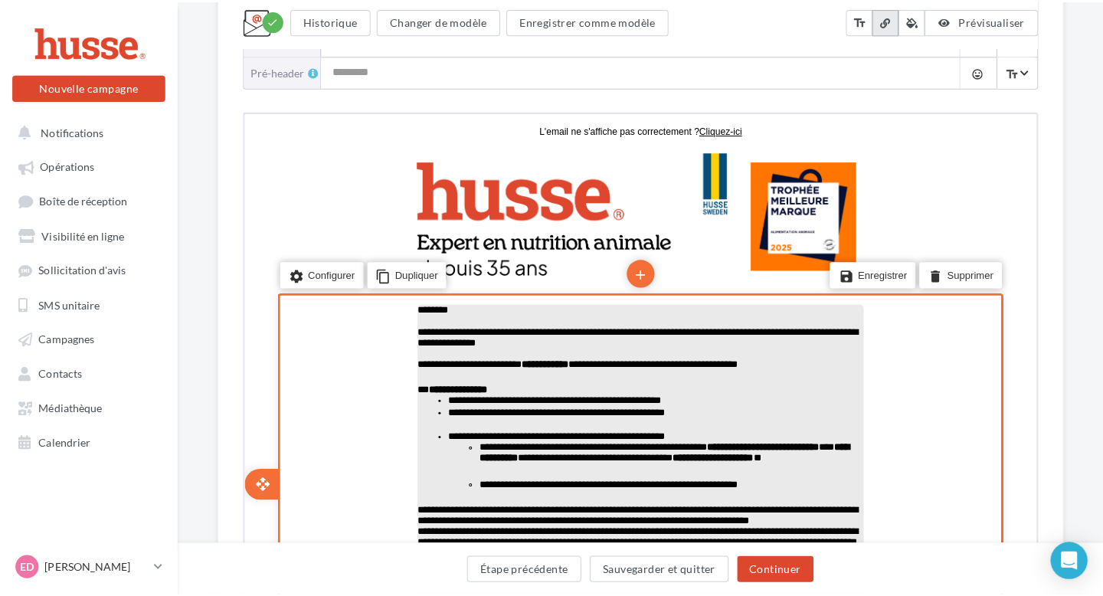
scroll to position [277, 0]
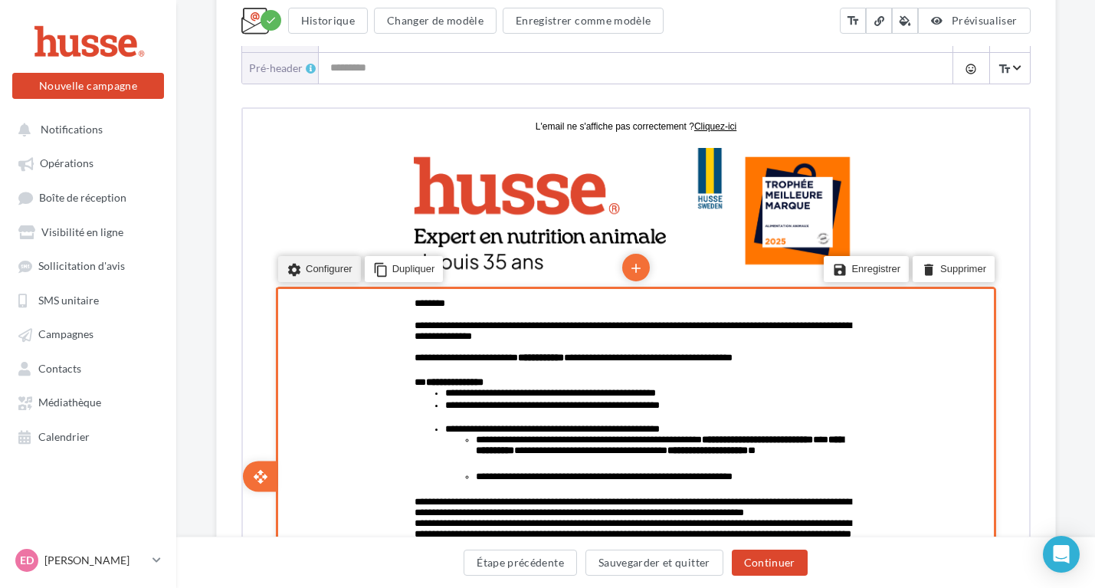
click at [349, 271] on li "settings Configurer" at bounding box center [317, 267] width 83 height 26
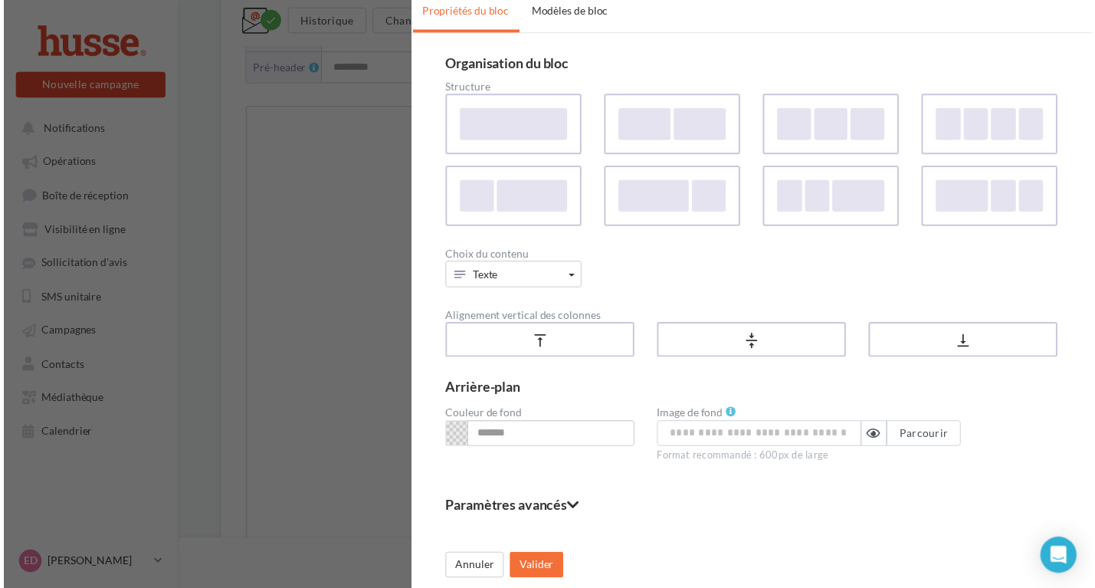
scroll to position [53, 0]
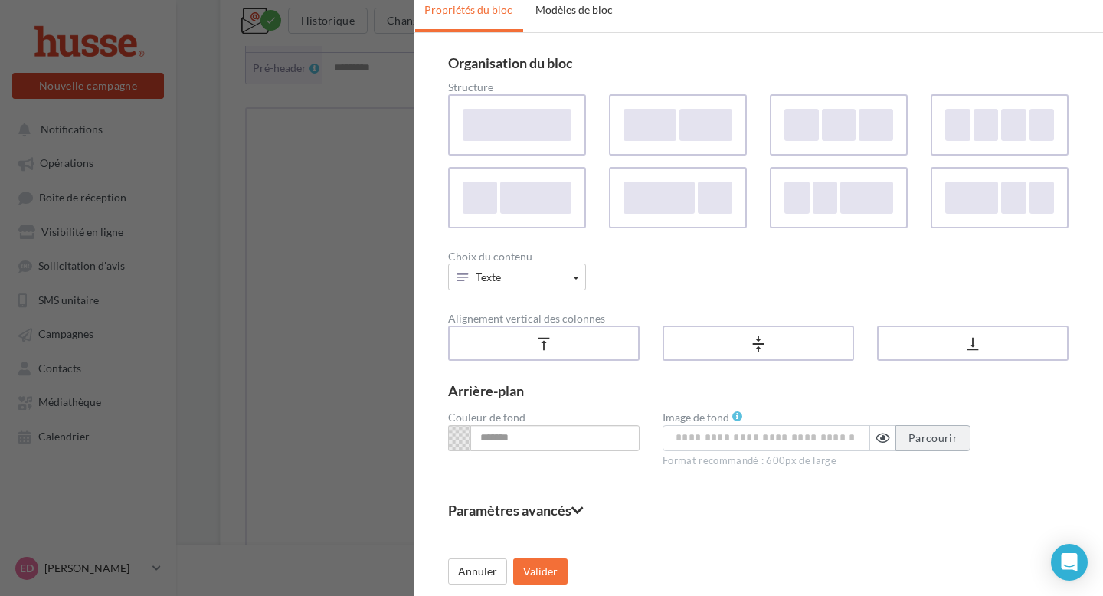
click at [910, 437] on span "Parcourir" at bounding box center [933, 437] width 49 height 13
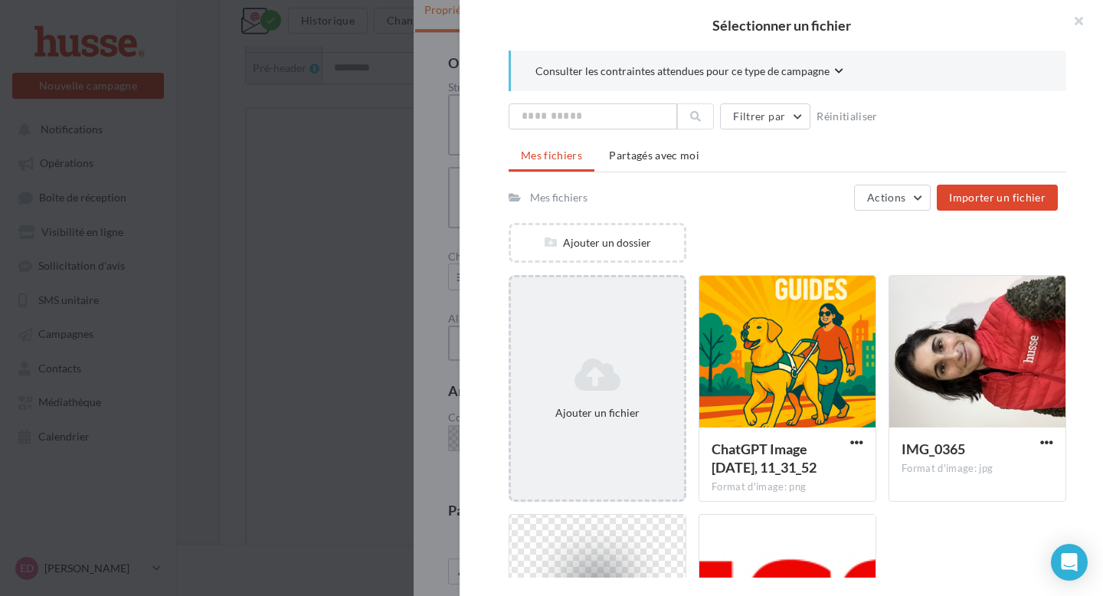
click at [584, 402] on div "Ajouter un fichier" at bounding box center [597, 388] width 173 height 77
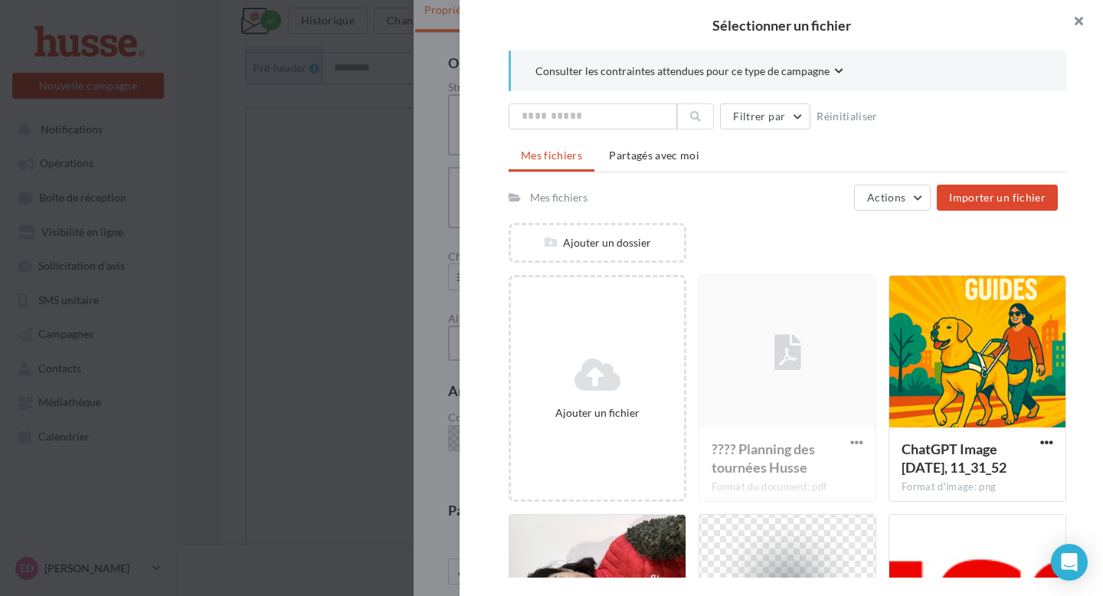
click at [1072, 18] on button "button" at bounding box center [1072, 23] width 61 height 46
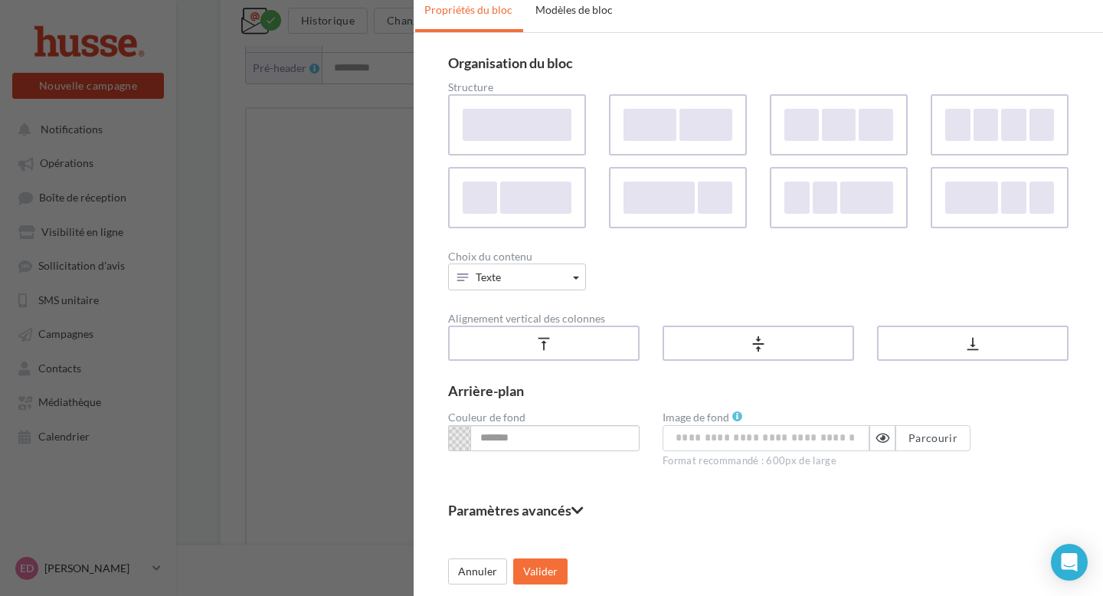
click at [354, 153] on div "close Configurer Propriétés du bloc Modèles de bloc Organisation du bloc Struct…" at bounding box center [551, 298] width 1103 height 596
click at [476, 581] on button "Annuler" at bounding box center [477, 571] width 59 height 26
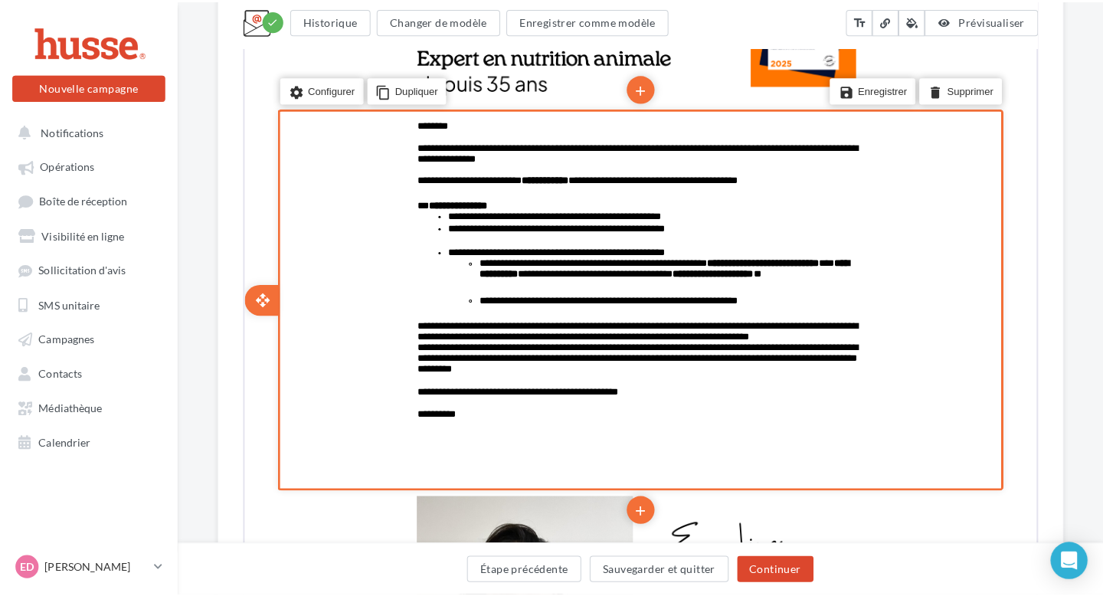
scroll to position [483, 0]
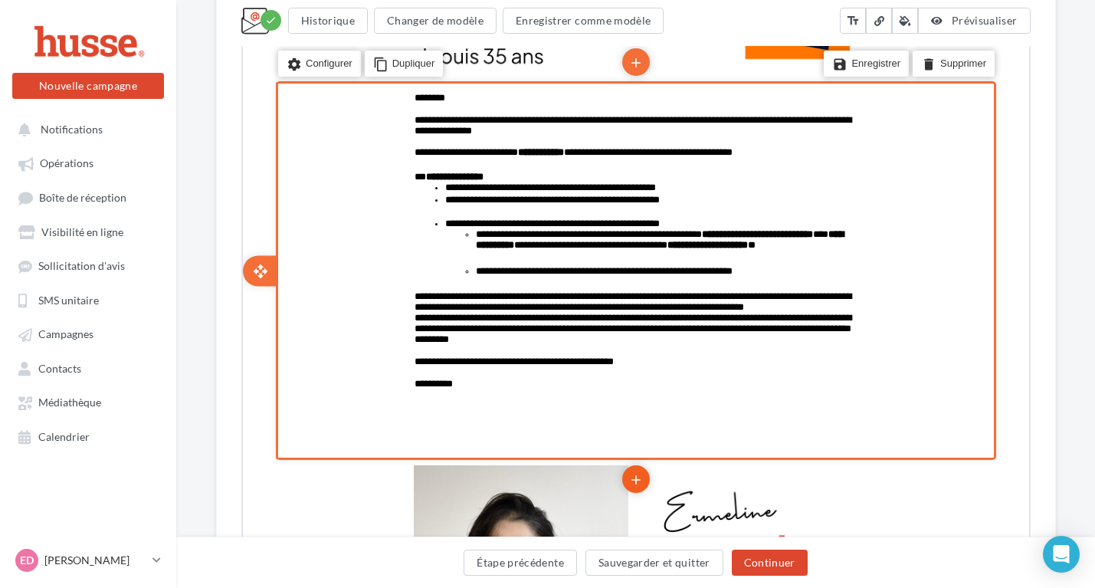
click at [641, 480] on li "add" at bounding box center [634, 477] width 28 height 28
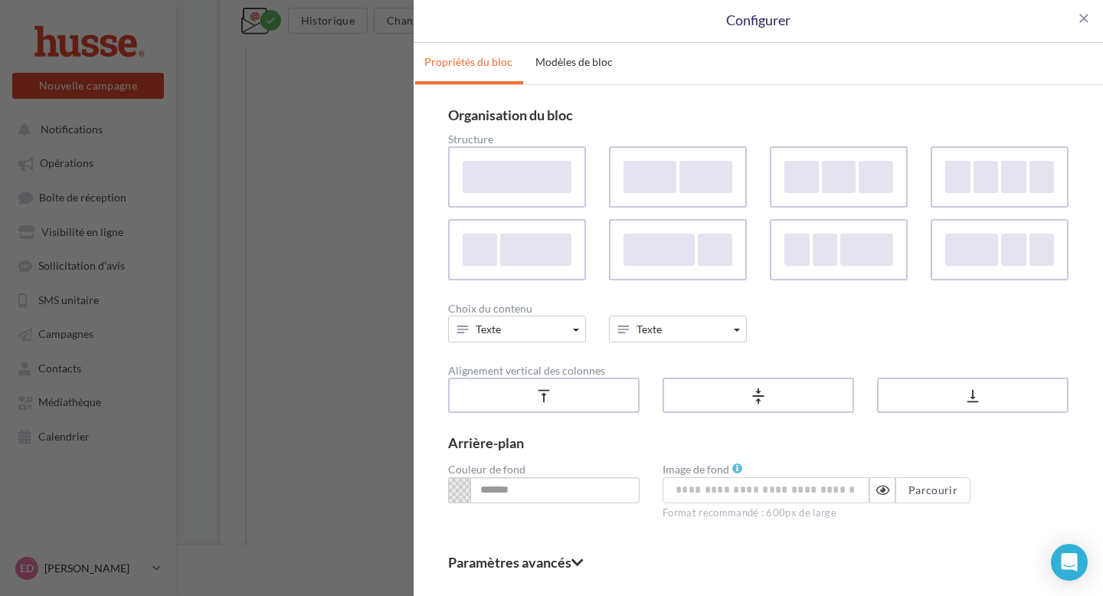
scroll to position [0, 0]
click at [534, 162] on div at bounding box center [517, 177] width 111 height 33
click at [787, 398] on div "vertical_align_center" at bounding box center [758, 396] width 185 height 25
click at [935, 396] on div "vertical_align_bottom" at bounding box center [973, 396] width 185 height 25
click at [771, 405] on div "vertical_align_center" at bounding box center [758, 396] width 185 height 25
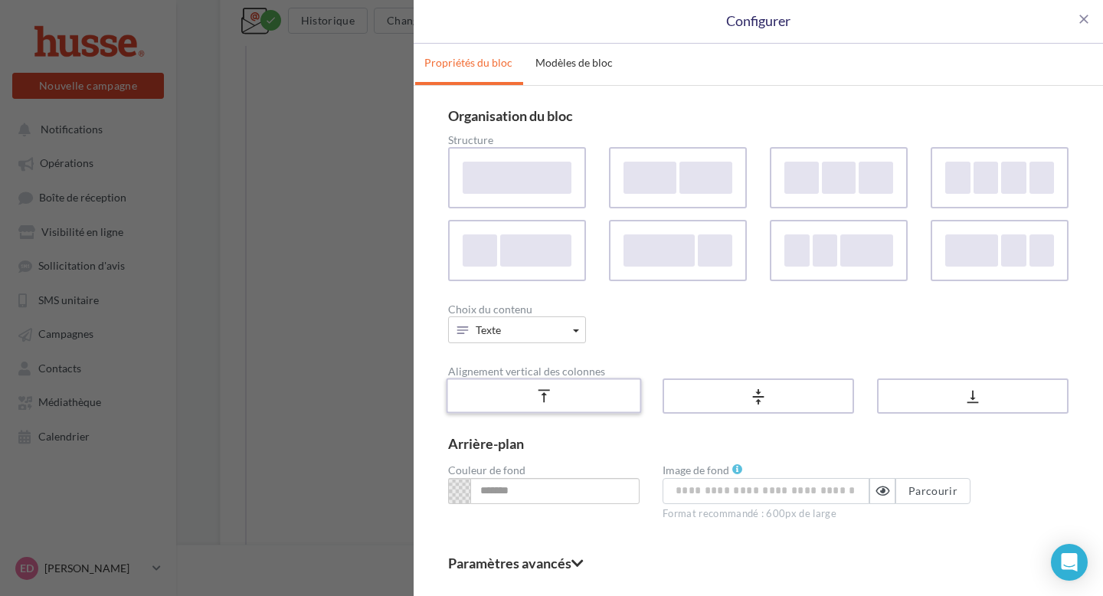
click at [545, 404] on icon "vertical_align_top" at bounding box center [543, 395] width 17 height 15
click at [722, 390] on div "vertical_align_center" at bounding box center [758, 396] width 185 height 25
click at [583, 387] on div "vertical_align_top" at bounding box center [544, 396] width 185 height 25
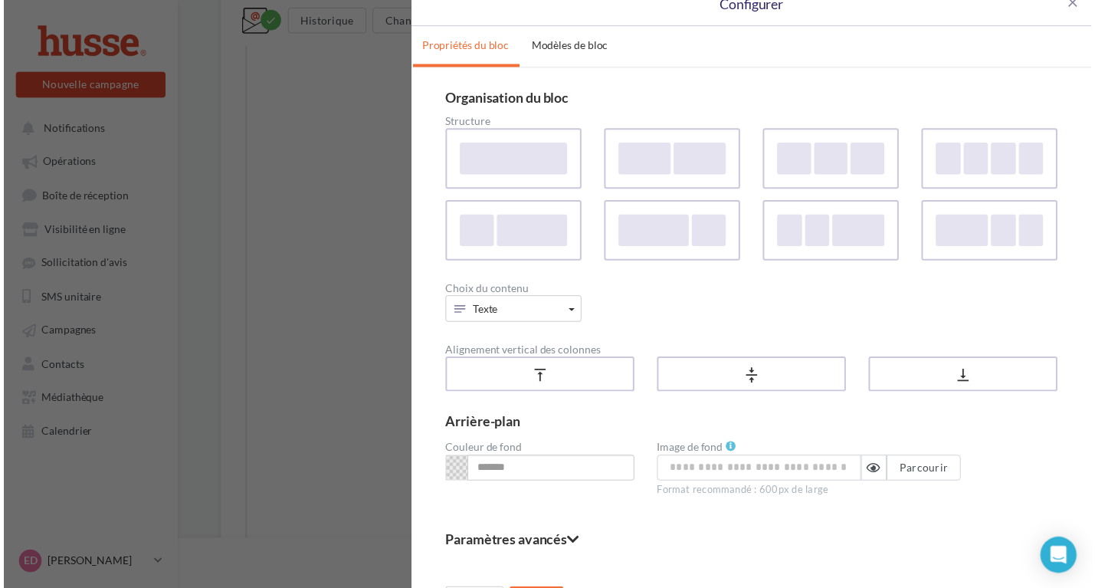
scroll to position [53, 0]
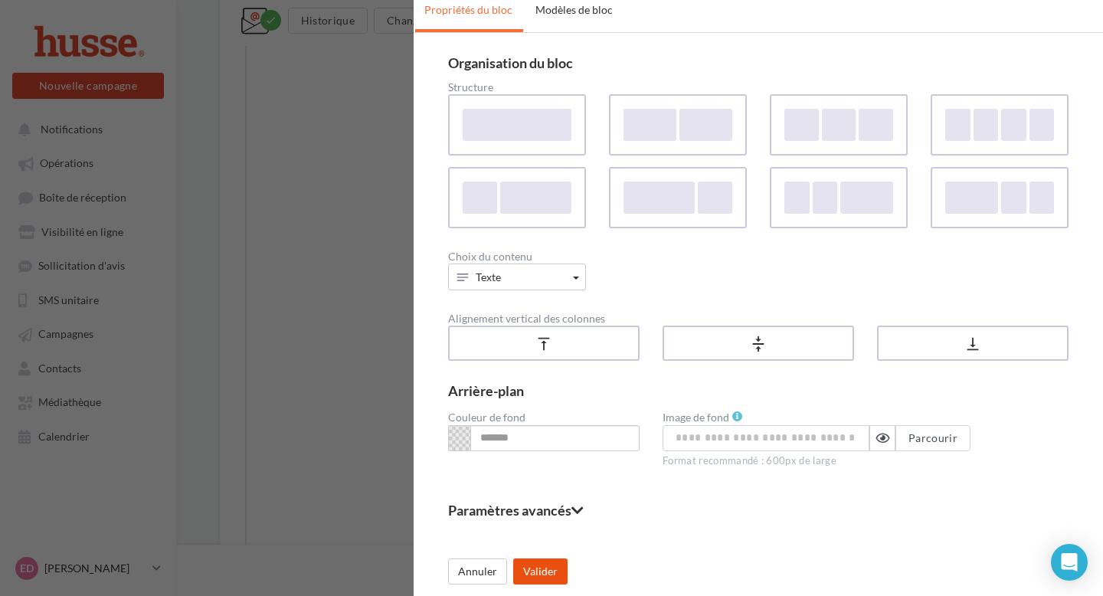
click at [549, 568] on button "Valider" at bounding box center [540, 571] width 54 height 26
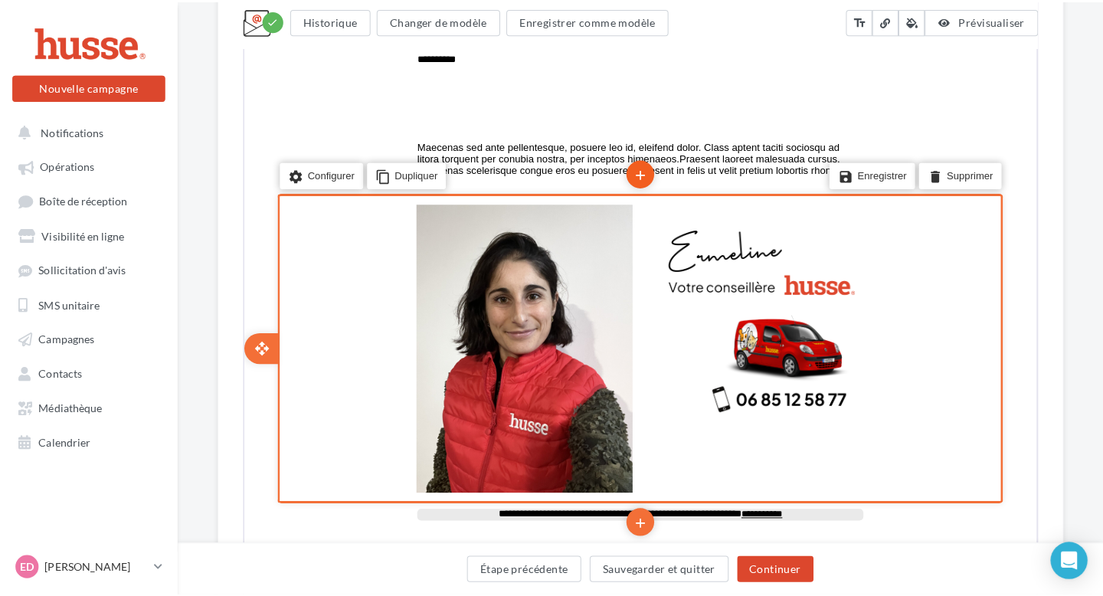
scroll to position [0, 0]
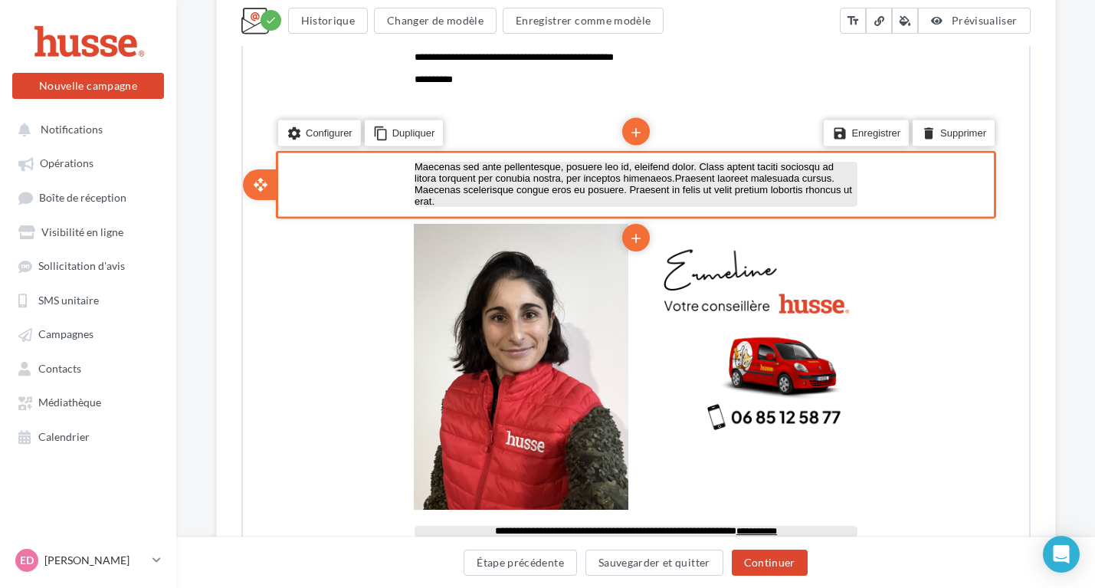
click at [633, 177] on p "Maecenas sed ante pellentesque, posuere leo id, eleifend dolor. Class aptent ta…" at bounding box center [633, 183] width 443 height 46
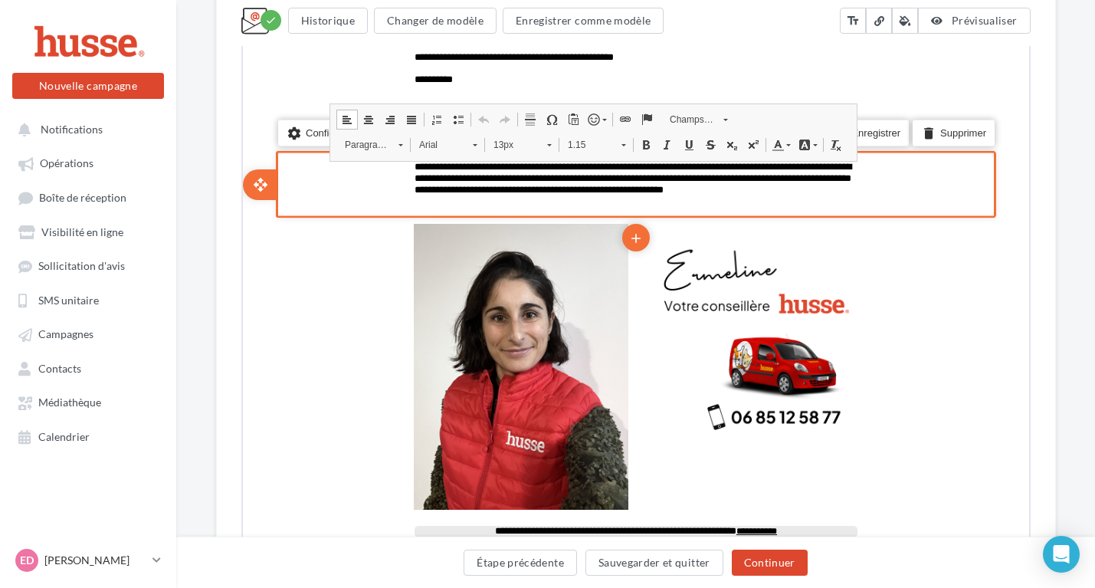
click at [917, 189] on div "settings Configurer content_copy Dupliquer add add save Enregistrer delete Supp…" at bounding box center [633, 183] width 720 height 68
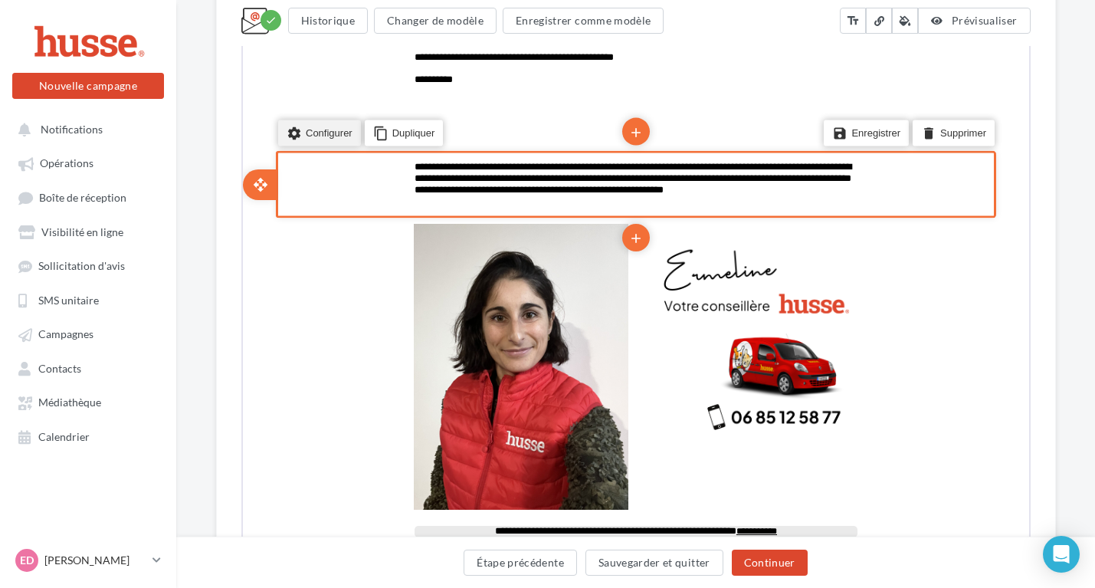
click at [323, 130] on li "settings Configurer" at bounding box center [317, 131] width 83 height 26
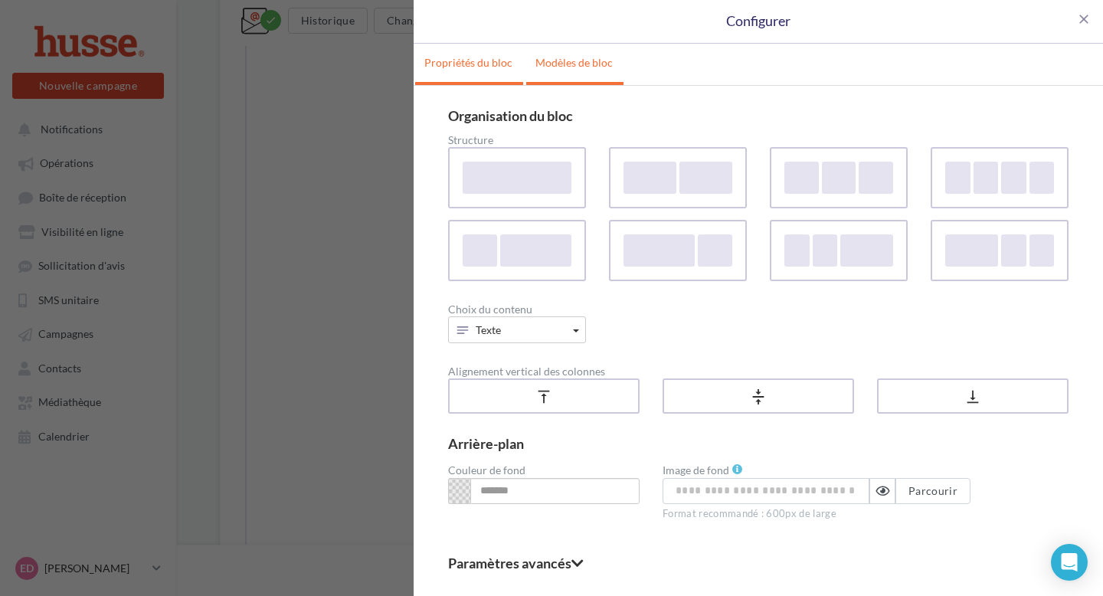
click at [568, 67] on link "Modèles de bloc" at bounding box center [574, 63] width 96 height 38
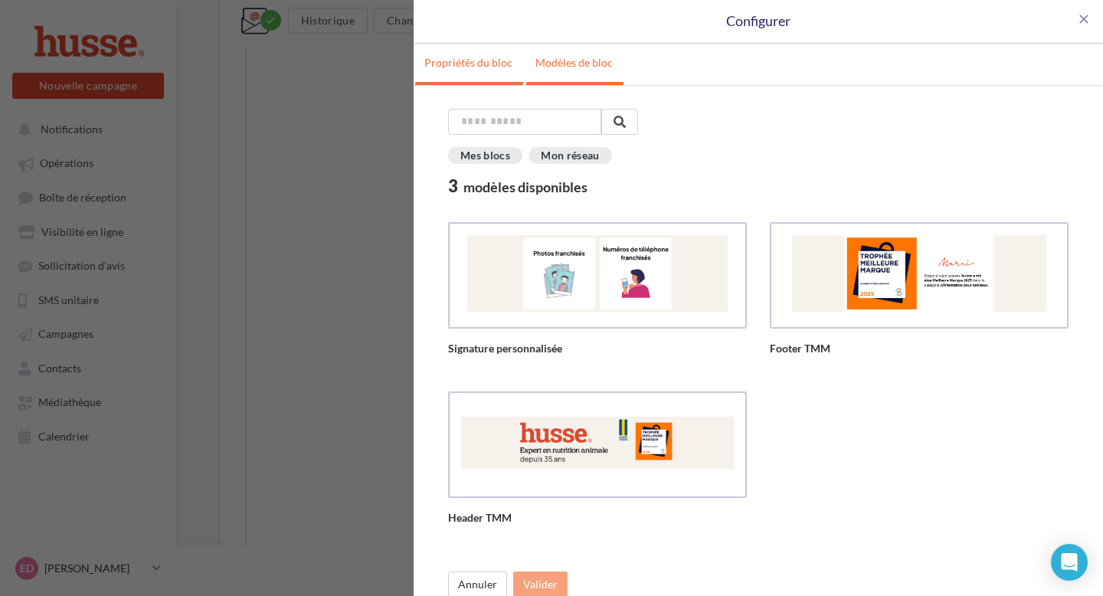
click at [484, 60] on link "Propriétés du bloc" at bounding box center [468, 63] width 106 height 38
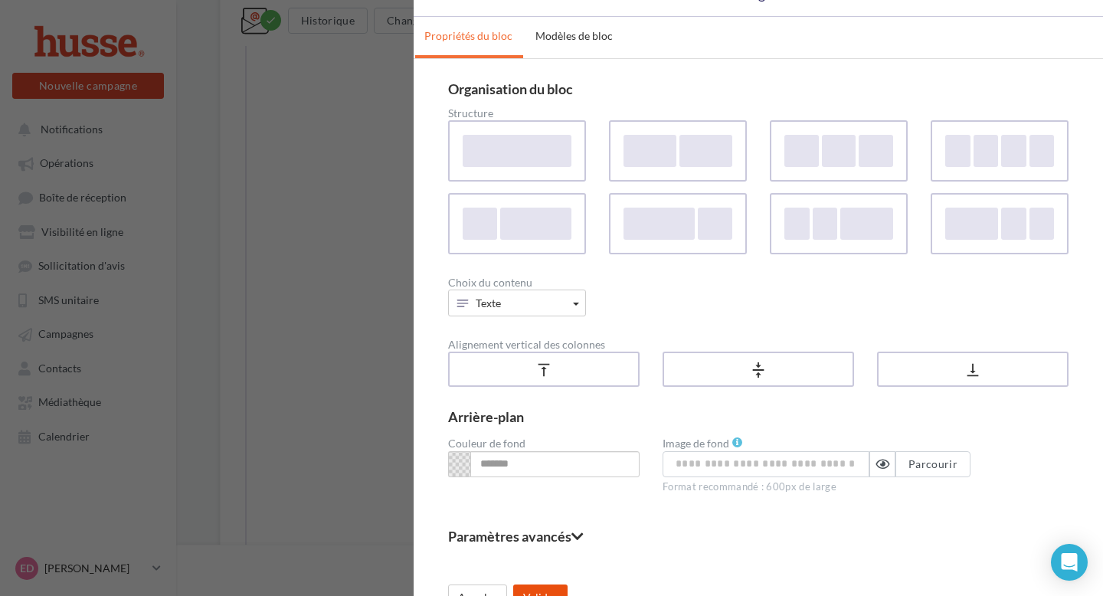
scroll to position [53, 0]
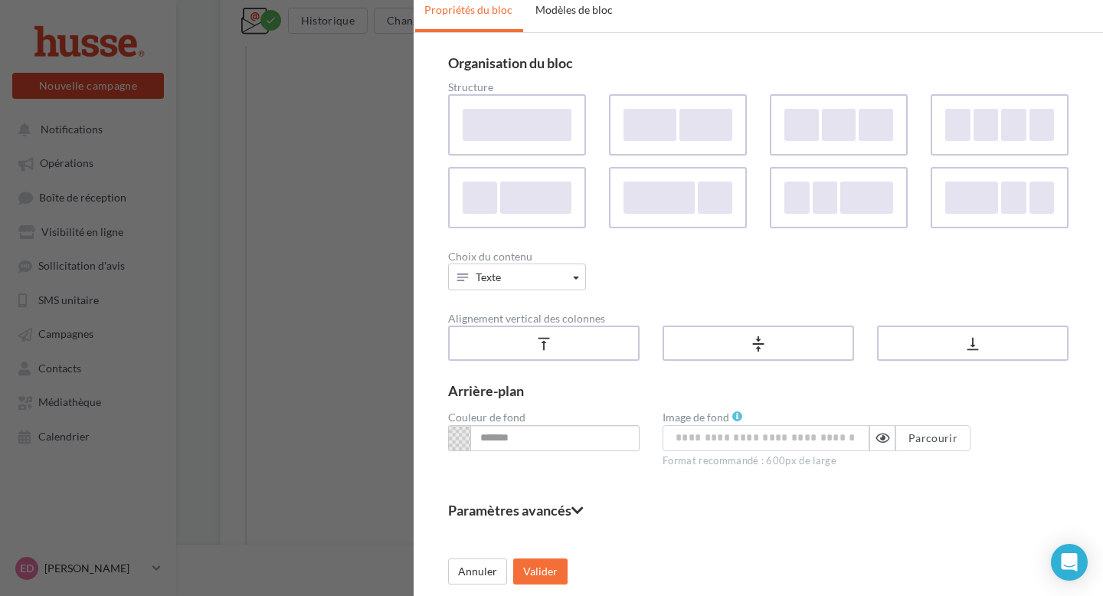
click at [551, 506] on fieldset "Paramètres avancés" at bounding box center [758, 510] width 621 height 14
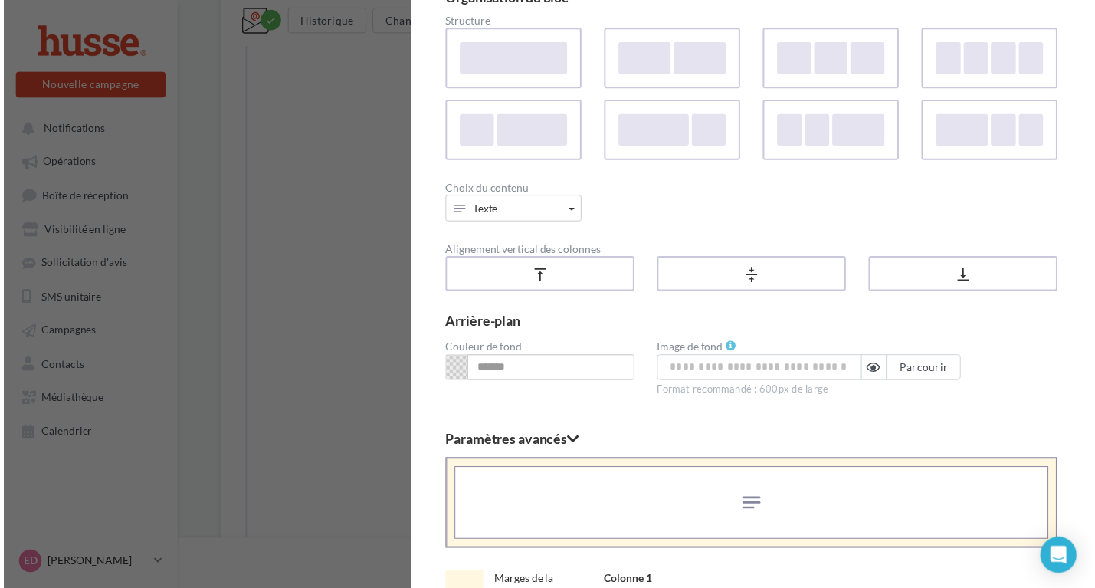
scroll to position [367, 0]
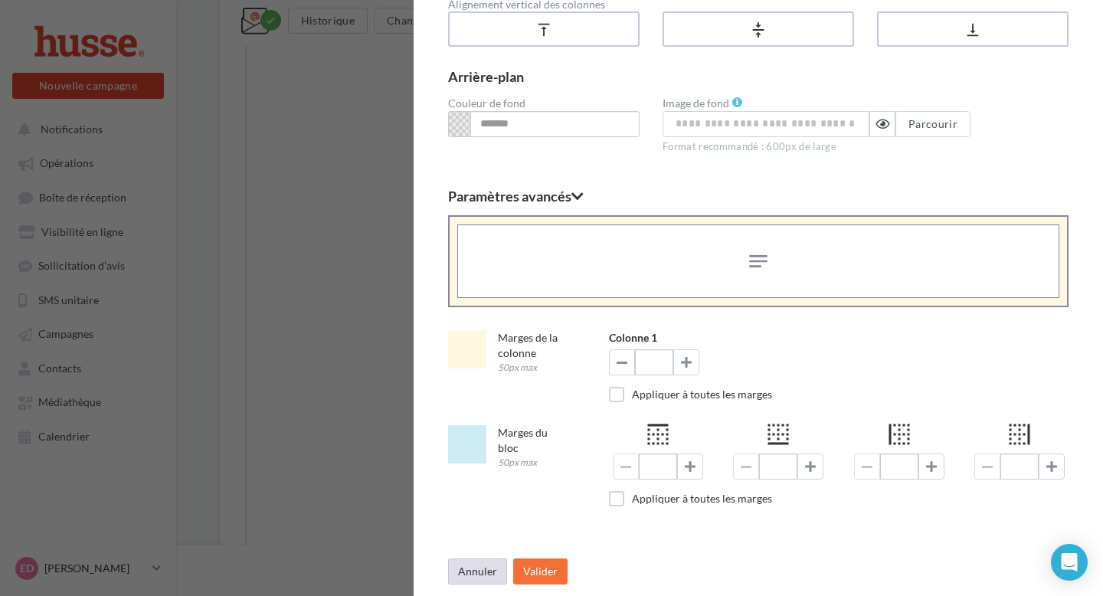
click at [467, 575] on button "Annuler" at bounding box center [477, 571] width 59 height 26
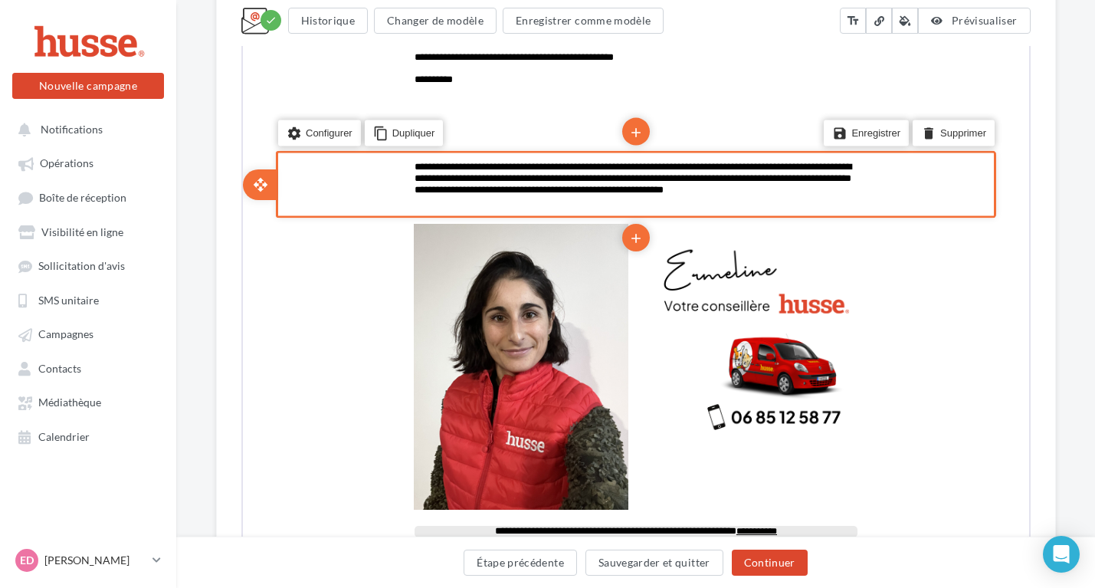
scroll to position [761, 0]
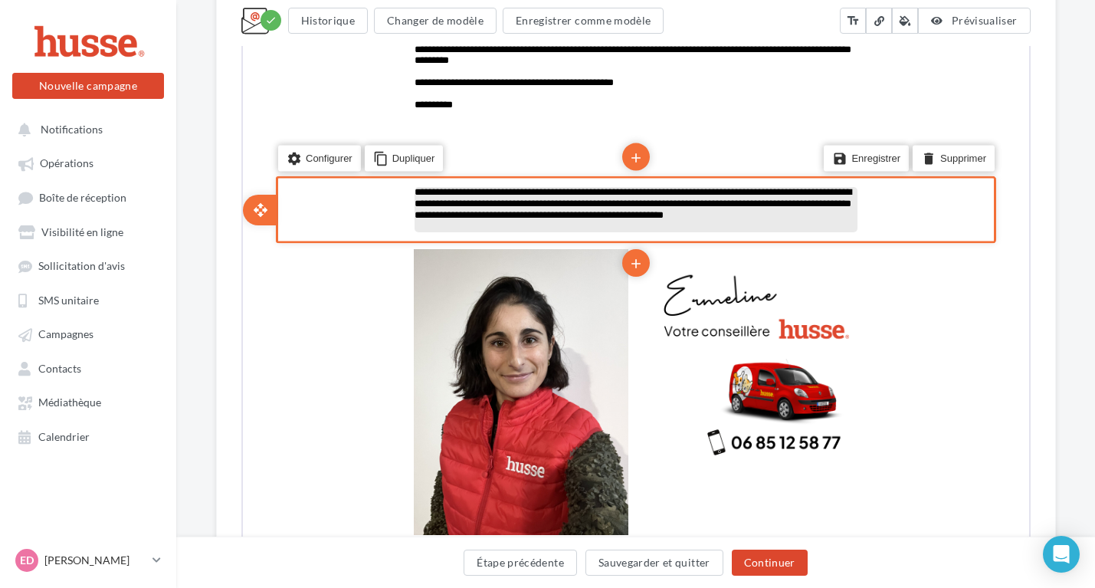
click at [600, 213] on p "**********" at bounding box center [633, 208] width 443 height 46
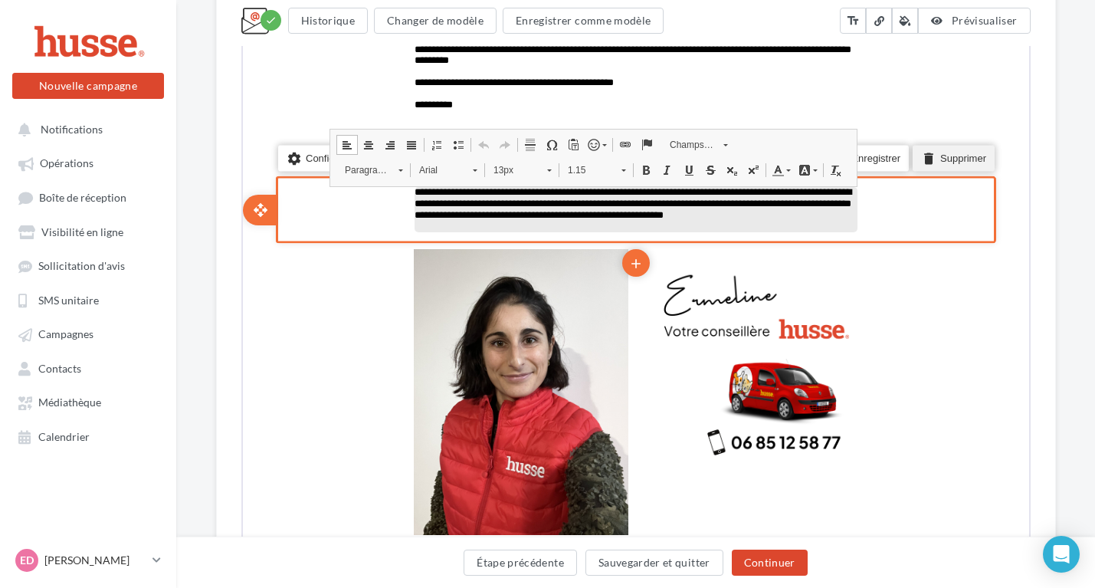
click at [935, 149] on li "delete Supprimer" at bounding box center [951, 156] width 82 height 26
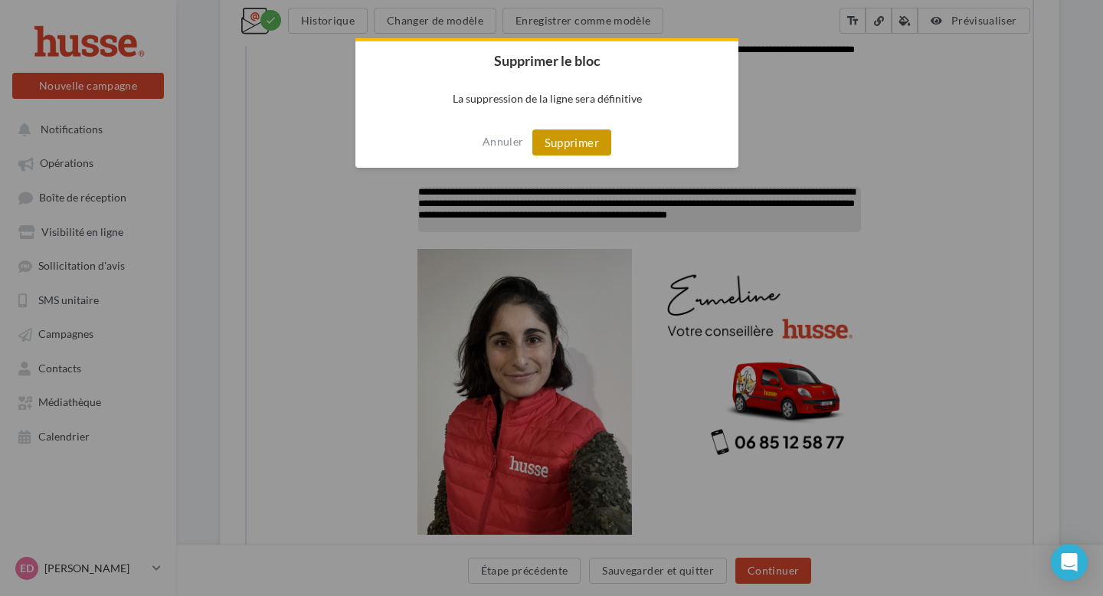
click at [575, 146] on button "Supprimer" at bounding box center [571, 142] width 79 height 26
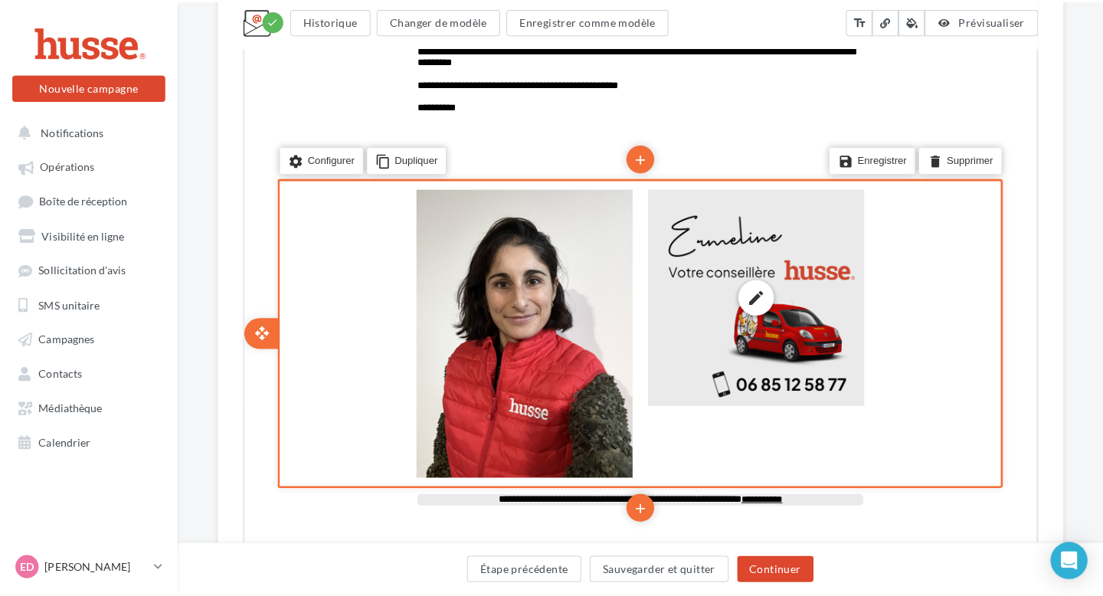
scroll to position [634, 0]
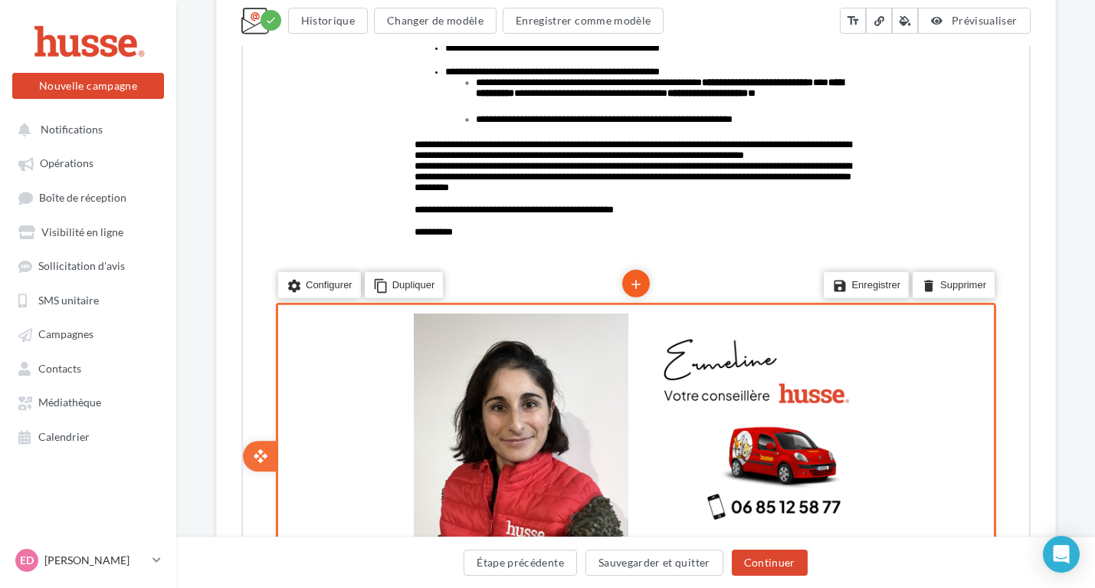
click at [631, 280] on icon "add" at bounding box center [633, 283] width 15 height 26
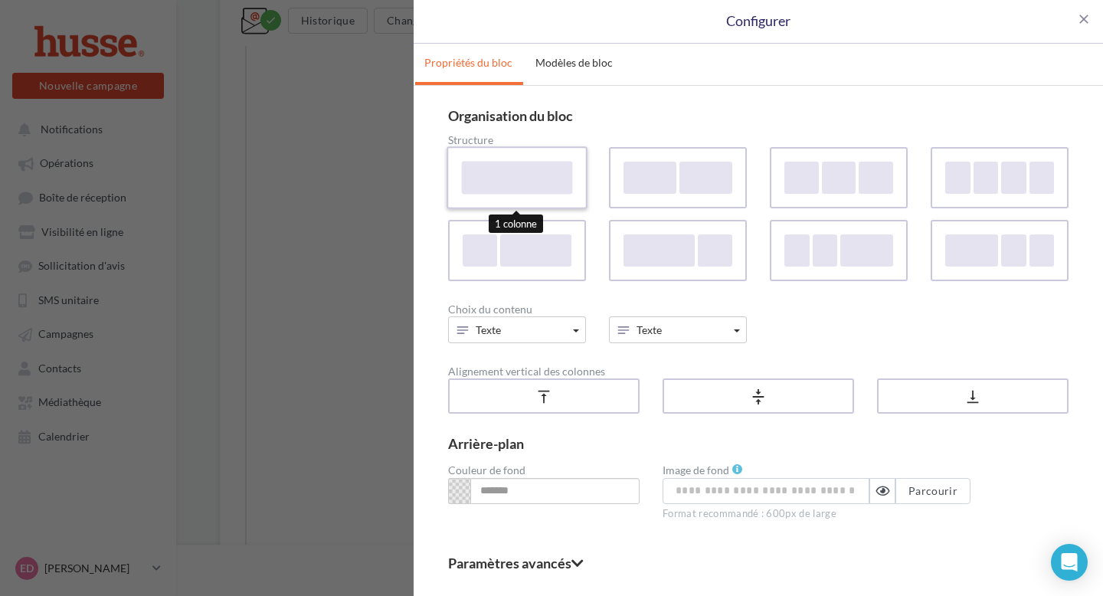
click at [512, 172] on div at bounding box center [517, 177] width 111 height 33
click at [576, 66] on link "Modèles de bloc" at bounding box center [574, 63] width 96 height 38
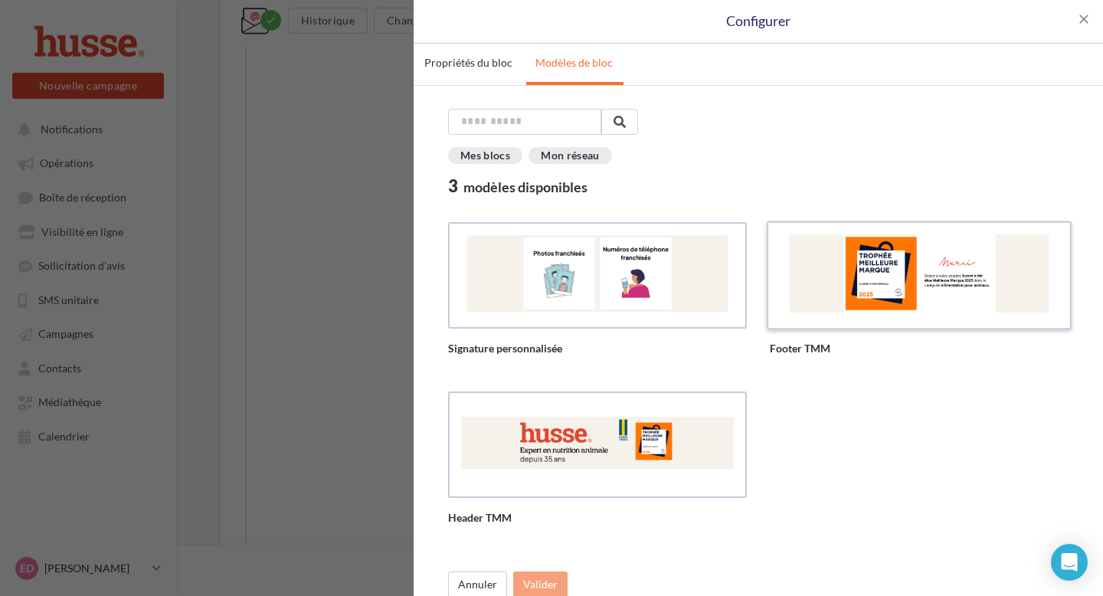
click at [887, 284] on div at bounding box center [919, 273] width 278 height 78
click at [553, 588] on button "Valider" at bounding box center [540, 584] width 54 height 26
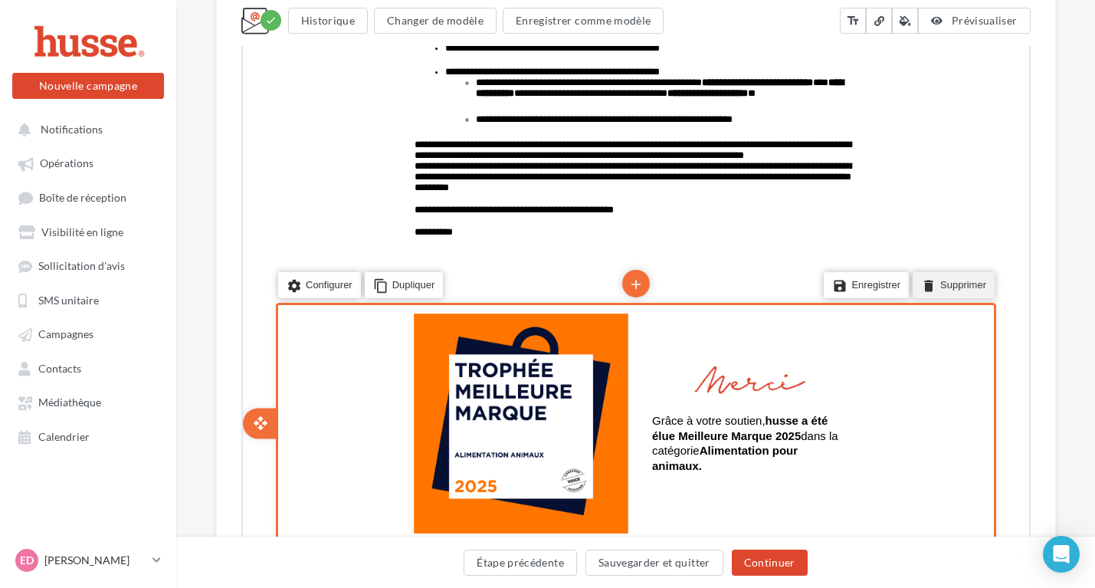
click at [938, 278] on li "delete Supprimer" at bounding box center [951, 283] width 82 height 26
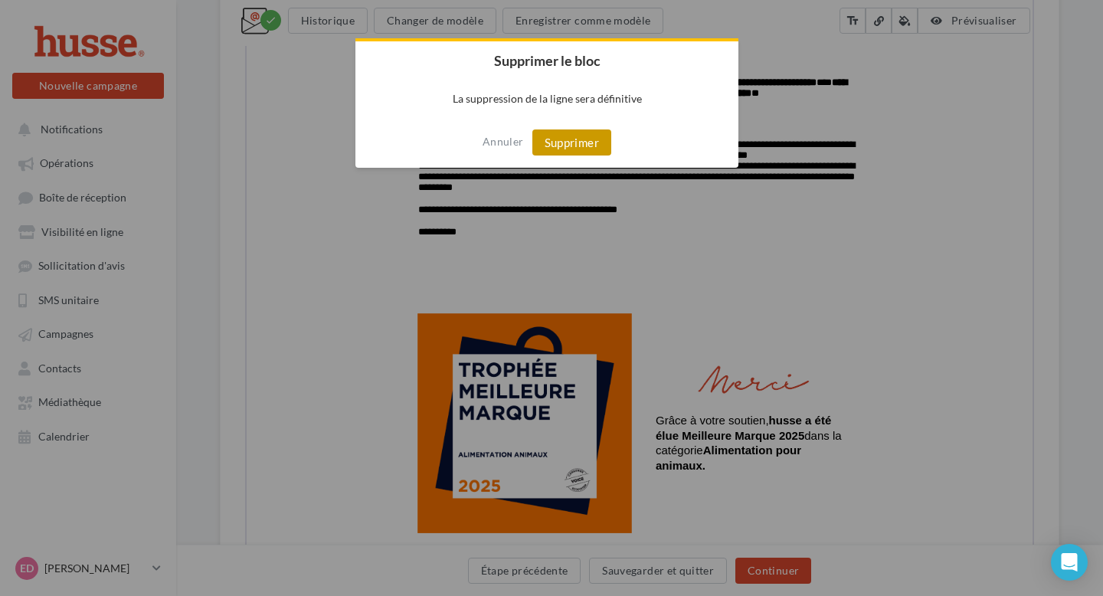
click at [577, 136] on button "Supprimer" at bounding box center [571, 142] width 79 height 26
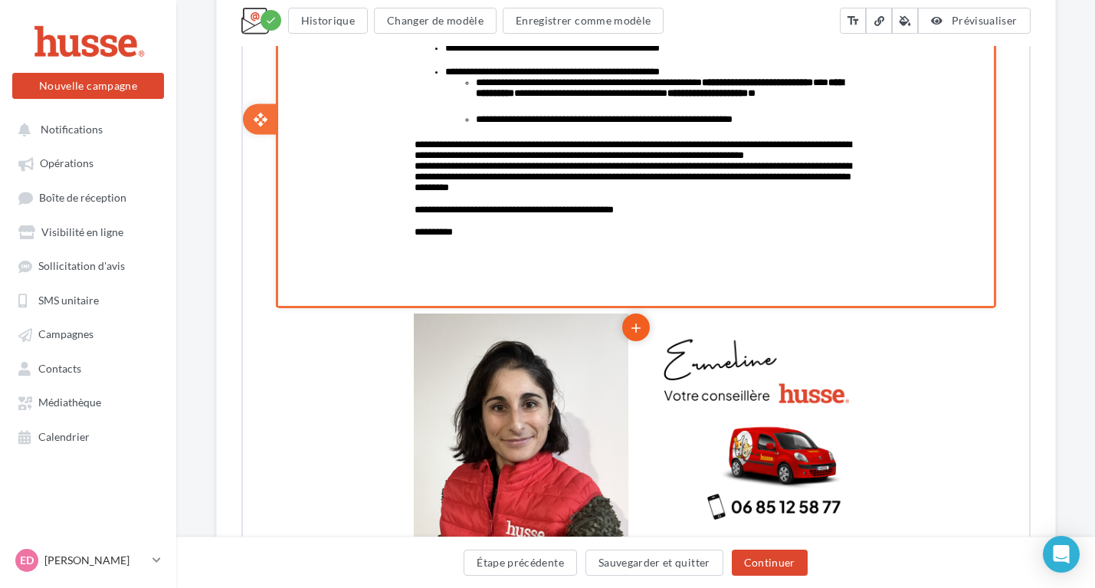
click at [631, 326] on icon "add" at bounding box center [633, 326] width 15 height 26
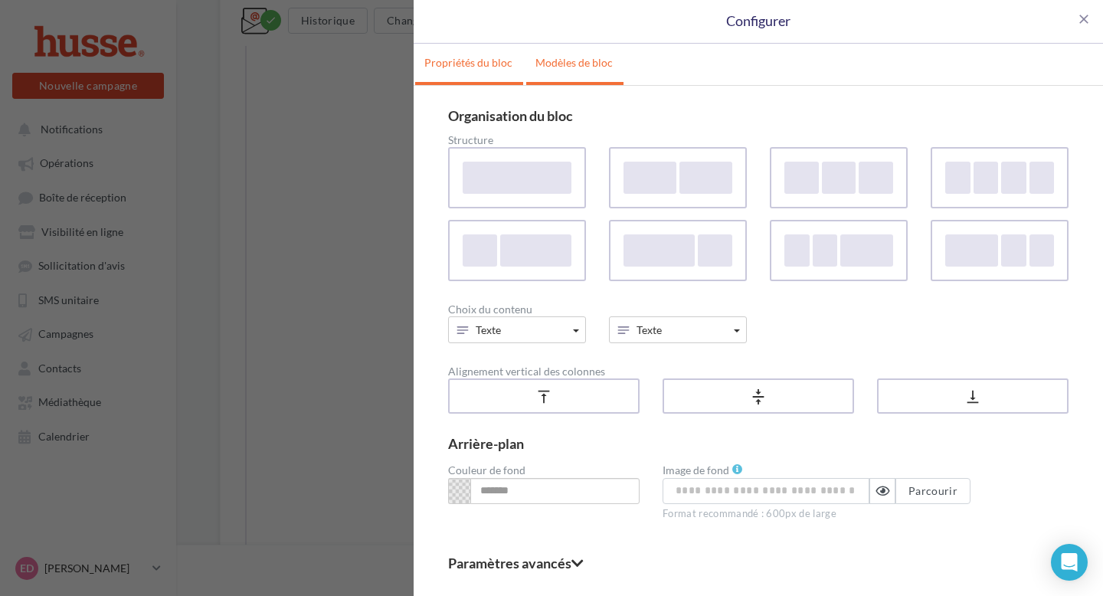
click at [562, 56] on link "Modèles de bloc" at bounding box center [574, 63] width 96 height 38
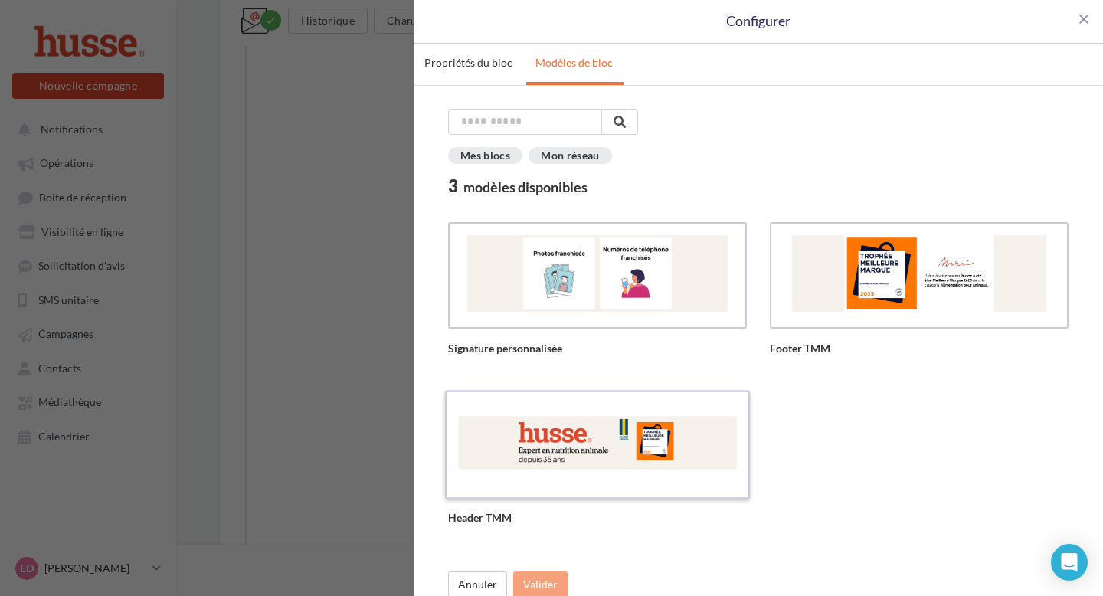
click at [594, 462] on div at bounding box center [597, 443] width 278 height 78
click at [542, 595] on button "Valider" at bounding box center [540, 584] width 54 height 26
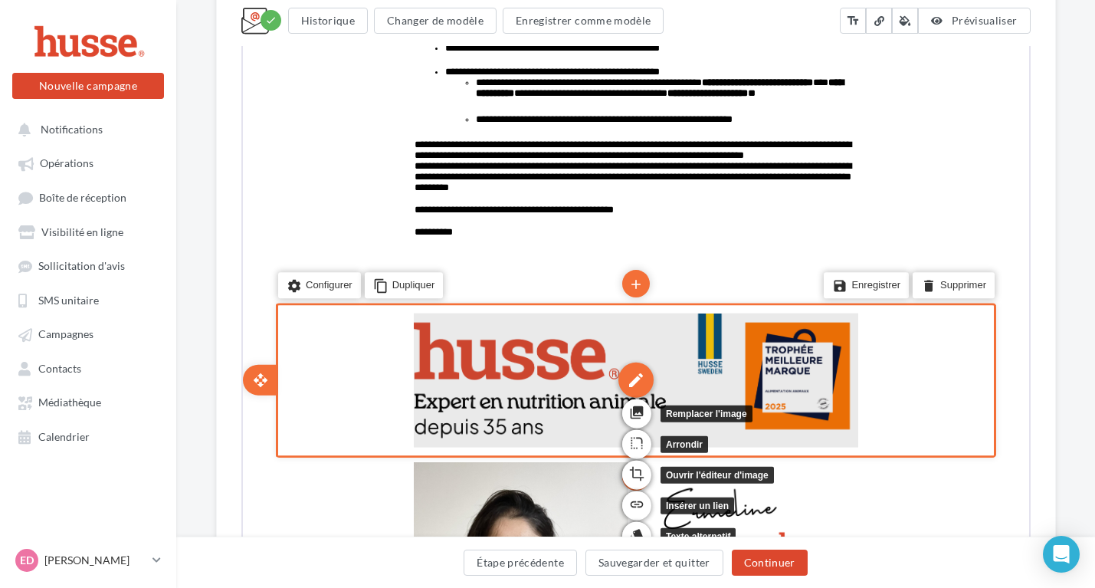
click at [635, 375] on div "edit" at bounding box center [633, 378] width 35 height 35
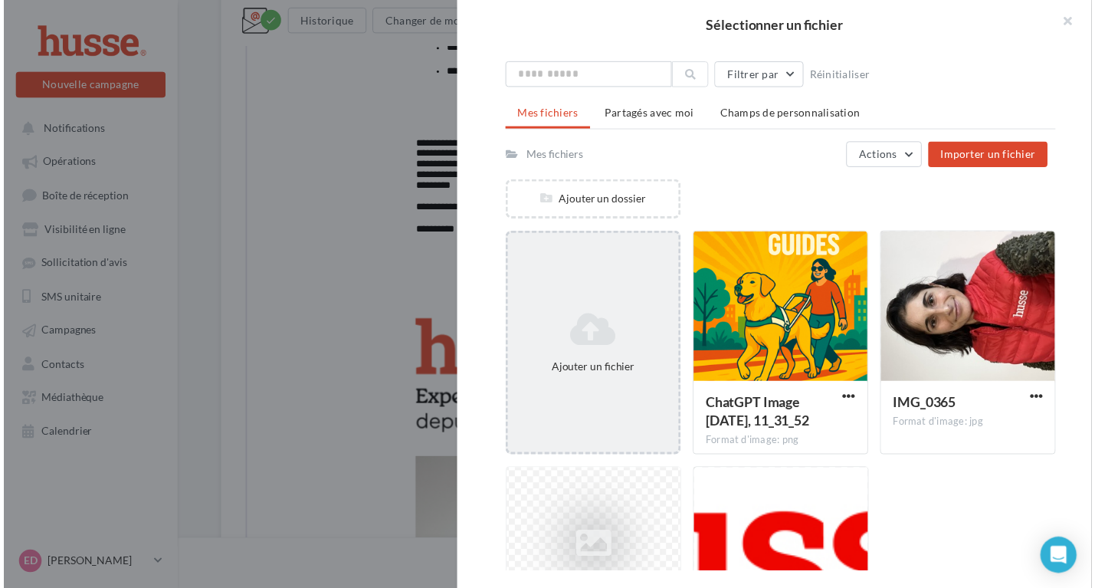
scroll to position [0, 0]
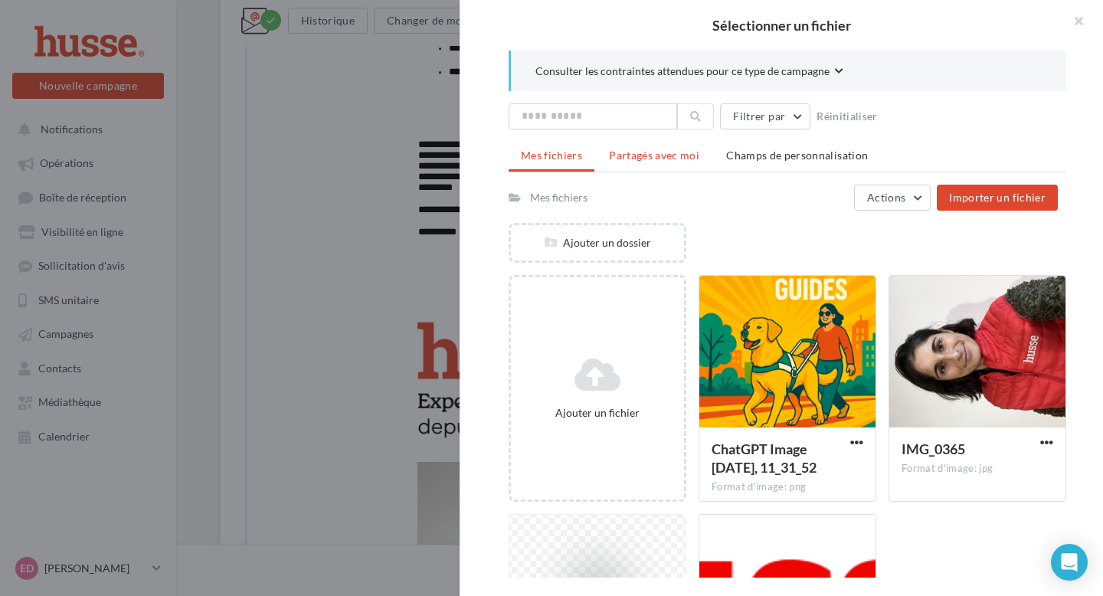
click at [644, 152] on span "Partagés avec moi" at bounding box center [654, 155] width 90 height 13
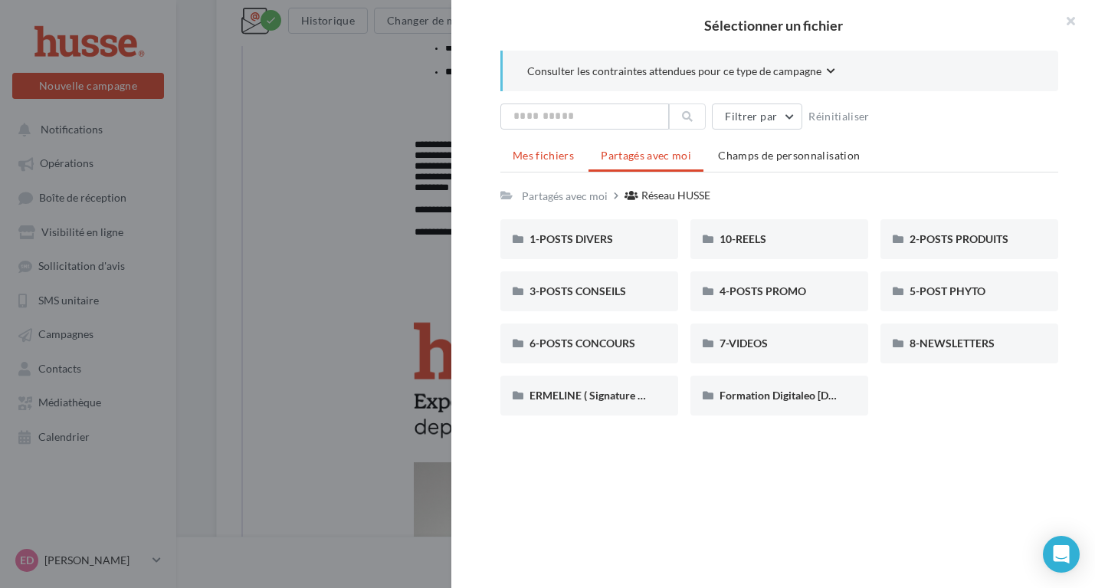
click at [547, 157] on span "Mes fichiers" at bounding box center [543, 155] width 61 height 13
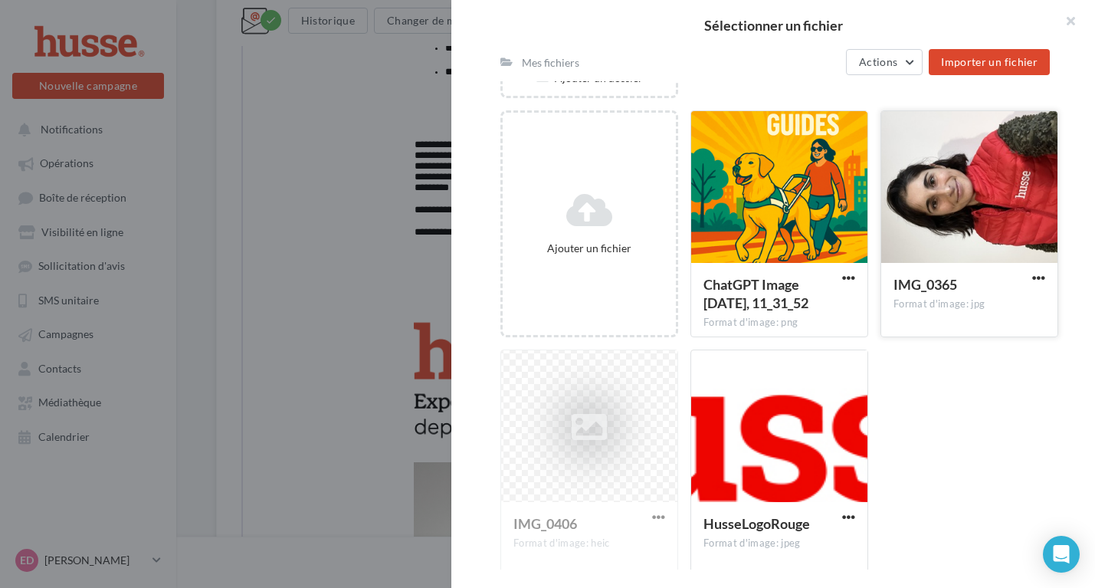
scroll to position [175, 0]
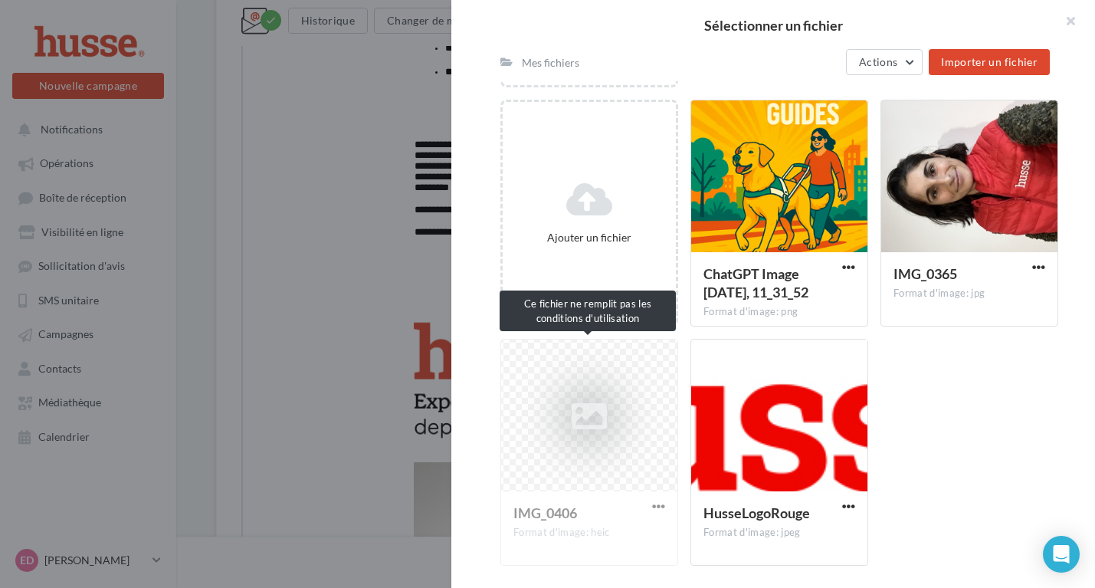
click at [601, 424] on div "IMG_0406 Format d'image: heic" at bounding box center [589, 452] width 178 height 227
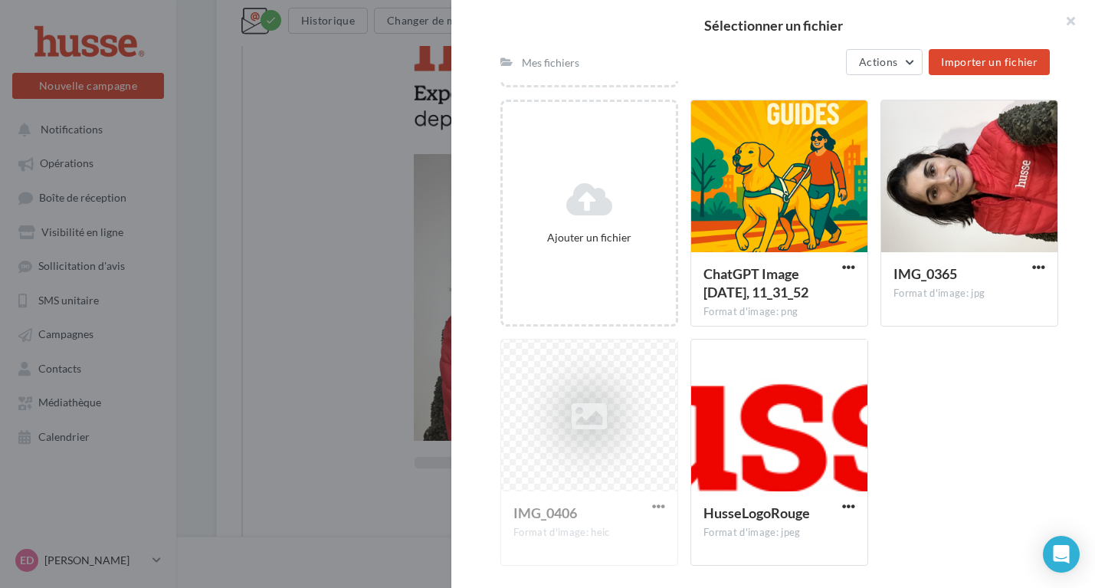
scroll to position [948, 0]
click at [586, 408] on div "IMG_0406 Format d'image: heic" at bounding box center [589, 452] width 178 height 227
click at [1068, 11] on button "button" at bounding box center [1063, 23] width 61 height 46
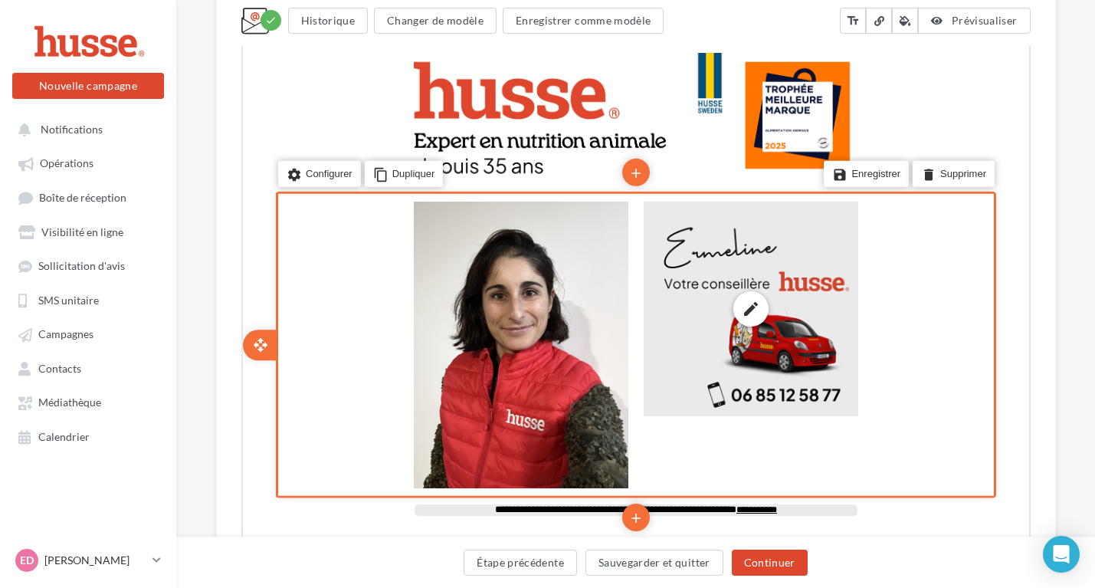
scroll to position [833, 0]
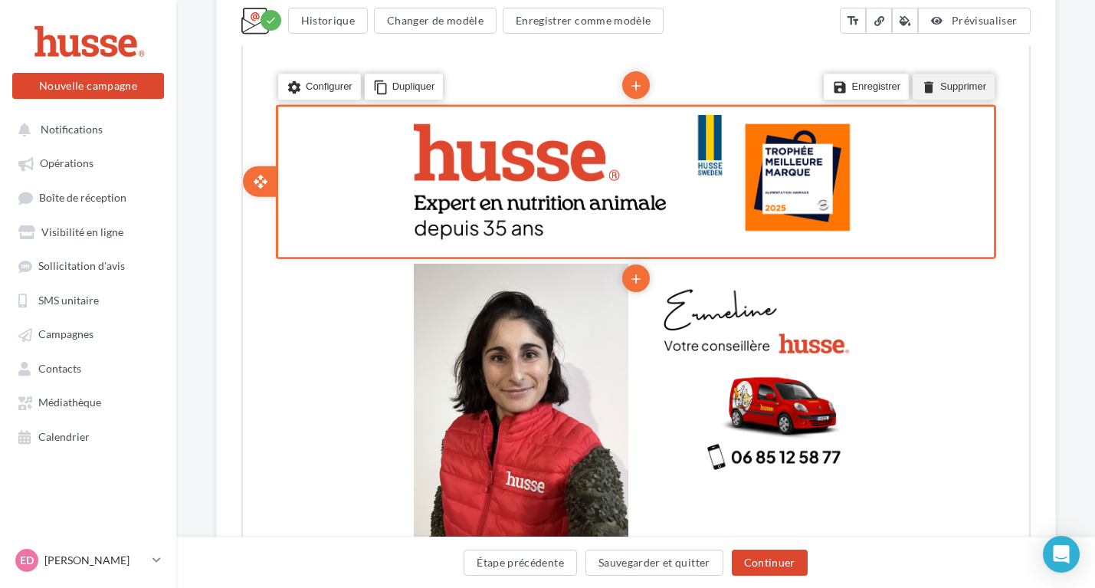
click at [960, 83] on li "delete Supprimer" at bounding box center [951, 85] width 82 height 26
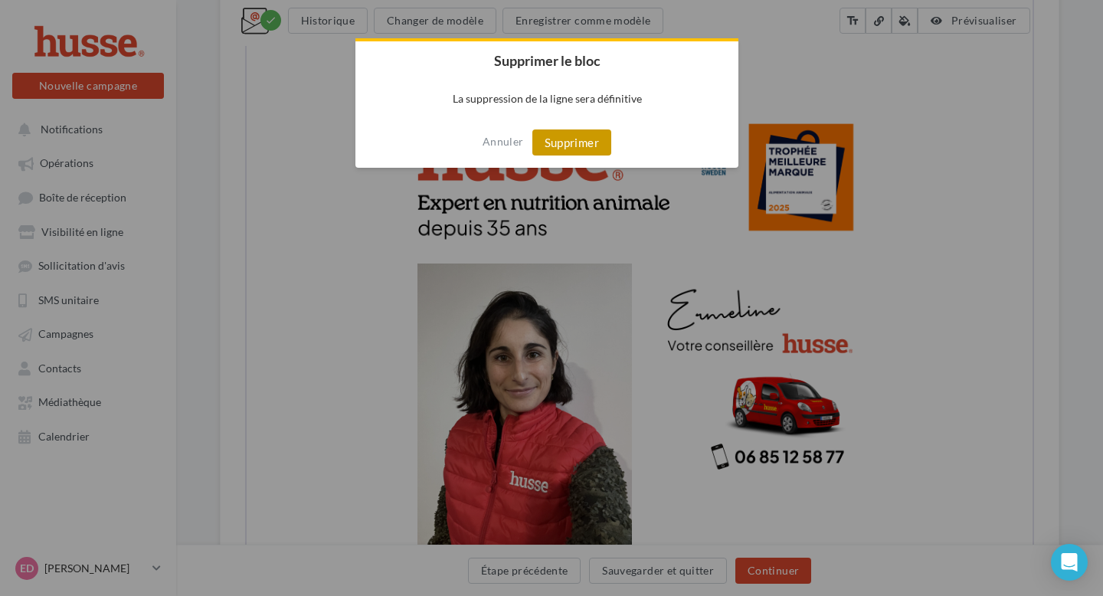
click at [543, 133] on button "Supprimer" at bounding box center [571, 142] width 79 height 26
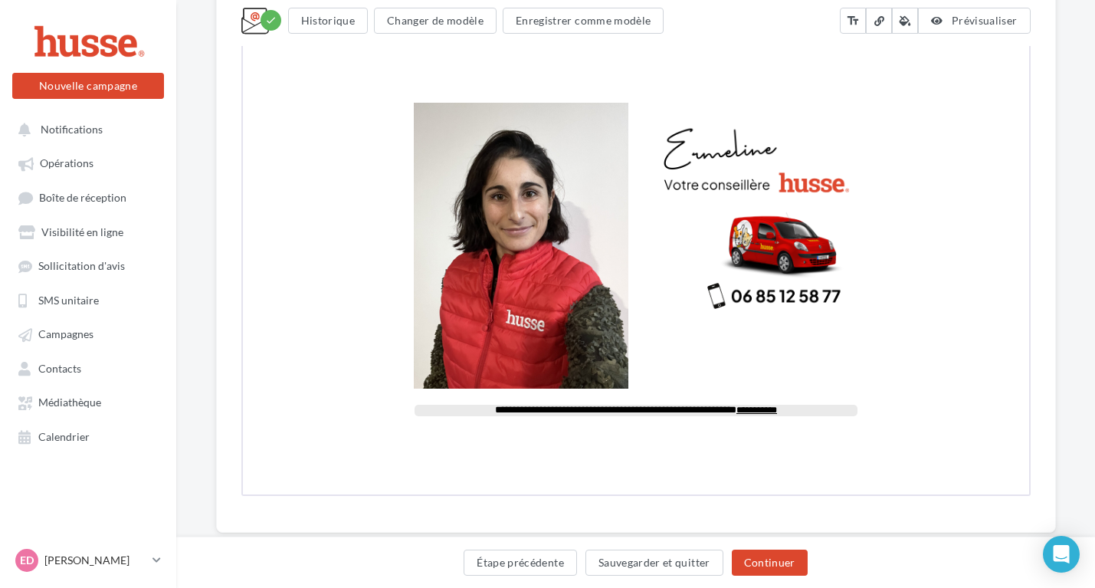
scroll to position [880, 0]
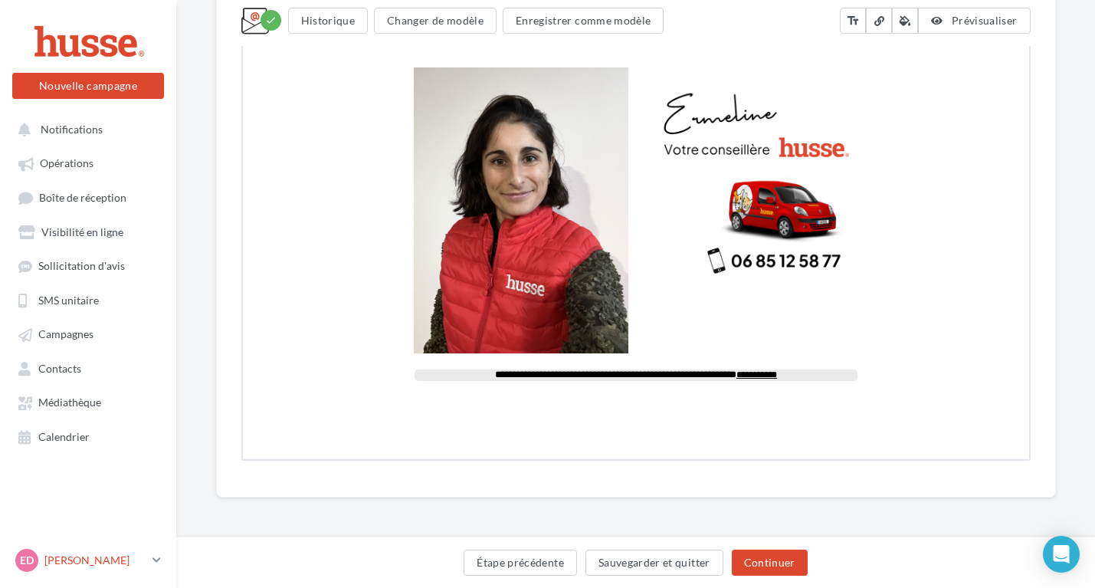
click at [151, 562] on link "[PERSON_NAME].d" at bounding box center [88, 559] width 152 height 29
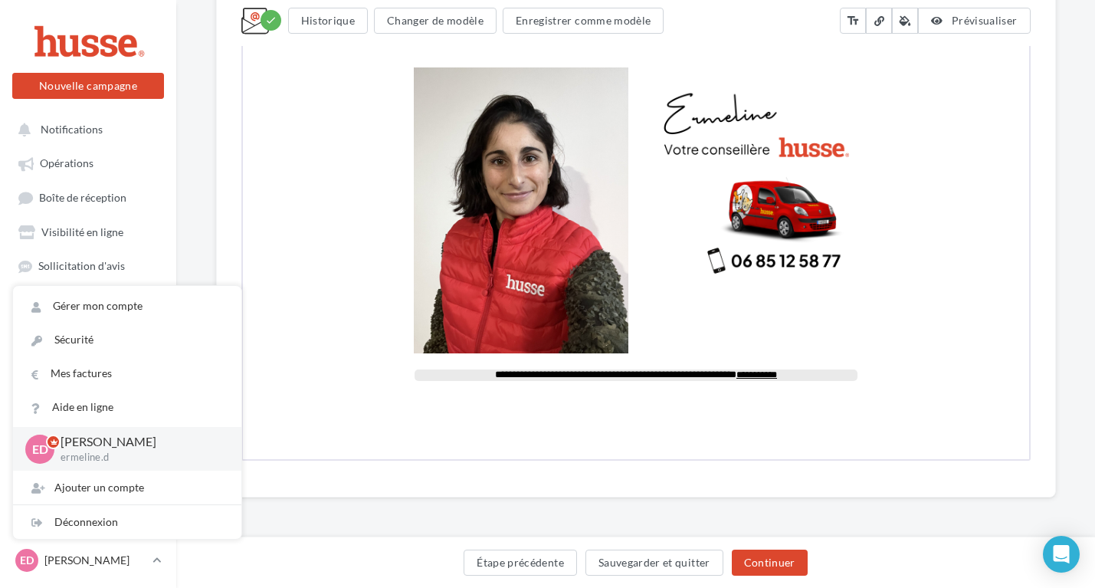
click at [352, 566] on div "Étape précédente Sauvegarder et quitter Continuer" at bounding box center [635, 565] width 894 height 32
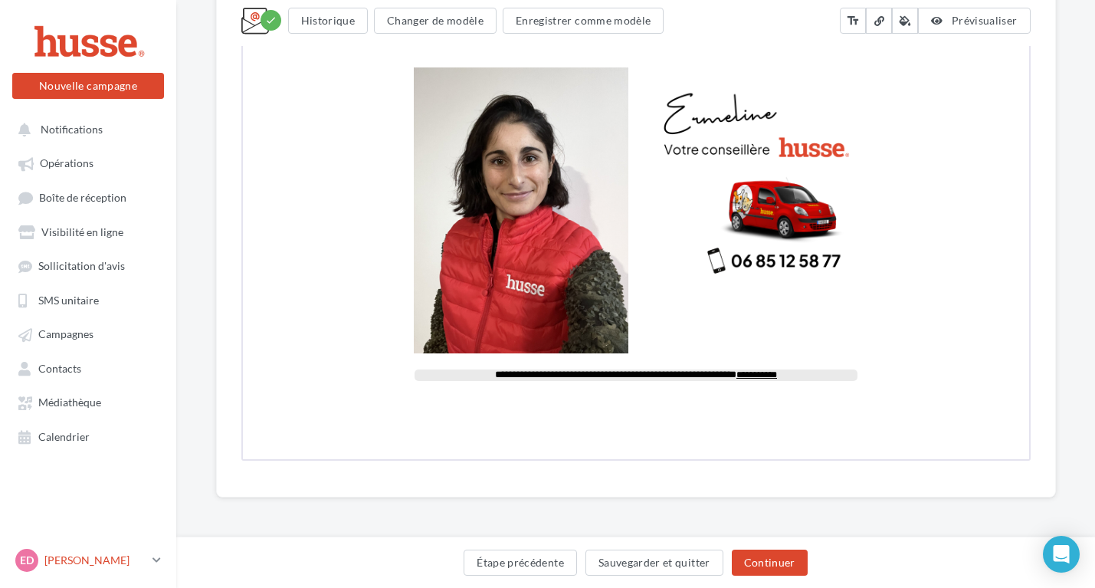
click at [154, 566] on icon at bounding box center [156, 559] width 8 height 13
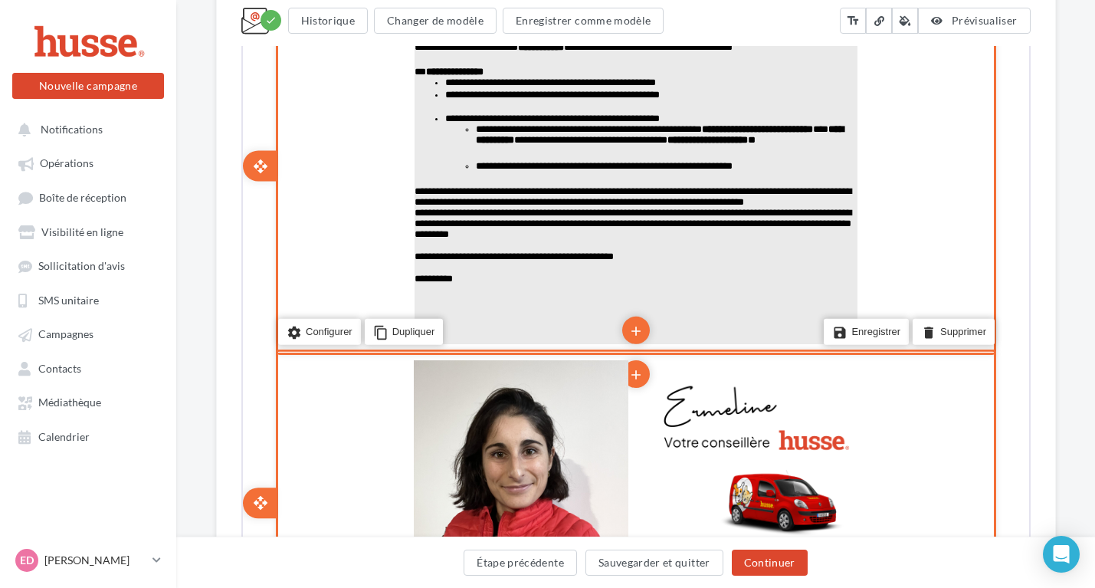
scroll to position [555, 0]
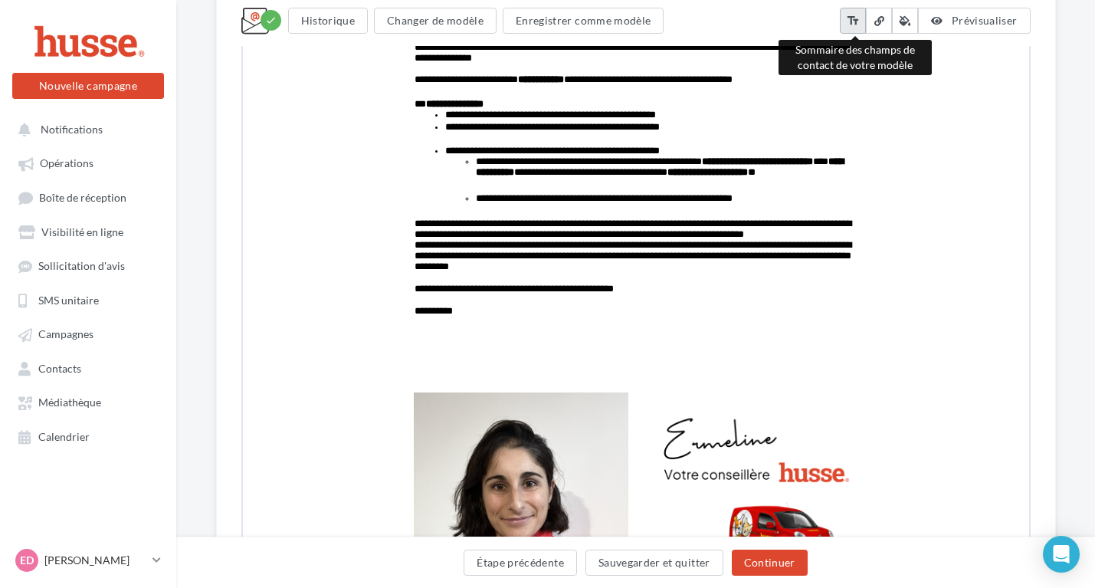
click at [857, 23] on icon "text_fields" at bounding box center [853, 20] width 14 height 15
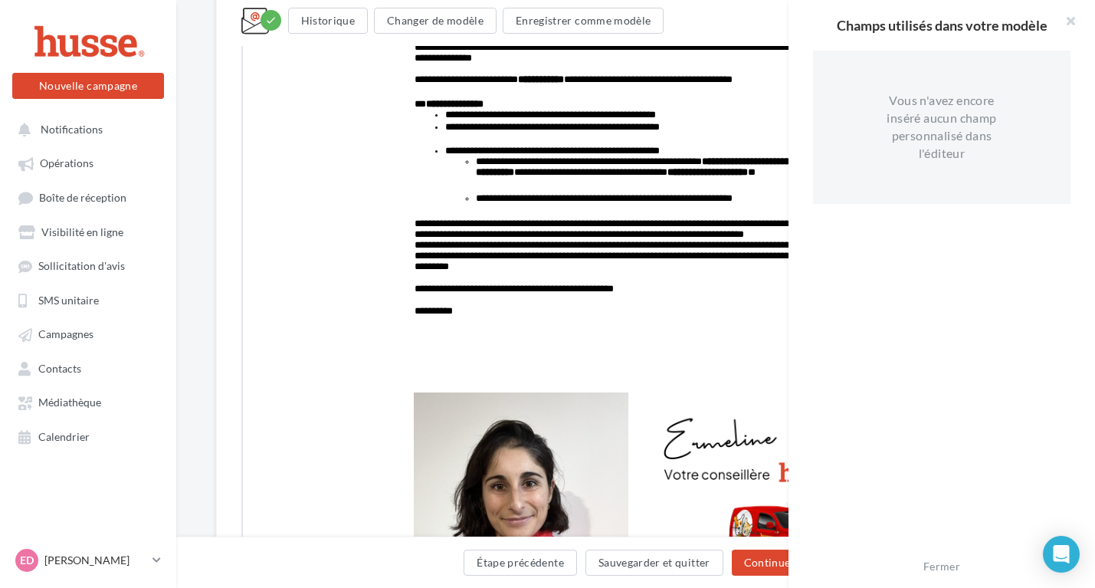
click at [928, 160] on div "Vous n'avez encore inséré aucun champ personnalisé dans l'éditeur" at bounding box center [941, 127] width 129 height 70
click at [1065, 17] on button at bounding box center [1063, 23] width 61 height 46
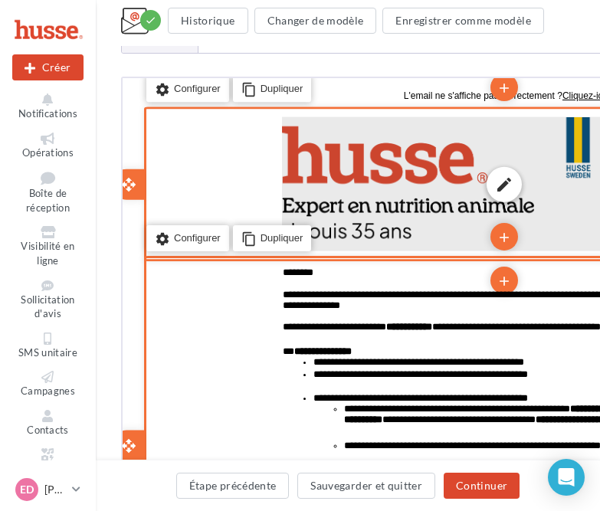
scroll to position [303, 0]
